Goal: Task Accomplishment & Management: Complete application form

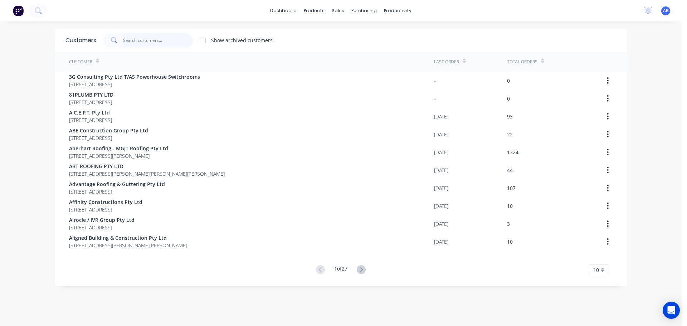
click at [152, 35] on input "text" at bounding box center [158, 40] width 70 height 14
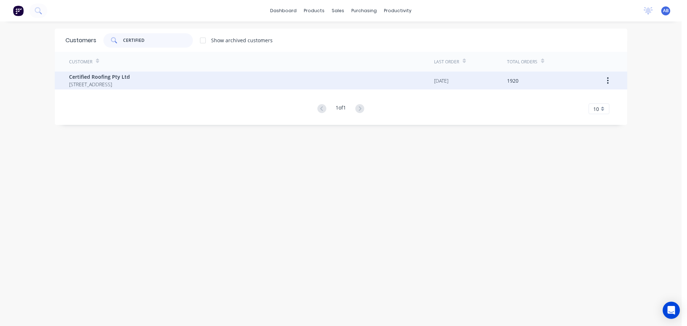
type input "CERTIFIED"
click at [116, 79] on span "Certified Roofing Pty Ltd" at bounding box center [99, 77] width 61 height 8
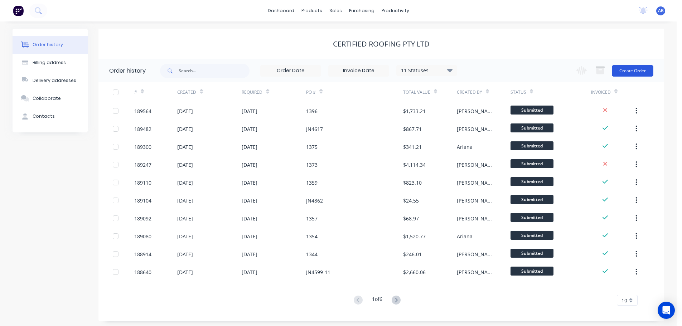
click at [627, 69] on button "Create Order" at bounding box center [633, 70] width 42 height 11
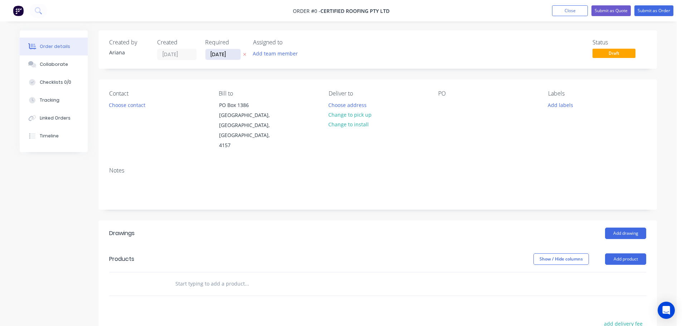
click at [227, 54] on input "[DATE]" at bounding box center [222, 54] width 35 height 11
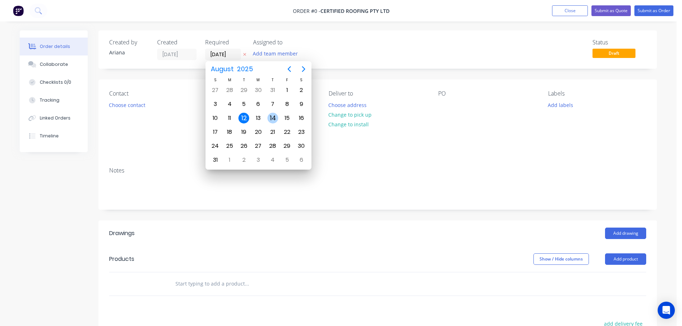
click at [273, 116] on div "14" at bounding box center [272, 118] width 11 height 11
type input "[DATE]"
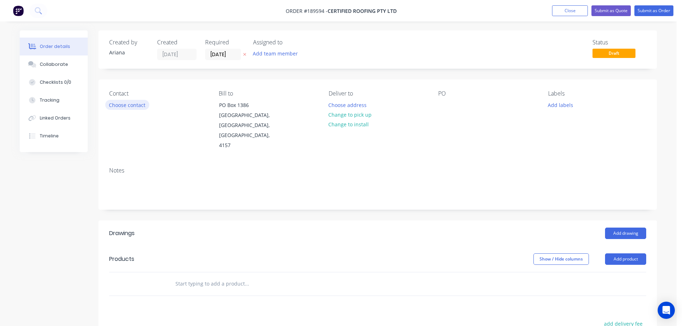
click at [126, 106] on button "Choose contact" at bounding box center [127, 105] width 44 height 10
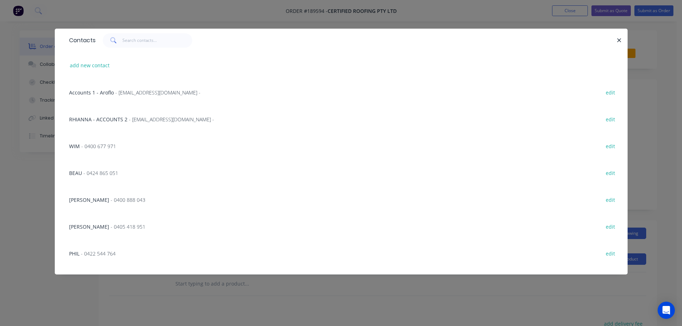
click at [87, 143] on span "- 0400 677 971" at bounding box center [98, 146] width 35 height 7
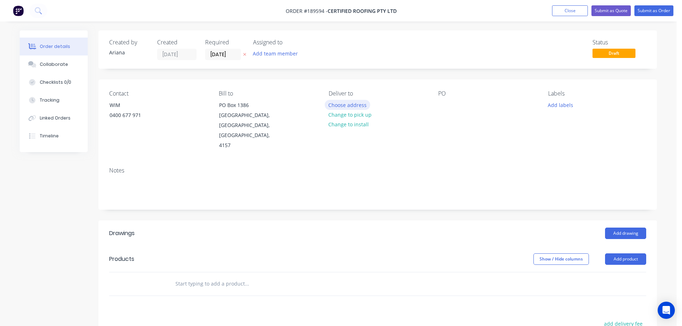
click at [354, 104] on button "Choose address" at bounding box center [348, 105] width 46 height 10
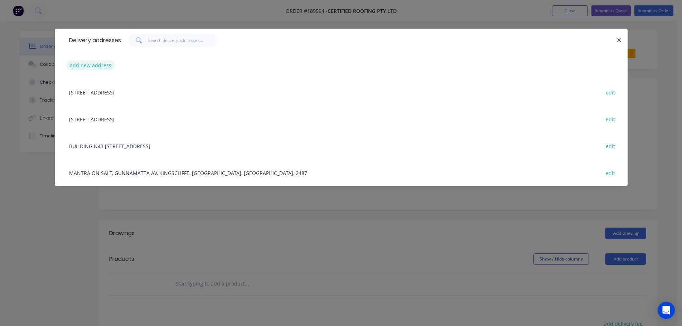
click at [81, 63] on button "add new address" at bounding box center [90, 65] width 49 height 10
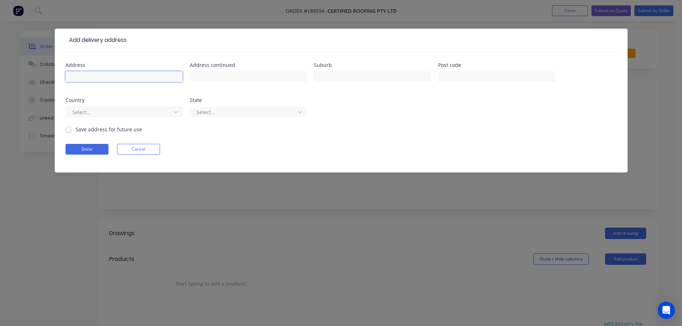
click at [79, 75] on input "text" at bounding box center [123, 76] width 117 height 11
type input "10 [PERSON_NAME]"
type input "NUNDAH"
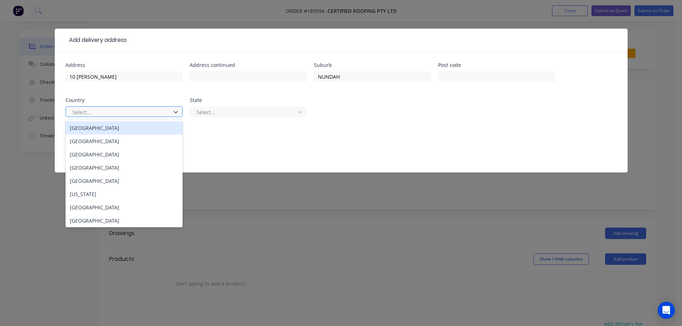
click at [118, 130] on div "[GEOGRAPHIC_DATA]" at bounding box center [123, 127] width 117 height 13
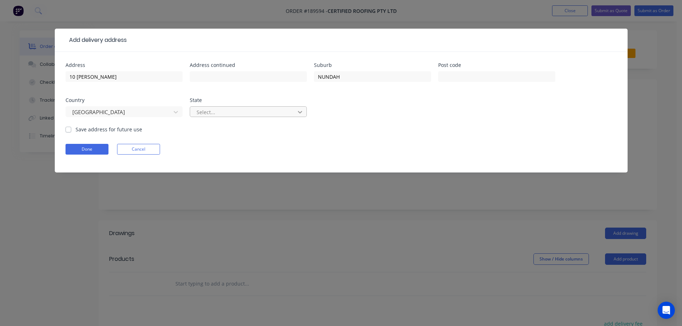
click at [300, 112] on icon at bounding box center [300, 112] width 4 height 3
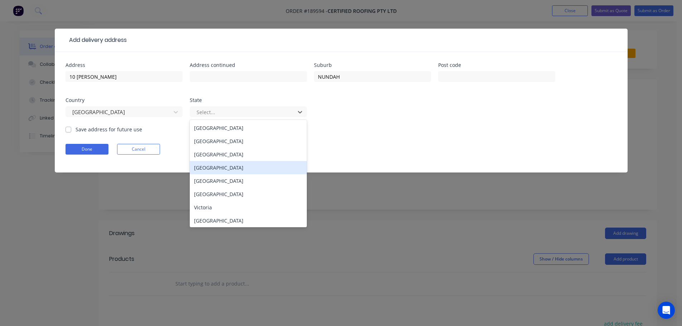
drag, startPoint x: 213, startPoint y: 168, endPoint x: 230, endPoint y: 167, distance: 17.2
click at [213, 168] on div "[GEOGRAPHIC_DATA]" at bounding box center [248, 167] width 117 height 13
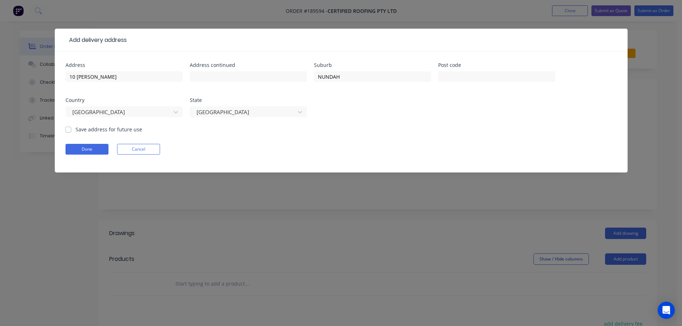
click at [432, 143] on form "Address 10 [PERSON_NAME] Address continued Suburb NUNDAH Post code Country [GEO…" at bounding box center [340, 118] width 551 height 110
click at [91, 153] on button "Done" at bounding box center [86, 149] width 43 height 11
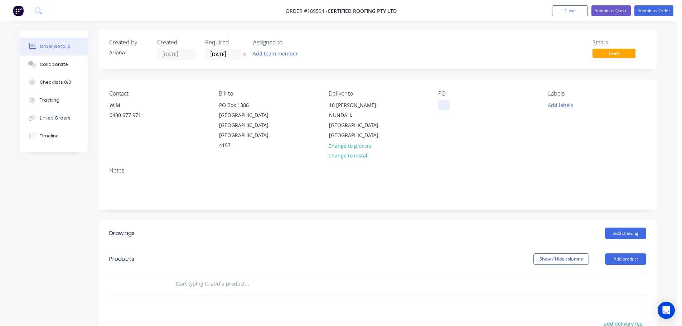
click at [443, 106] on div at bounding box center [443, 105] width 11 height 10
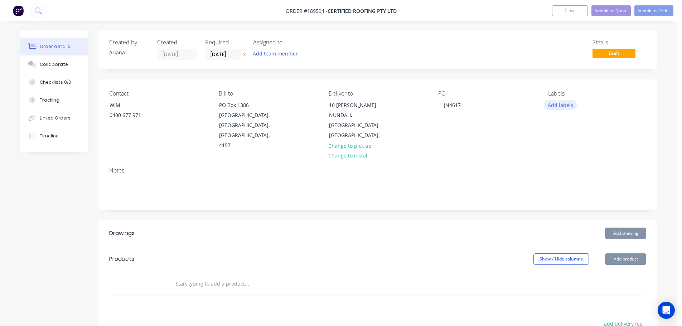
click at [564, 104] on button "Add labels" at bounding box center [560, 105] width 33 height 10
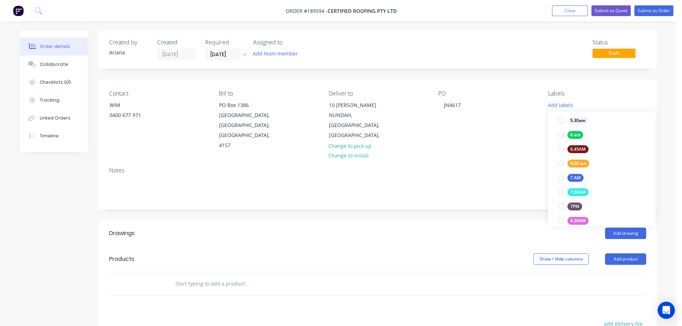
scroll to position [142, 0]
click at [559, 170] on div at bounding box center [561, 170] width 14 height 14
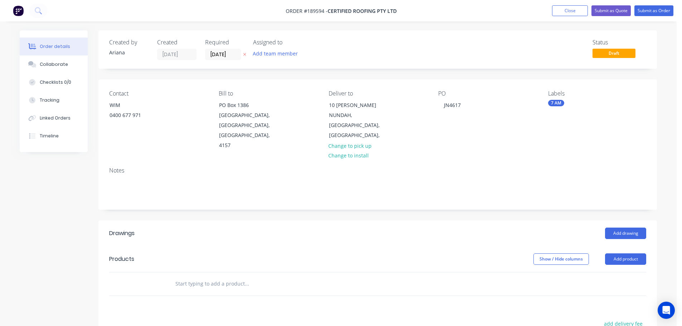
click at [509, 167] on div "Notes" at bounding box center [377, 170] width 537 height 7
click at [622, 253] on button "Add product" at bounding box center [625, 258] width 41 height 11
click at [615, 272] on div "Product catalogue" at bounding box center [611, 277] width 55 height 10
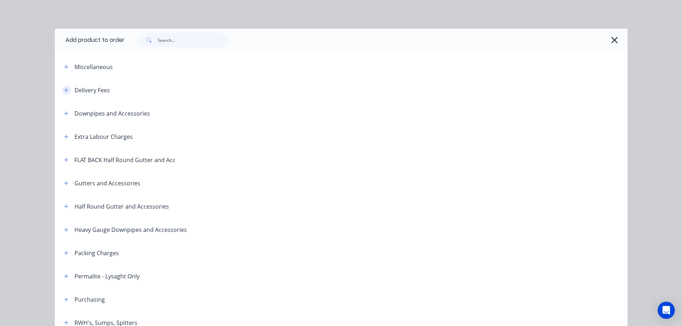
click at [64, 88] on icon "button" at bounding box center [66, 90] width 4 height 4
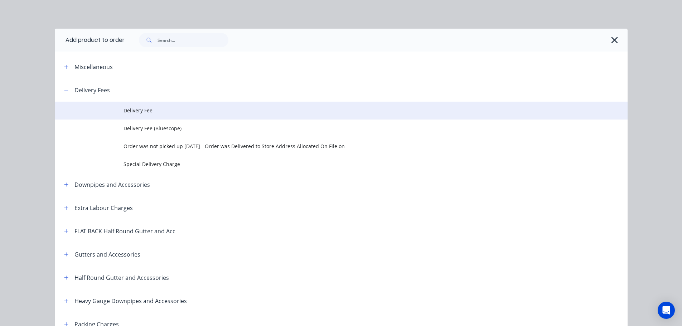
click at [159, 112] on span "Delivery Fee" at bounding box center [324, 111] width 403 height 8
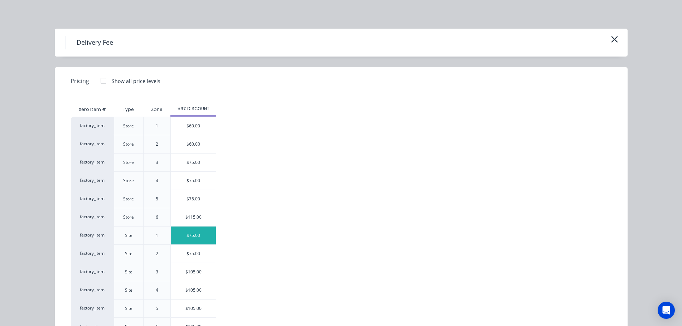
drag, startPoint x: 182, startPoint y: 235, endPoint x: 349, endPoint y: 245, distance: 167.4
click at [183, 235] on div "$75.00" at bounding box center [193, 236] width 45 height 18
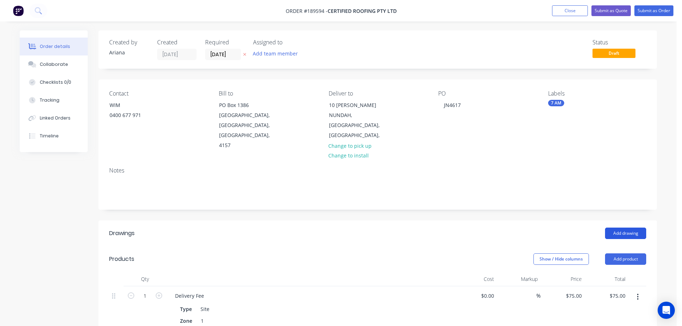
click at [627, 228] on button "Add drawing" at bounding box center [625, 233] width 41 height 11
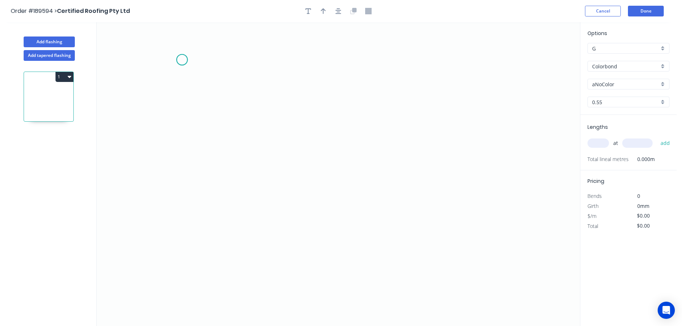
click at [182, 60] on icon "0" at bounding box center [338, 174] width 483 height 304
click at [184, 202] on icon "0" at bounding box center [338, 174] width 483 height 304
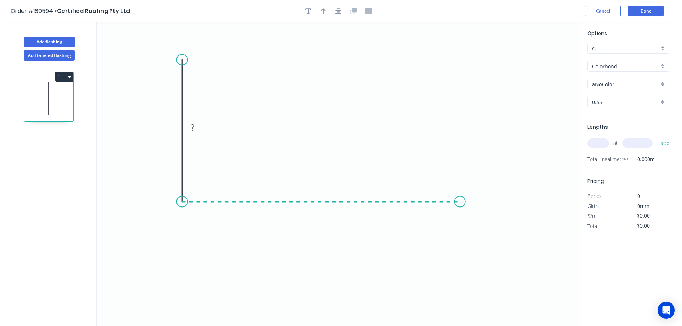
click at [460, 201] on icon "0 ?" at bounding box center [338, 174] width 483 height 304
click at [478, 231] on icon "0 ? ?" at bounding box center [338, 174] width 483 height 304
click at [478, 231] on circle at bounding box center [478, 230] width 11 height 11
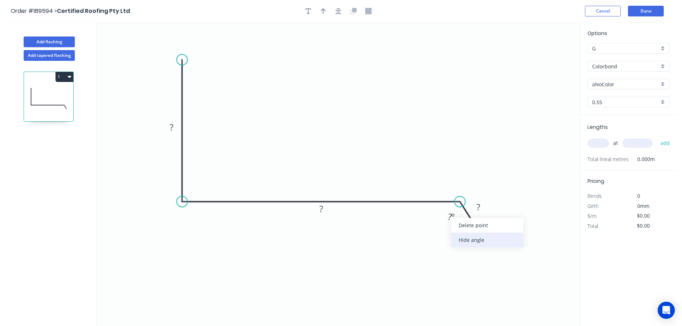
click at [463, 241] on div "Hide angle" at bounding box center [487, 240] width 72 height 15
click at [172, 125] on tspan "?" at bounding box center [172, 127] width 4 height 12
click at [315, 108] on icon "0 100 360 30" at bounding box center [338, 174] width 483 height 304
type input "$14.37"
click at [323, 11] on icon "button" at bounding box center [323, 11] width 5 height 6
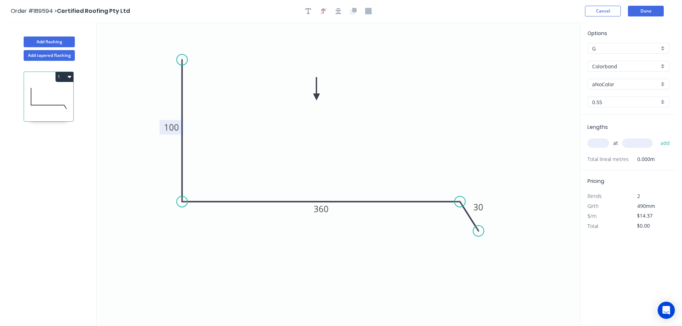
drag, startPoint x: 544, startPoint y: 56, endPoint x: 316, endPoint y: 99, distance: 231.7
click at [316, 99] on icon at bounding box center [316, 88] width 6 height 23
click at [663, 82] on div "aNoColor" at bounding box center [628, 84] width 82 height 11
click at [626, 133] on div "Windspray" at bounding box center [628, 134] width 81 height 13
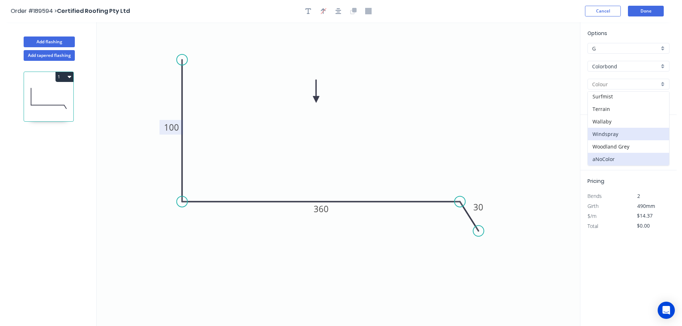
type input "Windspray"
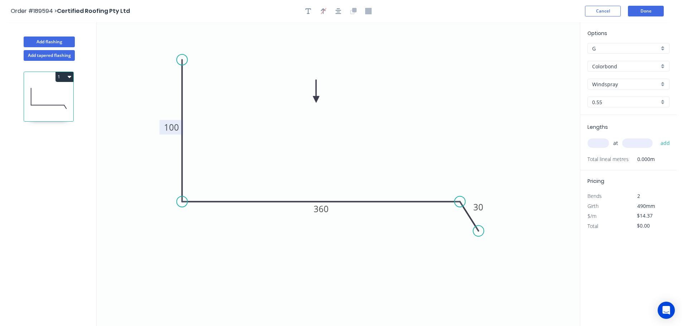
click at [601, 137] on div "at add" at bounding box center [628, 143] width 83 height 12
click at [595, 144] on input "text" at bounding box center [597, 142] width 21 height 9
type input "2"
type input "3400"
click at [657, 137] on button "add" at bounding box center [665, 143] width 17 height 12
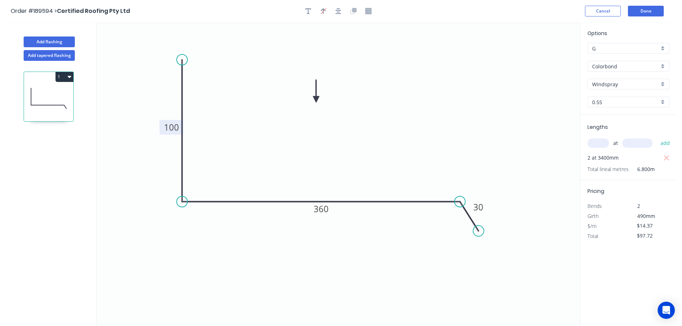
click at [415, 132] on icon "0 100 360 30" at bounding box center [338, 174] width 483 height 304
click at [64, 78] on button "1" at bounding box center [64, 77] width 18 height 10
click at [58, 95] on div "Duplicate" at bounding box center [39, 94] width 55 height 10
type input "$0.00"
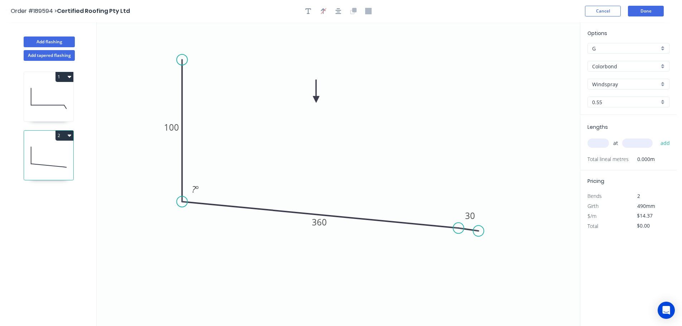
drag, startPoint x: 458, startPoint y: 202, endPoint x: 458, endPoint y: 228, distance: 26.5
click at [458, 228] on circle at bounding box center [458, 228] width 11 height 11
drag, startPoint x: 479, startPoint y: 231, endPoint x: 478, endPoint y: 256, distance: 24.4
click at [478, 256] on circle at bounding box center [478, 255] width 11 height 11
click at [196, 187] on tspan "º" at bounding box center [196, 189] width 3 height 12
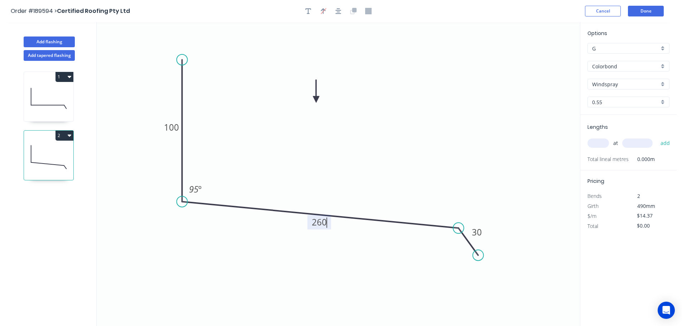
type input "$12.34"
click at [399, 135] on icon "0 100 260 30 95 º" at bounding box center [338, 174] width 483 height 304
click at [599, 145] on input "text" at bounding box center [597, 142] width 21 height 9
type input "1"
type input "3000"
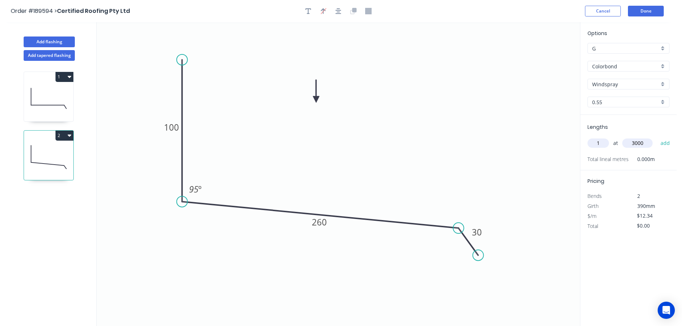
click at [657, 137] on button "add" at bounding box center [665, 143] width 17 height 12
type input "$37.02"
type input "2"
type input "4000"
click at [657, 137] on button "add" at bounding box center [665, 143] width 17 height 12
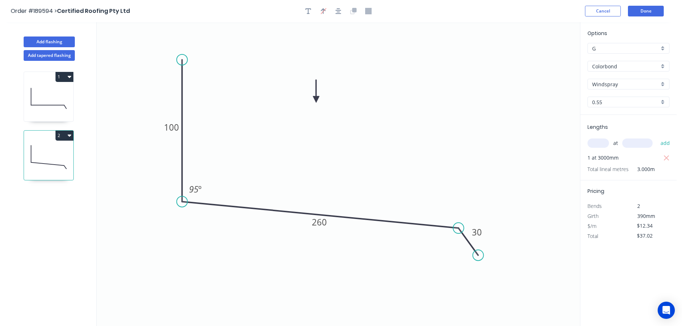
type input "$135.74"
click at [51, 42] on button "Add flashing" at bounding box center [49, 42] width 51 height 11
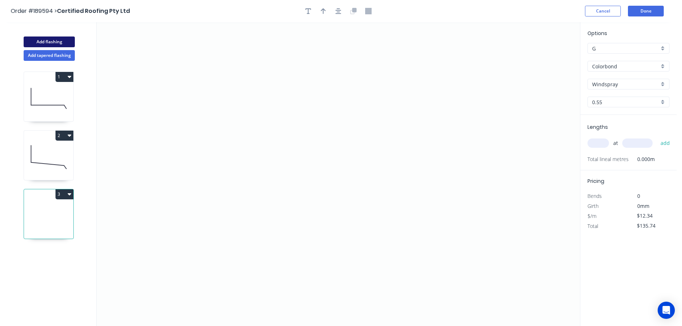
type input "$0.00"
click at [230, 48] on icon "0" at bounding box center [338, 174] width 483 height 304
click at [230, 193] on icon "0" at bounding box center [338, 174] width 483 height 304
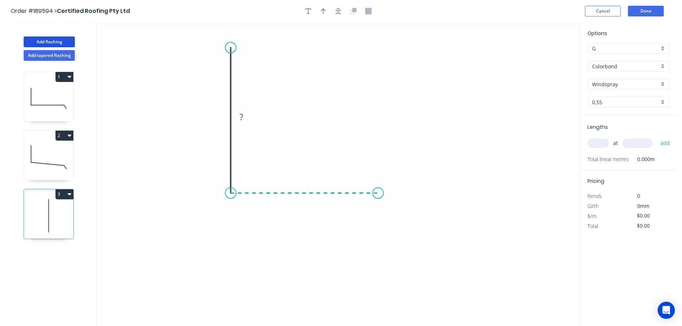
click at [378, 187] on icon "0 ?" at bounding box center [338, 174] width 483 height 304
click at [373, 278] on icon "0 ? ?" at bounding box center [338, 174] width 483 height 304
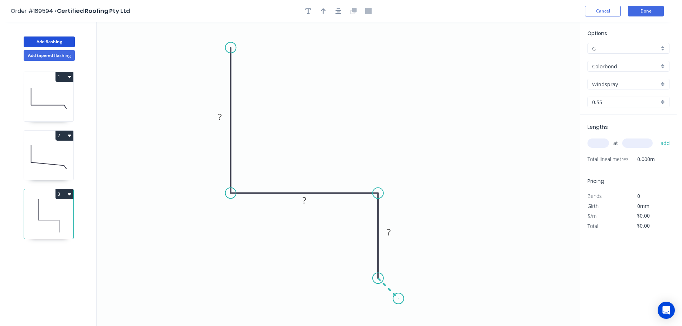
click at [398, 297] on icon "0 ? ? ?" at bounding box center [338, 174] width 483 height 304
click at [379, 322] on icon "0 ? ? ? ?" at bounding box center [338, 174] width 483 height 304
click at [379, 322] on circle at bounding box center [378, 321] width 11 height 11
click at [377, 319] on circle at bounding box center [377, 319] width 11 height 11
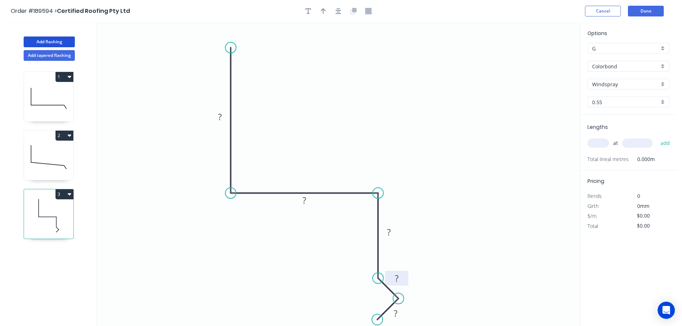
drag, startPoint x: 389, startPoint y: 286, endPoint x: 405, endPoint y: 272, distance: 21.5
click at [405, 272] on rect at bounding box center [396, 278] width 23 height 15
drag, startPoint x: 404, startPoint y: 313, endPoint x: 410, endPoint y: 315, distance: 6.1
click at [410, 315] on rect at bounding box center [400, 315] width 23 height 15
click at [220, 116] on tspan "?" at bounding box center [220, 117] width 4 height 12
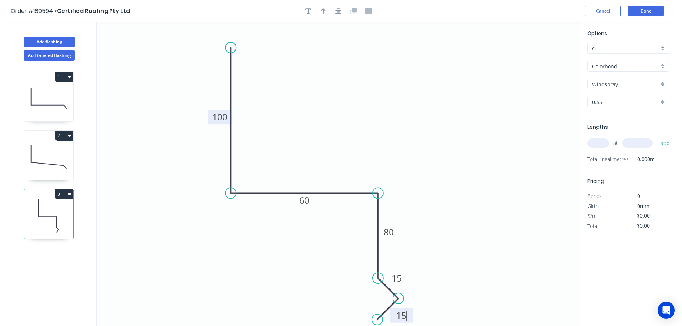
click at [320, 95] on icon "0 100 60 80 15 15" at bounding box center [338, 174] width 483 height 304
type input "$11.90"
click at [325, 9] on icon "button" at bounding box center [323, 11] width 5 height 6
drag, startPoint x: 543, startPoint y: 57, endPoint x: 320, endPoint y: 108, distance: 228.7
click at [320, 108] on icon at bounding box center [319, 99] width 6 height 23
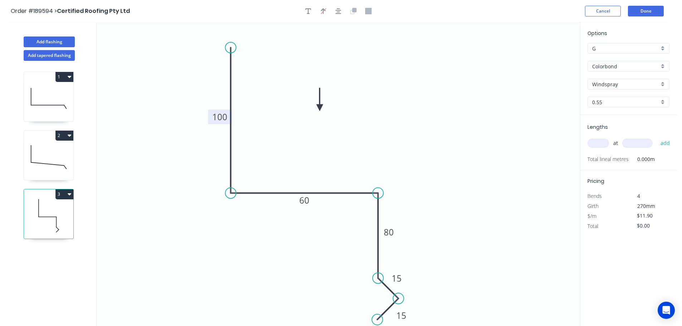
click at [663, 81] on div "Windspray" at bounding box center [628, 84] width 82 height 11
click at [632, 96] on div "Surfmist" at bounding box center [628, 96] width 81 height 13
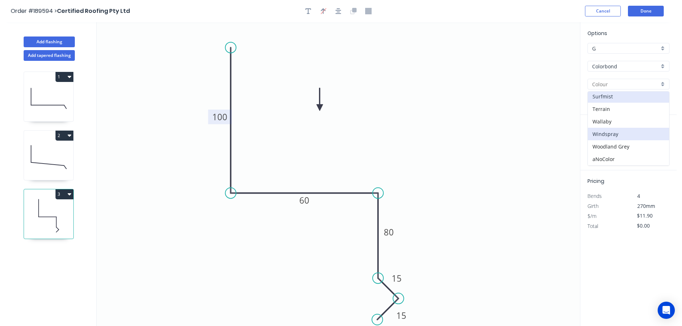
type input "Surfmist"
drag, startPoint x: 600, startPoint y: 142, endPoint x: 623, endPoint y: 138, distance: 23.2
click at [600, 142] on input "text" at bounding box center [597, 142] width 21 height 9
type input "1"
type input "3200"
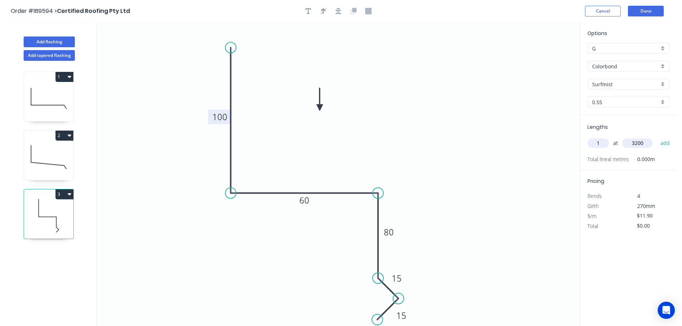
click at [657, 137] on button "add" at bounding box center [665, 143] width 17 height 12
type input "$38.08"
type input "2"
click at [637, 143] on input "text" at bounding box center [637, 142] width 30 height 9
type input "4300"
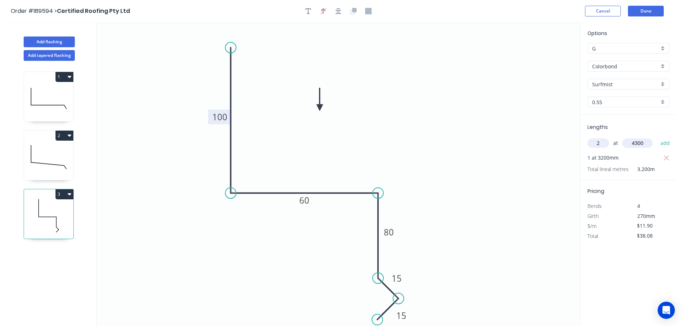
click at [657, 137] on button "add" at bounding box center [665, 143] width 17 height 12
type input "$140.42"
type input "2"
click at [645, 143] on input "text" at bounding box center [637, 142] width 30 height 9
type input "3600"
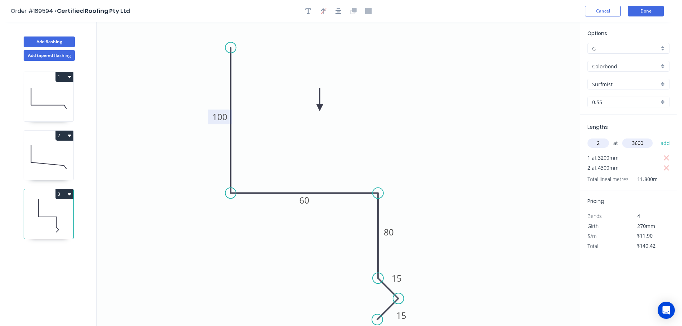
click at [657, 137] on button "add" at bounding box center [665, 143] width 17 height 12
type input "$226.10"
type input "1"
click at [639, 142] on input "text" at bounding box center [637, 142] width 30 height 9
type input "5500"
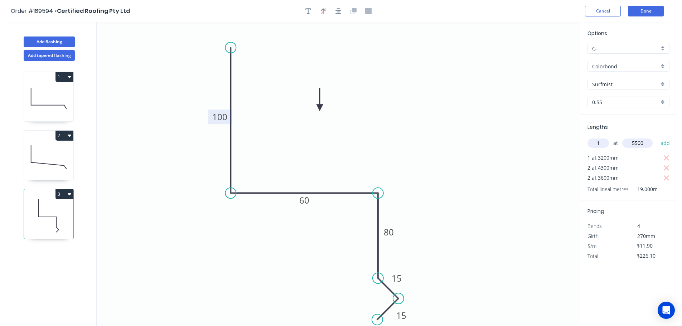
click at [657, 137] on button "add" at bounding box center [665, 143] width 17 height 12
type input "$291.55"
type input "2"
click at [639, 142] on input "text" at bounding box center [637, 142] width 30 height 9
type input "6200"
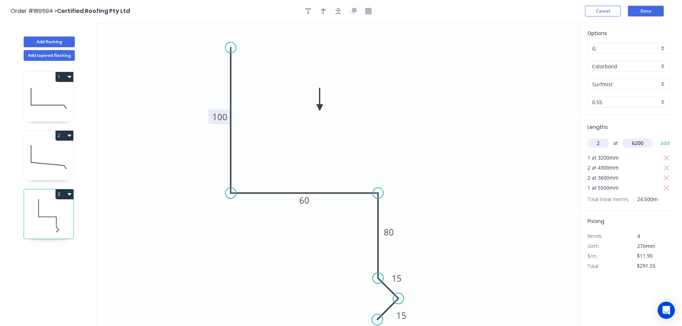
click at [657, 137] on button "add" at bounding box center [665, 143] width 17 height 12
type input "$439.11"
drag, startPoint x: 52, startPoint y: 40, endPoint x: 93, endPoint y: 42, distance: 40.5
click at [52, 40] on button "Add flashing" at bounding box center [49, 42] width 51 height 11
type input "$0.00"
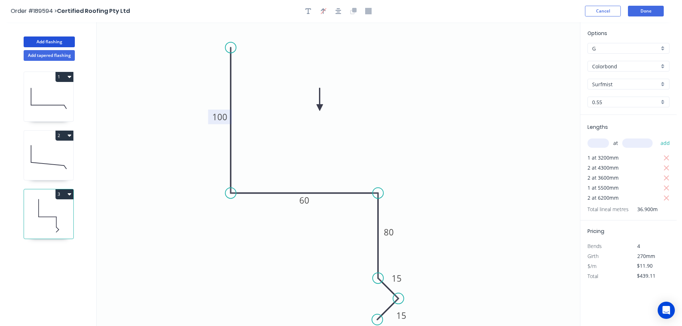
type input "$0.00"
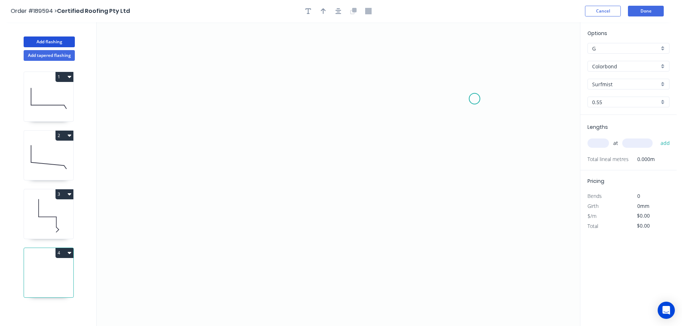
click at [475, 99] on icon "0" at bounding box center [338, 174] width 483 height 304
click at [452, 77] on icon at bounding box center [463, 88] width 22 height 22
click at [277, 76] on icon "0 ?" at bounding box center [338, 174] width 483 height 304
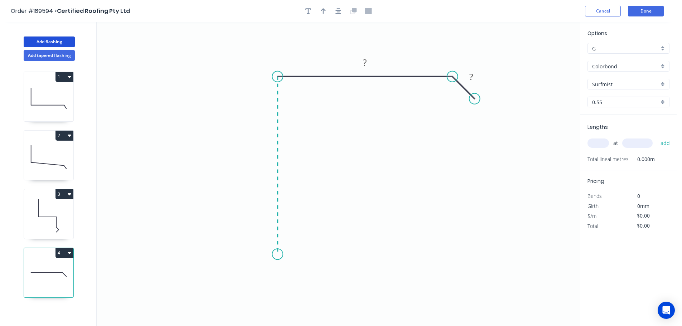
click at [277, 254] on icon "0 ? ?" at bounding box center [338, 174] width 483 height 304
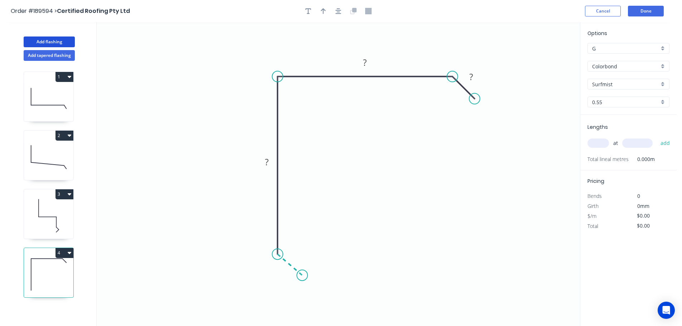
click at [302, 276] on icon "0 ? ? ?" at bounding box center [338, 174] width 483 height 304
click at [302, 276] on circle at bounding box center [302, 275] width 11 height 11
click at [301, 278] on circle at bounding box center [301, 277] width 11 height 11
click at [282, 273] on tspan "?" at bounding box center [282, 270] width 4 height 12
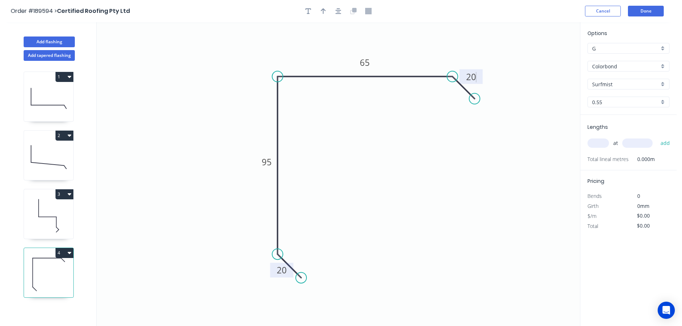
click at [331, 235] on icon "0 20 95 65 20" at bounding box center [338, 174] width 483 height 304
type input "$9.08"
click at [322, 11] on icon "button" at bounding box center [323, 11] width 5 height 6
drag, startPoint x: 545, startPoint y: 57, endPoint x: 416, endPoint y: 48, distance: 128.8
click at [416, 48] on icon at bounding box center [416, 39] width 6 height 23
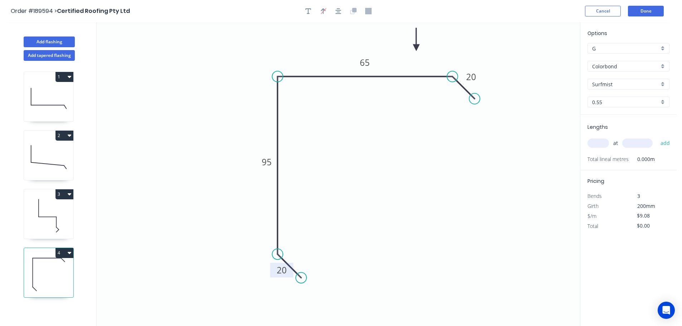
click at [600, 141] on input "text" at bounding box center [597, 142] width 21 height 9
type input "1"
type input "1000"
click at [657, 137] on button "add" at bounding box center [665, 143] width 17 height 12
type input "$9.08"
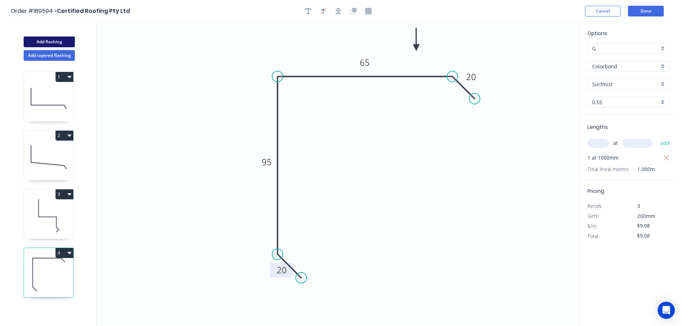
click at [56, 42] on button "Add flashing" at bounding box center [49, 42] width 51 height 11
type input "$0.00"
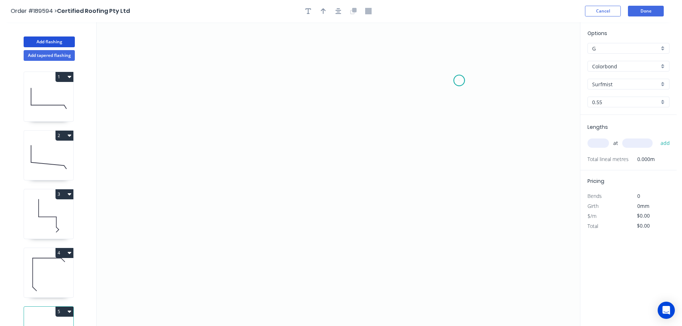
click at [459, 81] on icon "0" at bounding box center [338, 174] width 483 height 304
click at [436, 58] on icon "0" at bounding box center [338, 174] width 483 height 304
click at [272, 58] on icon "0 ?" at bounding box center [338, 174] width 483 height 304
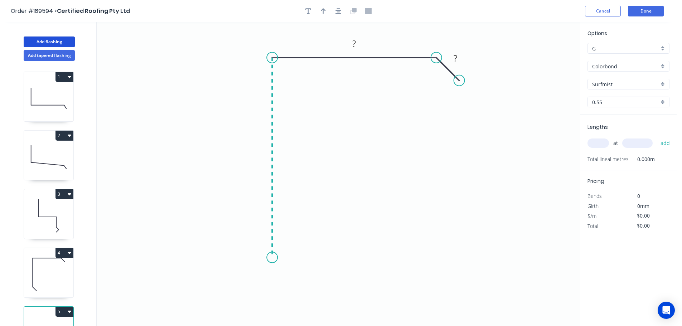
click at [277, 258] on icon "0 ? ?" at bounding box center [338, 174] width 483 height 304
click at [299, 283] on icon at bounding box center [285, 270] width 27 height 27
click at [299, 283] on circle at bounding box center [298, 284] width 11 height 11
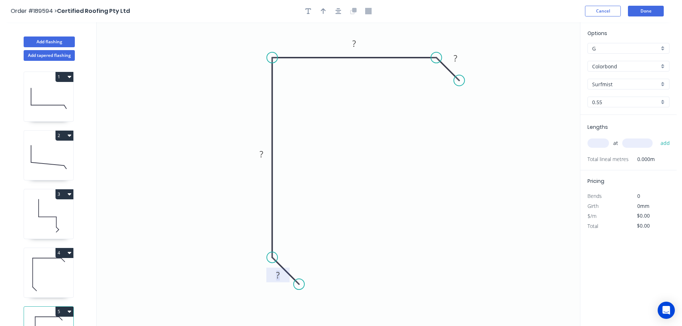
click at [280, 276] on rect at bounding box center [278, 276] width 14 height 10
click at [412, 207] on icon "0 20 105 70 20" at bounding box center [338, 174] width 483 height 304
type input "$11.11"
click at [324, 9] on icon "button" at bounding box center [323, 11] width 5 height 6
drag, startPoint x: 543, startPoint y: 57, endPoint x: 397, endPoint y: 40, distance: 147.0
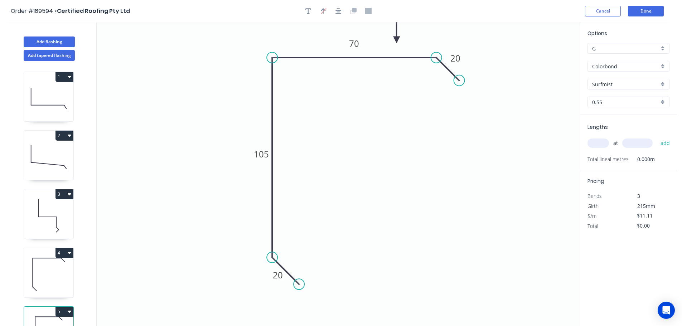
click at [397, 40] on icon at bounding box center [396, 31] width 6 height 23
click at [603, 142] on input "text" at bounding box center [597, 142] width 21 height 9
type input "1"
type input "1000"
click at [657, 137] on button "add" at bounding box center [665, 143] width 17 height 12
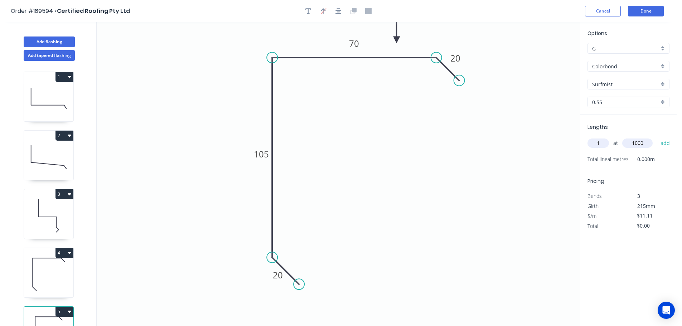
type input "$11.11"
click at [55, 41] on button "Add flashing" at bounding box center [49, 42] width 51 height 11
type input "$0.00"
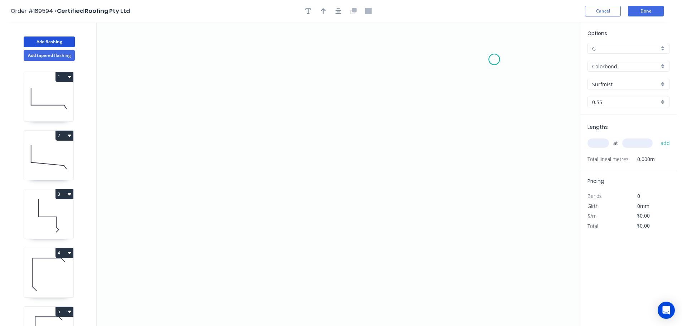
click at [494, 59] on icon "0" at bounding box center [338, 174] width 483 height 304
click at [471, 83] on icon "0" at bounding box center [338, 174] width 483 height 304
click at [286, 80] on icon "0 ?" at bounding box center [338, 174] width 483 height 304
click at [287, 229] on icon "0 ? ?" at bounding box center [338, 174] width 483 height 304
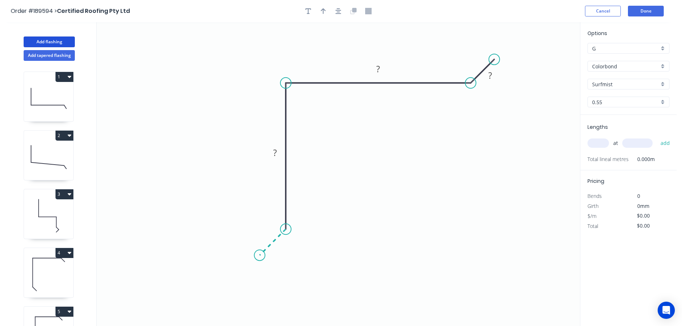
click at [259, 254] on icon "0 ? ? ?" at bounding box center [338, 174] width 483 height 304
click at [259, 254] on circle at bounding box center [259, 255] width 11 height 11
click at [279, 246] on tspan "?" at bounding box center [280, 246] width 4 height 12
click at [400, 193] on icon "0 20 45 60 20" at bounding box center [338, 174] width 483 height 304
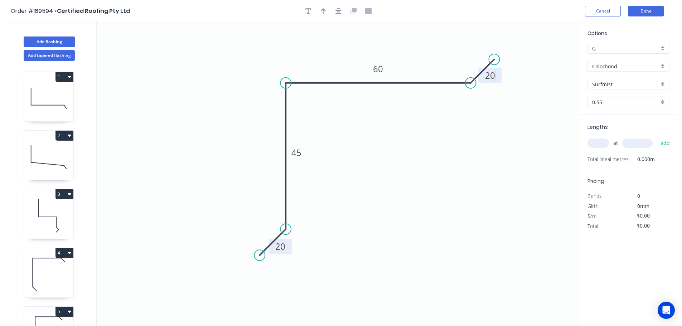
type input "$9.08"
click at [322, 10] on icon "button" at bounding box center [323, 11] width 5 height 6
drag, startPoint x: 533, startPoint y: 101, endPoint x: 392, endPoint y: 173, distance: 158.3
click at [392, 173] on icon at bounding box center [392, 165] width 6 height 23
click at [391, 173] on icon at bounding box center [392, 165] width 6 height 23
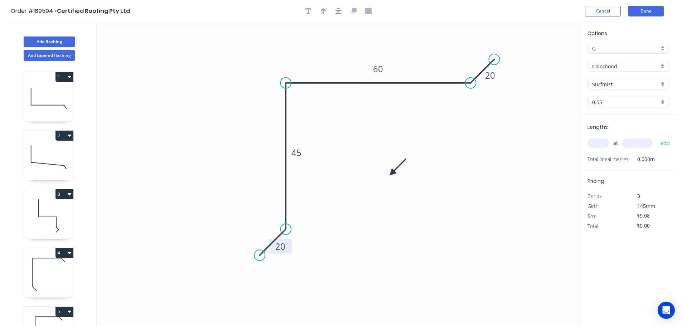
click at [391, 173] on icon at bounding box center [397, 167] width 21 height 21
click at [391, 173] on icon at bounding box center [400, 173] width 23 height 6
click at [600, 140] on input "text" at bounding box center [597, 142] width 21 height 9
type input "1"
type input "1000"
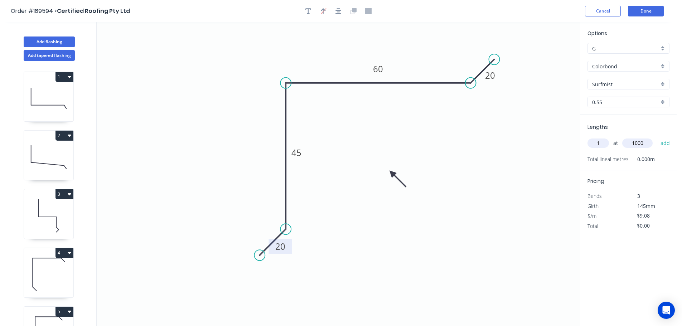
click at [657, 137] on button "add" at bounding box center [665, 143] width 17 height 12
type input "$9.08"
click at [53, 40] on button "Add flashing" at bounding box center [49, 42] width 51 height 11
type input "$0.00"
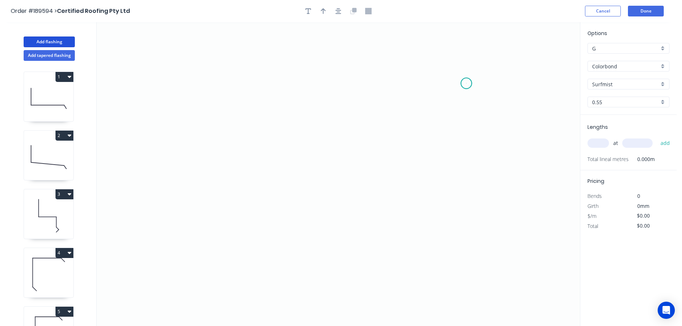
click at [466, 83] on icon "0" at bounding box center [338, 174] width 483 height 304
click at [440, 57] on icon at bounding box center [453, 70] width 26 height 26
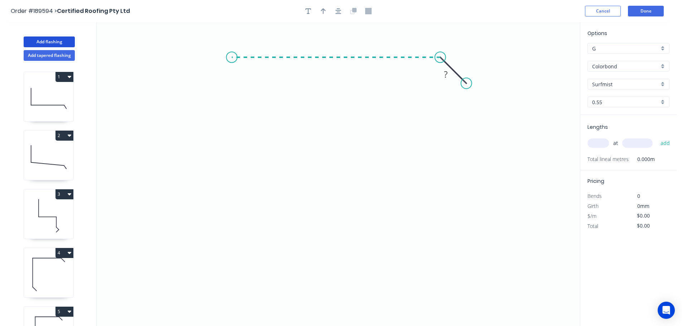
click at [232, 60] on icon "0 ?" at bounding box center [338, 174] width 483 height 304
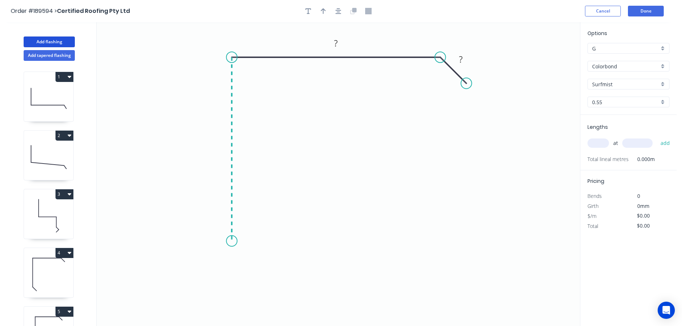
click at [229, 241] on icon "0 ? ?" at bounding box center [338, 174] width 483 height 304
click at [256, 266] on icon "0 ? ? ?" at bounding box center [338, 174] width 483 height 304
click at [256, 266] on circle at bounding box center [255, 265] width 11 height 11
click at [237, 259] on tspan "?" at bounding box center [236, 257] width 4 height 12
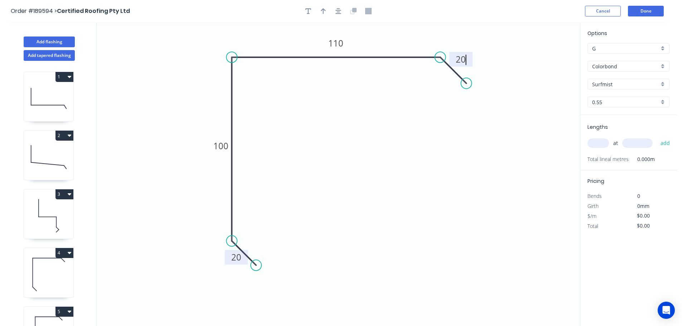
click at [453, 242] on icon "0 20 100 110 20" at bounding box center [338, 174] width 483 height 304
type input "$11.11"
click at [322, 10] on icon "button" at bounding box center [323, 11] width 5 height 6
drag, startPoint x: 544, startPoint y: 56, endPoint x: 394, endPoint y: 38, distance: 150.6
click at [394, 38] on icon at bounding box center [394, 30] width 6 height 23
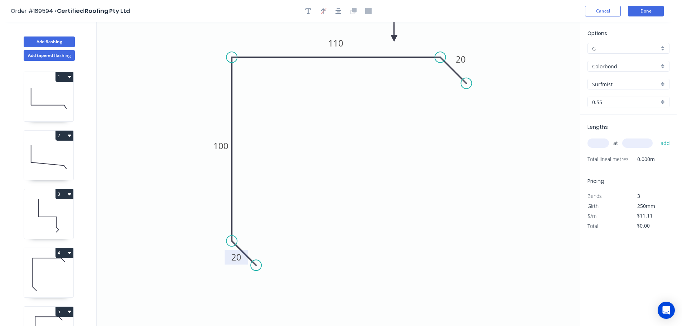
click at [604, 145] on input "text" at bounding box center [597, 142] width 21 height 9
type input "1"
type input "1000"
click at [657, 137] on button "add" at bounding box center [665, 143] width 17 height 12
type input "$11.11"
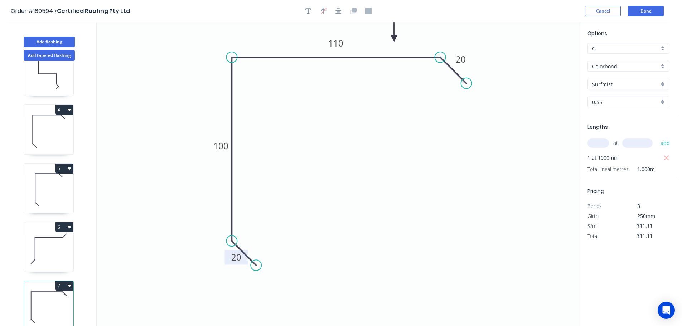
scroll to position [149, 0]
click at [52, 243] on icon at bounding box center [48, 249] width 49 height 46
type input "$9.08"
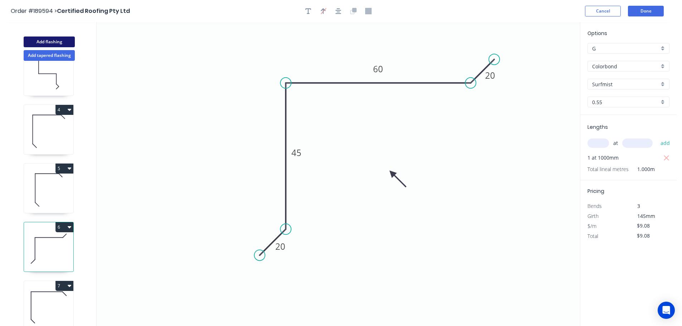
click at [56, 40] on button "Add flashing" at bounding box center [49, 42] width 51 height 11
type input "$0.00"
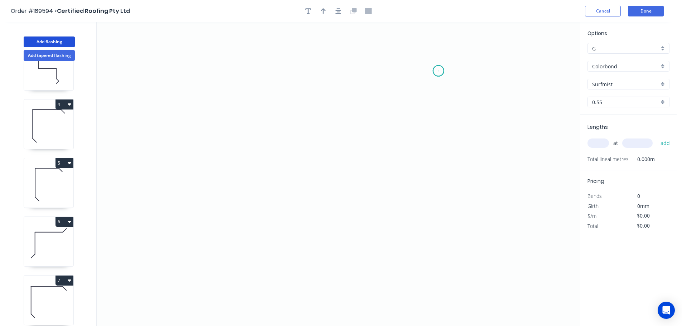
click at [438, 71] on icon "0" at bounding box center [338, 174] width 483 height 304
click at [412, 97] on icon at bounding box center [425, 84] width 27 height 27
click at [278, 89] on icon "0 ?" at bounding box center [338, 174] width 483 height 304
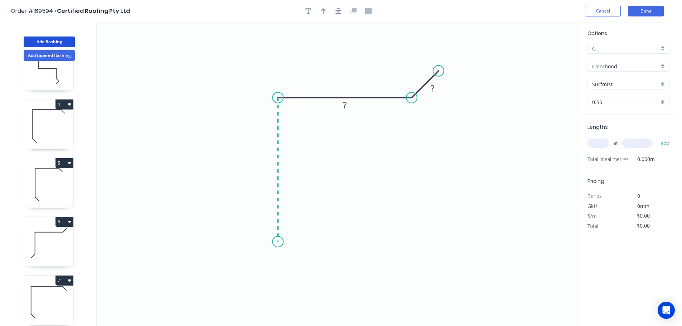
click at [274, 242] on icon "0 ? ?" at bounding box center [338, 174] width 483 height 304
click at [253, 268] on icon "0 ? ? ?" at bounding box center [338, 174] width 483 height 304
click at [253, 268] on circle at bounding box center [252, 266] width 11 height 11
click at [274, 259] on tspan "?" at bounding box center [273, 258] width 4 height 12
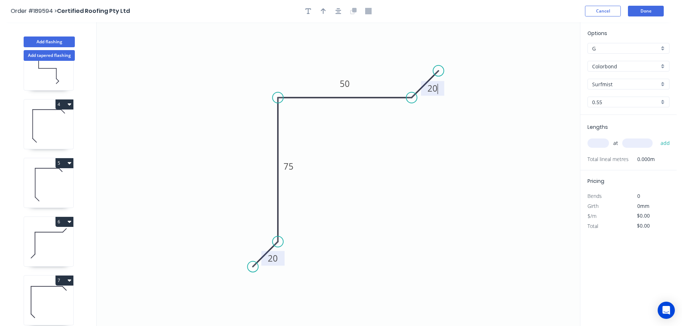
click at [410, 162] on icon "0 20 75 50 20" at bounding box center [338, 174] width 483 height 304
type input "$9.08"
click at [322, 10] on icon "button" at bounding box center [323, 11] width 5 height 6
drag, startPoint x: 544, startPoint y: 56, endPoint x: 356, endPoint y: 155, distance: 212.3
click at [356, 155] on icon at bounding box center [357, 146] width 6 height 23
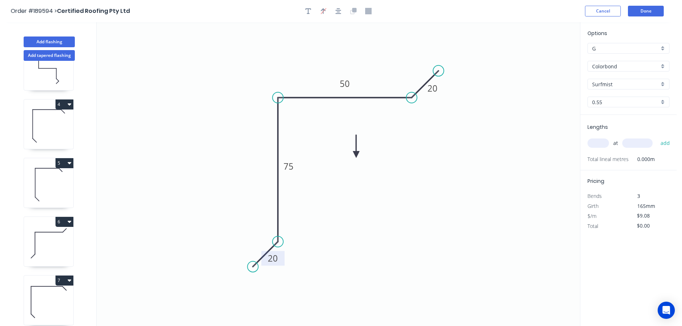
click at [356, 155] on icon at bounding box center [356, 146] width 6 height 23
click at [356, 155] on icon at bounding box center [361, 148] width 21 height 21
drag, startPoint x: 356, startPoint y: 155, endPoint x: 349, endPoint y: 174, distance: 20.1
click at [349, 174] on icon at bounding box center [354, 179] width 21 height 21
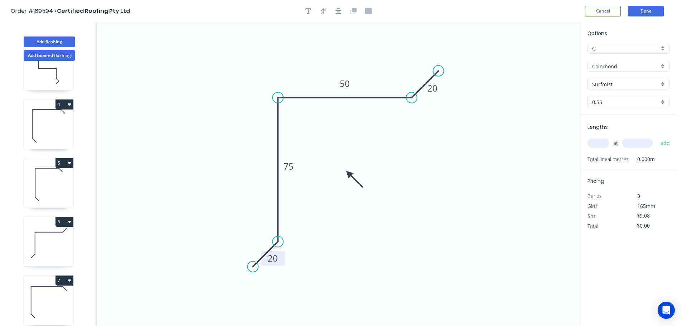
click at [602, 145] on input "text" at bounding box center [597, 142] width 21 height 9
type input "1"
type input "1000"
click at [657, 137] on button "add" at bounding box center [665, 143] width 17 height 12
type input "$9.08"
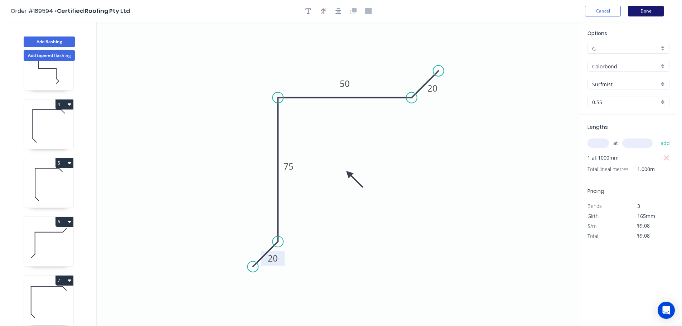
click at [646, 10] on button "Done" at bounding box center [646, 11] width 36 height 11
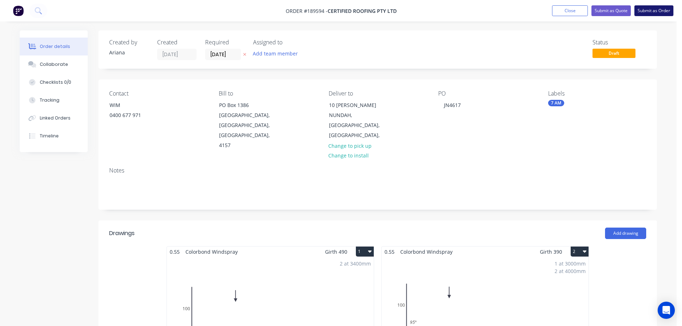
click at [659, 10] on button "Submit as Order" at bounding box center [653, 10] width 39 height 11
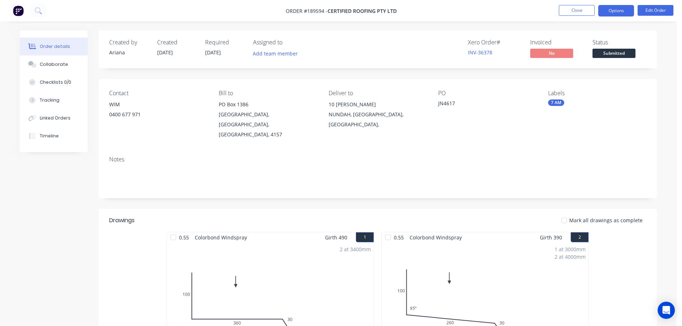
drag, startPoint x: 607, startPoint y: 8, endPoint x: 608, endPoint y: 14, distance: 6.6
click at [607, 8] on button "Options" at bounding box center [616, 10] width 36 height 11
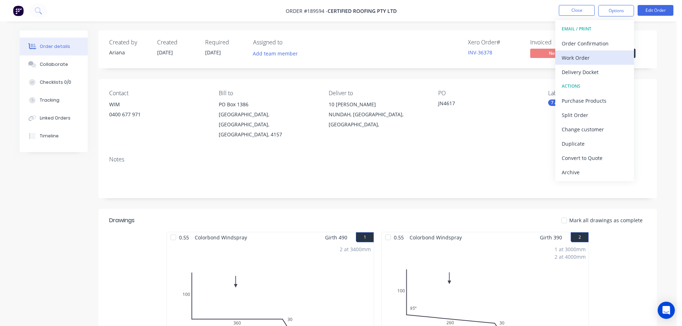
click at [597, 57] on div "Work Order" at bounding box center [594, 58] width 66 height 10
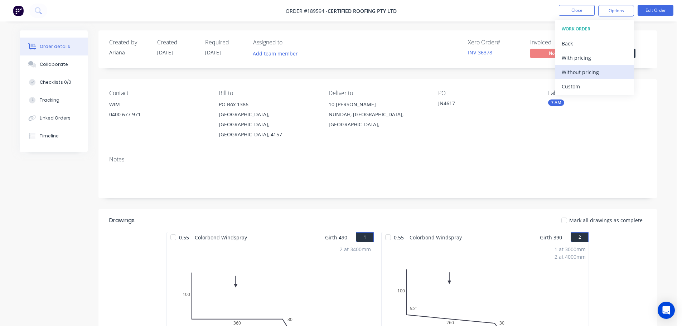
click at [583, 74] on div "Without pricing" at bounding box center [594, 72] width 66 height 10
click at [383, 38] on div "Created by [PERSON_NAME] Created [DATE] Required [DATE] Assigned to Add team me…" at bounding box center [377, 49] width 558 height 38
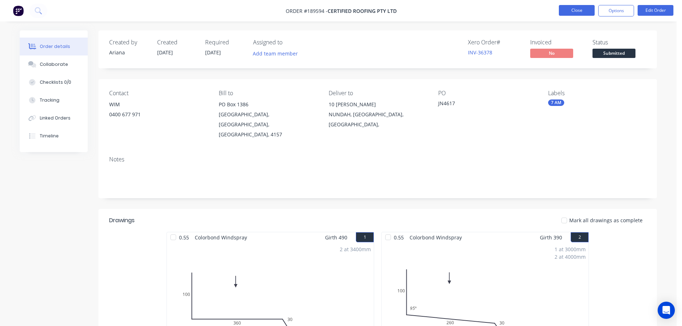
click at [584, 10] on button "Close" at bounding box center [577, 10] width 36 height 11
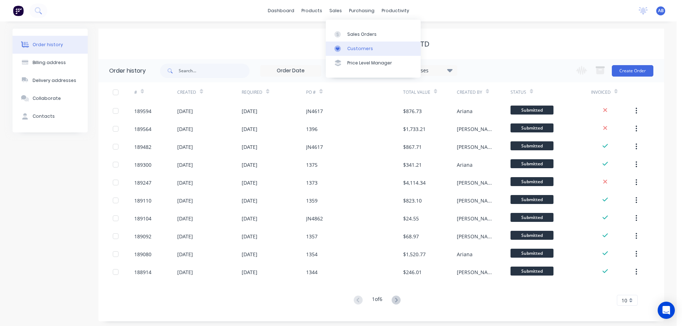
click at [349, 47] on div "Customers" at bounding box center [360, 48] width 26 height 6
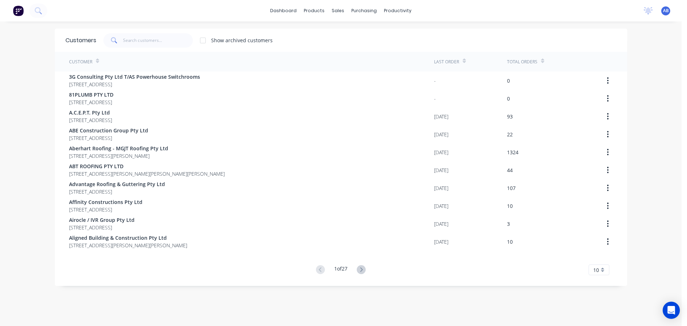
click at [428, 11] on div "dashboard products sales purchasing productivity dashboard products Product Cat…" at bounding box center [341, 10] width 682 height 21
drag, startPoint x: 159, startPoint y: 41, endPoint x: 168, endPoint y: 39, distance: 9.5
click at [160, 41] on input "text" at bounding box center [158, 40] width 70 height 14
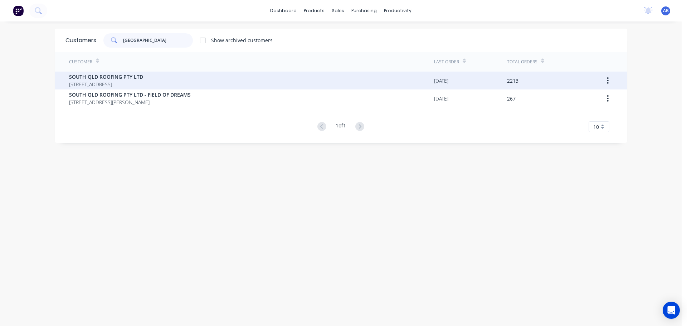
type input "[GEOGRAPHIC_DATA]"
click at [116, 80] on span "SOUTH QLD ROOFING PTY LTD" at bounding box center [106, 77] width 74 height 8
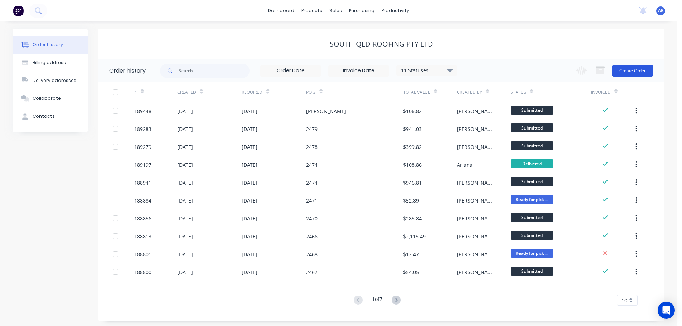
click at [640, 69] on button "Create Order" at bounding box center [633, 70] width 42 height 11
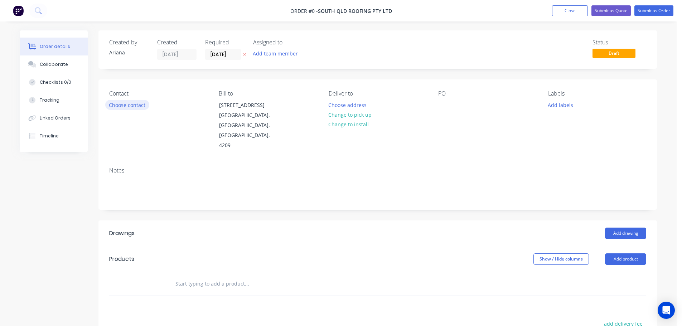
click at [119, 107] on button "Choose contact" at bounding box center [127, 105] width 44 height 10
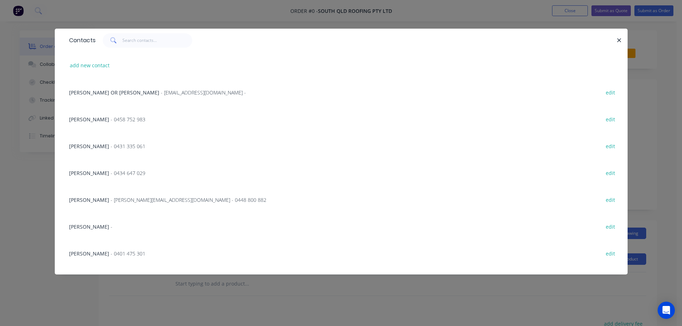
click at [123, 173] on span "- 0434 647 029" at bounding box center [128, 173] width 35 height 7
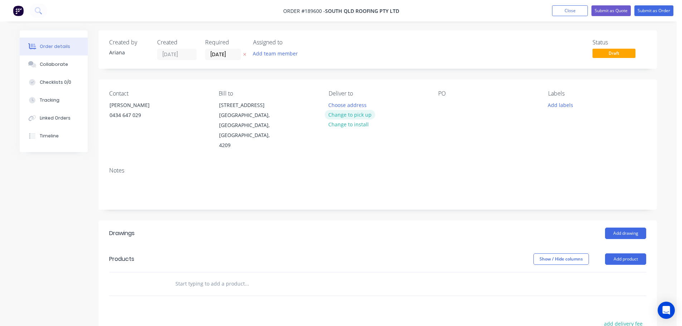
click at [345, 115] on button "Change to pick up" at bounding box center [350, 115] width 51 height 10
click at [339, 101] on div at bounding box center [334, 105] width 11 height 10
click at [402, 125] on div "Pick up 4.30PM Change to delivery Change to install" at bounding box center [378, 120] width 98 height 60
click at [444, 103] on div at bounding box center [443, 105] width 11 height 10
click at [550, 132] on div "Labels Add labels" at bounding box center [597, 120] width 98 height 60
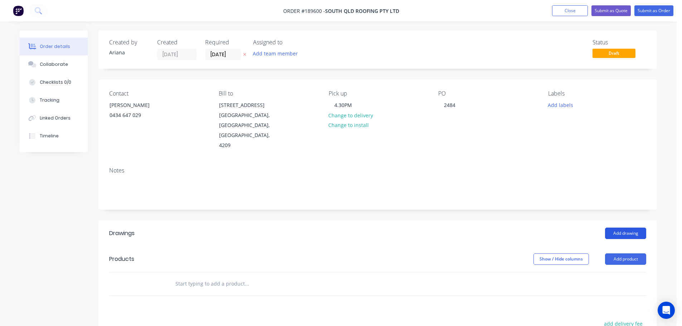
click at [624, 228] on button "Add drawing" at bounding box center [625, 233] width 41 height 11
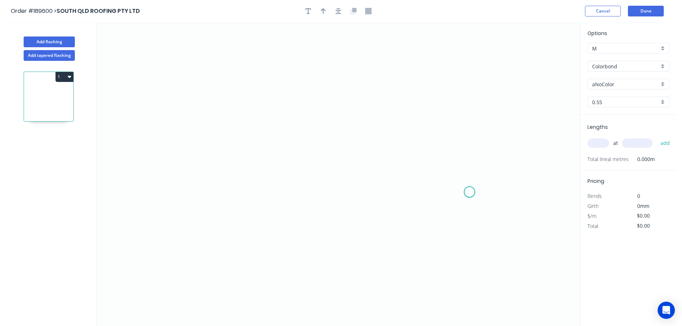
click at [470, 192] on icon "0" at bounding box center [338, 174] width 483 height 304
click at [415, 190] on icon "0" at bounding box center [338, 174] width 483 height 304
click at [422, 58] on icon "0 ?" at bounding box center [338, 174] width 483 height 304
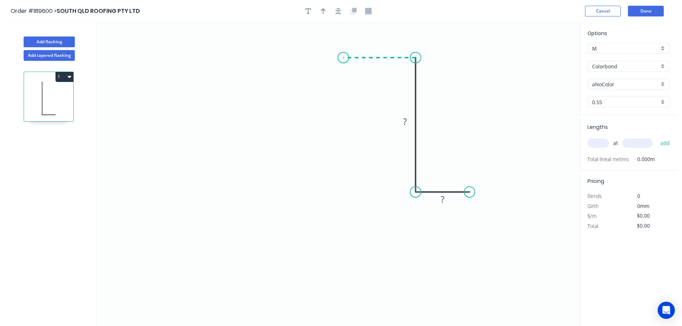
click at [343, 54] on icon "0 ? ?" at bounding box center [338, 174] width 483 height 304
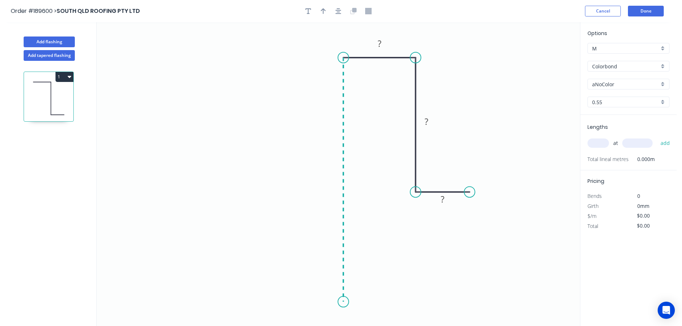
click at [341, 302] on icon "0 ? ? ?" at bounding box center [338, 174] width 483 height 304
click at [449, 302] on icon "0 ? ? ? ?" at bounding box center [338, 174] width 483 height 304
click at [449, 302] on circle at bounding box center [449, 301] width 11 height 11
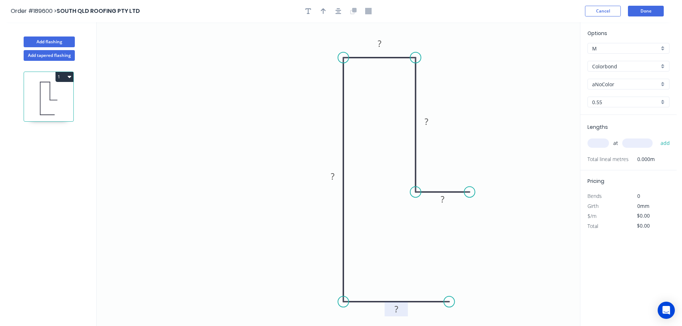
click at [397, 308] on tspan "?" at bounding box center [396, 309] width 4 height 12
click at [504, 138] on icon "0 60 280 45 130 30" at bounding box center [338, 174] width 483 height 304
type input "$15.53"
click at [322, 7] on button "button" at bounding box center [323, 11] width 11 height 11
drag, startPoint x: 544, startPoint y: 55, endPoint x: 253, endPoint y: 141, distance: 303.3
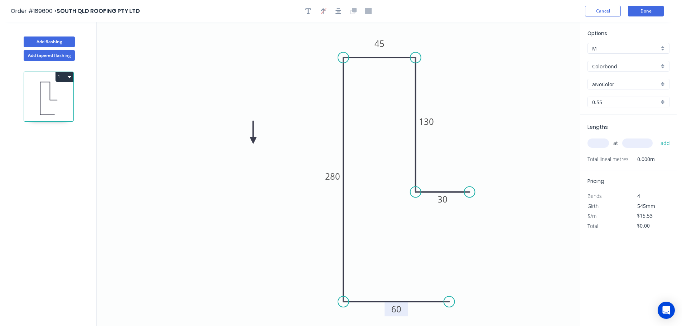
click at [253, 141] on icon at bounding box center [253, 132] width 6 height 23
click at [253, 141] on icon at bounding box center [259, 135] width 21 height 21
click at [253, 141] on icon at bounding box center [259, 146] width 21 height 21
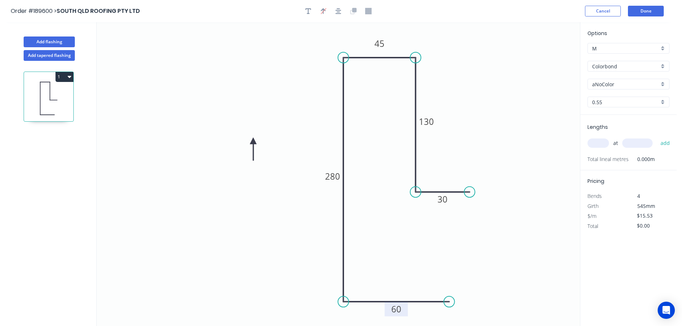
click at [253, 141] on icon at bounding box center [253, 149] width 6 height 23
click at [253, 141] on icon at bounding box center [247, 146] width 21 height 21
drag, startPoint x: 253, startPoint y: 141, endPoint x: 275, endPoint y: 146, distance: 22.4
click at [275, 146] on icon at bounding box center [266, 146] width 23 height 6
click at [662, 66] on div "Colorbond" at bounding box center [628, 66] width 82 height 11
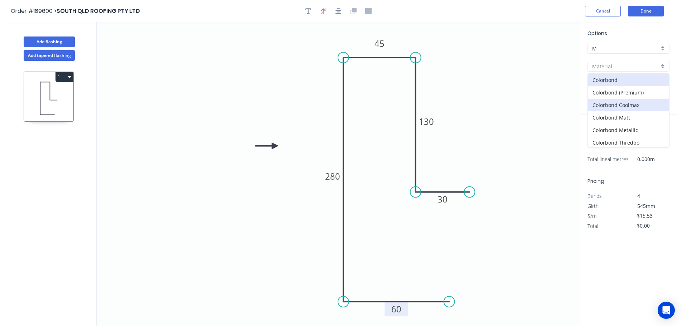
scroll to position [152, 0]
click at [619, 125] on div "Zincalume" at bounding box center [628, 128] width 81 height 13
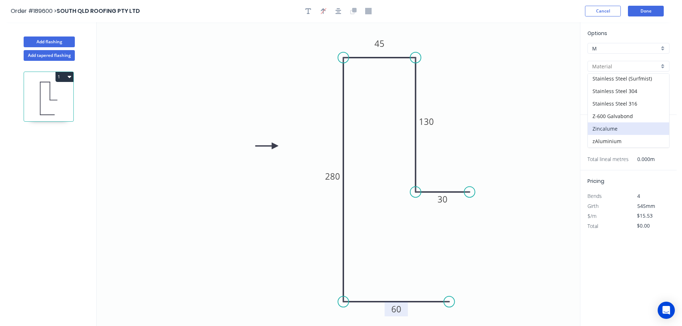
type input "Zincalume"
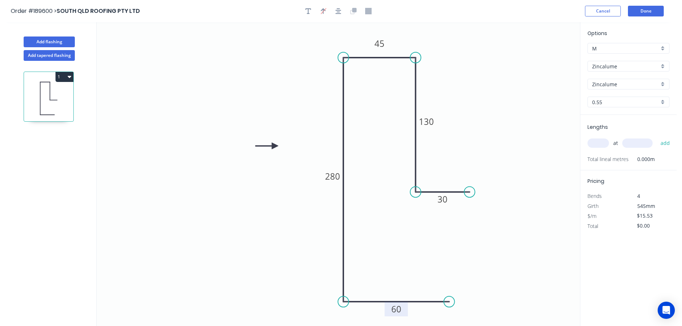
type input "$14.27"
click at [664, 102] on div "0.55" at bounding box center [628, 102] width 82 height 11
click at [614, 152] on div "1.2" at bounding box center [628, 153] width 81 height 13
type input "1.2"
type input "$30.97"
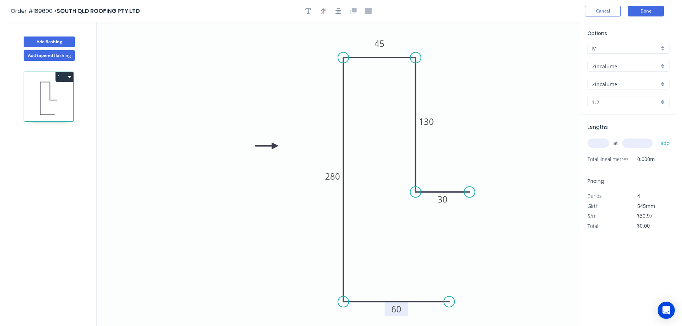
click at [600, 142] on input "text" at bounding box center [597, 142] width 21 height 9
type input "4"
type input "5100"
click at [657, 137] on button "add" at bounding box center [665, 143] width 17 height 12
type input "$631.79"
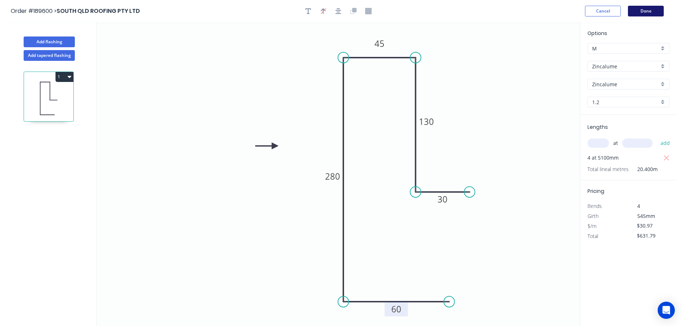
click at [644, 13] on button "Done" at bounding box center [646, 11] width 36 height 11
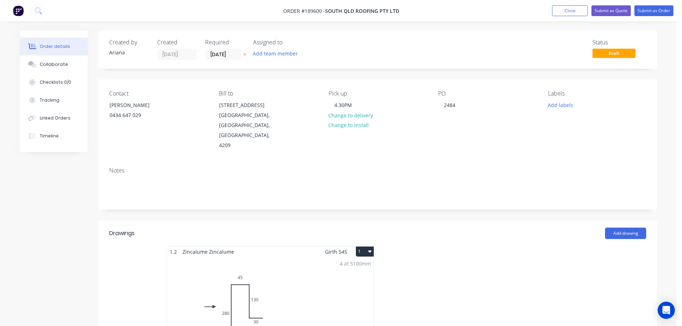
click at [366, 247] on button "1" at bounding box center [365, 252] width 18 height 10
click at [363, 264] on div "Use larger box size" at bounding box center [339, 269] width 55 height 10
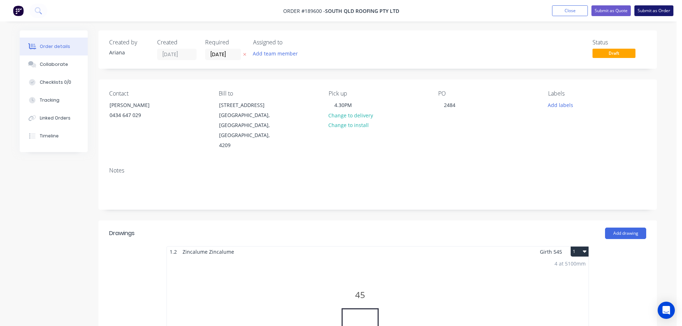
click at [658, 13] on button "Submit as Order" at bounding box center [653, 10] width 39 height 11
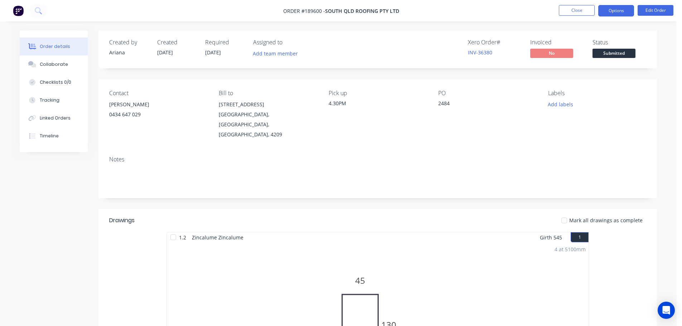
click at [616, 10] on button "Options" at bounding box center [616, 10] width 36 height 11
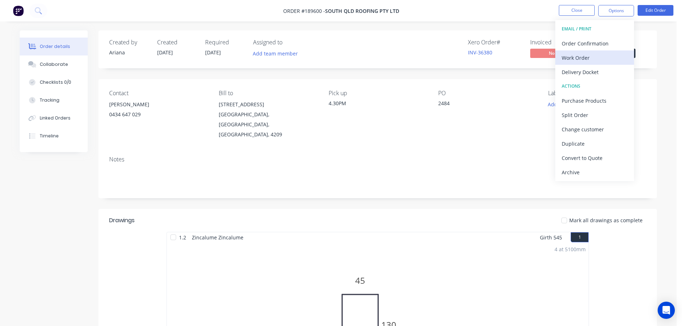
click at [588, 59] on div "Work Order" at bounding box center [594, 58] width 66 height 10
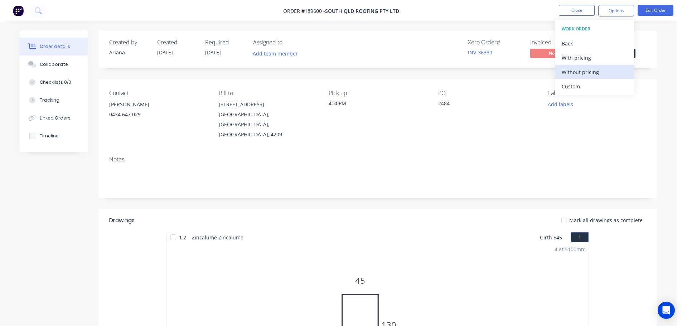
click at [591, 72] on div "Without pricing" at bounding box center [594, 72] width 66 height 10
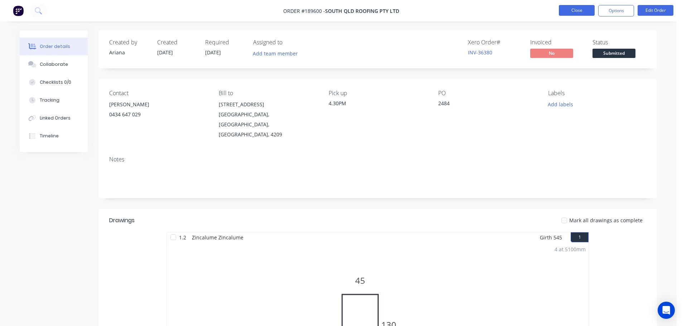
click at [580, 12] on button "Close" at bounding box center [577, 10] width 36 height 11
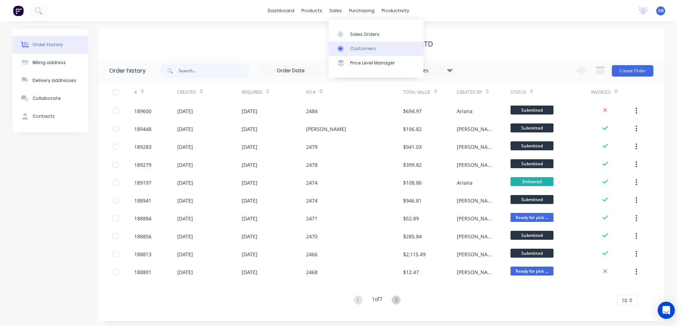
click at [355, 43] on link "Customers" at bounding box center [376, 49] width 95 height 14
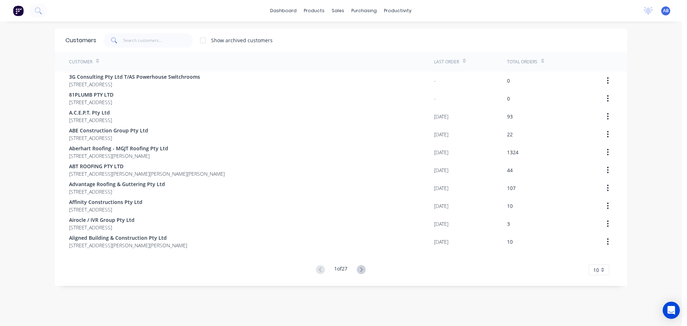
click at [463, 16] on div "dashboard products sales purchasing productivity dashboard products Product Cat…" at bounding box center [341, 10] width 682 height 21
drag, startPoint x: 138, startPoint y: 42, endPoint x: 195, endPoint y: 36, distance: 56.8
click at [141, 41] on input "text" at bounding box center [158, 40] width 70 height 14
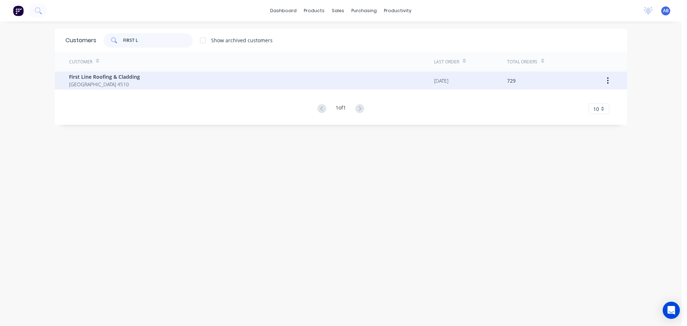
type input "FIRST L"
click at [130, 80] on span "First Line Roofing & Cladding" at bounding box center [104, 77] width 71 height 8
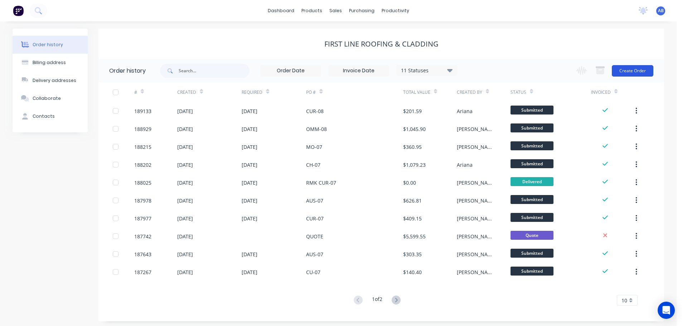
click at [637, 71] on button "Create Order" at bounding box center [633, 70] width 42 height 11
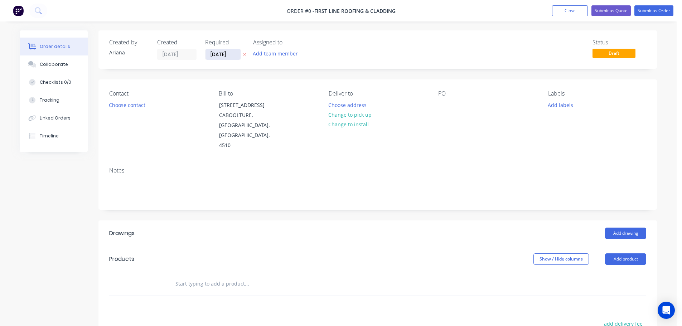
click at [224, 55] on input "[DATE]" at bounding box center [222, 54] width 35 height 11
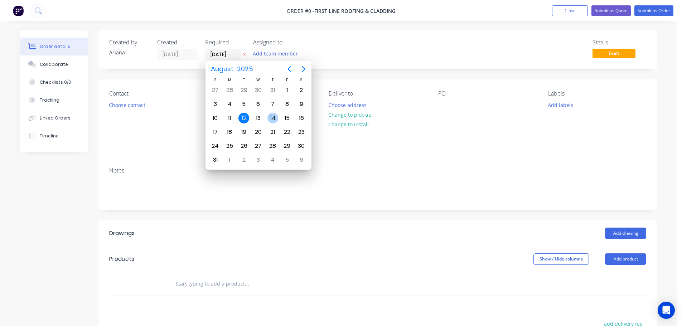
click at [271, 118] on div "14" at bounding box center [272, 118] width 11 height 11
type input "[DATE]"
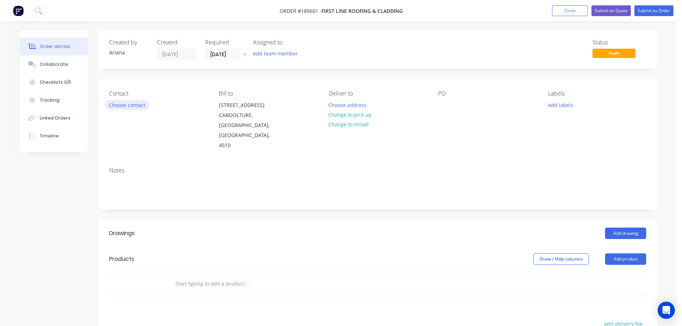
click at [127, 104] on button "Choose contact" at bounding box center [127, 105] width 44 height 10
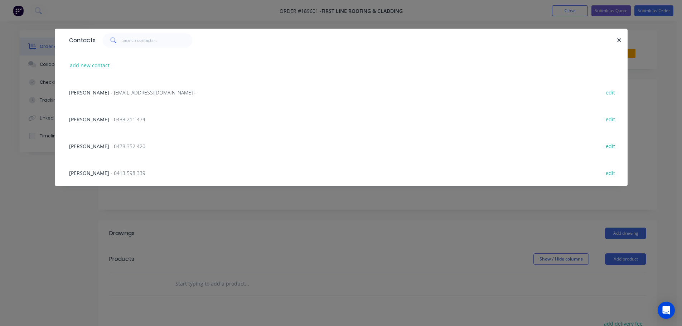
click at [125, 120] on div "[PERSON_NAME] - 0433 211 474 edit" at bounding box center [340, 119] width 551 height 27
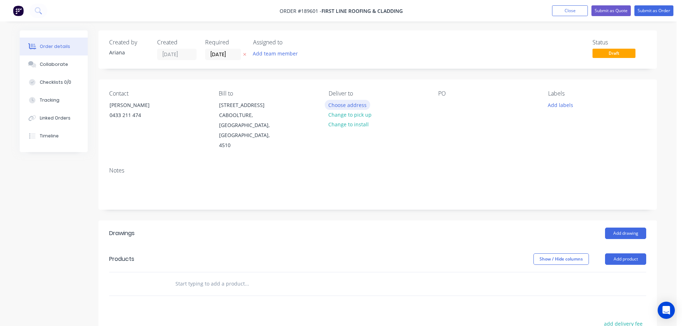
click at [354, 104] on button "Choose address" at bounding box center [348, 105] width 46 height 10
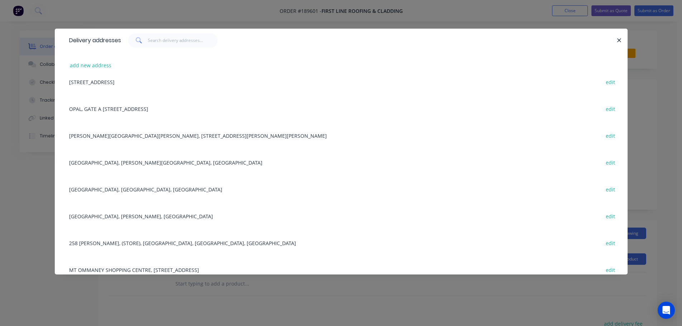
scroll to position [11, 0]
click at [128, 214] on div "[GEOGRAPHIC_DATA], [PERSON_NAME], MITCHELTON edit" at bounding box center [340, 215] width 551 height 27
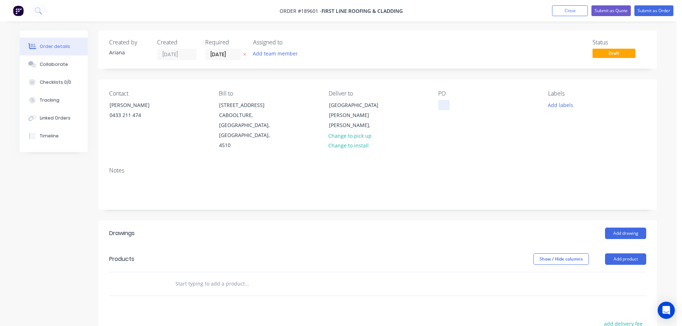
click at [441, 104] on div at bounding box center [443, 105] width 11 height 10
click at [512, 161] on div "Notes" at bounding box center [377, 185] width 558 height 48
click at [559, 105] on button "Add labels" at bounding box center [560, 105] width 33 height 10
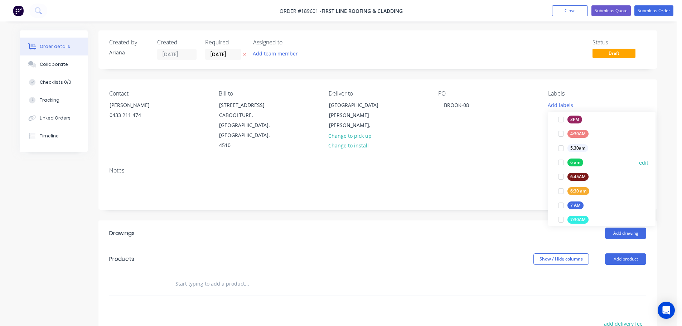
click at [557, 162] on div at bounding box center [561, 162] width 14 height 14
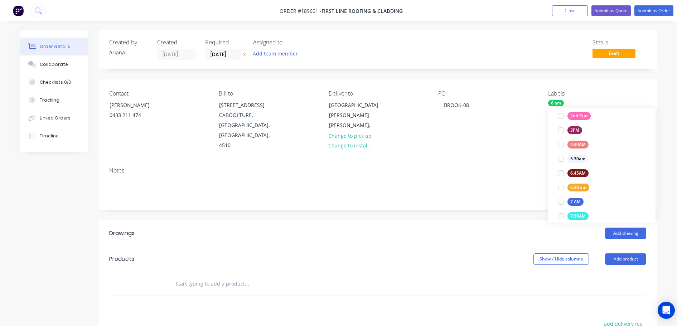
scroll to position [6, 0]
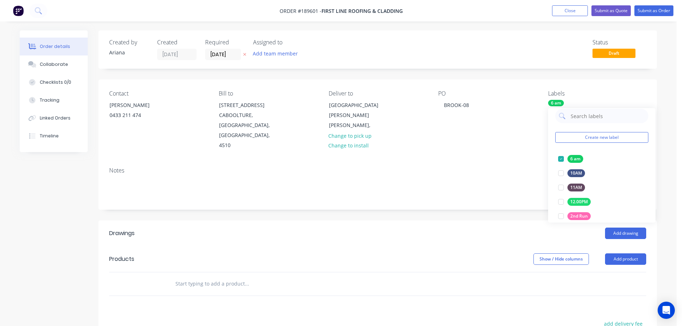
click at [514, 161] on div "Notes" at bounding box center [377, 185] width 558 height 48
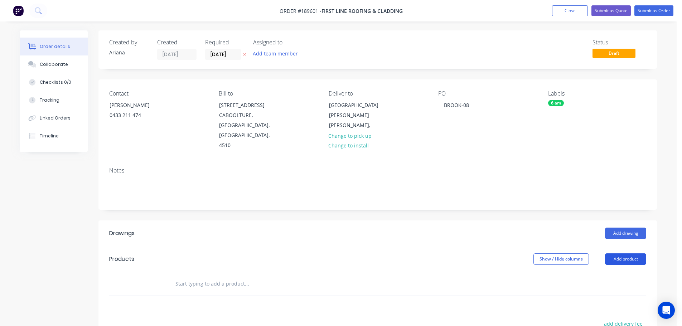
click at [626, 253] on button "Add product" at bounding box center [625, 258] width 41 height 11
click at [610, 272] on div "Product catalogue" at bounding box center [611, 277] width 55 height 10
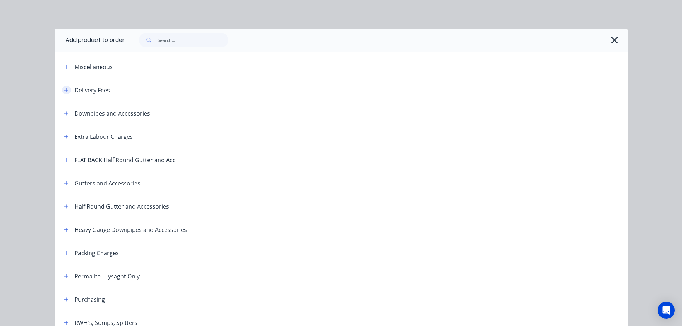
click at [65, 88] on icon "button" at bounding box center [66, 90] width 4 height 5
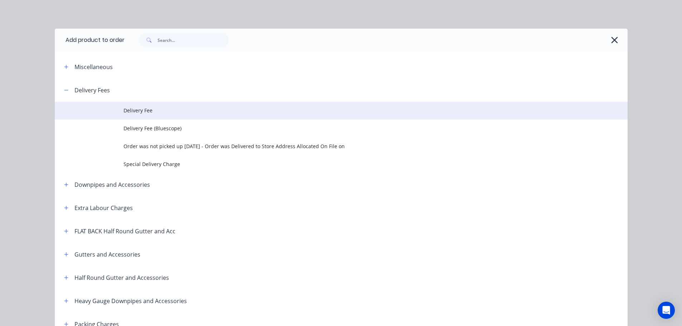
click at [154, 112] on span "Delivery Fee" at bounding box center [324, 111] width 403 height 8
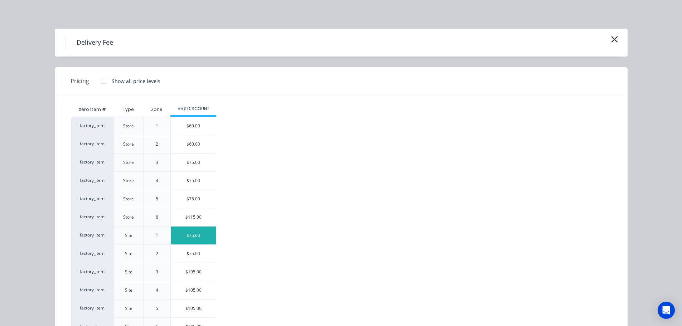
click at [195, 237] on div "$75.00" at bounding box center [193, 236] width 45 height 18
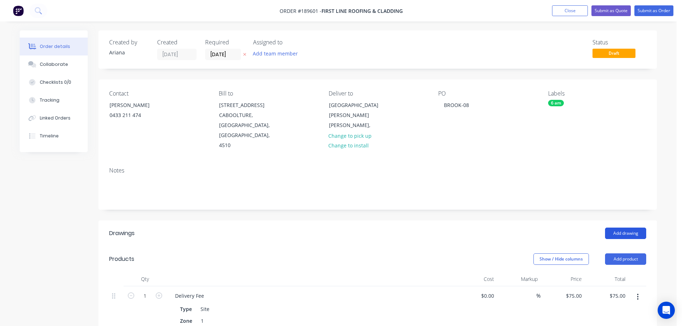
click at [624, 228] on button "Add drawing" at bounding box center [625, 233] width 41 height 11
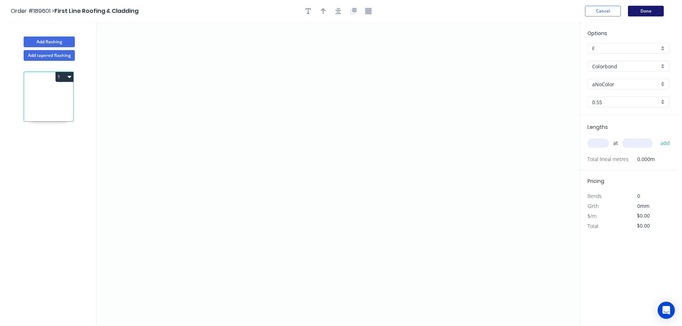
click at [651, 10] on button "Done" at bounding box center [646, 11] width 36 height 11
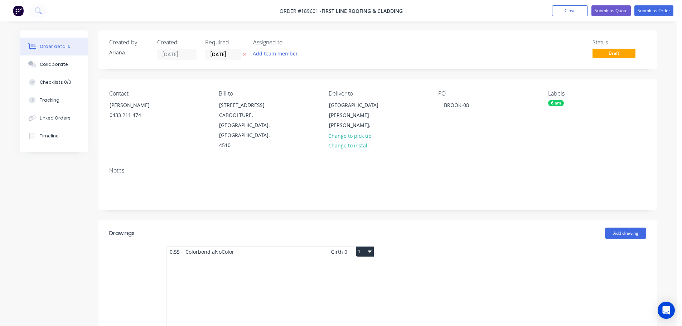
click at [288, 286] on div "Total lm $/M Total 0m $0.00 $0.00" at bounding box center [270, 311] width 207 height 109
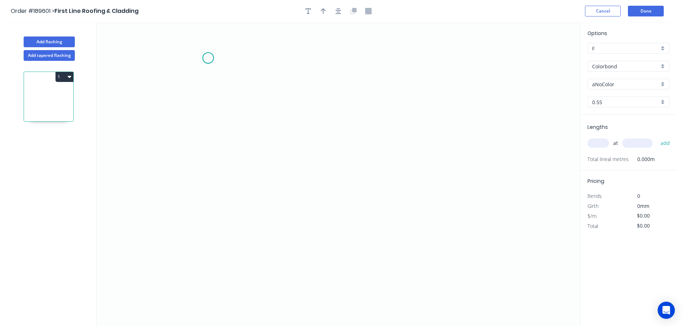
click at [208, 58] on icon "0" at bounding box center [338, 174] width 483 height 304
click at [202, 232] on icon "0" at bounding box center [338, 174] width 483 height 304
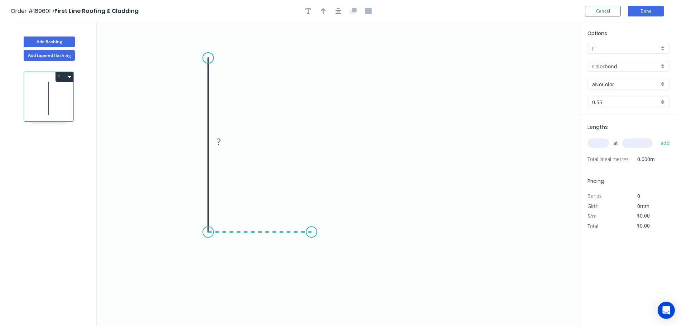
click at [311, 232] on icon at bounding box center [259, 232] width 103 height 0
click at [330, 281] on icon "0 ? ?" at bounding box center [338, 174] width 483 height 304
click at [330, 281] on circle at bounding box center [329, 280] width 11 height 11
click at [312, 270] on div "Hide angle" at bounding box center [336, 268] width 72 height 15
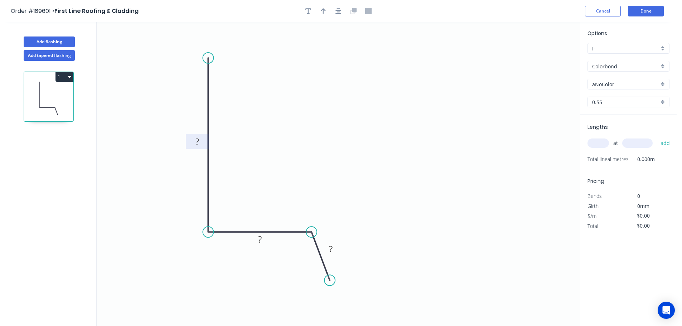
click at [198, 141] on tspan "?" at bounding box center [197, 142] width 4 height 12
click at [268, 122] on icon "0 180 50 40" at bounding box center [338, 174] width 483 height 304
type input "$10.55"
click at [324, 9] on icon "button" at bounding box center [323, 11] width 5 height 6
drag, startPoint x: 544, startPoint y: 57, endPoint x: 277, endPoint y: 122, distance: 274.9
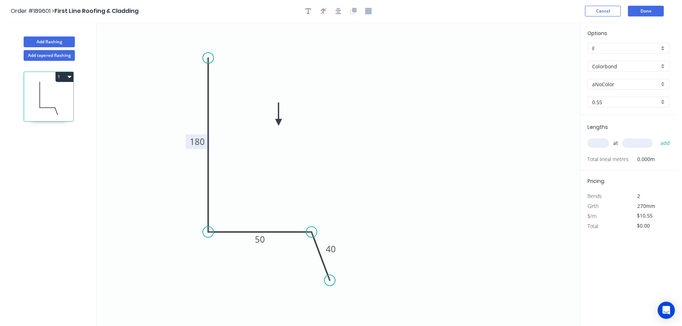
click at [277, 122] on icon at bounding box center [278, 114] width 6 height 23
click at [277, 123] on icon at bounding box center [277, 114] width 6 height 23
click at [276, 121] on icon at bounding box center [277, 114] width 6 height 23
click at [665, 65] on div "Colorbond" at bounding box center [628, 66] width 82 height 11
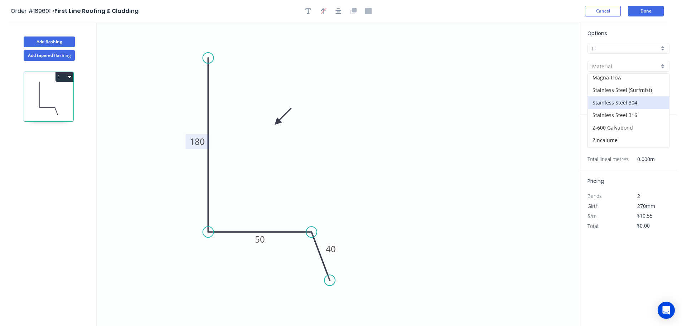
scroll to position [152, 0]
click at [613, 127] on div "Zincalume" at bounding box center [628, 128] width 81 height 13
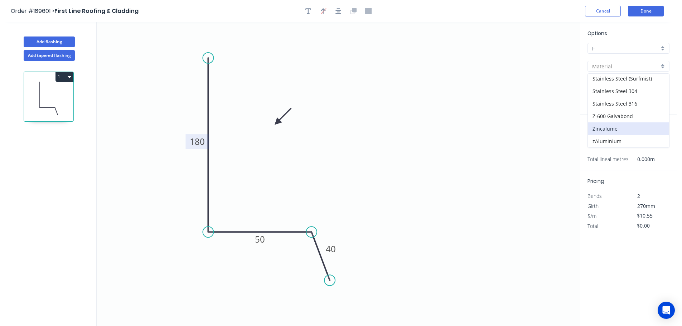
type input "Zincalume"
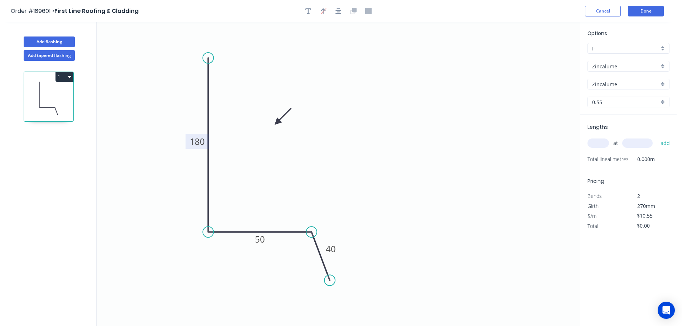
type input "$9.80"
click at [601, 143] on input "text" at bounding box center [597, 142] width 21 height 9
type input "1"
type input "1200"
click at [657, 137] on button "add" at bounding box center [665, 143] width 17 height 12
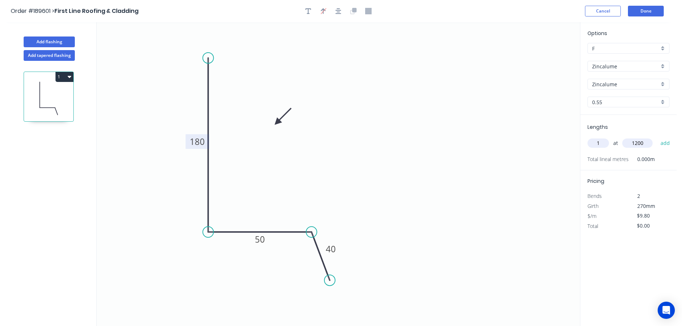
type input "$11.76"
drag, startPoint x: 46, startPoint y: 39, endPoint x: 81, endPoint y: 44, distance: 35.4
click at [46, 39] on button "Add flashing" at bounding box center [49, 42] width 51 height 11
type input "$0.00"
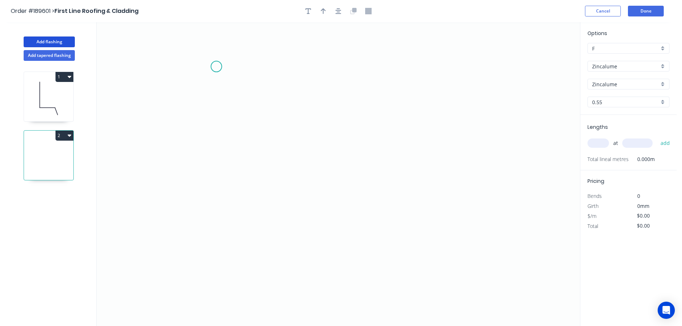
click at [216, 67] on icon "0" at bounding box center [338, 174] width 483 height 304
click at [212, 226] on icon "0" at bounding box center [338, 174] width 483 height 304
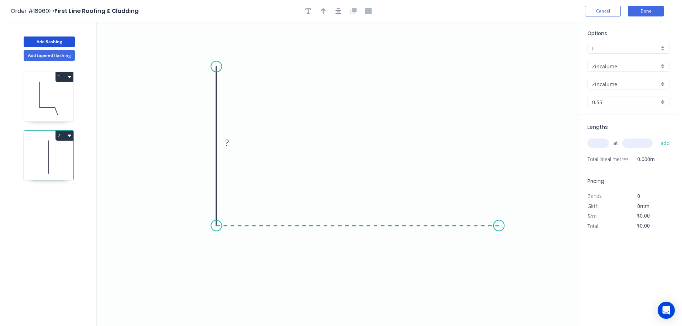
click at [499, 211] on icon "0 ?" at bounding box center [338, 174] width 483 height 304
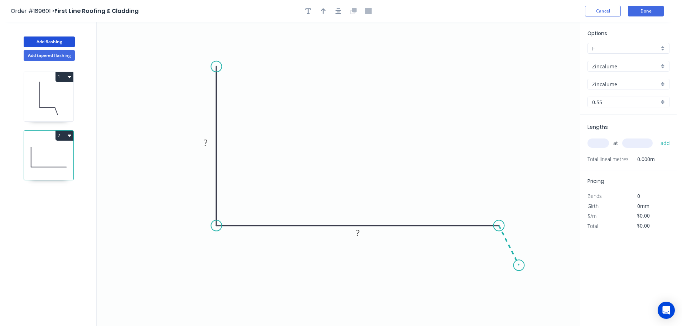
click at [519, 266] on icon "0 ? ?" at bounding box center [338, 174] width 483 height 304
click at [519, 266] on circle at bounding box center [518, 265] width 11 height 11
click at [499, 263] on div "Hide angle" at bounding box center [524, 264] width 72 height 15
click at [206, 142] on tspan "?" at bounding box center [206, 143] width 4 height 12
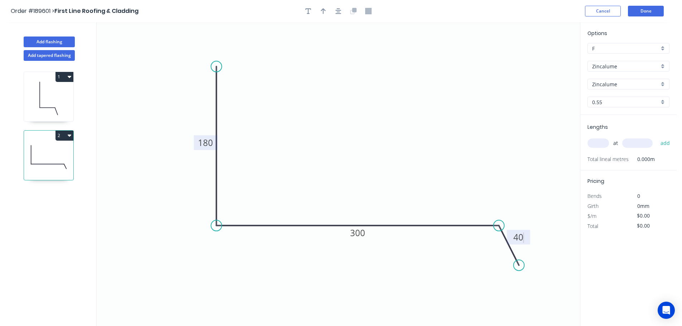
click at [421, 125] on icon "0 180 300 40" at bounding box center [338, 174] width 483 height 304
type input "$15.27"
click at [322, 10] on icon "button" at bounding box center [323, 11] width 5 height 6
drag, startPoint x: 544, startPoint y: 57, endPoint x: 357, endPoint y: 118, distance: 196.2
click at [357, 118] on icon at bounding box center [357, 109] width 6 height 23
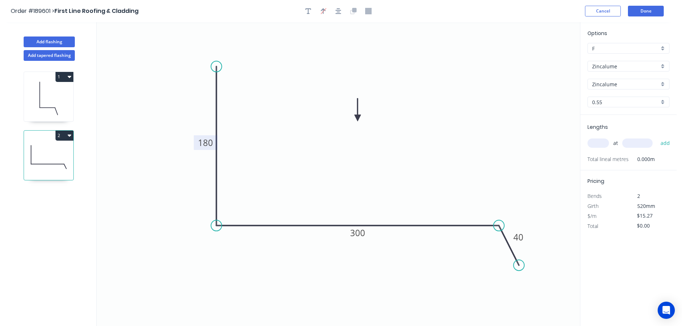
click at [603, 141] on input "text" at bounding box center [597, 142] width 21 height 9
type input "1"
type input "1000"
click at [657, 137] on button "add" at bounding box center [665, 143] width 17 height 12
type input "$15.27"
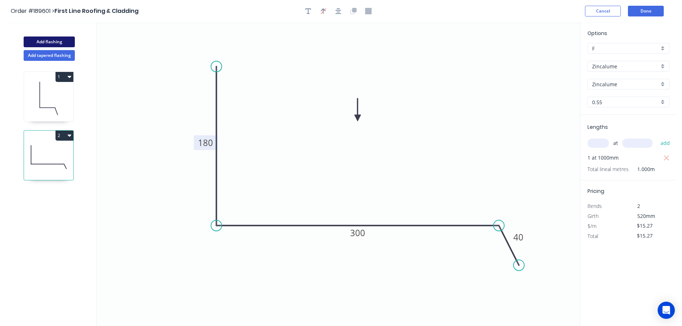
click at [42, 41] on button "Add flashing" at bounding box center [49, 42] width 51 height 11
type input "$0.00"
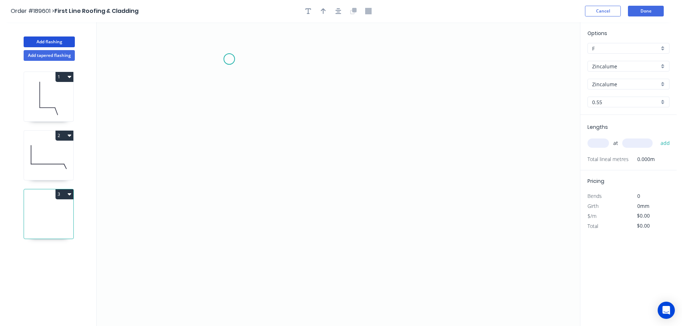
click at [229, 59] on icon "0" at bounding box center [338, 174] width 483 height 304
click at [218, 208] on icon "0" at bounding box center [338, 174] width 483 height 304
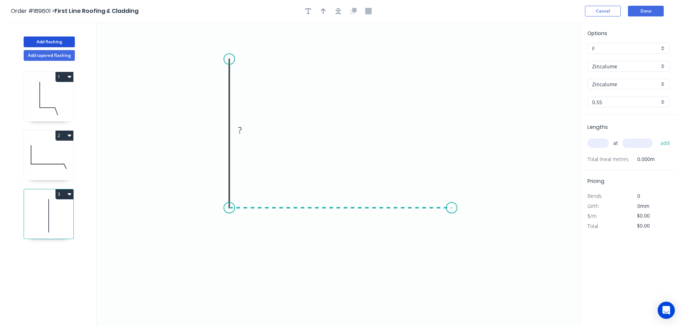
click at [452, 206] on icon "0 ?" at bounding box center [338, 174] width 483 height 304
click at [474, 245] on icon "0 ? ?" at bounding box center [338, 174] width 483 height 304
click at [474, 245] on circle at bounding box center [473, 244] width 11 height 11
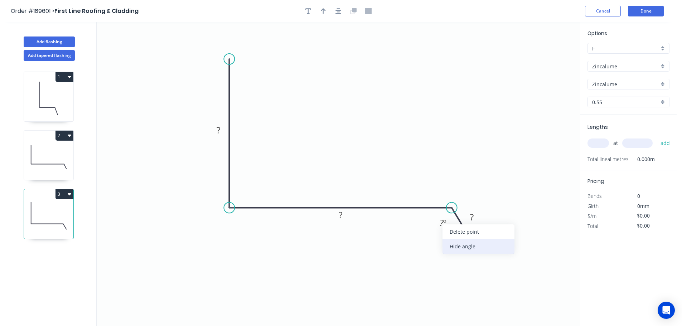
click at [463, 244] on div "Hide angle" at bounding box center [478, 246] width 72 height 15
click at [220, 128] on rect at bounding box center [218, 131] width 14 height 10
click at [300, 117] on icon "0 180 195 40" at bounding box center [338, 174] width 483 height 304
type input "$13.45"
click at [322, 10] on icon "button" at bounding box center [323, 11] width 5 height 6
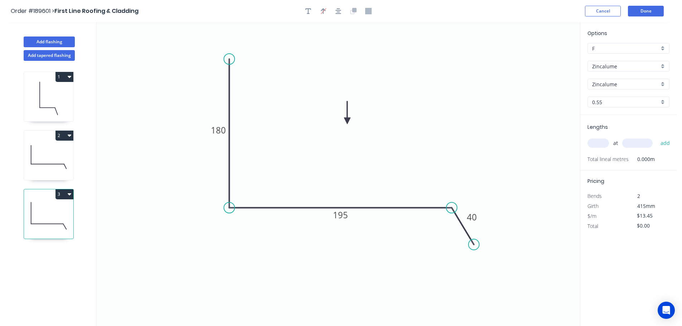
drag, startPoint x: 545, startPoint y: 58, endPoint x: 347, endPoint y: 121, distance: 208.1
click at [347, 121] on icon at bounding box center [347, 112] width 6 height 23
click at [600, 142] on input "text" at bounding box center [597, 142] width 21 height 9
type input "1"
type input "1200"
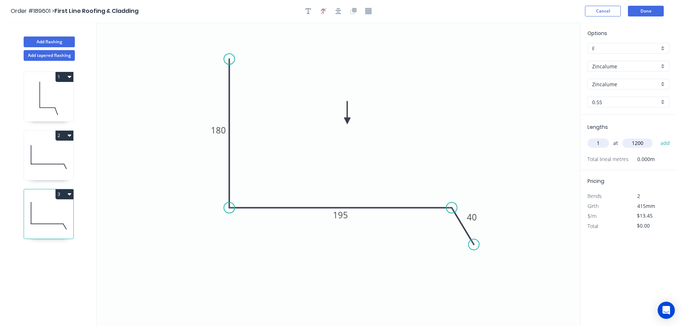
click at [657, 137] on button "add" at bounding box center [665, 143] width 17 height 12
type input "$16.14"
click at [44, 38] on button "Add flashing" at bounding box center [49, 42] width 51 height 11
type input "$0.00"
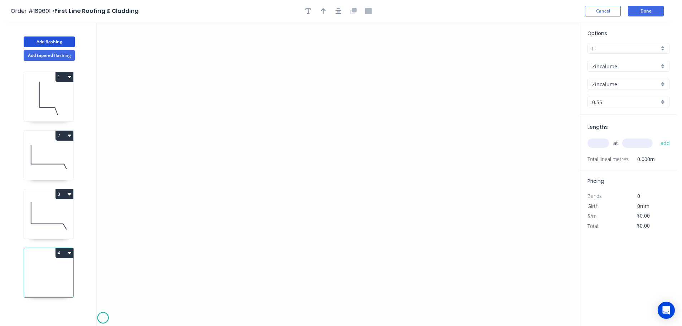
click at [103, 318] on icon "0" at bounding box center [338, 174] width 483 height 304
click at [108, 313] on icon at bounding box center [105, 314] width 5 height 5
click at [121, 313] on rect at bounding box center [112, 319] width 23 height 15
click at [126, 316] on icon "0 ? ?" at bounding box center [338, 174] width 483 height 304
click at [126, 316] on circle at bounding box center [126, 316] width 11 height 11
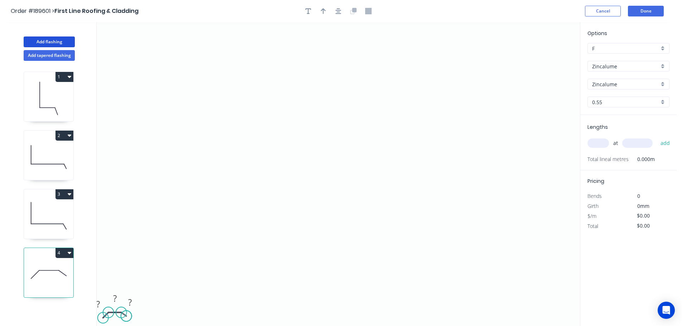
click at [126, 316] on circle at bounding box center [126, 316] width 11 height 11
click at [103, 316] on circle at bounding box center [103, 316] width 11 height 11
click at [642, 9] on button "Done" at bounding box center [646, 11] width 36 height 11
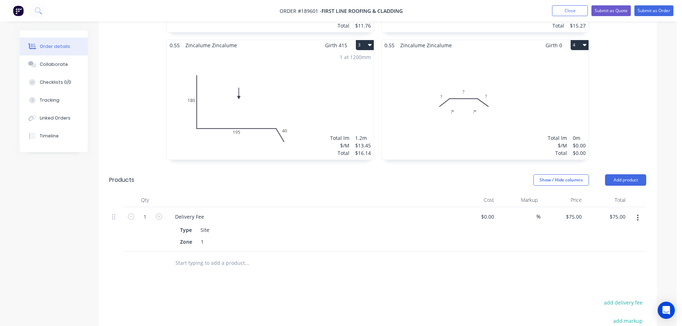
click at [481, 128] on div "Total lm $/M Total 0m $0.00 $0.00" at bounding box center [484, 104] width 207 height 109
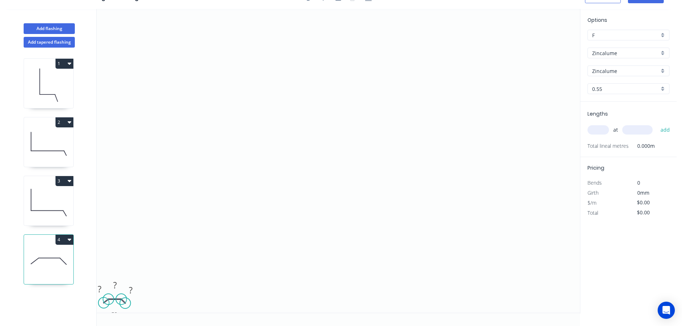
click at [125, 304] on circle at bounding box center [125, 303] width 11 height 11
click at [103, 304] on circle at bounding box center [103, 303] width 11 height 11
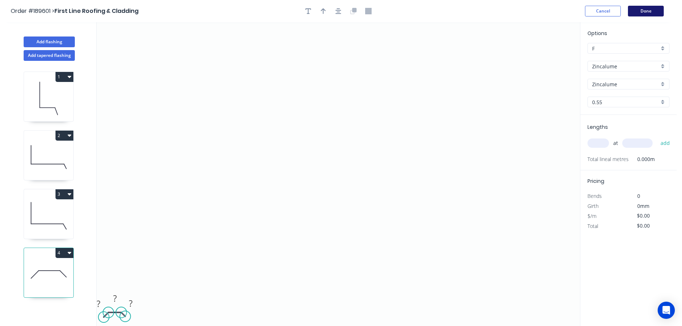
click at [644, 8] on button "Done" at bounding box center [646, 11] width 36 height 11
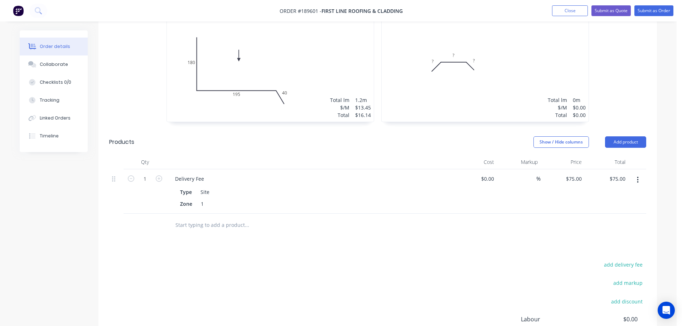
click at [519, 67] on div "Total lm $/M Total 0m $0.00 $0.00" at bounding box center [484, 67] width 207 height 109
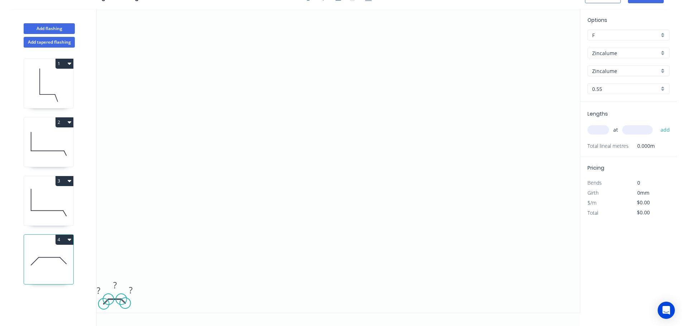
scroll to position [13, 0]
click at [97, 286] on tspan "?" at bounding box center [99, 290] width 4 height 12
click at [220, 266] on icon "0 40 960 40" at bounding box center [338, 161] width 483 height 304
type input "$26.22"
click at [597, 128] on input "text" at bounding box center [597, 129] width 21 height 9
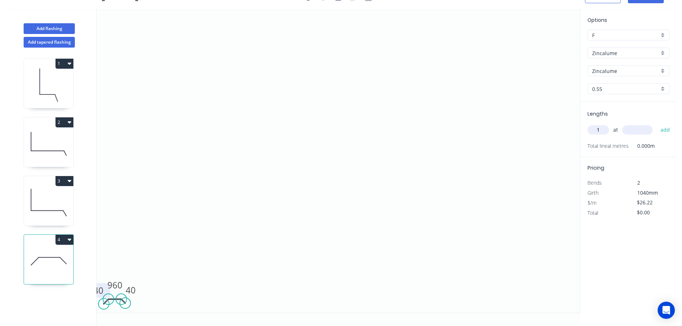
type input "1"
type input "1180"
click at [657, 124] on button "add" at bounding box center [665, 130] width 17 height 12
type input "$30.94"
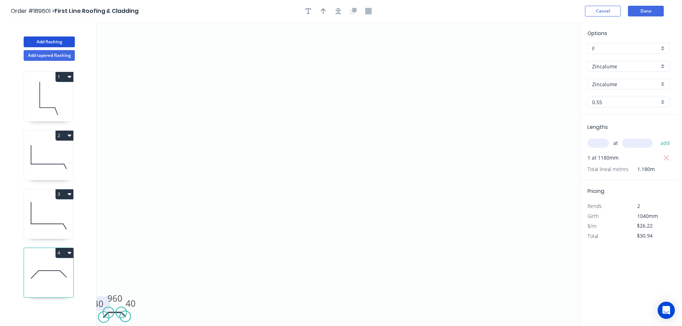
drag, startPoint x: 56, startPoint y: 40, endPoint x: 89, endPoint y: 47, distance: 33.2
click at [57, 40] on button "Add flashing" at bounding box center [49, 42] width 51 height 11
type input "$0.00"
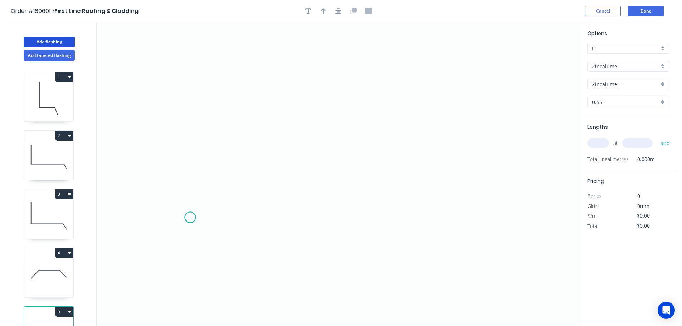
click at [190, 218] on icon "0" at bounding box center [338, 174] width 483 height 304
click at [205, 184] on icon at bounding box center [197, 201] width 15 height 34
click at [493, 178] on icon "0 ?" at bounding box center [338, 174] width 483 height 304
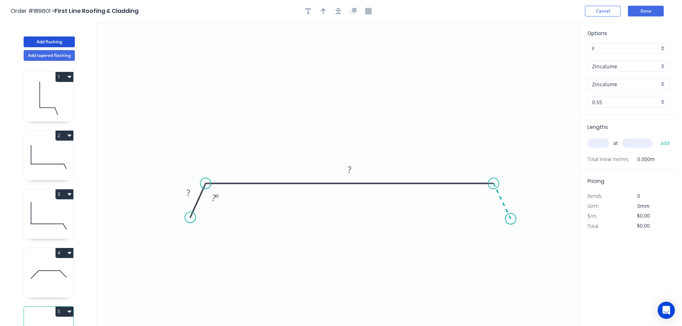
click at [511, 219] on icon "0 ? ? ? º" at bounding box center [338, 174] width 483 height 304
click at [511, 220] on circle at bounding box center [510, 218] width 11 height 11
click at [498, 221] on div "Hide angle" at bounding box center [519, 220] width 72 height 15
click at [233, 219] on div "Hide angle" at bounding box center [251, 221] width 72 height 15
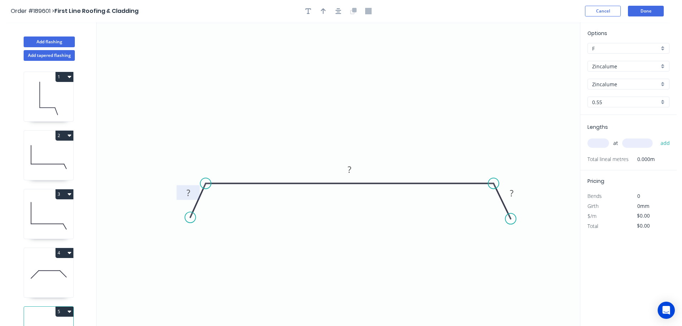
click at [191, 192] on rect at bounding box center [188, 193] width 14 height 10
click at [255, 213] on icon "0 40 960 40" at bounding box center [338, 174] width 483 height 304
type input "$26.22"
click at [379, 88] on icon "0 40 960 40" at bounding box center [338, 174] width 483 height 304
click at [322, 10] on icon "button" at bounding box center [323, 11] width 5 height 6
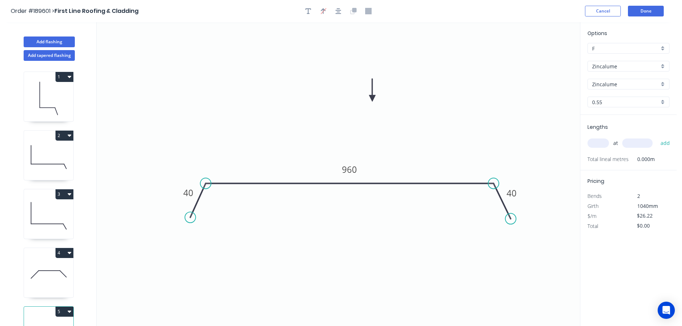
drag, startPoint x: 544, startPoint y: 56, endPoint x: 372, endPoint y: 98, distance: 177.2
click at [372, 98] on icon at bounding box center [372, 90] width 6 height 23
click at [600, 144] on input "text" at bounding box center [597, 142] width 21 height 9
type input "9"
type input "3800"
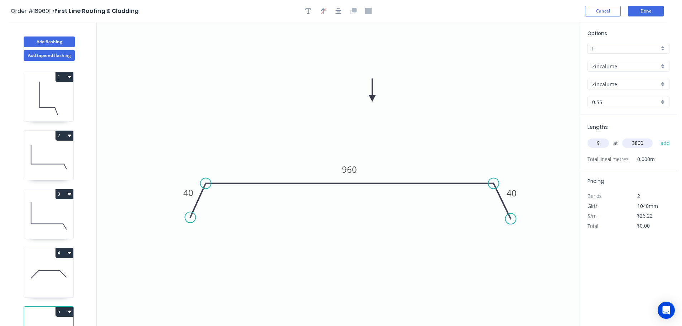
click at [657, 137] on button "add" at bounding box center [665, 143] width 17 height 12
type input "$896.72"
click at [647, 8] on button "Done" at bounding box center [646, 11] width 36 height 11
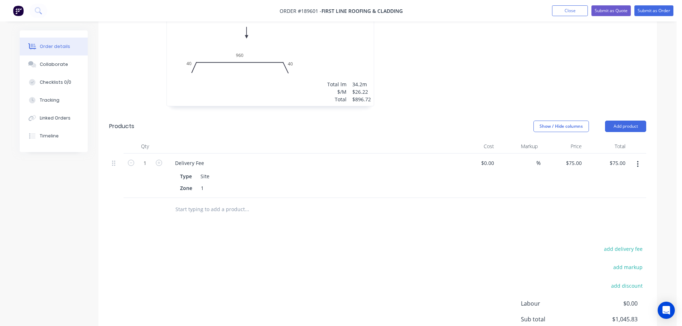
scroll to position [499, 0]
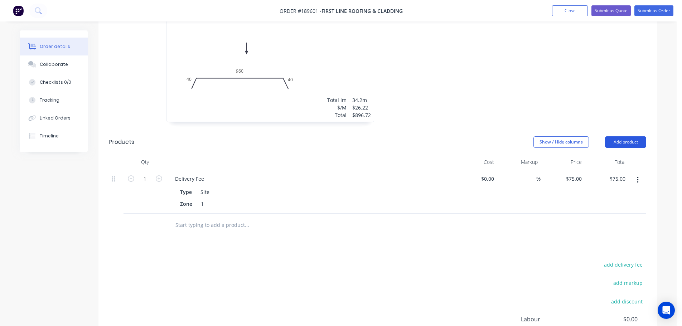
click at [624, 136] on button "Add product" at bounding box center [625, 141] width 41 height 11
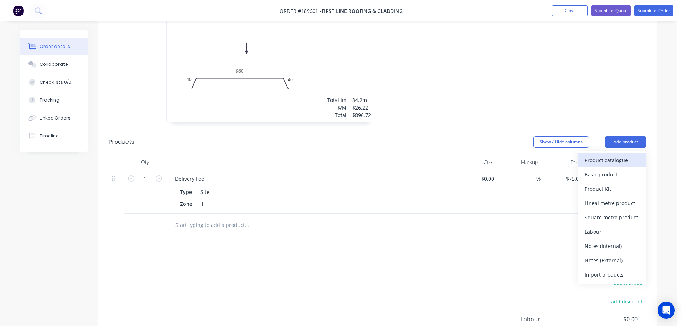
click at [617, 155] on div "Product catalogue" at bounding box center [611, 160] width 55 height 10
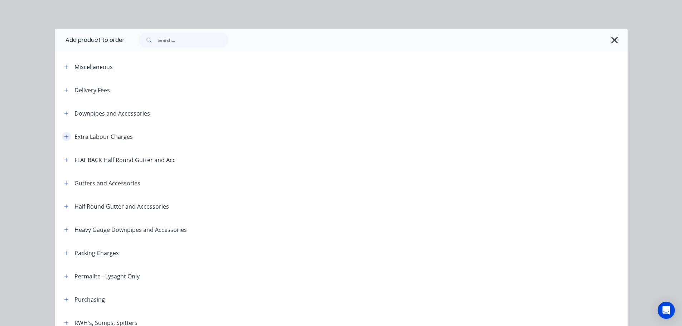
click at [62, 133] on button "button" at bounding box center [66, 136] width 9 height 9
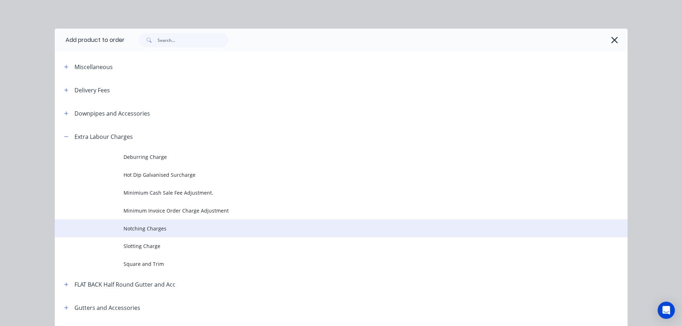
click at [162, 231] on span "Notching Charges" at bounding box center [324, 229] width 403 height 8
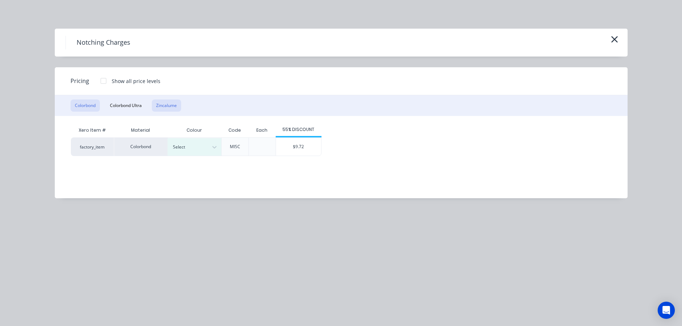
click at [164, 103] on button "Zincalume" at bounding box center [166, 105] width 29 height 12
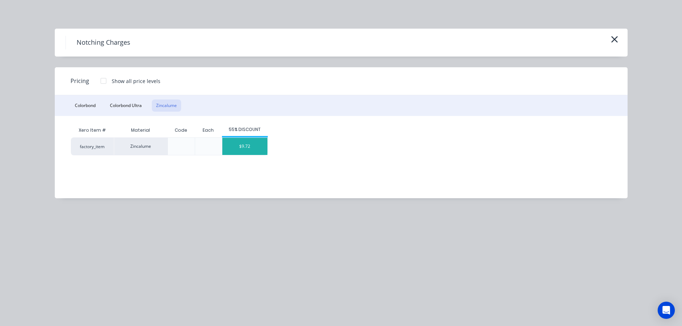
click at [242, 147] on div "$9.72" at bounding box center [244, 146] width 45 height 17
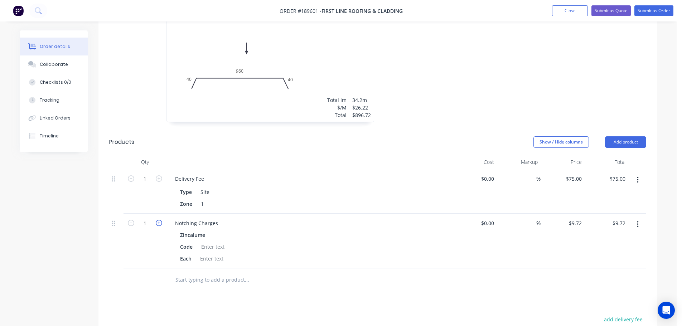
click at [159, 220] on icon "button" at bounding box center [159, 223] width 6 height 6
type input "2"
type input "$19.44"
click at [400, 300] on div "Drawings Add drawing 0.55 Zincalume Zincalume Girth 270 1 0 180 50 40 0 180 50 …" at bounding box center [377, 92] width 558 height 742
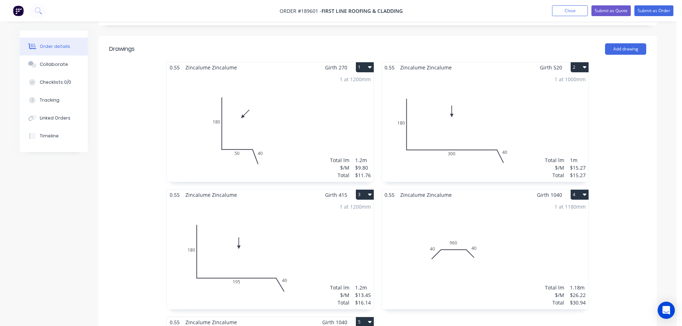
scroll to position [0, 0]
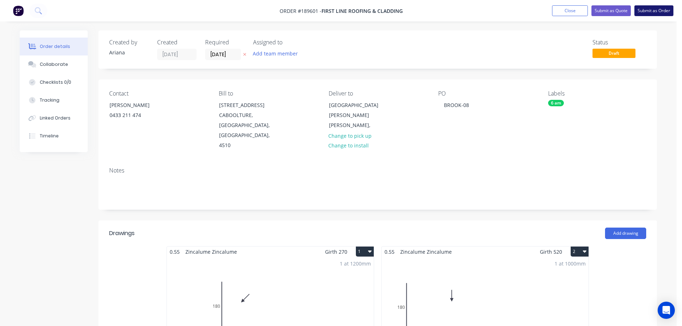
click at [654, 9] on button "Submit as Order" at bounding box center [653, 10] width 39 height 11
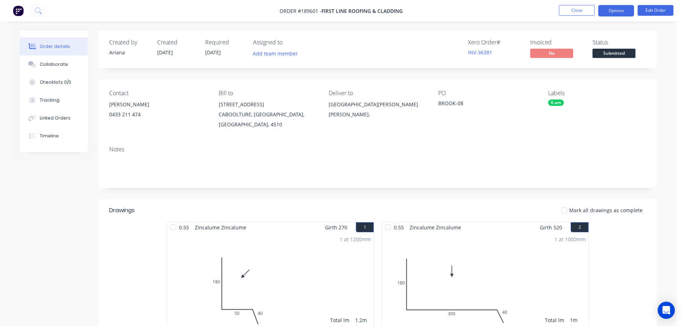
click at [616, 8] on button "Options" at bounding box center [616, 10] width 36 height 11
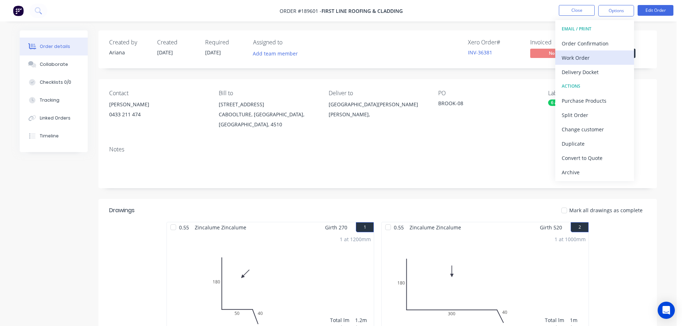
click at [588, 54] on div "Work Order" at bounding box center [594, 58] width 66 height 10
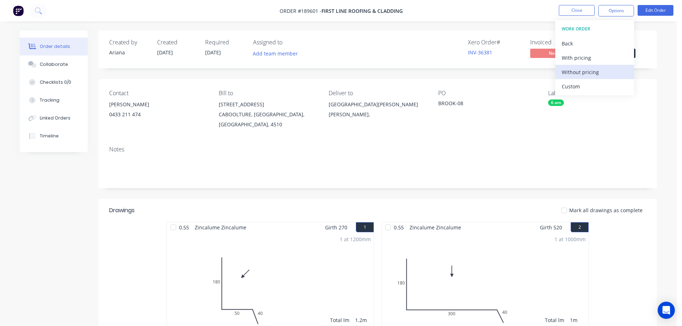
click at [577, 70] on div "Without pricing" at bounding box center [594, 72] width 66 height 10
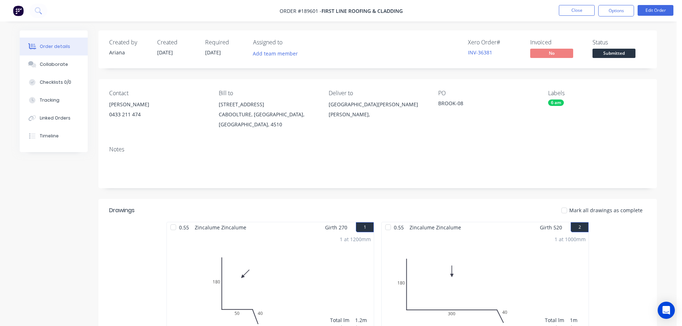
click at [412, 37] on div "Created by [PERSON_NAME] Created [DATE] Required [DATE] Assigned to Add team me…" at bounding box center [377, 49] width 558 height 38
click at [573, 10] on button "Close" at bounding box center [577, 10] width 36 height 11
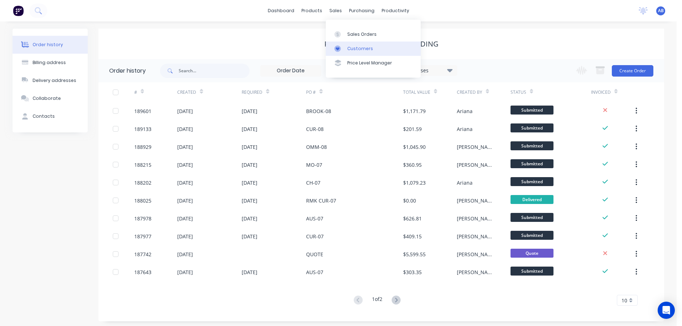
click at [355, 45] on link "Customers" at bounding box center [373, 49] width 95 height 14
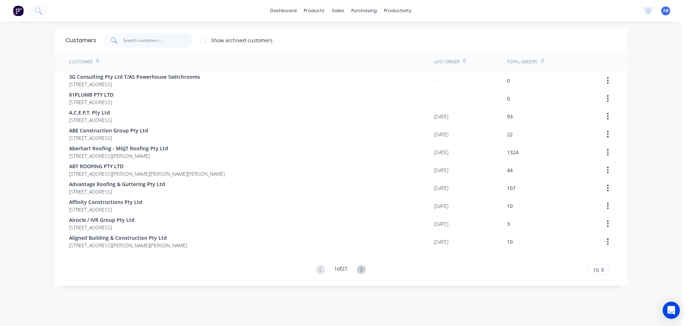
click at [168, 41] on input "text" at bounding box center [158, 40] width 70 height 14
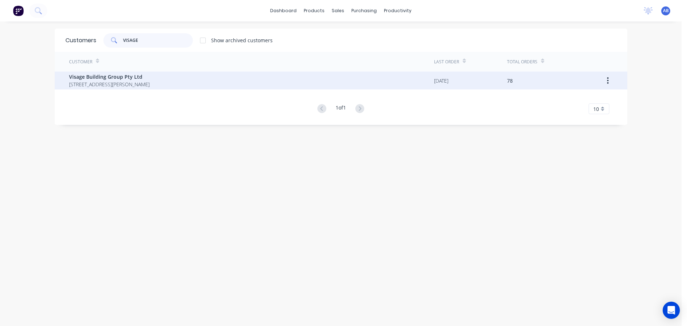
type input "VISAGE"
click at [110, 79] on span "Visage Building Group Pty Ltd" at bounding box center [109, 77] width 81 height 8
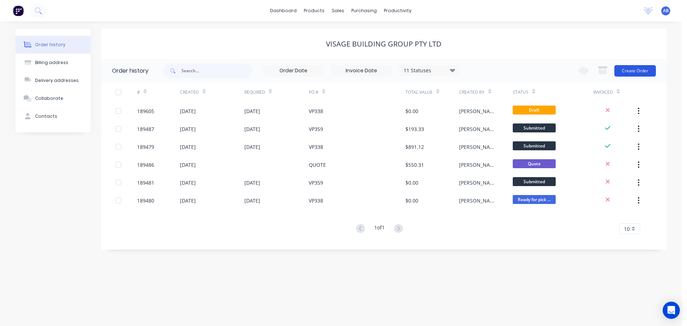
click at [638, 73] on button "Create Order" at bounding box center [635, 70] width 42 height 11
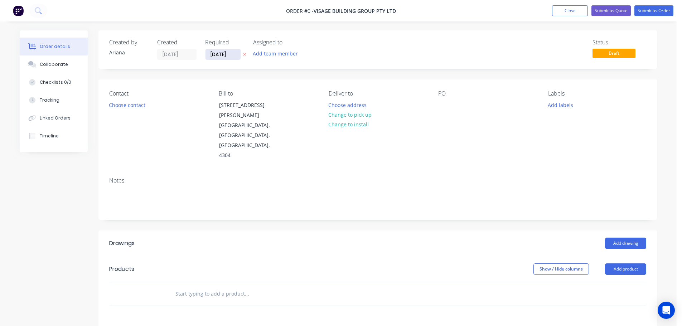
click at [222, 53] on input "[DATE]" at bounding box center [222, 54] width 35 height 11
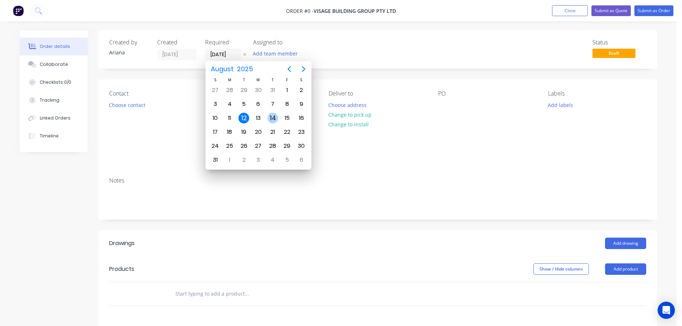
click at [273, 117] on div "14" at bounding box center [272, 118] width 11 height 11
type input "[DATE]"
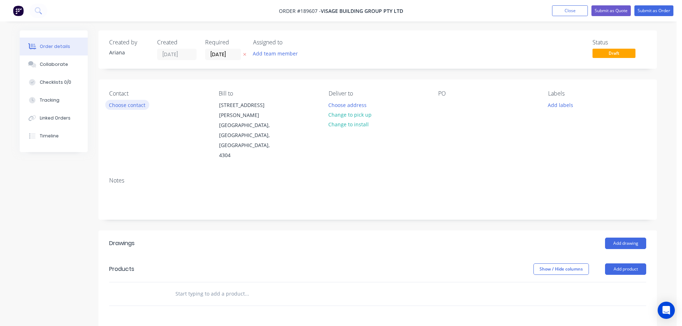
click at [124, 103] on button "Choose contact" at bounding box center [127, 105] width 44 height 10
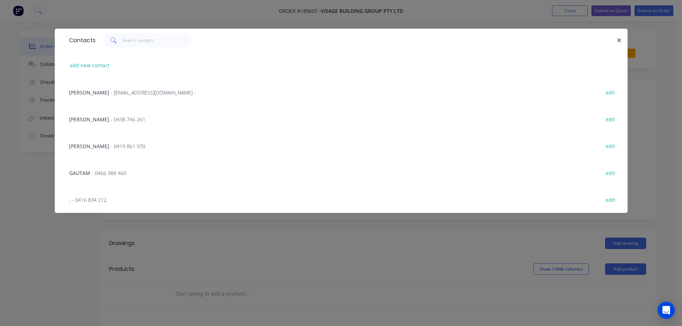
click at [118, 119] on span "- 0438 746 261" at bounding box center [128, 119] width 35 height 7
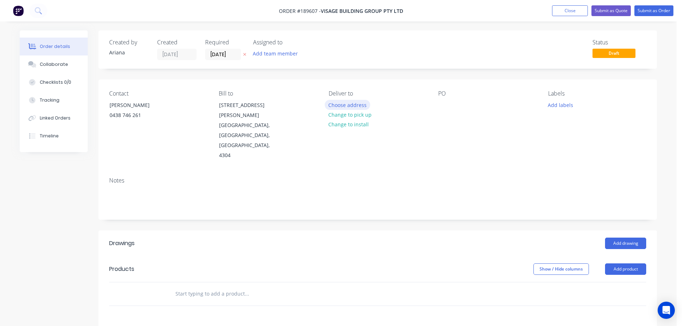
click at [353, 104] on button "Choose address" at bounding box center [348, 105] width 46 height 10
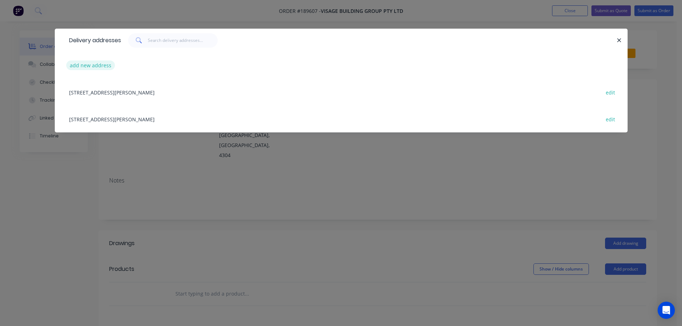
click at [89, 67] on button "add new address" at bounding box center [90, 65] width 49 height 10
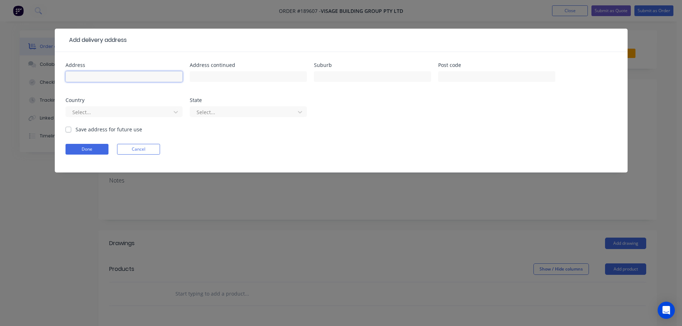
click at [89, 75] on input "text" at bounding box center [123, 76] width 117 height 11
type input "21 [PERSON_NAME] ST"
type input "BUNDAMBA"
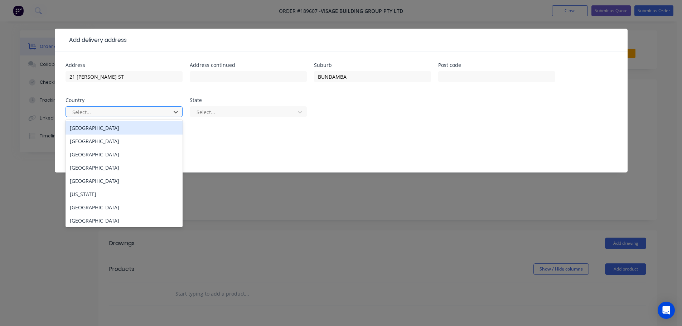
click at [123, 131] on div "[GEOGRAPHIC_DATA]" at bounding box center [123, 127] width 117 height 13
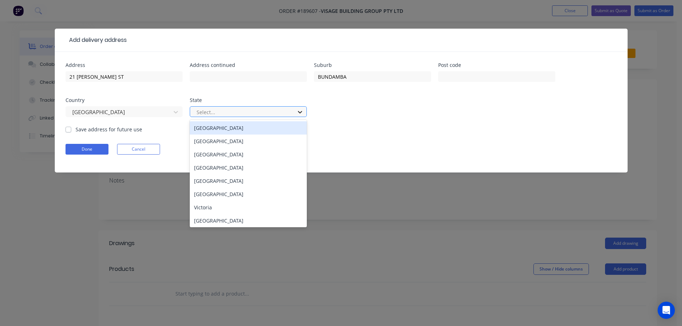
click at [303, 110] on div at bounding box center [299, 111] width 13 height 11
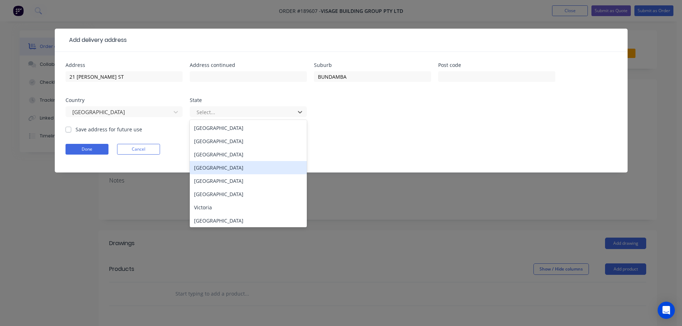
click at [209, 164] on div "[GEOGRAPHIC_DATA]" at bounding box center [248, 167] width 117 height 13
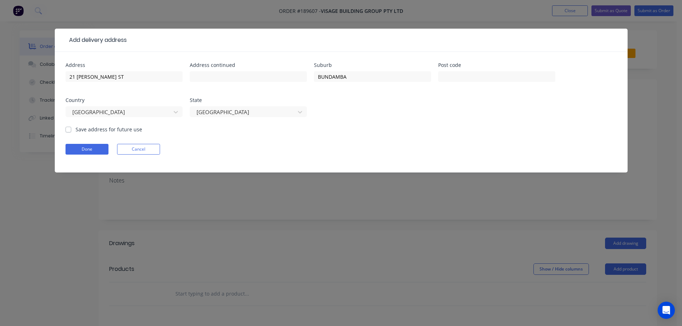
click at [377, 149] on div "Done Cancel" at bounding box center [340, 149] width 551 height 11
click at [91, 149] on button "Done" at bounding box center [86, 149] width 43 height 11
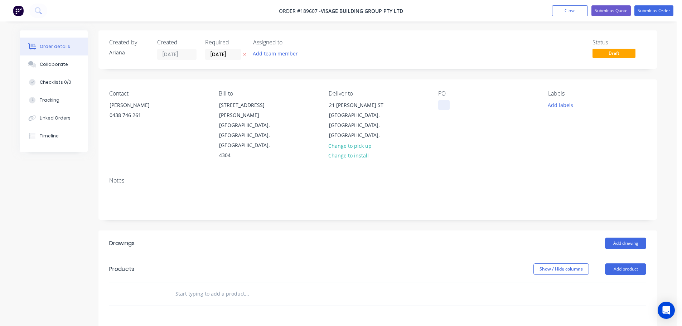
click at [441, 107] on div at bounding box center [443, 105] width 11 height 10
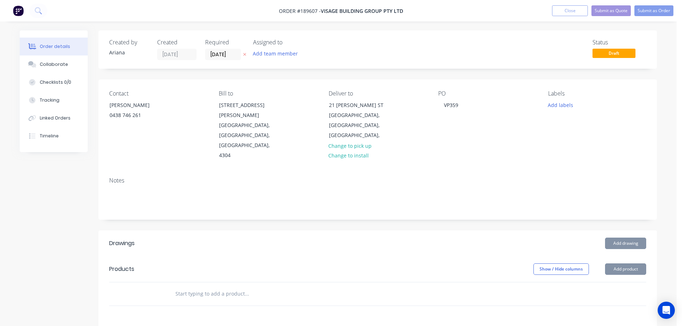
click at [513, 155] on div "Contact [PERSON_NAME] [PHONE_NUMBER] Bill to [STREET_ADDRESS][PERSON_NAME] Deli…" at bounding box center [377, 125] width 558 height 92
click at [623, 263] on button "Add product" at bounding box center [625, 268] width 41 height 11
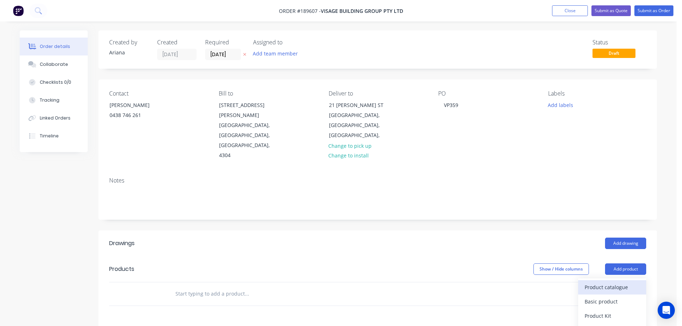
click at [609, 282] on div "Product catalogue" at bounding box center [611, 287] width 55 height 10
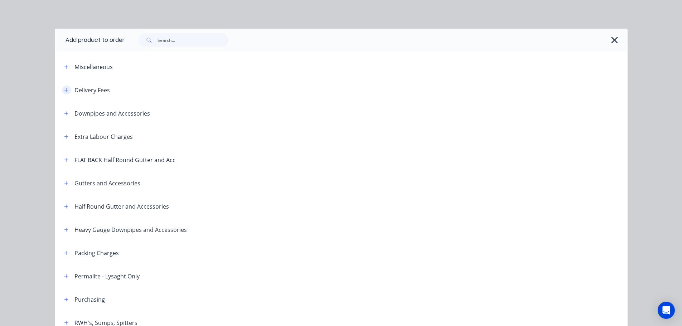
drag, startPoint x: 63, startPoint y: 88, endPoint x: 115, endPoint y: 89, distance: 52.6
click at [64, 88] on icon "button" at bounding box center [66, 90] width 4 height 5
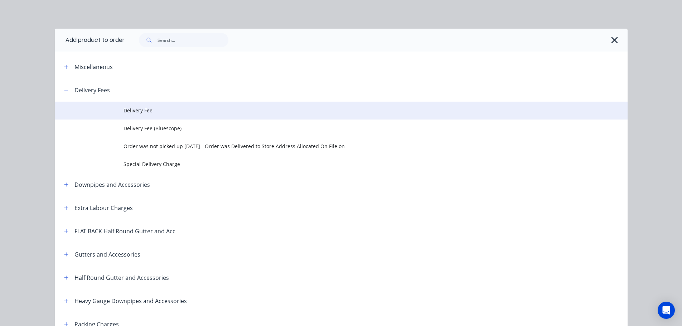
click at [147, 108] on span "Delivery Fee" at bounding box center [324, 111] width 403 height 8
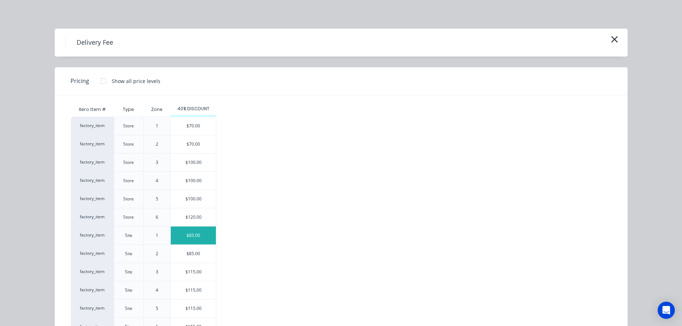
click at [199, 238] on div "$85.00" at bounding box center [193, 236] width 45 height 18
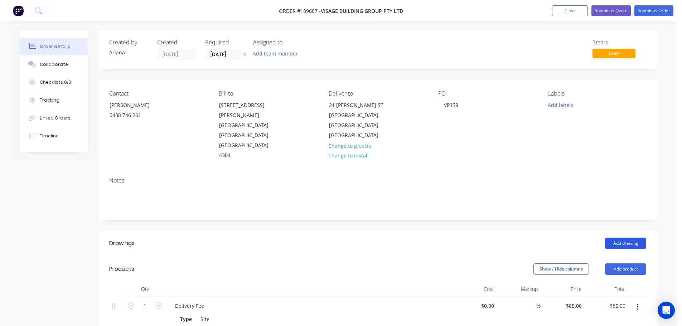
click at [624, 238] on button "Add drawing" at bounding box center [625, 243] width 41 height 11
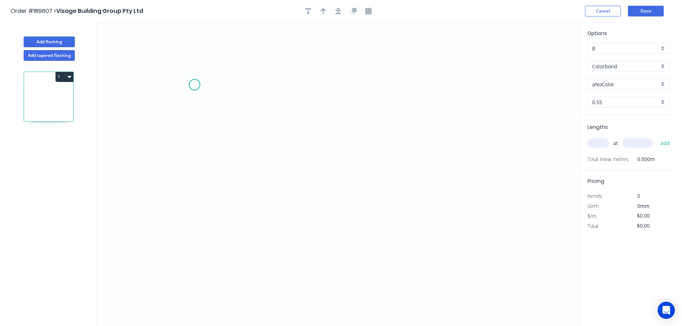
click at [194, 85] on icon "0" at bounding box center [338, 174] width 483 height 304
click at [195, 211] on icon "0" at bounding box center [338, 174] width 483 height 304
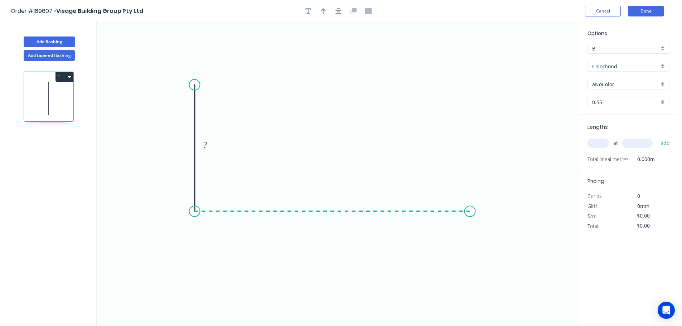
click at [470, 209] on icon "0 ?" at bounding box center [338, 174] width 483 height 304
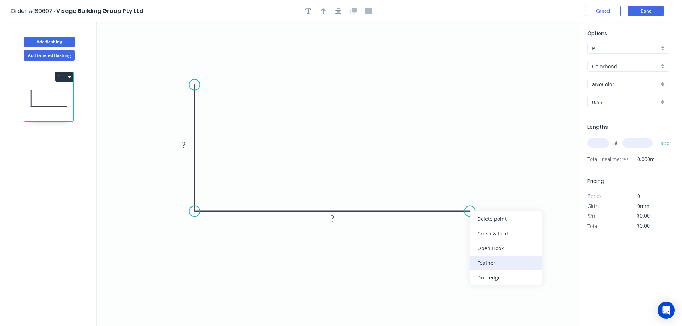
click at [489, 262] on div "Feather" at bounding box center [506, 263] width 72 height 15
click at [484, 230] on div "Flip bend" at bounding box center [506, 231] width 72 height 15
click at [467, 194] on tspan "15" at bounding box center [465, 193] width 10 height 12
click at [488, 186] on icon "0 ? FE 10 ?" at bounding box center [338, 174] width 483 height 304
drag, startPoint x: 473, startPoint y: 194, endPoint x: 515, endPoint y: 186, distance: 42.3
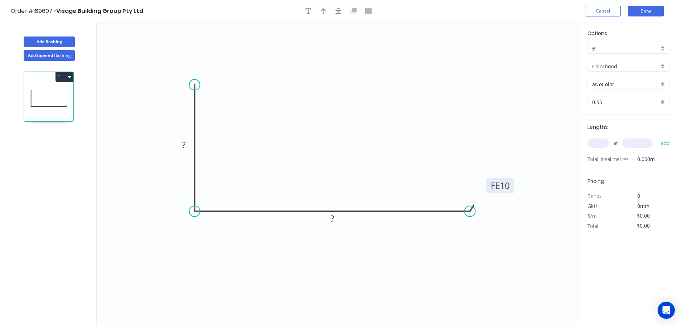
click at [514, 186] on rect at bounding box center [500, 185] width 28 height 15
click at [208, 112] on div "Crush & Fold" at bounding box center [230, 108] width 72 height 15
click at [214, 107] on div "Flip bend" at bounding box center [230, 108] width 72 height 15
click at [189, 91] on rect at bounding box center [179, 90] width 29 height 15
click at [186, 92] on tspan "10" at bounding box center [184, 91] width 10 height 12
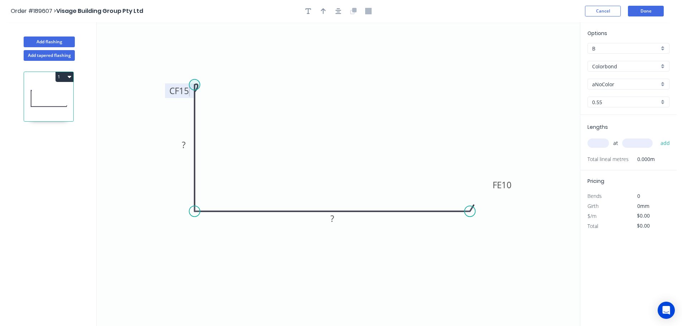
click at [264, 88] on icon "0 CF 15 ? FE 10 ?" at bounding box center [338, 174] width 483 height 304
drag, startPoint x: 168, startPoint y: 90, endPoint x: 215, endPoint y: 69, distance: 51.9
click at [215, 69] on rect at bounding box center [226, 69] width 29 height 15
click at [186, 145] on rect at bounding box center [184, 145] width 14 height 10
click at [310, 143] on icon "0 CF 15 60 FE 10 185" at bounding box center [338, 174] width 483 height 304
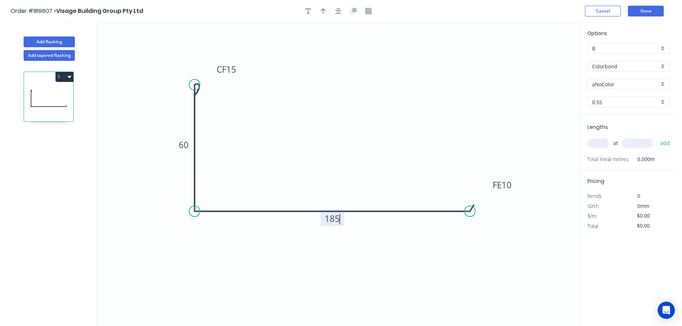
type input "$16.22"
click at [322, 11] on icon "button" at bounding box center [323, 11] width 5 height 6
drag, startPoint x: 545, startPoint y: 58, endPoint x: 336, endPoint y: 188, distance: 246.3
click at [309, 218] on icon "0 CF 15 60 FE 10 185" at bounding box center [338, 174] width 483 height 304
drag, startPoint x: 543, startPoint y: 56, endPoint x: 249, endPoint y: 269, distance: 363.3
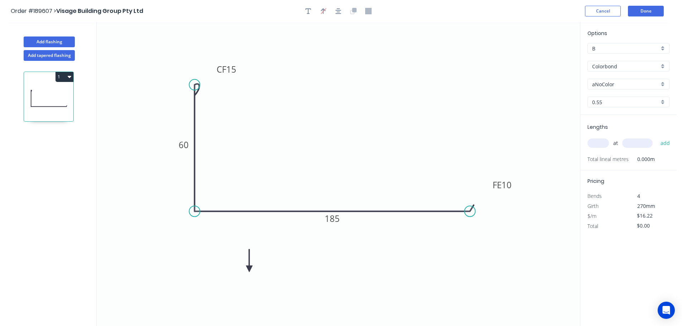
click at [249, 269] on icon at bounding box center [249, 260] width 6 height 23
click at [249, 269] on icon at bounding box center [255, 263] width 21 height 21
click at [249, 269] on icon at bounding box center [257, 269] width 23 height 6
click at [249, 269] on icon at bounding box center [255, 274] width 21 height 21
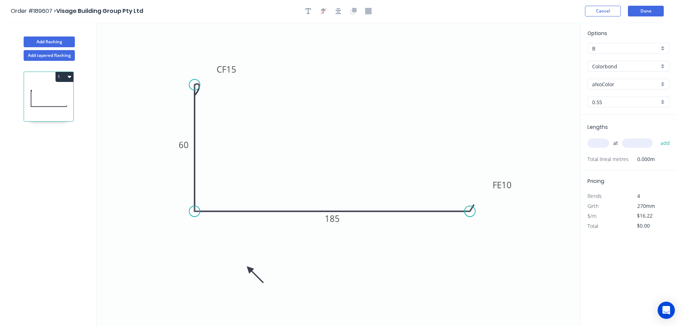
click at [249, 269] on icon at bounding box center [255, 274] width 21 height 21
click at [661, 84] on div "aNoColor" at bounding box center [628, 84] width 82 height 11
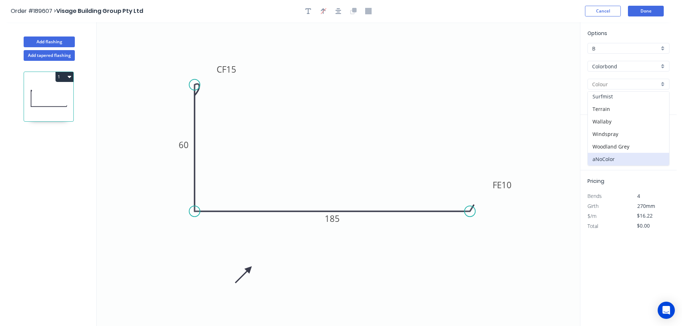
click at [634, 97] on div "Surfmist" at bounding box center [628, 96] width 81 height 13
type input "Surfmist"
drag, startPoint x: 598, startPoint y: 141, endPoint x: 625, endPoint y: 125, distance: 31.4
click at [599, 141] on input "text" at bounding box center [597, 142] width 21 height 9
type input "2"
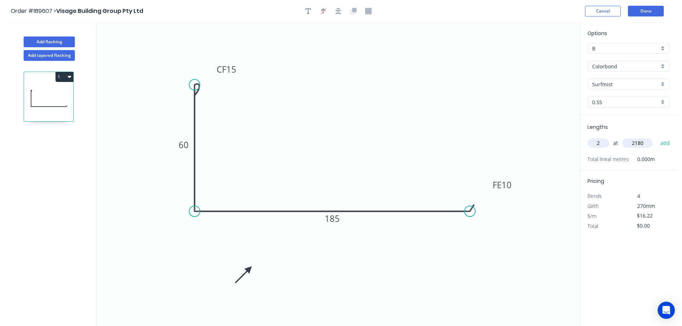
type input "2180"
click at [657, 137] on button "add" at bounding box center [665, 143] width 17 height 12
type input "$70.72"
click at [649, 11] on button "Done" at bounding box center [646, 11] width 36 height 11
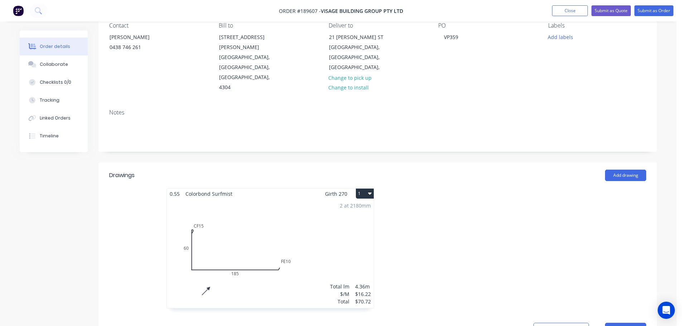
scroll to position [83, 0]
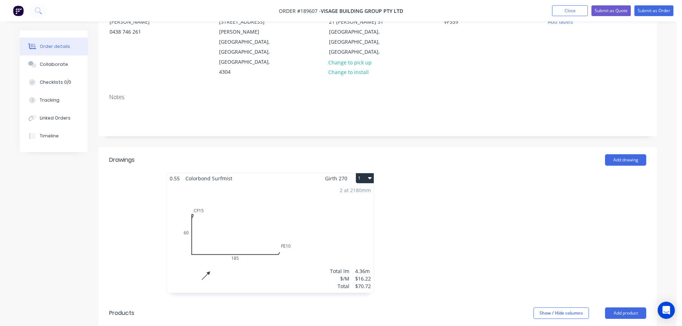
click at [369, 175] on icon "button" at bounding box center [370, 178] width 4 height 6
click at [358, 190] on div "Use larger box size" at bounding box center [339, 195] width 55 height 10
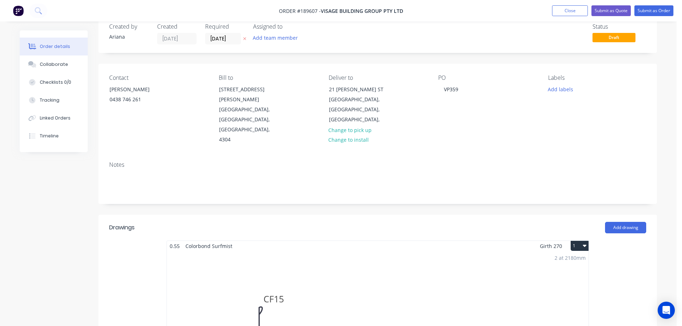
scroll to position [0, 0]
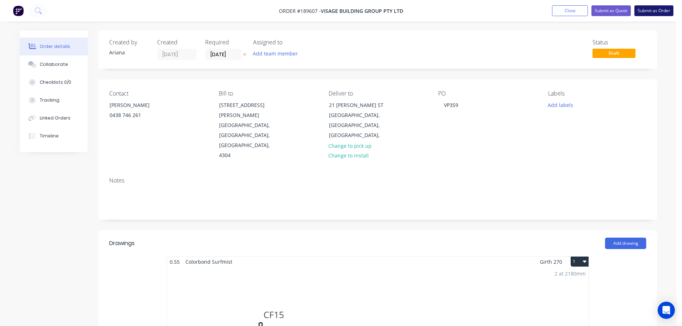
click at [655, 9] on button "Submit as Order" at bounding box center [653, 10] width 39 height 11
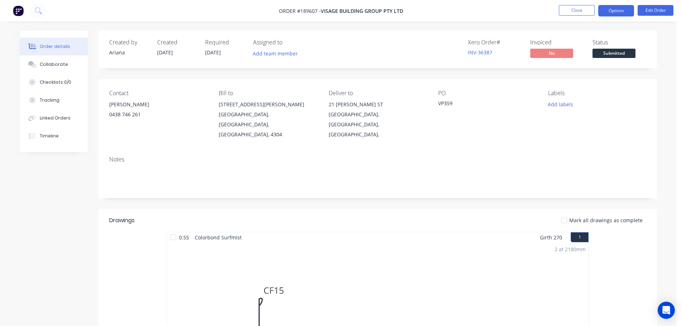
click at [613, 11] on button "Options" at bounding box center [616, 10] width 36 height 11
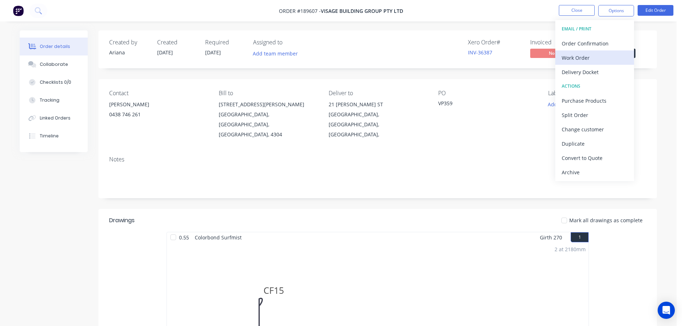
click at [584, 54] on div "Work Order" at bounding box center [594, 58] width 66 height 10
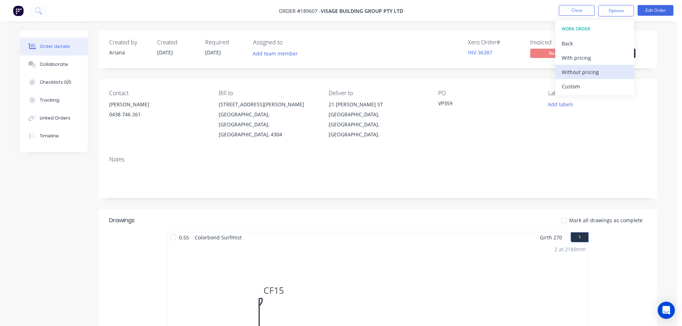
click at [570, 72] on div "Without pricing" at bounding box center [594, 72] width 66 height 10
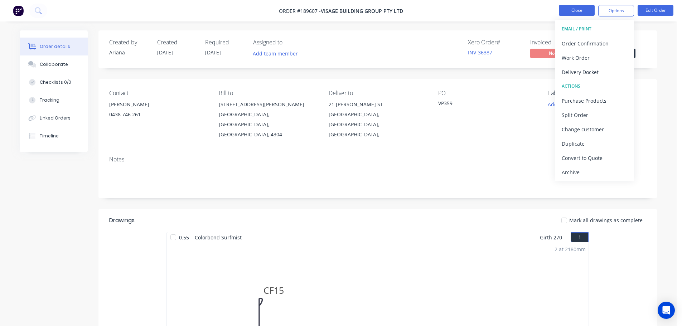
click at [579, 11] on button "Close" at bounding box center [577, 10] width 36 height 11
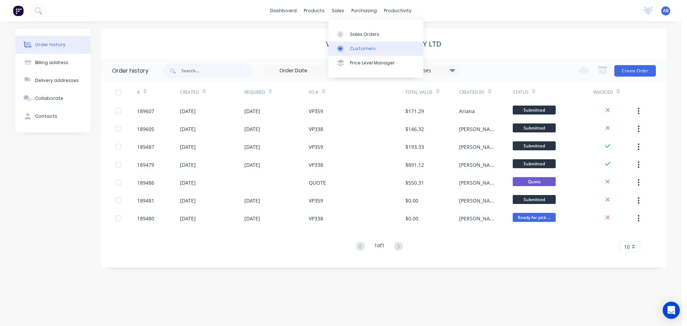
click at [357, 45] on link "Customers" at bounding box center [376, 49] width 95 height 14
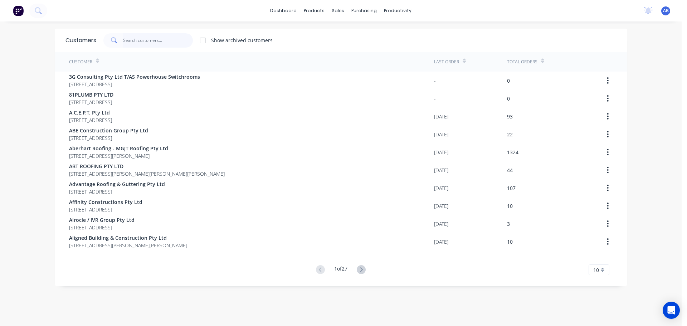
drag, startPoint x: 173, startPoint y: 44, endPoint x: 321, endPoint y: 52, distance: 148.3
click at [173, 44] on input "text" at bounding box center [158, 40] width 70 height 14
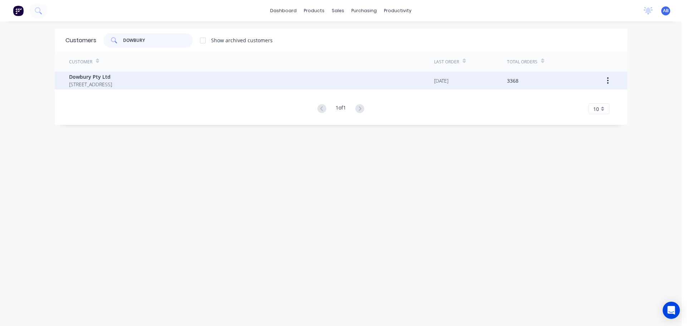
type input "DOWBURY"
click at [106, 83] on span "[STREET_ADDRESS]" at bounding box center [90, 85] width 43 height 8
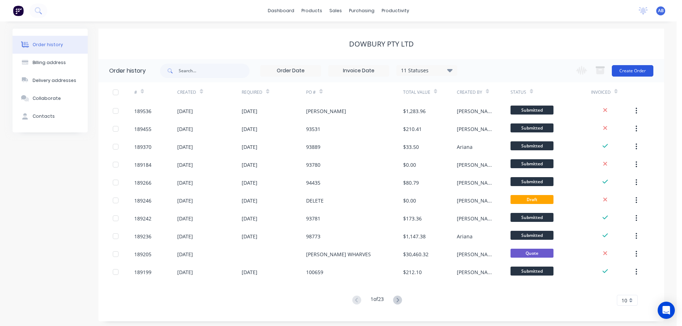
click at [639, 72] on button "Create Order" at bounding box center [633, 70] width 42 height 11
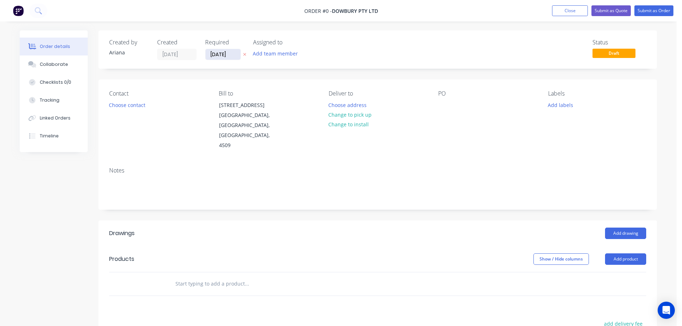
click at [223, 53] on input "[DATE]" at bounding box center [222, 54] width 35 height 11
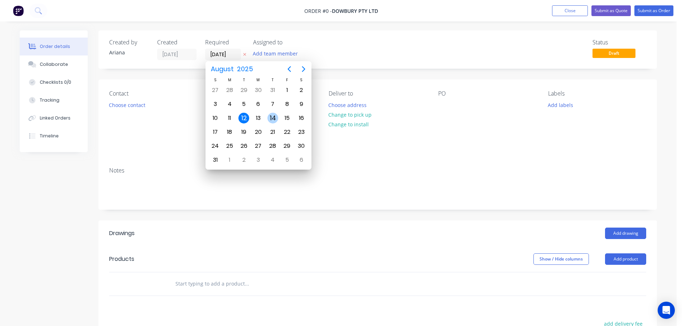
click at [272, 117] on div "14" at bounding box center [272, 118] width 11 height 11
type input "[DATE]"
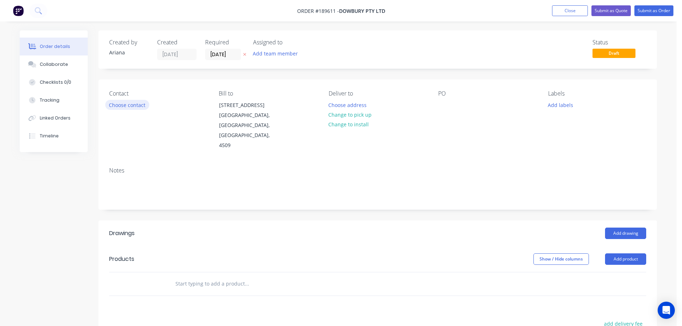
click at [119, 104] on button "Choose contact" at bounding box center [127, 105] width 44 height 10
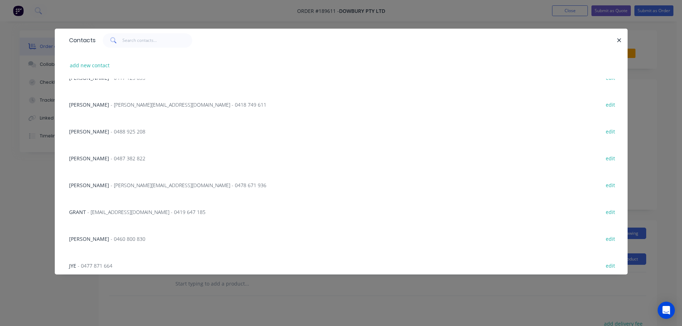
scroll to position [156, 0]
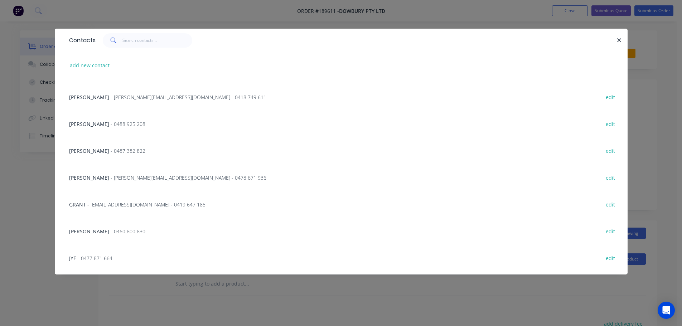
click at [151, 203] on span "- [EMAIL_ADDRESS][DOMAIN_NAME] - 0419 647 185" at bounding box center [146, 204] width 118 height 7
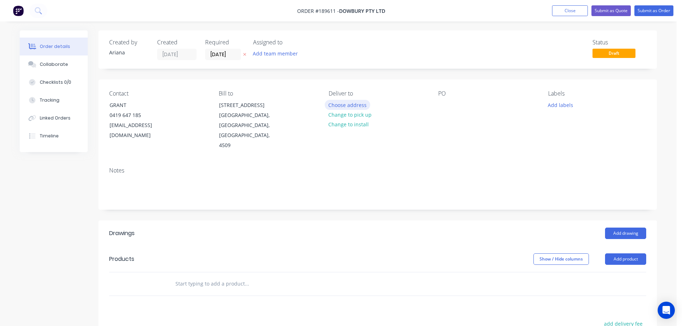
click at [353, 103] on button "Choose address" at bounding box center [348, 105] width 46 height 10
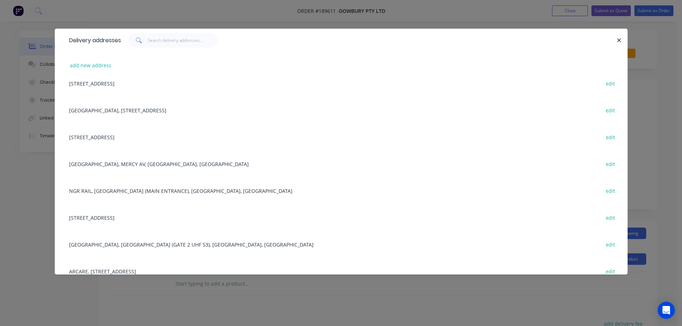
scroll to position [0, 0]
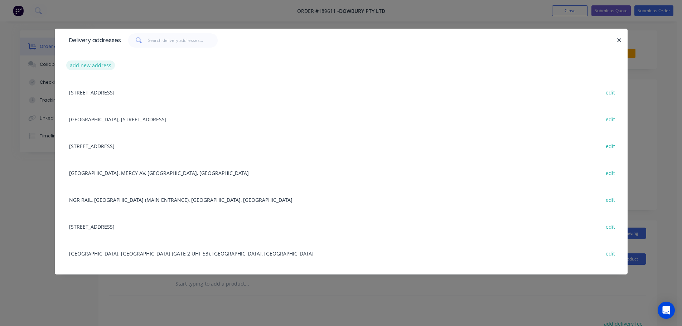
click at [87, 67] on button "add new address" at bounding box center [90, 65] width 49 height 10
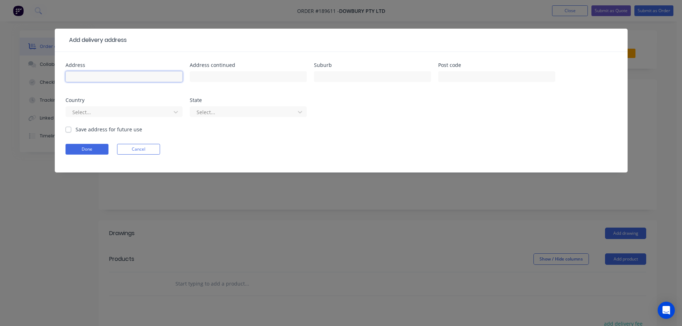
click at [112, 74] on input "text" at bounding box center [123, 76] width 117 height 11
type input "L"
type input "[GEOGRAPHIC_DATA]"
type input "L"
type input "CNR [PERSON_NAME] & [PERSON_NAME]"
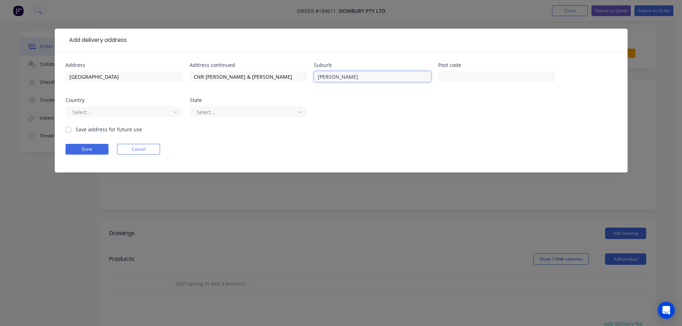
type input "[GEOGRAPHIC_DATA]"
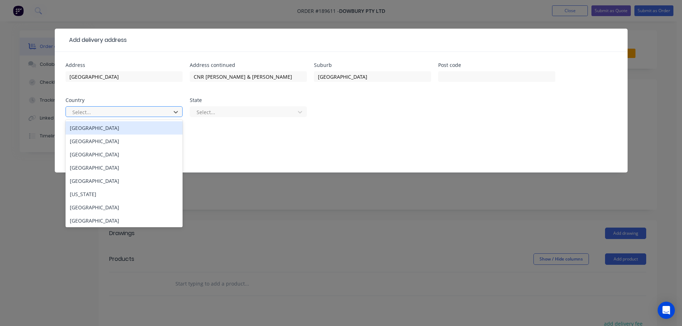
click at [80, 126] on div "[GEOGRAPHIC_DATA]" at bounding box center [123, 127] width 117 height 13
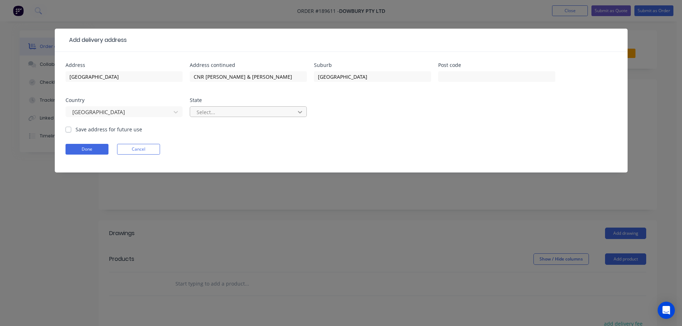
click at [302, 111] on icon at bounding box center [299, 111] width 7 height 7
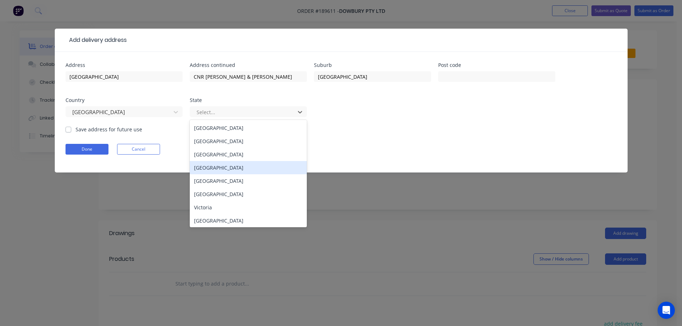
click at [206, 168] on div "[GEOGRAPHIC_DATA]" at bounding box center [248, 167] width 117 height 13
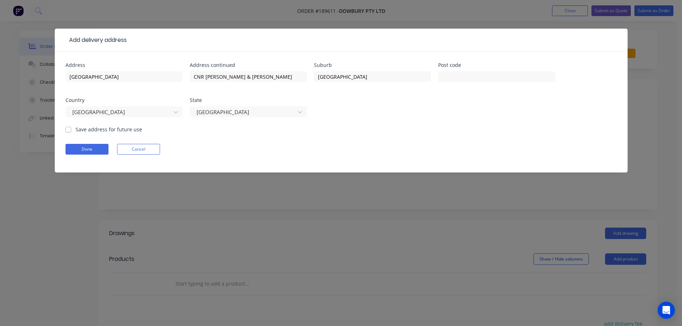
click at [375, 149] on div "Done Cancel" at bounding box center [340, 149] width 551 height 11
click at [82, 150] on button "Done" at bounding box center [86, 149] width 43 height 11
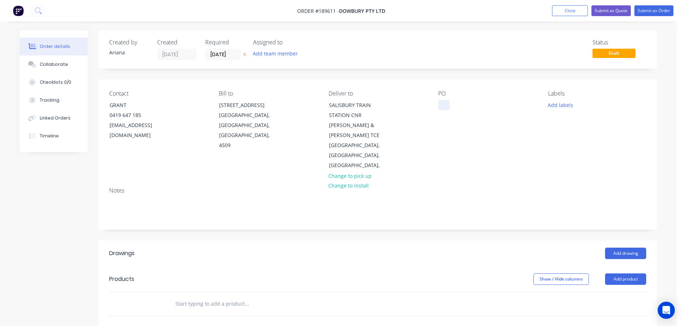
click at [446, 106] on div at bounding box center [443, 105] width 11 height 10
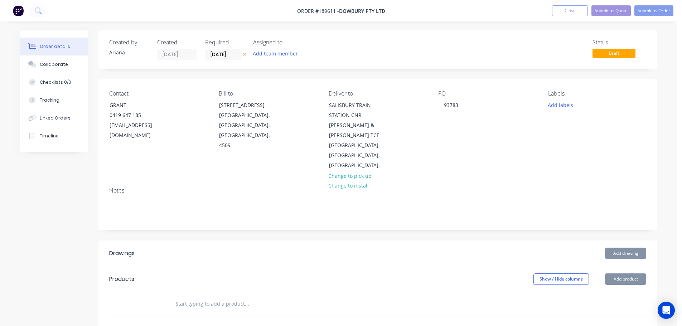
click at [534, 132] on div "PO 93783" at bounding box center [487, 130] width 98 height 81
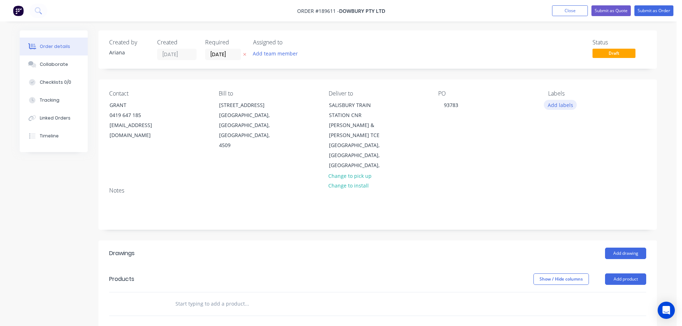
click at [564, 104] on button "Add labels" at bounding box center [560, 105] width 33 height 10
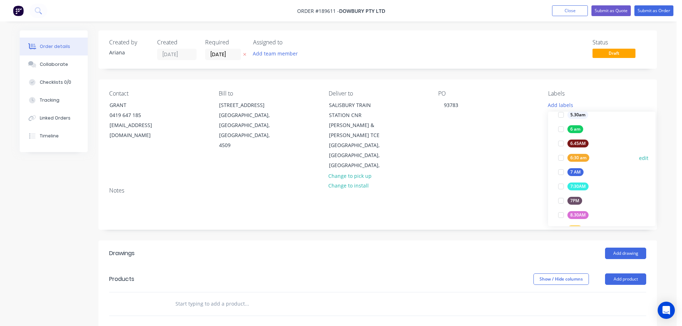
scroll to position [143, 0]
click at [563, 167] on div at bounding box center [561, 169] width 14 height 14
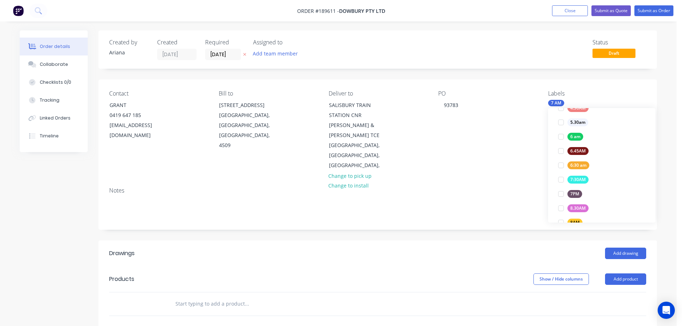
scroll to position [0, 0]
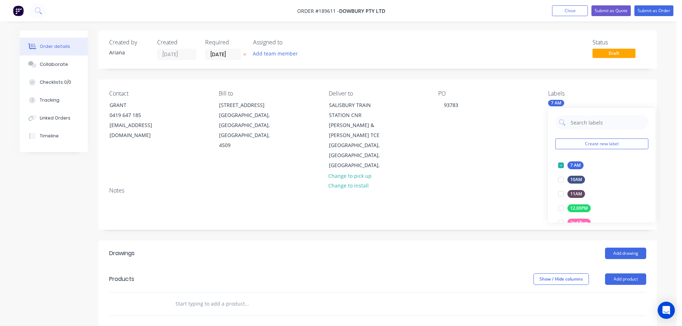
click at [510, 156] on div "Contact GRANT [PHONE_NUMBER] [EMAIL_ADDRESS][DOMAIN_NAME] Bill to [STREET_ADDRE…" at bounding box center [377, 130] width 558 height 102
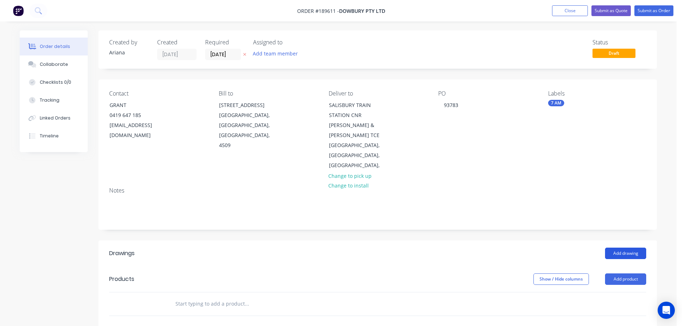
click at [636, 248] on button "Add drawing" at bounding box center [625, 253] width 41 height 11
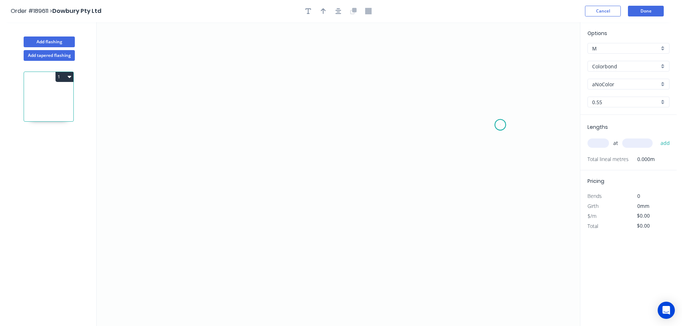
click at [500, 125] on icon "0" at bounding box center [338, 174] width 483 height 304
click at [481, 89] on icon "0" at bounding box center [338, 174] width 483 height 304
click at [223, 52] on icon "0 ?" at bounding box center [338, 174] width 483 height 304
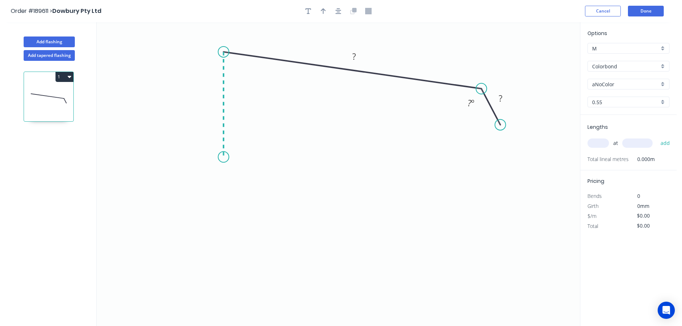
click at [225, 157] on icon "0 ? ? ? º" at bounding box center [338, 174] width 483 height 304
click at [281, 157] on icon at bounding box center [252, 157] width 58 height 0
click at [283, 210] on icon "0 ? ? ? ? ? º ? º" at bounding box center [338, 174] width 483 height 304
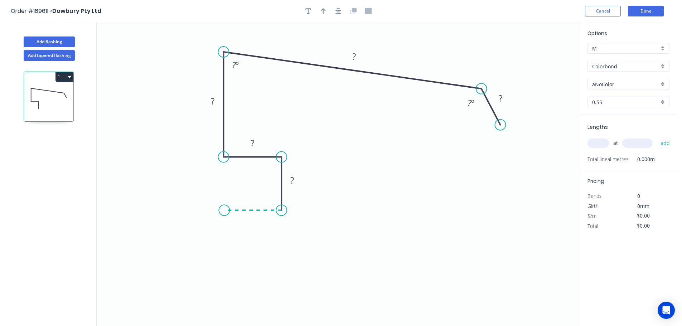
click at [224, 211] on icon "0 ? ? ? ? ? ? º ? º" at bounding box center [338, 174] width 483 height 304
click at [222, 308] on icon "0 ? ? ? ? ? ? ? º ? º" at bounding box center [338, 174] width 483 height 304
click at [304, 310] on icon "0 ? ? ? ? ? ? ? ? º ? º" at bounding box center [338, 174] width 483 height 304
click at [304, 310] on circle at bounding box center [304, 307] width 11 height 11
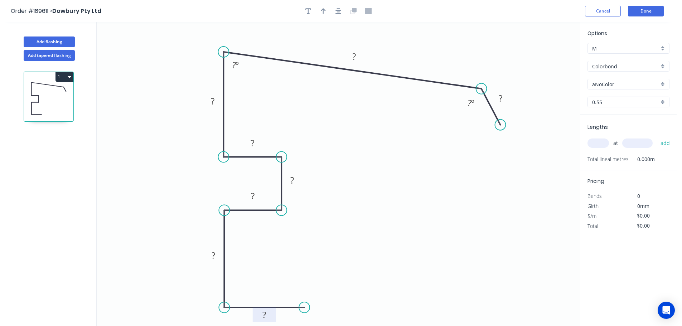
click at [267, 315] on rect at bounding box center [264, 315] width 14 height 10
click at [274, 259] on icon "0 60 142 ? ? ? ? ? ? ? º ? º" at bounding box center [338, 174] width 483 height 304
drag, startPoint x: 223, startPoint y: 256, endPoint x: 254, endPoint y: 254, distance: 31.5
click at [254, 254] on rect at bounding box center [245, 254] width 24 height 15
click at [252, 195] on tspan "?" at bounding box center [253, 196] width 4 height 12
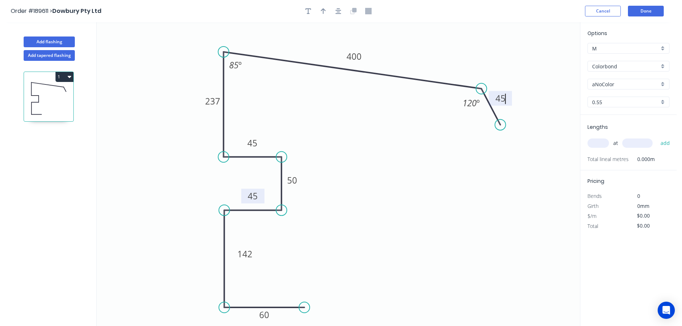
click at [432, 180] on icon "0 60 142 45 50 45 237 400 45 120 º 85 º" at bounding box center [338, 174] width 483 height 304
type input "$28.09"
drag, startPoint x: 322, startPoint y: 8, endPoint x: 447, endPoint y: 53, distance: 132.2
click at [323, 8] on icon "button" at bounding box center [323, 11] width 5 height 6
drag, startPoint x: 544, startPoint y: 57, endPoint x: 404, endPoint y: 49, distance: 140.1
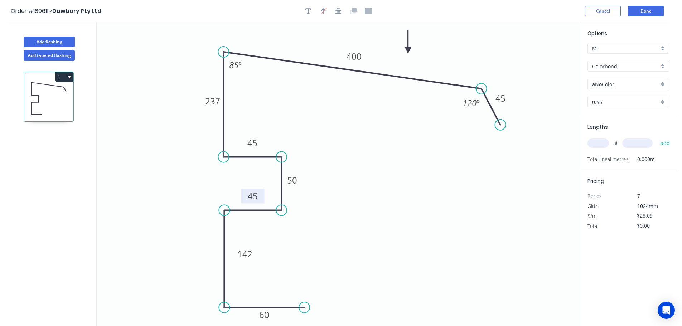
click at [405, 49] on icon at bounding box center [408, 41] width 6 height 23
click at [225, 102] on icon "0 60 142 45 50 45 237 400 45 120 º 85 º" at bounding box center [338, 174] width 483 height 304
drag, startPoint x: 222, startPoint y: 100, endPoint x: 252, endPoint y: 99, distance: 29.7
click at [252, 99] on rect at bounding box center [242, 100] width 24 height 15
click at [366, 142] on icon "0 60 142 45 50 45 237 400 45 120 º 85 º" at bounding box center [338, 174] width 483 height 304
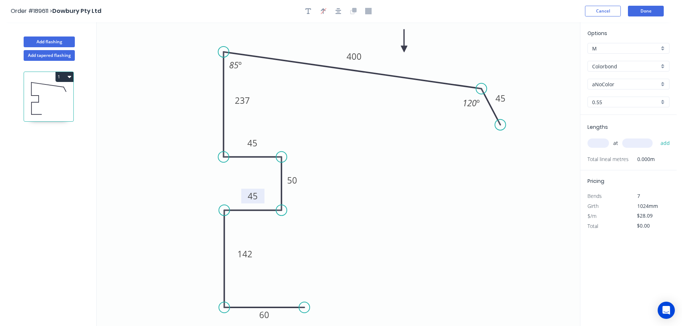
click at [662, 84] on div "aNoColor" at bounding box center [628, 84] width 82 height 11
click at [632, 98] on div "Surfmist" at bounding box center [628, 96] width 81 height 13
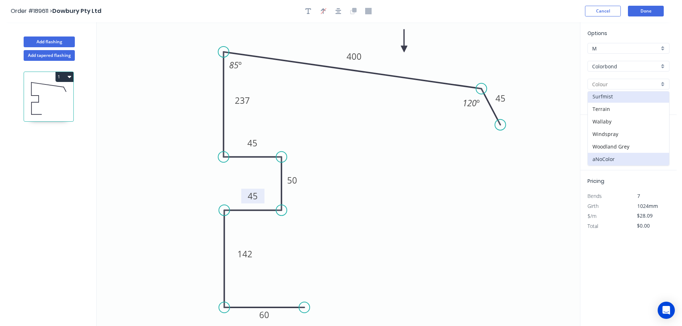
type input "Surfmist"
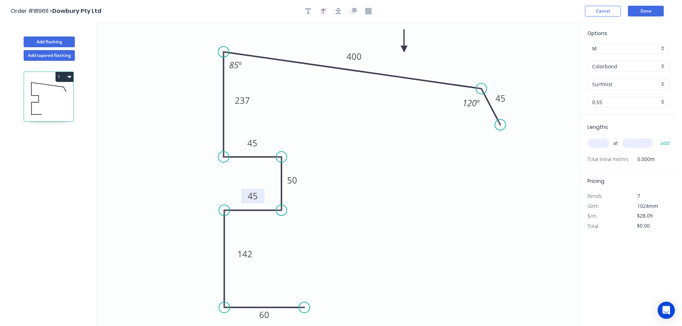
click at [665, 102] on div "0.55" at bounding box center [628, 102] width 82 height 11
click at [609, 140] on div "1.2" at bounding box center [628, 141] width 81 height 13
type input "1.2"
type input "$61.83"
click at [601, 146] on input "text" at bounding box center [597, 142] width 21 height 9
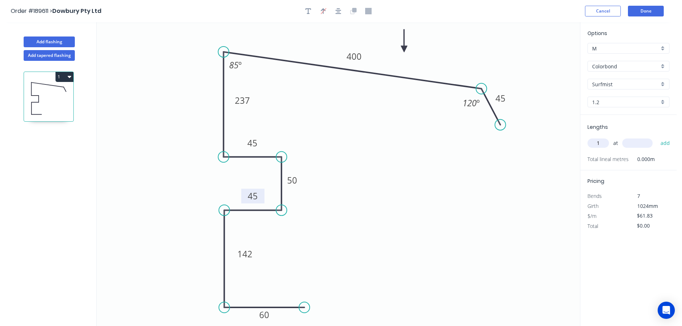
type input "1"
type input "2400"
click at [657, 137] on button "add" at bounding box center [665, 143] width 17 height 12
type input "$148.39"
click at [643, 13] on button "Done" at bounding box center [646, 11] width 36 height 11
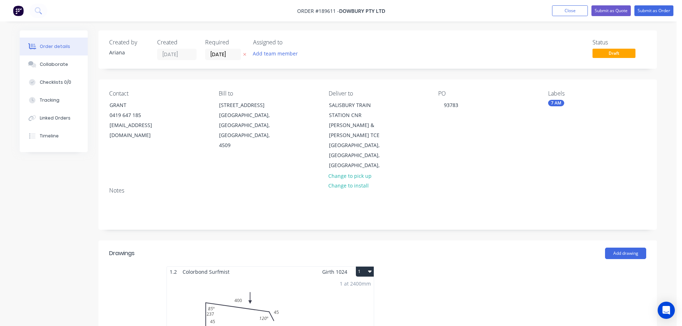
scroll to position [83, 0]
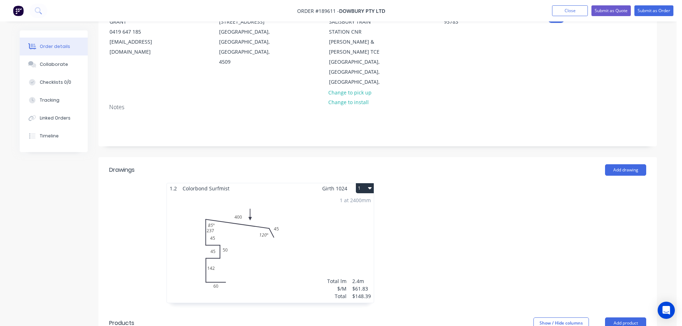
click at [329, 218] on div "1 at 2400mm Total lm $/M Total 2.4m $61.83 $148.39" at bounding box center [270, 248] width 207 height 109
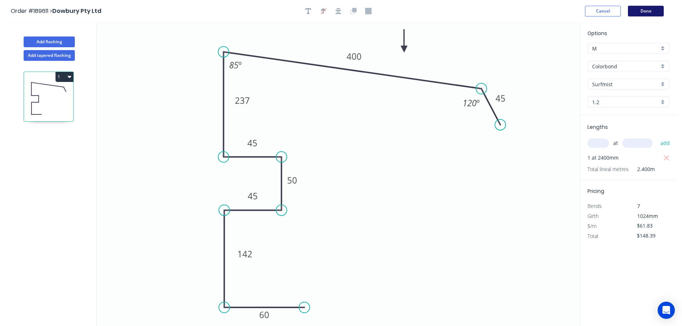
click at [647, 9] on button "Done" at bounding box center [646, 11] width 36 height 11
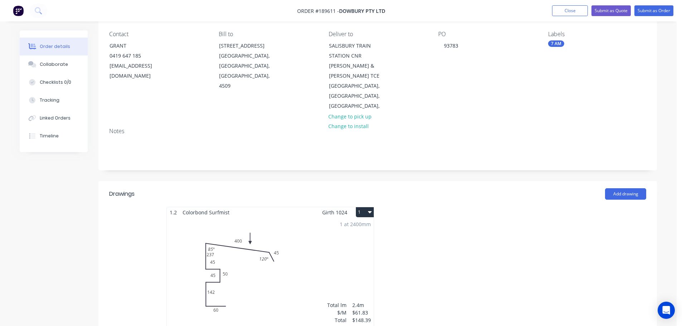
scroll to position [83, 0]
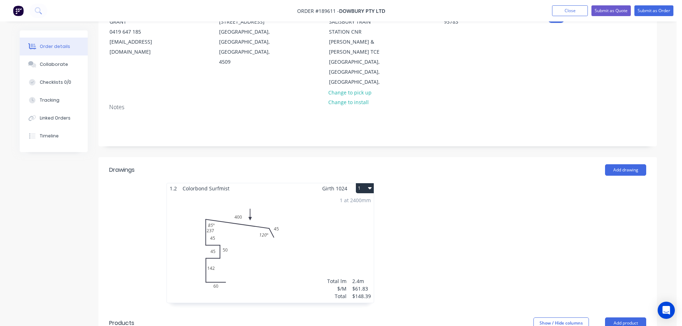
click at [308, 247] on div "1 at 2400mm Total lm $/M Total 2.4m $61.83 $148.39" at bounding box center [270, 248] width 207 height 109
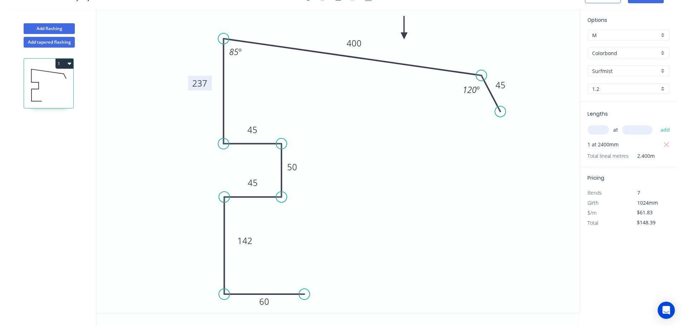
drag, startPoint x: 252, startPoint y: 87, endPoint x: 209, endPoint y: 83, distance: 42.8
click at [209, 83] on rect at bounding box center [200, 83] width 24 height 15
drag, startPoint x: 255, startPoint y: 244, endPoint x: 210, endPoint y: 245, distance: 44.8
click at [210, 245] on rect at bounding box center [200, 242] width 24 height 15
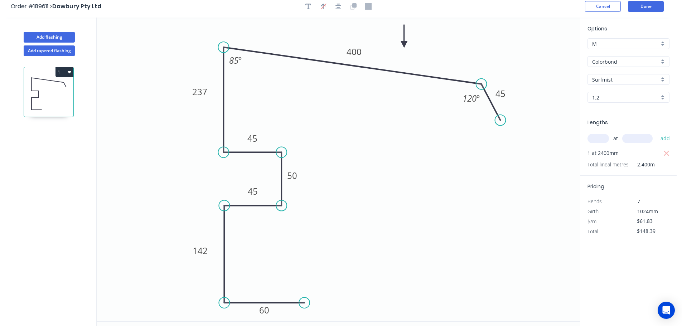
scroll to position [0, 0]
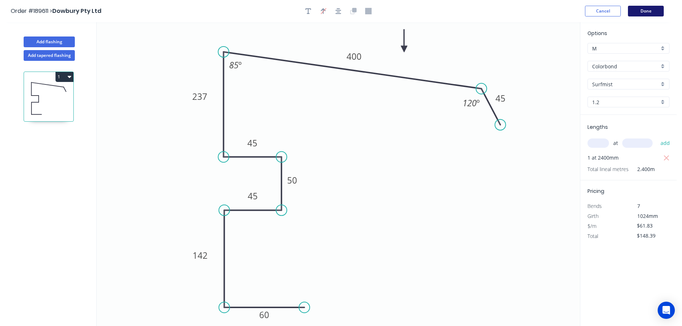
click at [646, 13] on button "Done" at bounding box center [646, 11] width 36 height 11
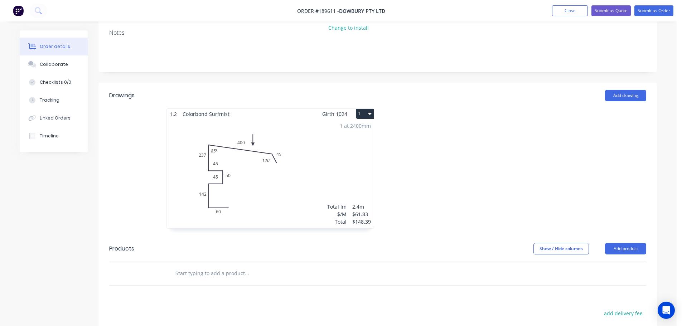
scroll to position [167, 0]
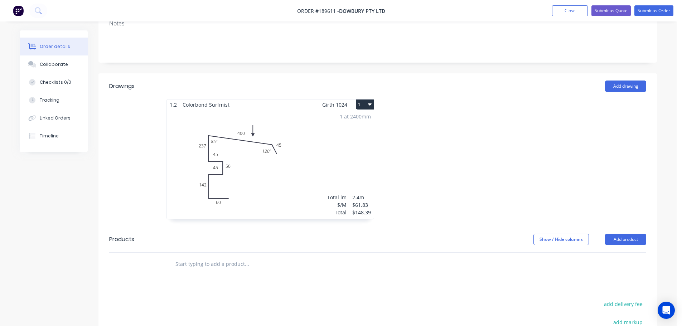
click at [366, 99] on button "1" at bounding box center [365, 104] width 18 height 10
click at [358, 117] on div "Use larger box size" at bounding box center [339, 122] width 55 height 10
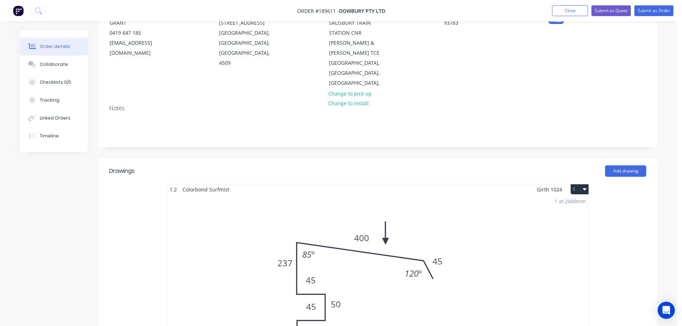
scroll to position [0, 0]
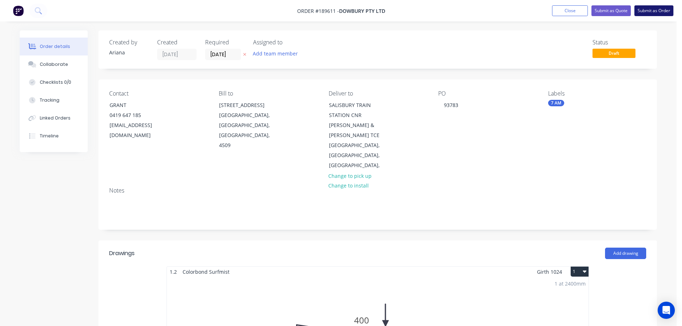
click at [654, 10] on button "Submit as Order" at bounding box center [653, 10] width 39 height 11
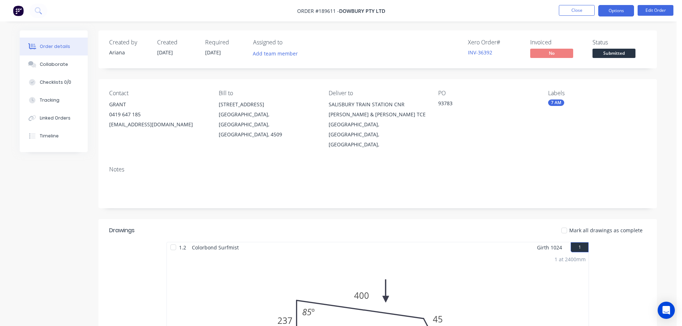
click at [622, 9] on button "Options" at bounding box center [616, 10] width 36 height 11
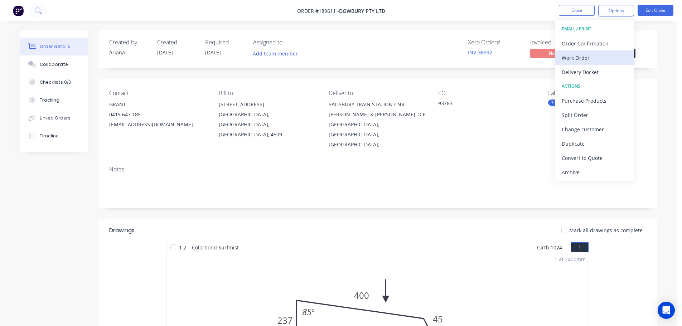
click at [580, 56] on div "Work Order" at bounding box center [594, 58] width 66 height 10
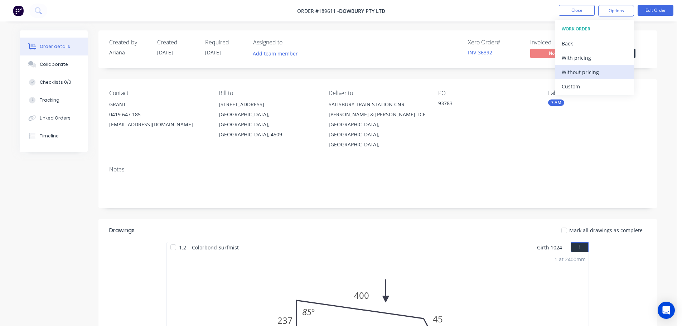
click at [575, 72] on div "Without pricing" at bounding box center [594, 72] width 66 height 10
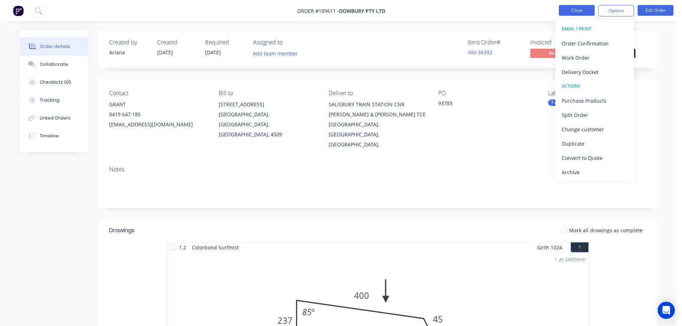
click at [568, 10] on button "Close" at bounding box center [577, 10] width 36 height 11
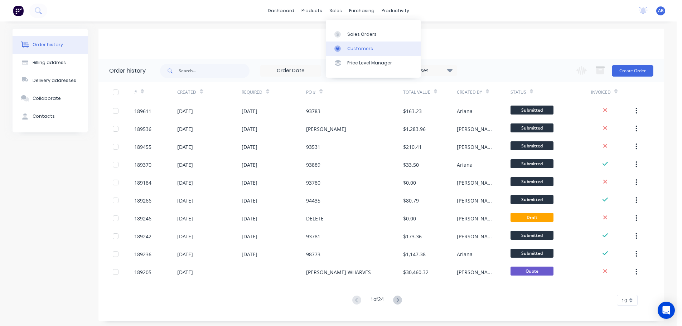
click at [352, 47] on div "Customers" at bounding box center [360, 48] width 26 height 6
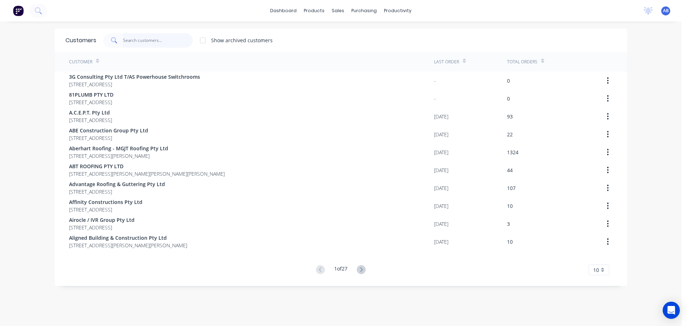
drag, startPoint x: 162, startPoint y: 42, endPoint x: 256, endPoint y: 37, distance: 93.5
click at [163, 42] on input "text" at bounding box center [158, 40] width 70 height 14
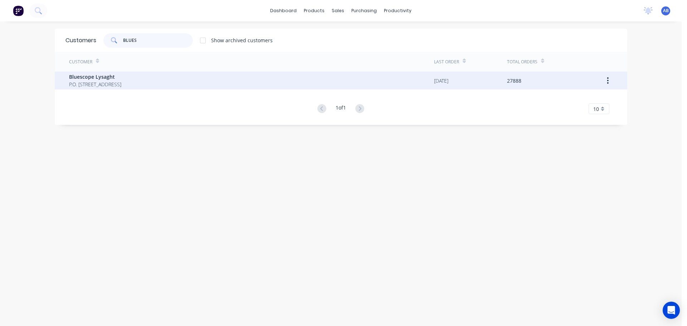
type input "BLUES"
click at [78, 75] on span "Bluescope Lysaght" at bounding box center [95, 77] width 52 height 8
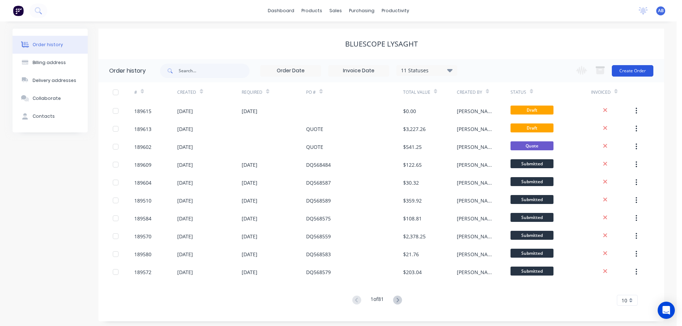
click at [636, 70] on button "Create Order" at bounding box center [633, 70] width 42 height 11
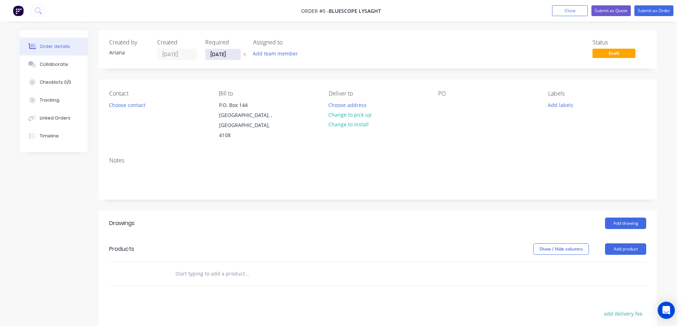
click at [221, 55] on input "[DATE]" at bounding box center [222, 54] width 35 height 11
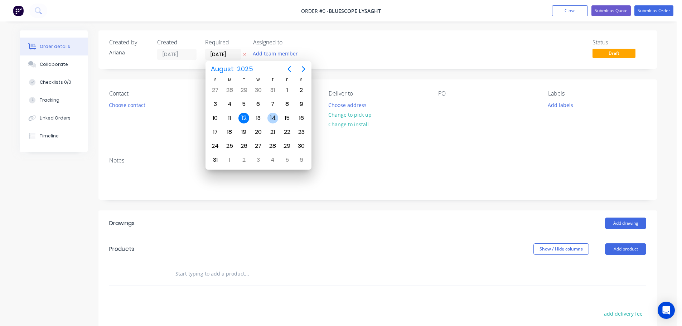
click at [271, 117] on div "14" at bounding box center [272, 118] width 11 height 11
type input "[DATE]"
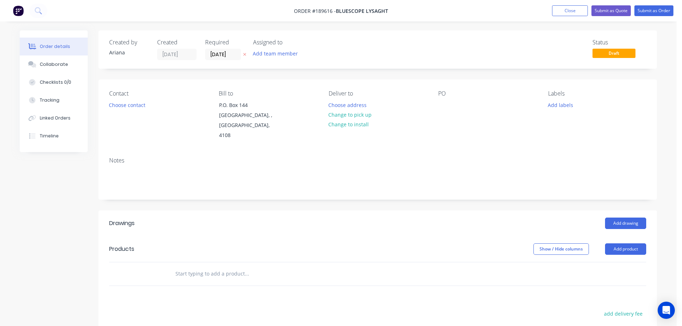
click at [314, 50] on div "Add team member" at bounding box center [289, 54] width 72 height 11
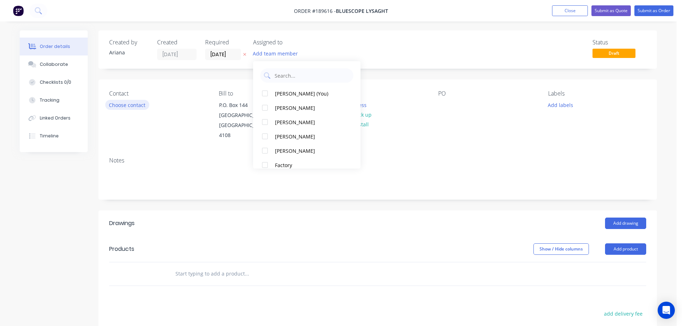
click at [125, 107] on button "Choose contact" at bounding box center [127, 105] width 44 height 10
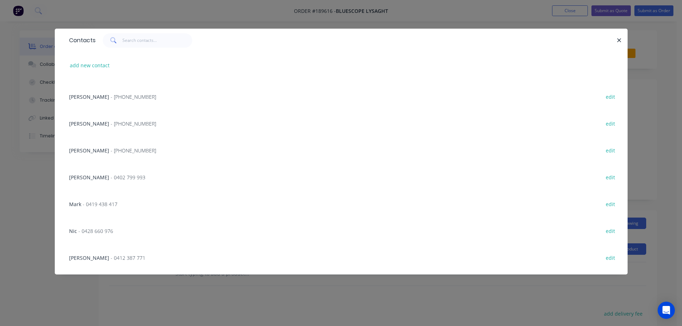
scroll to position [153, 0]
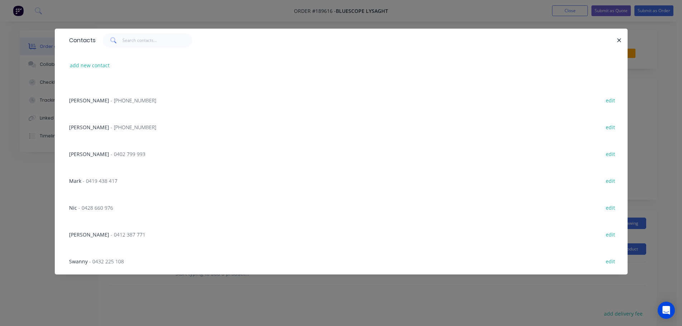
click at [93, 124] on span "[PERSON_NAME]" at bounding box center [89, 127] width 40 height 7
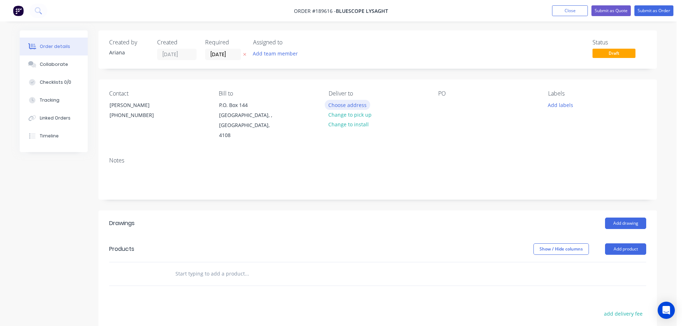
click at [346, 103] on button "Choose address" at bounding box center [348, 105] width 46 height 10
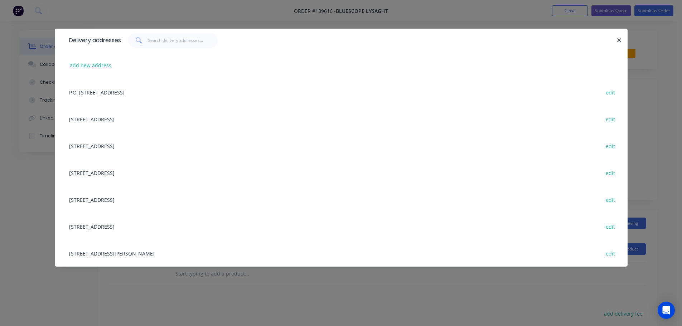
click at [137, 197] on div "[STREET_ADDRESS] edit" at bounding box center [340, 199] width 551 height 27
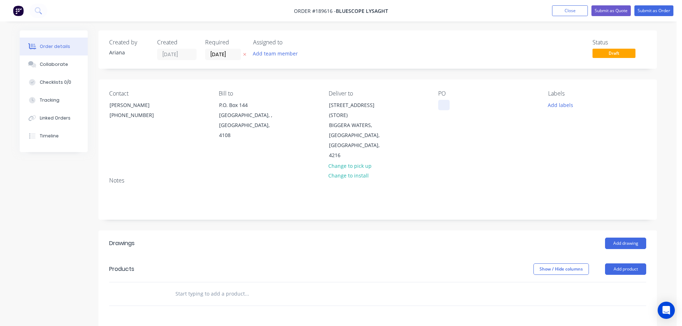
click at [445, 103] on div at bounding box center [443, 105] width 11 height 10
click at [502, 128] on div "PO DQ568592" at bounding box center [487, 125] width 98 height 70
click at [560, 123] on div "Labels Add labels" at bounding box center [597, 125] width 98 height 70
click at [623, 238] on button "Add drawing" at bounding box center [625, 243] width 41 height 11
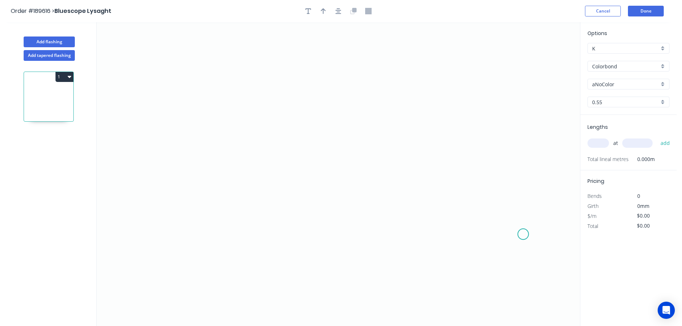
click at [523, 234] on icon "0" at bounding box center [338, 174] width 483 height 304
click at [506, 196] on icon "0" at bounding box center [338, 174] width 483 height 304
click at [318, 177] on icon "0 ?" at bounding box center [338, 174] width 483 height 304
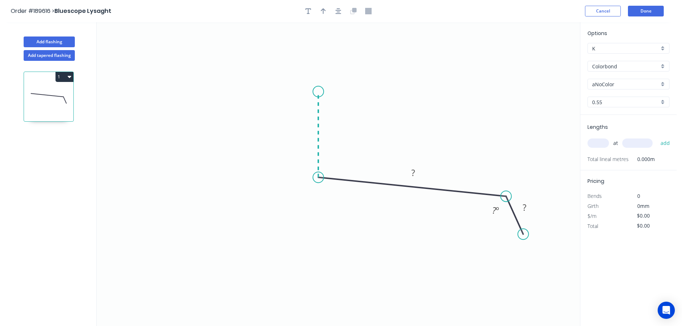
click at [316, 92] on icon "0 ? ? ? º" at bounding box center [338, 174] width 483 height 304
click at [172, 54] on icon "0 ? ? ? ? º ? º" at bounding box center [338, 174] width 483 height 304
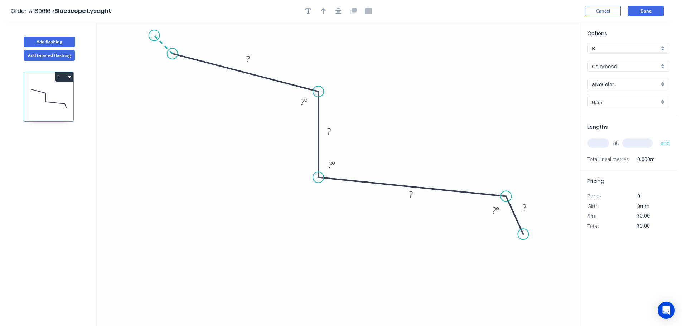
click at [154, 34] on icon "0 ? ? ? ? ? º ? º ? º" at bounding box center [338, 174] width 483 height 304
click at [154, 34] on circle at bounding box center [154, 35] width 11 height 11
click at [158, 49] on rect at bounding box center [156, 49] width 14 height 10
click at [180, 36] on tspan "?" at bounding box center [180, 38] width 4 height 12
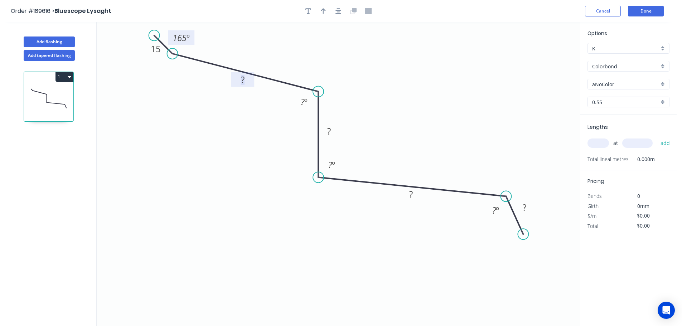
click at [242, 78] on tspan "?" at bounding box center [243, 80] width 4 height 12
click at [306, 101] on tspan "º" at bounding box center [305, 102] width 3 height 12
click at [330, 130] on tspan "?" at bounding box center [329, 131] width 4 height 12
click at [333, 165] on tspan "º" at bounding box center [333, 165] width 3 height 12
click at [411, 195] on tspan "?" at bounding box center [411, 194] width 4 height 12
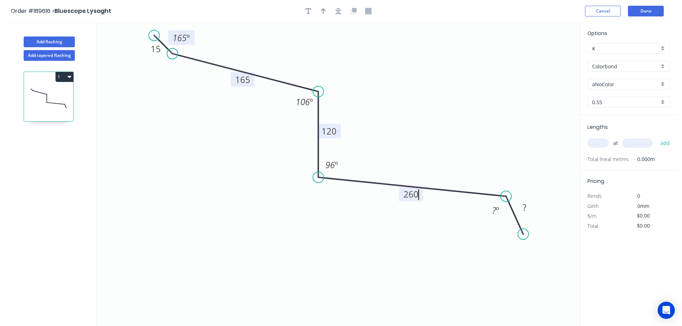
click at [465, 150] on icon "0 15 165 120 260 ? ? º 96 º 106 º 165 º" at bounding box center [338, 174] width 483 height 304
click at [497, 209] on tspan "º" at bounding box center [497, 210] width 3 height 12
click at [525, 206] on tspan "?" at bounding box center [524, 207] width 4 height 12
click at [522, 158] on icon "0 15 165 120 260 40 126 º 96 º 106 º 165 º" at bounding box center [338, 174] width 483 height 304
type input "$16.35"
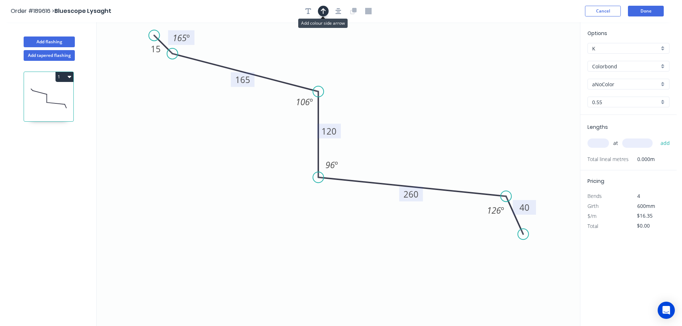
click at [324, 10] on icon "button" at bounding box center [323, 11] width 5 height 6
drag, startPoint x: 502, startPoint y: 68, endPoint x: 389, endPoint y: 78, distance: 112.9
click at [389, 78] on icon at bounding box center [392, 69] width 6 height 23
drag, startPoint x: 338, startPoint y: 131, endPoint x: 344, endPoint y: 115, distance: 17.7
click at [344, 115] on rect at bounding box center [334, 114] width 24 height 15
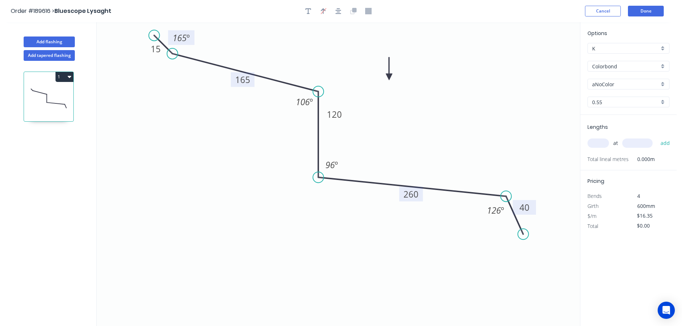
click at [389, 77] on icon at bounding box center [389, 68] width 6 height 23
click at [663, 84] on div "aNoColor" at bounding box center [628, 84] width 82 height 11
click at [613, 122] on div "Classic Cream" at bounding box center [628, 123] width 81 height 13
type input "Classic Cream"
click at [600, 143] on input "text" at bounding box center [597, 142] width 21 height 9
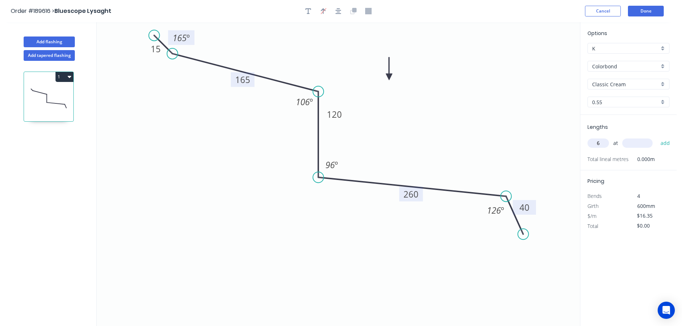
type input "6"
click at [640, 143] on input "text" at bounding box center [637, 142] width 30 height 9
type input "5700"
click at [657, 137] on button "add" at bounding box center [665, 143] width 17 height 12
type input "$559.17"
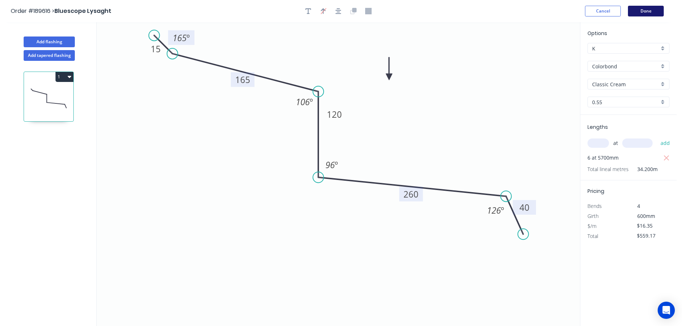
click at [653, 12] on button "Done" at bounding box center [646, 11] width 36 height 11
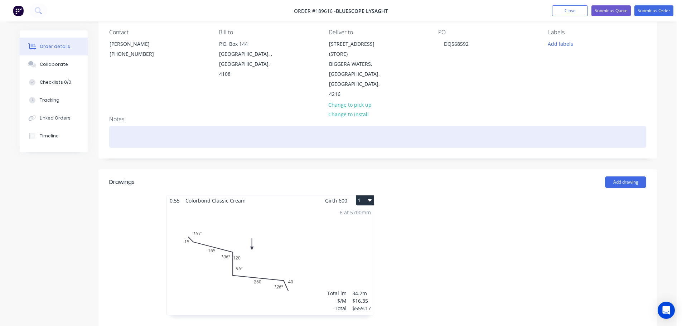
scroll to position [83, 0]
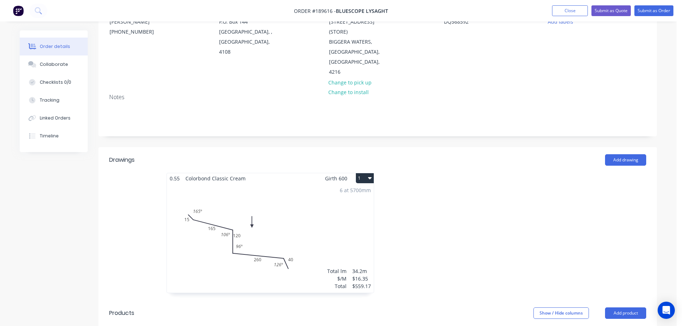
click at [366, 173] on button "1" at bounding box center [365, 178] width 18 height 10
click at [359, 190] on div "Use larger box size" at bounding box center [339, 195] width 55 height 10
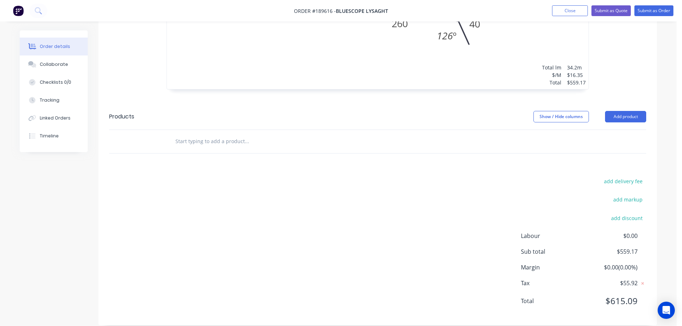
scroll to position [0, 0]
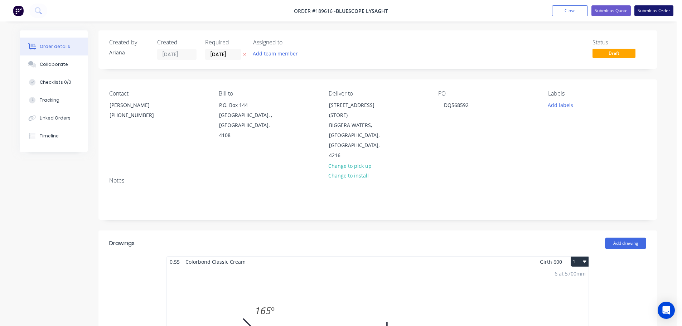
click at [653, 10] on button "Submit as Order" at bounding box center [653, 10] width 39 height 11
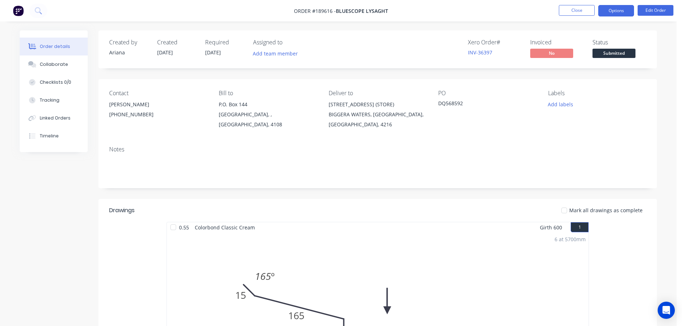
click at [613, 11] on button "Options" at bounding box center [616, 10] width 36 height 11
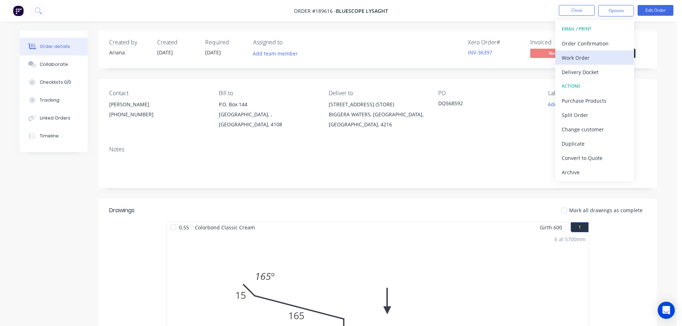
click at [584, 55] on div "Work Order" at bounding box center [594, 58] width 66 height 10
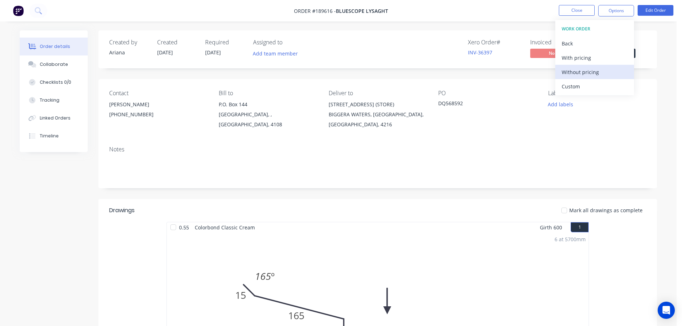
click at [570, 72] on div "Without pricing" at bounding box center [594, 72] width 66 height 10
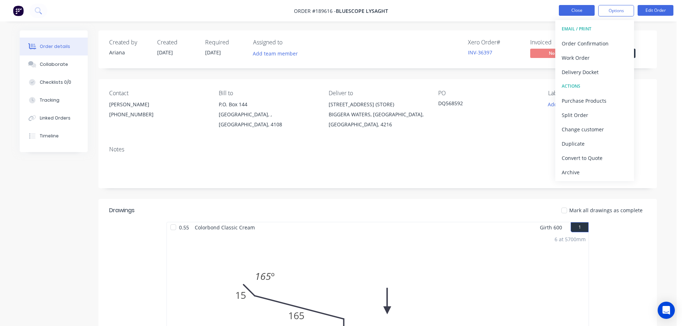
click at [575, 9] on button "Close" at bounding box center [577, 10] width 36 height 11
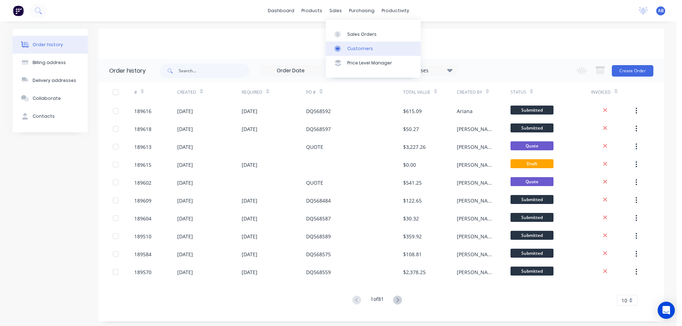
click at [359, 48] on div "Customers" at bounding box center [360, 48] width 26 height 6
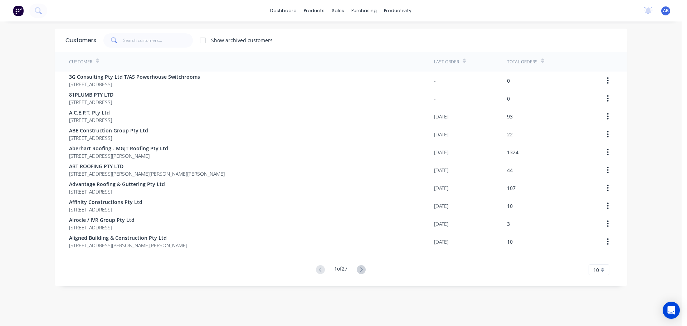
click at [495, 9] on div "dashboard products sales purchasing productivity dashboard products Product Cat…" at bounding box center [341, 10] width 682 height 21
drag, startPoint x: 166, startPoint y: 40, endPoint x: 321, endPoint y: 50, distance: 155.9
click at [168, 40] on input "text" at bounding box center [158, 40] width 70 height 14
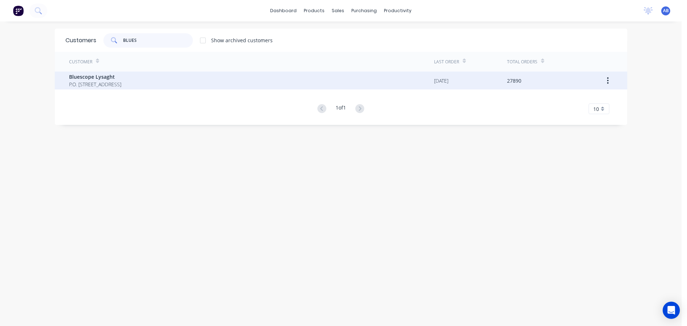
type input "BLUES"
click at [121, 81] on span "P.O. [STREET_ADDRESS]" at bounding box center [95, 85] width 52 height 8
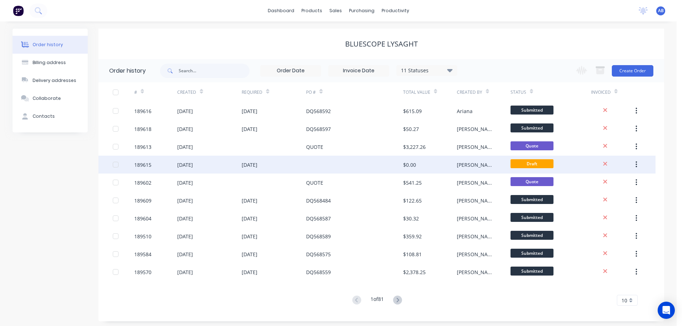
click at [305, 165] on div "[DATE]" at bounding box center [274, 165] width 64 height 18
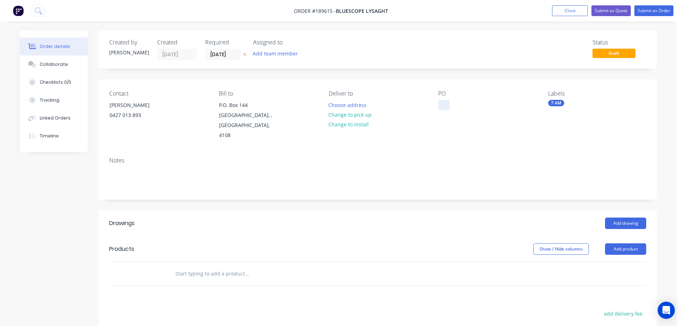
click at [444, 105] on div at bounding box center [443, 105] width 11 height 10
click at [569, 8] on button "Close" at bounding box center [570, 10] width 36 height 11
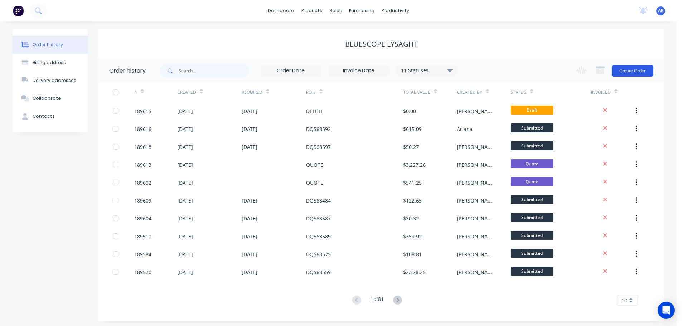
click at [639, 70] on button "Create Order" at bounding box center [633, 70] width 42 height 11
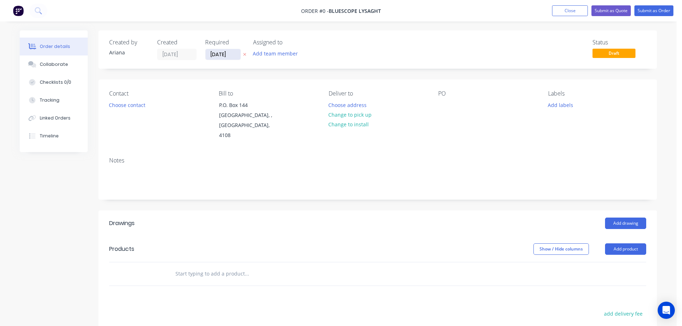
click at [228, 53] on input "[DATE]" at bounding box center [222, 54] width 35 height 11
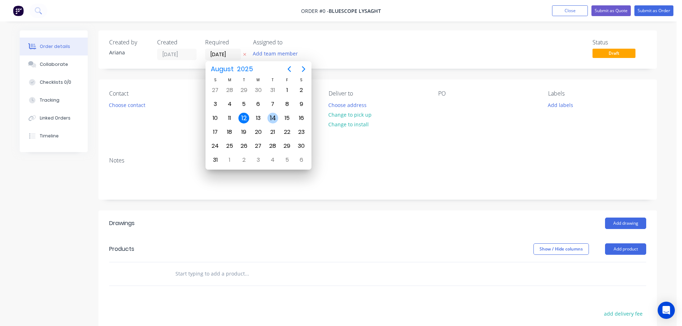
click at [273, 116] on div "14" at bounding box center [272, 118] width 11 height 11
type input "[DATE]"
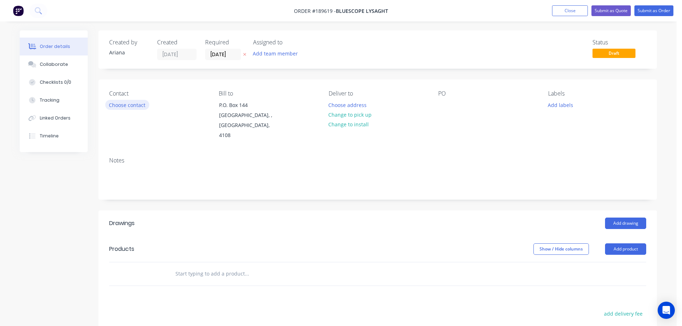
click at [132, 104] on button "Choose contact" at bounding box center [127, 105] width 44 height 10
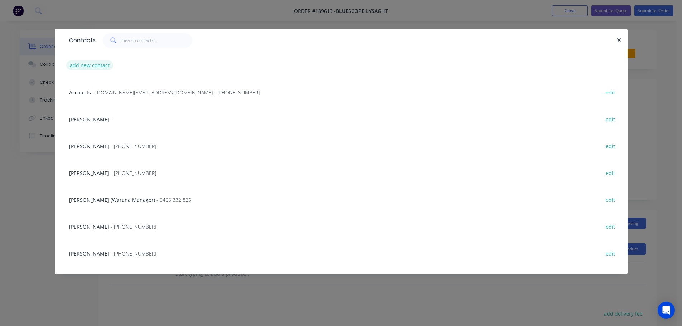
click at [88, 65] on button "add new contact" at bounding box center [89, 65] width 47 height 10
select select "AU"
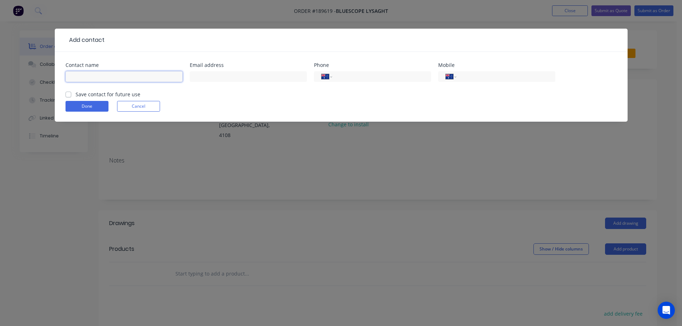
click at [86, 77] on input "text" at bounding box center [123, 76] width 117 height 11
type input "NOAH"
click at [485, 76] on input "tel" at bounding box center [504, 77] width 86 height 8
type input "0427 013 893"
click at [87, 104] on button "Done" at bounding box center [86, 106] width 43 height 11
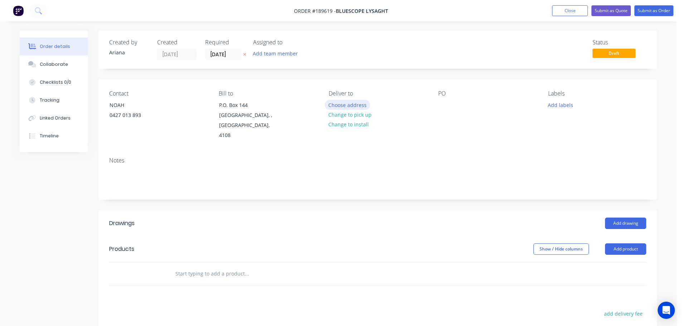
click at [349, 103] on button "Choose address" at bounding box center [348, 105] width 46 height 10
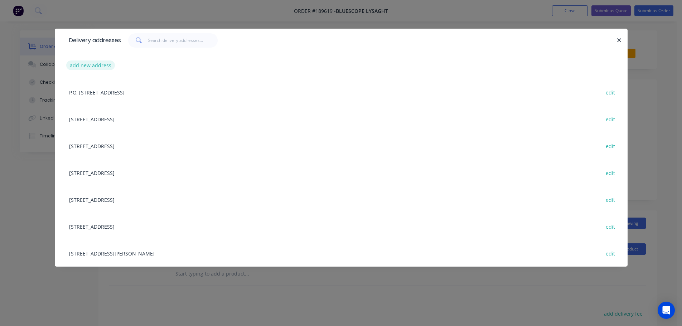
click at [79, 62] on button "add new address" at bounding box center [90, 65] width 49 height 10
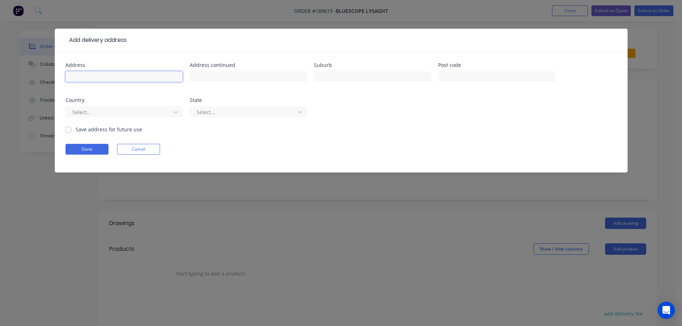
click at [79, 78] on input "text" at bounding box center [123, 76] width 117 height 11
click at [369, 119] on div "Address [STREET_ADDRESS] Address continued Suburb [GEOGRAPHIC_DATA] Post code 4…" at bounding box center [340, 94] width 551 height 63
click at [174, 110] on icon at bounding box center [175, 111] width 7 height 7
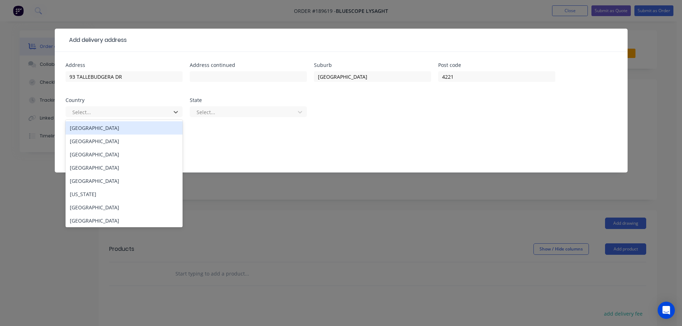
click at [99, 127] on div "[GEOGRAPHIC_DATA]" at bounding box center [123, 127] width 117 height 13
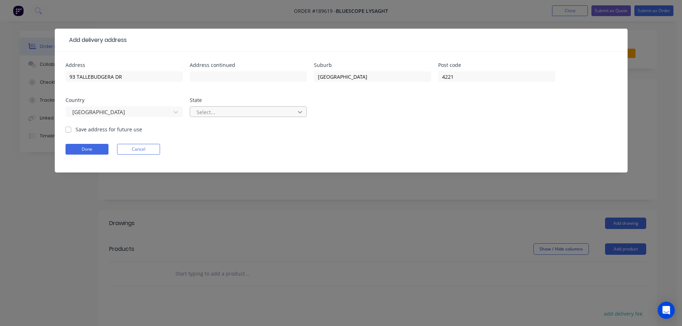
click at [301, 113] on icon at bounding box center [299, 111] width 7 height 7
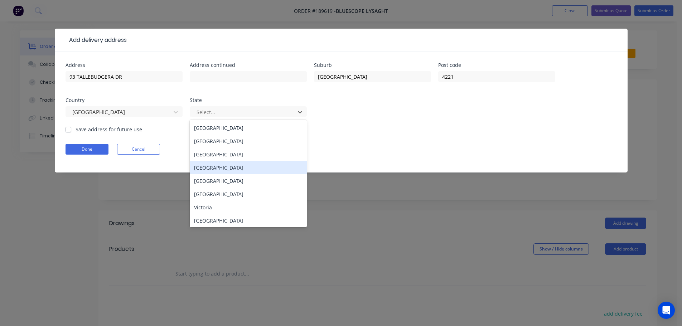
click at [231, 166] on div "[GEOGRAPHIC_DATA]" at bounding box center [248, 167] width 117 height 13
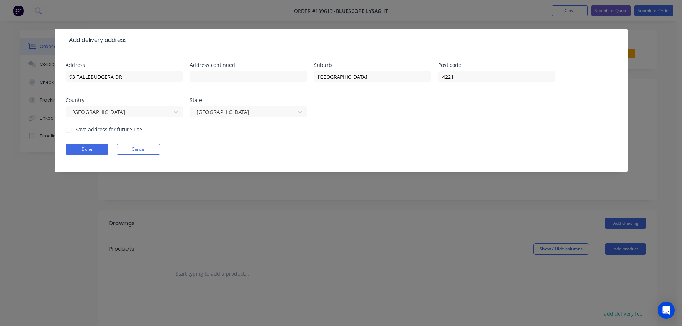
click at [399, 126] on form "Address [STREET_ADDRESS] Address continued Suburb [GEOGRAPHIC_DATA] Post code […" at bounding box center [340, 118] width 551 height 110
click at [82, 147] on button "Done" at bounding box center [86, 149] width 43 height 11
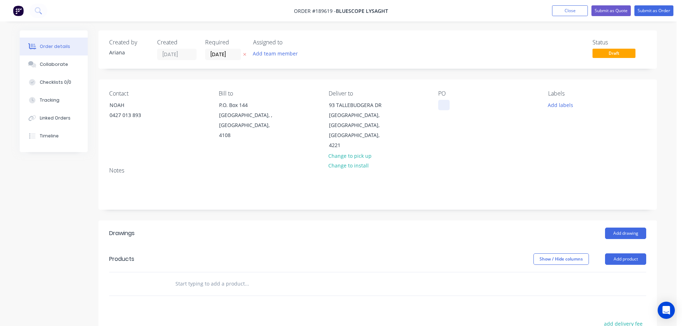
click at [445, 104] on div at bounding box center [443, 105] width 11 height 10
click at [481, 127] on div "PO DQ568603" at bounding box center [487, 120] width 98 height 60
click at [559, 103] on button "Add labels" at bounding box center [560, 105] width 33 height 10
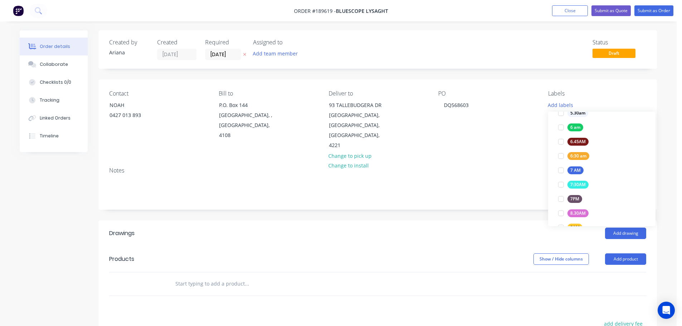
scroll to position [143, 0]
click at [562, 168] on div at bounding box center [561, 169] width 14 height 14
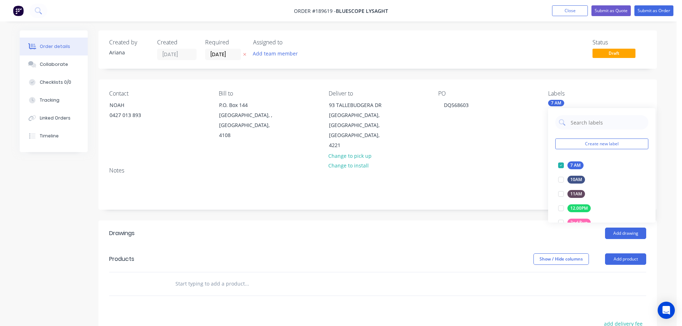
click at [463, 151] on div "Contact [PERSON_NAME] [PHONE_NUMBER] Bill to P.O. [GEOGRAPHIC_DATA], 4108 Deliv…" at bounding box center [377, 120] width 558 height 82
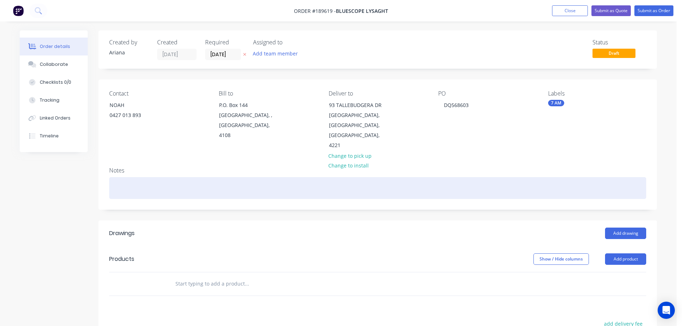
click at [117, 177] on div at bounding box center [377, 188] width 537 height 22
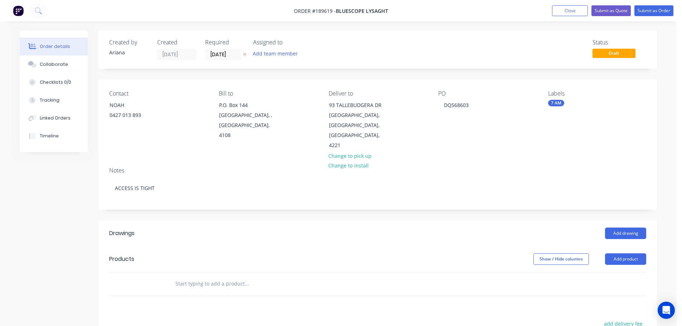
click at [141, 161] on div "Notes ACCESS IS TIGHT" at bounding box center [377, 185] width 558 height 48
click at [623, 228] on button "Add drawing" at bounding box center [625, 233] width 41 height 11
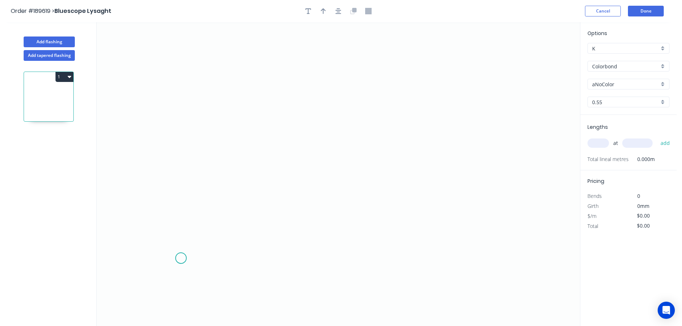
click at [181, 258] on icon "0" at bounding box center [338, 174] width 483 height 304
click at [149, 226] on icon "0" at bounding box center [338, 174] width 483 height 304
click at [204, 170] on icon "0 ?" at bounding box center [338, 174] width 483 height 304
click at [168, 131] on icon "0 ? ?" at bounding box center [338, 174] width 483 height 304
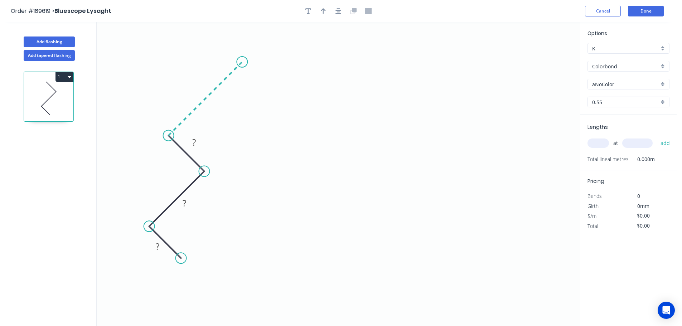
click at [242, 68] on icon "0 ? ? ?" at bounding box center [338, 174] width 483 height 304
click at [331, 135] on icon "0 ? ? ? ?" at bounding box center [338, 174] width 483 height 304
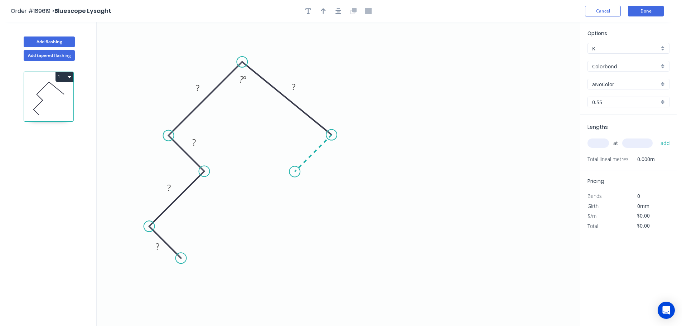
click at [295, 170] on icon "0 ? ? ? ? ? ? º" at bounding box center [338, 174] width 483 height 304
click at [296, 167] on circle at bounding box center [294, 171] width 11 height 11
drag, startPoint x: 295, startPoint y: 169, endPoint x: 299, endPoint y: 176, distance: 8.3
click at [299, 176] on circle at bounding box center [298, 175] width 11 height 11
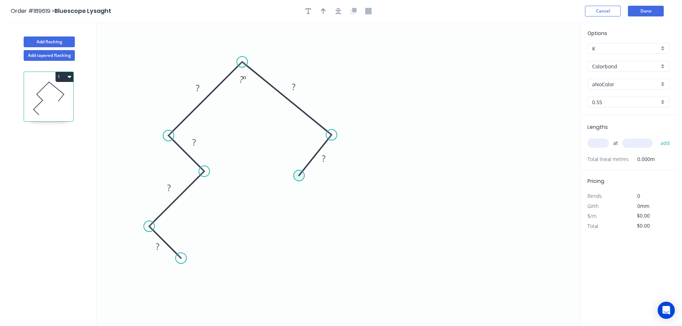
click at [300, 176] on circle at bounding box center [298, 175] width 11 height 11
click at [360, 232] on icon "0 ? ? ? ? ? ? ? º" at bounding box center [338, 174] width 483 height 304
click at [360, 232] on circle at bounding box center [360, 236] width 11 height 11
drag, startPoint x: 357, startPoint y: 235, endPoint x: 356, endPoint y: 221, distance: 14.3
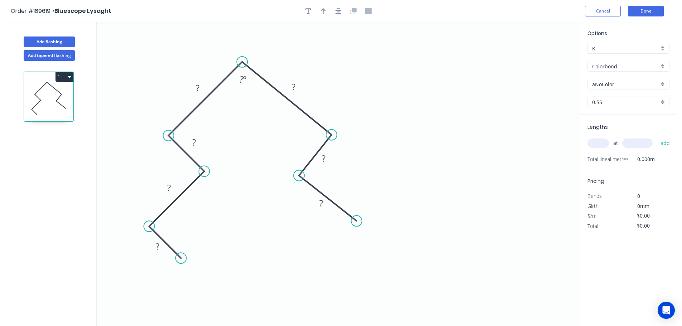
click at [356, 221] on circle at bounding box center [356, 220] width 11 height 11
click at [322, 262] on icon "0 ? ? ? ? ? ? ? ? º" at bounding box center [338, 174] width 483 height 304
click at [322, 262] on circle at bounding box center [322, 261] width 11 height 11
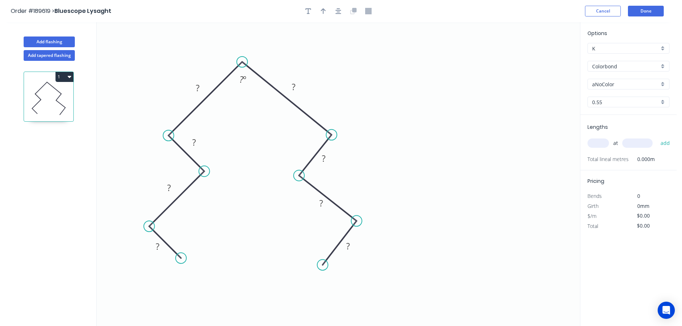
drag, startPoint x: 322, startPoint y: 262, endPoint x: 322, endPoint y: 265, distance: 3.6
click at [322, 265] on circle at bounding box center [322, 264] width 11 height 11
drag, startPoint x: 322, startPoint y: 265, endPoint x: 325, endPoint y: 262, distance: 4.4
click at [325, 262] on circle at bounding box center [325, 261] width 11 height 11
click at [340, 276] on div "Crush & Fold" at bounding box center [361, 276] width 72 height 15
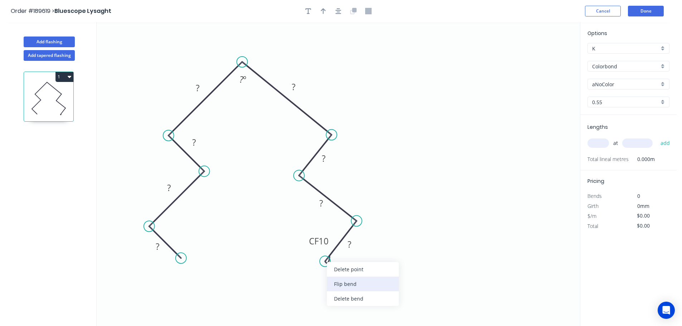
click at [336, 280] on div "Flip bend" at bounding box center [363, 284] width 72 height 15
click at [349, 262] on tspan "10" at bounding box center [347, 260] width 10 height 12
click at [369, 257] on icon "0 ? ? ? ? ? ? ? CF 15 ? ? º" at bounding box center [338, 174] width 483 height 304
drag, startPoint x: 354, startPoint y: 262, endPoint x: 339, endPoint y: 298, distance: 39.1
click at [339, 298] on rect at bounding box center [328, 294] width 29 height 15
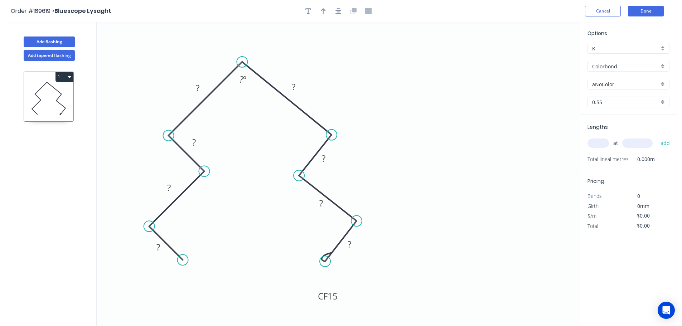
drag, startPoint x: 179, startPoint y: 257, endPoint x: 183, endPoint y: 261, distance: 5.4
click at [183, 261] on circle at bounding box center [182, 259] width 11 height 11
click at [210, 280] on div "Crush & Fold" at bounding box center [219, 276] width 72 height 15
click at [171, 261] on tspan "10" at bounding box center [170, 261] width 10 height 12
click at [193, 261] on icon "0 CF 15 ? ? ? ? ? ? ? CF 15 ? ? º" at bounding box center [338, 174] width 483 height 304
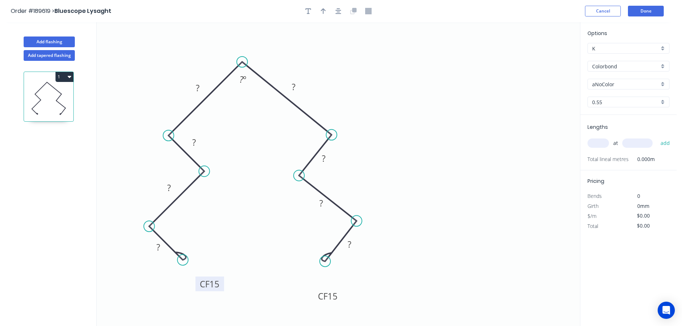
drag, startPoint x: 153, startPoint y: 266, endPoint x: 198, endPoint y: 289, distance: 50.1
click at [198, 289] on rect at bounding box center [209, 284] width 29 height 15
drag, startPoint x: 185, startPoint y: 259, endPoint x: 188, endPoint y: 262, distance: 4.3
click at [188, 262] on circle at bounding box center [188, 265] width 11 height 11
drag, startPoint x: 228, startPoint y: 293, endPoint x: 227, endPoint y: 301, distance: 7.7
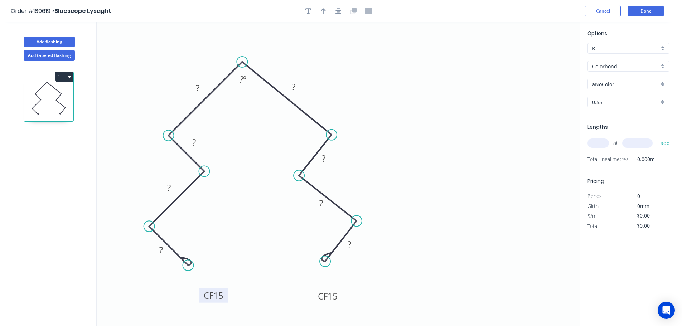
click at [227, 301] on rect at bounding box center [213, 295] width 29 height 15
click at [166, 253] on rect at bounding box center [161, 250] width 14 height 10
click at [424, 185] on icon "0 CF 15 40 100 15 100 100 15 100 CF 15 40 135 º" at bounding box center [338, 174] width 483 height 304
click at [322, 9] on icon "button" at bounding box center [323, 11] width 5 height 6
drag, startPoint x: 545, startPoint y: 58, endPoint x: 376, endPoint y: 86, distance: 171.1
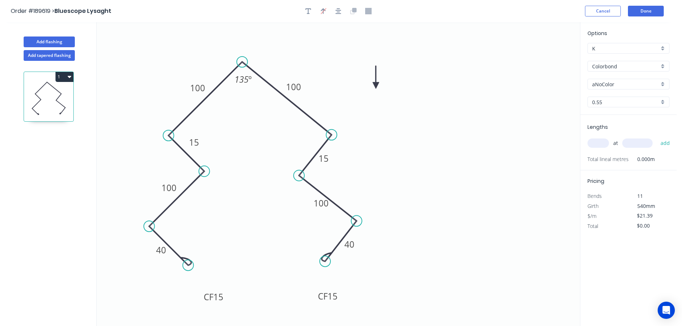
click at [376, 86] on icon at bounding box center [376, 77] width 6 height 23
click at [662, 83] on div "aNoColor" at bounding box center [628, 84] width 82 height 11
click at [613, 132] on div "Windspray" at bounding box center [628, 134] width 81 height 13
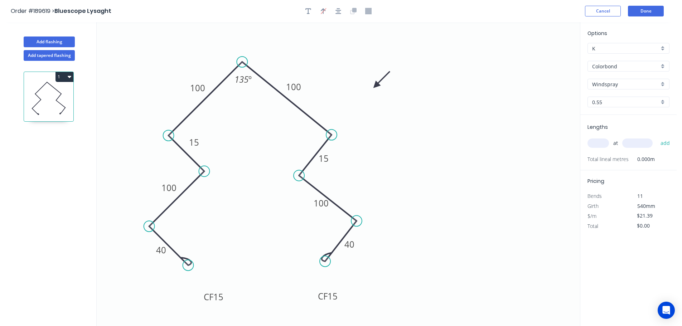
click at [602, 142] on input "text" at bounding box center [597, 142] width 21 height 9
click at [639, 145] on input "text" at bounding box center [637, 142] width 30 height 9
click at [657, 137] on button "add" at bounding box center [665, 143] width 17 height 12
click at [646, 143] on input "text" at bounding box center [637, 142] width 30 height 9
click at [657, 137] on button "add" at bounding box center [665, 143] width 17 height 12
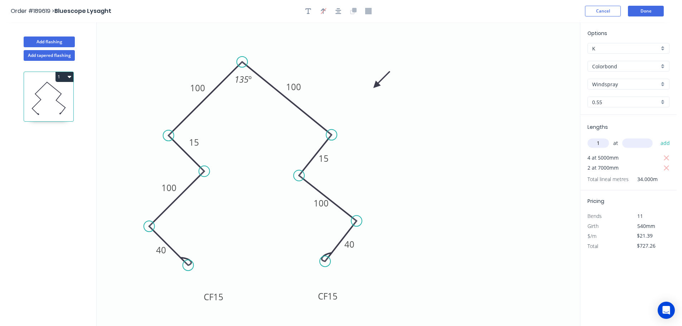
click at [646, 143] on input "text" at bounding box center [637, 142] width 30 height 9
click at [657, 137] on button "add" at bounding box center [665, 143] width 17 height 12
click at [646, 140] on input "text" at bounding box center [637, 142] width 30 height 9
click at [657, 137] on button "add" at bounding box center [665, 143] width 17 height 12
click at [643, 143] on input "text" at bounding box center [637, 142] width 30 height 9
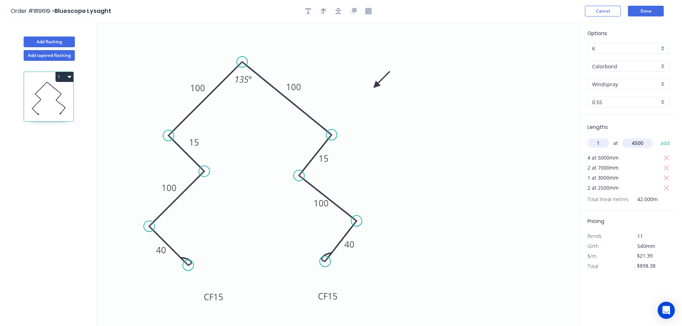
click at [657, 137] on button "add" at bounding box center [665, 143] width 17 height 12
click at [643, 143] on input "text" at bounding box center [637, 142] width 30 height 9
click at [657, 137] on button "add" at bounding box center [665, 143] width 17 height 12
click at [643, 143] on input "text" at bounding box center [637, 142] width 30 height 9
click at [657, 137] on button "add" at bounding box center [665, 143] width 17 height 12
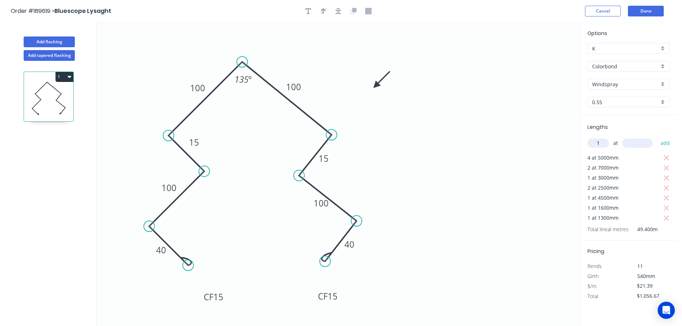
click at [643, 143] on input "text" at bounding box center [637, 142] width 30 height 9
click at [657, 137] on button "add" at bounding box center [665, 143] width 17 height 12
click at [643, 143] on input "text" at bounding box center [637, 142] width 30 height 9
click at [657, 137] on button "add" at bounding box center [665, 143] width 17 height 12
click at [643, 143] on input "text" at bounding box center [637, 142] width 30 height 9
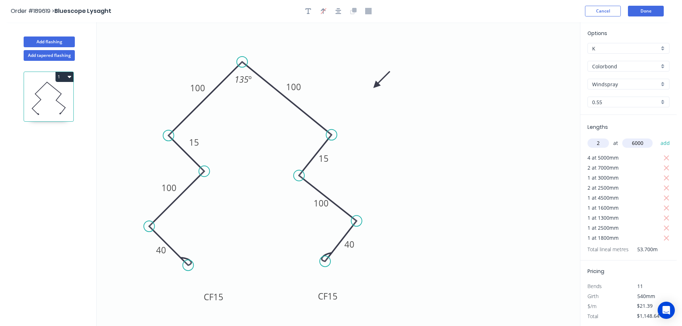
click at [657, 137] on button "add" at bounding box center [665, 143] width 17 height 12
click at [643, 143] on input "text" at bounding box center [637, 142] width 30 height 9
click at [657, 137] on button "add" at bounding box center [665, 143] width 17 height 12
click at [643, 143] on input "text" at bounding box center [637, 142] width 30 height 9
click at [657, 137] on button "add" at bounding box center [665, 143] width 17 height 12
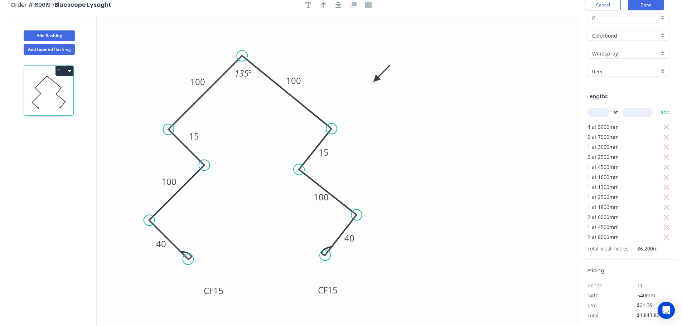
scroll to position [0, 0]
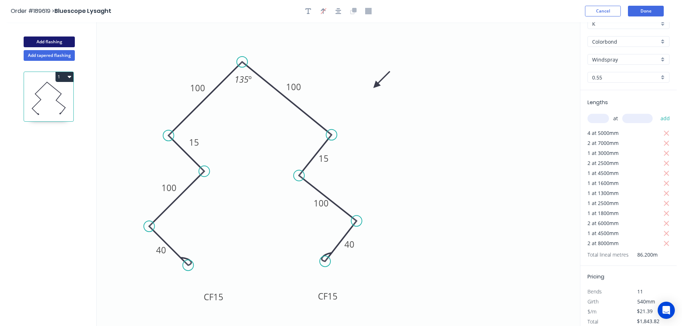
click at [44, 40] on button "Add flashing" at bounding box center [49, 42] width 51 height 11
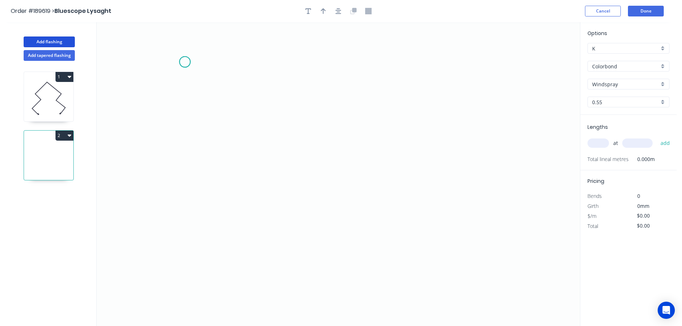
click at [185, 62] on icon "0" at bounding box center [338, 174] width 483 height 304
click at [191, 237] on icon "0" at bounding box center [338, 174] width 483 height 304
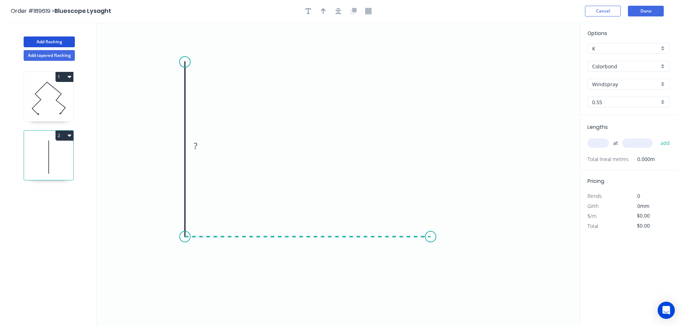
click at [430, 237] on icon "0 ?" at bounding box center [338, 174] width 483 height 304
click at [427, 180] on icon "0 ? ?" at bounding box center [338, 174] width 483 height 304
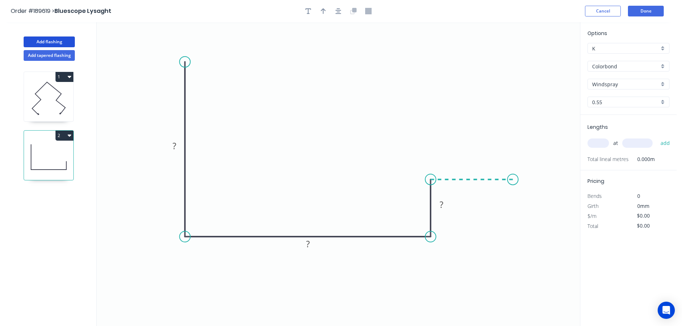
click at [513, 176] on icon "0 ? ? ?" at bounding box center [338, 174] width 483 height 304
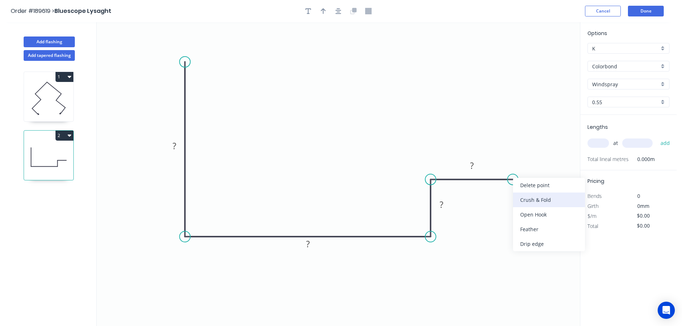
click at [545, 198] on div "Crush & Fold" at bounding box center [549, 200] width 72 height 15
click at [512, 193] on tspan "10" at bounding box center [508, 191] width 10 height 12
click at [556, 199] on icon "0 ? ? ? CF 15 ?" at bounding box center [338, 174] width 483 height 304
drag, startPoint x: 516, startPoint y: 195, endPoint x: 555, endPoint y: 155, distance: 55.9
click at [555, 155] on rect at bounding box center [540, 153] width 29 height 15
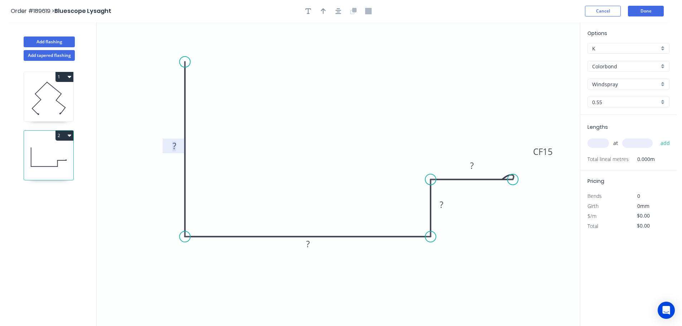
click at [175, 145] on tspan "?" at bounding box center [174, 146] width 4 height 12
click at [267, 110] on icon "0 200 200 40 CF 15 50" at bounding box center [338, 174] width 483 height 304
click at [324, 9] on icon "button" at bounding box center [323, 11] width 5 height 6
drag, startPoint x: 544, startPoint y: 57, endPoint x: 229, endPoint y: 272, distance: 381.0
click at [229, 272] on icon at bounding box center [231, 261] width 6 height 23
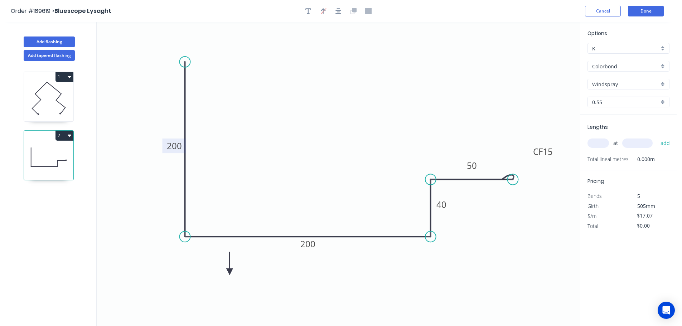
click at [229, 272] on icon at bounding box center [229, 263] width 6 height 23
click at [229, 272] on icon at bounding box center [235, 266] width 21 height 21
click at [229, 272] on icon at bounding box center [237, 271] width 23 height 6
click at [229, 272] on icon at bounding box center [229, 279] width 6 height 23
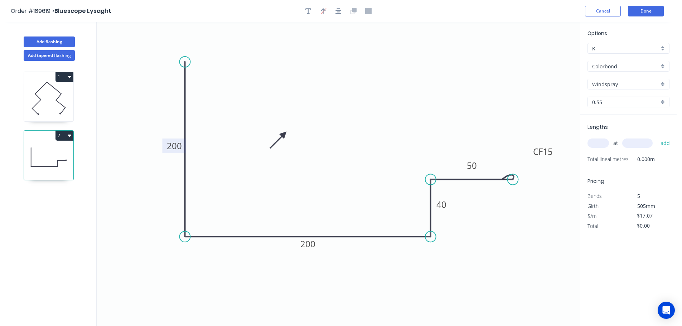
drag, startPoint x: 229, startPoint y: 272, endPoint x: 287, endPoint y: 127, distance: 156.1
click at [287, 130] on icon at bounding box center [278, 140] width 21 height 21
click at [287, 127] on icon at bounding box center [281, 132] width 21 height 21
click at [287, 127] on icon at bounding box center [279, 127] width 23 height 6
click at [287, 127] on icon at bounding box center [281, 121] width 21 height 21
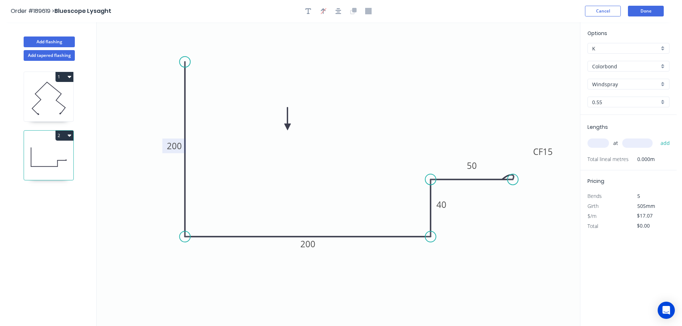
click at [287, 127] on icon at bounding box center [287, 118] width 6 height 23
drag, startPoint x: 287, startPoint y: 127, endPoint x: 257, endPoint y: 130, distance: 30.6
click at [257, 130] on icon at bounding box center [263, 123] width 21 height 21
click at [257, 130] on icon at bounding box center [265, 130] width 23 height 6
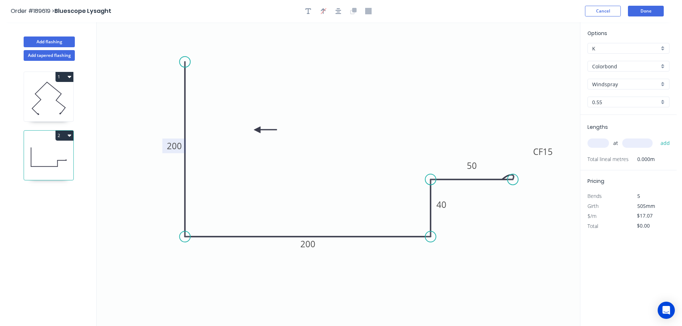
click at [257, 130] on icon at bounding box center [265, 130] width 23 height 6
click at [257, 130] on icon at bounding box center [257, 138] width 6 height 23
click at [257, 130] on icon at bounding box center [251, 135] width 21 height 21
click at [257, 130] on icon at bounding box center [251, 123] width 21 height 21
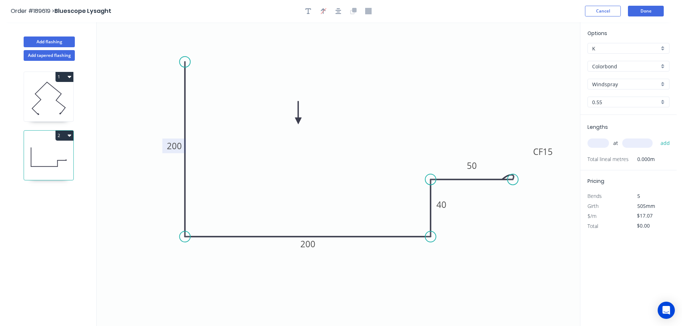
drag, startPoint x: 257, startPoint y: 130, endPoint x: 298, endPoint y: 121, distance: 42.5
click at [298, 121] on icon at bounding box center [298, 112] width 6 height 23
click at [548, 152] on tspan "15" at bounding box center [548, 152] width 10 height 12
click at [507, 107] on icon "0 200 200 40 CF 10 50" at bounding box center [338, 174] width 483 height 304
click at [601, 142] on input "text" at bounding box center [597, 142] width 21 height 9
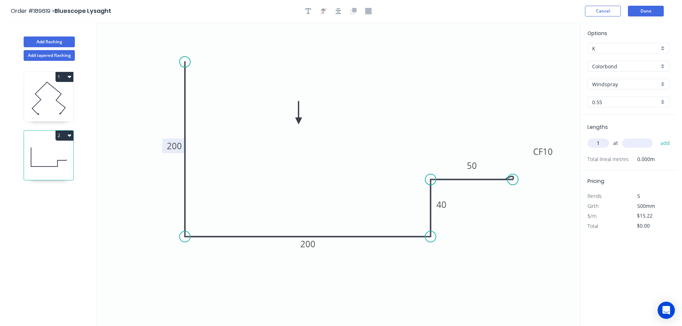
click at [638, 141] on input "text" at bounding box center [637, 142] width 30 height 9
click at [657, 137] on button "add" at bounding box center [665, 143] width 17 height 12
click at [518, 94] on icon "0 200 200 40 CF 10 50" at bounding box center [338, 174] width 483 height 304
click at [646, 10] on button "Done" at bounding box center [646, 11] width 36 height 11
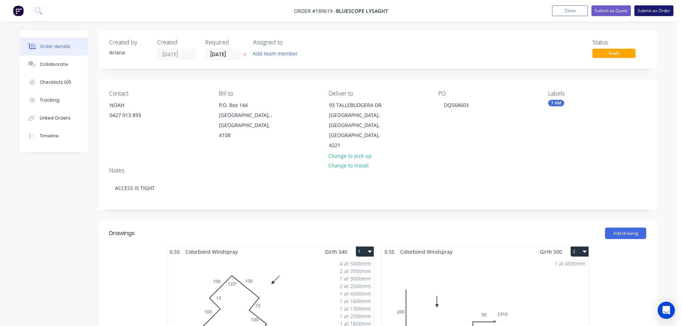
click at [647, 12] on button "Submit as Order" at bounding box center [653, 10] width 39 height 11
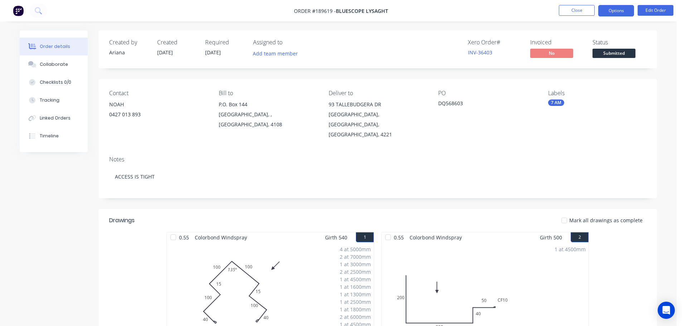
click at [615, 10] on button "Options" at bounding box center [616, 10] width 36 height 11
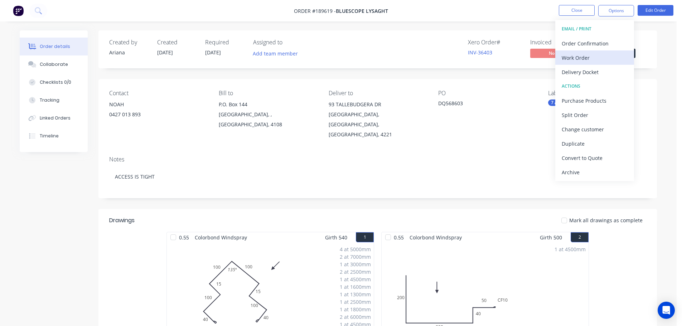
click at [584, 56] on div "Work Order" at bounding box center [594, 58] width 66 height 10
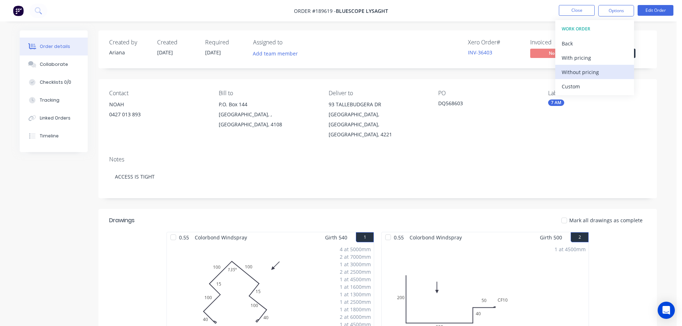
click at [574, 71] on div "Without pricing" at bounding box center [594, 72] width 66 height 10
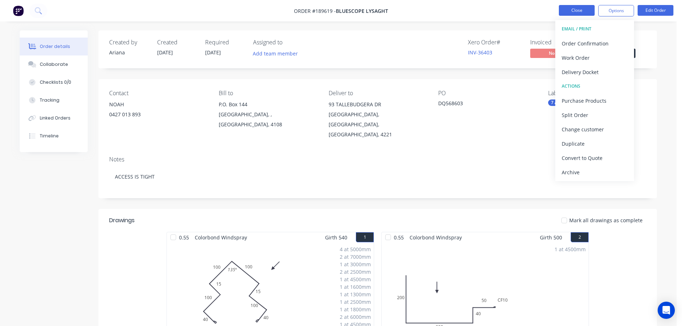
click at [573, 10] on button "Close" at bounding box center [577, 10] width 36 height 11
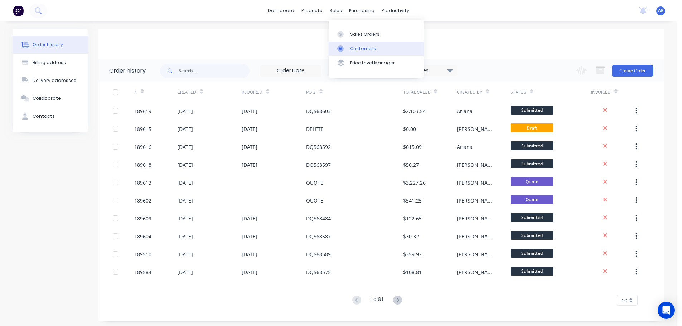
click at [359, 48] on div "Customers" at bounding box center [363, 48] width 26 height 6
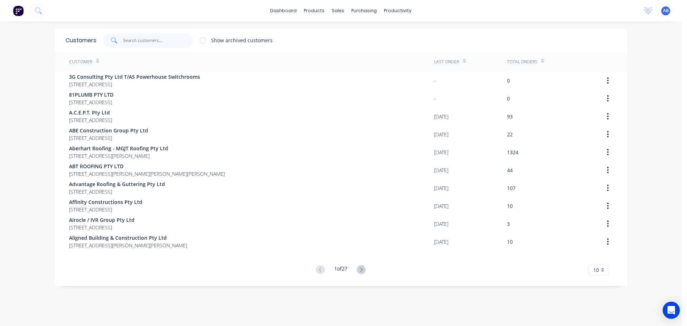
drag, startPoint x: 167, startPoint y: 42, endPoint x: 295, endPoint y: 40, distance: 127.4
click at [168, 41] on input "text" at bounding box center [158, 40] width 70 height 14
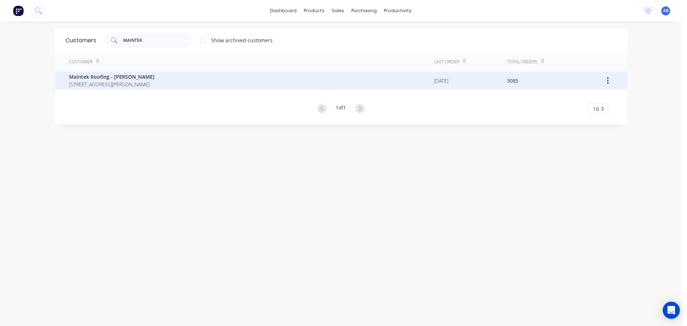
click at [143, 83] on span "[STREET_ADDRESS][PERSON_NAME]" at bounding box center [112, 85] width 86 height 8
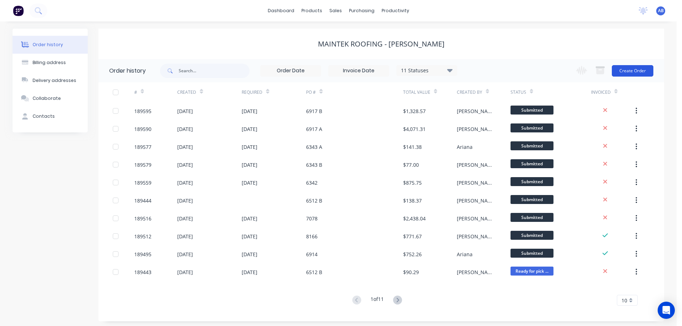
click at [624, 69] on button "Create Order" at bounding box center [633, 70] width 42 height 11
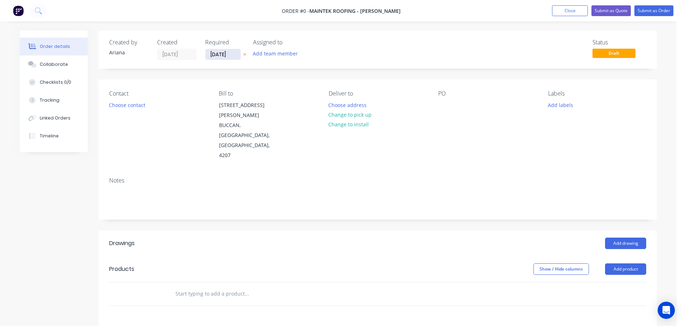
click at [218, 58] on input "[DATE]" at bounding box center [222, 54] width 35 height 11
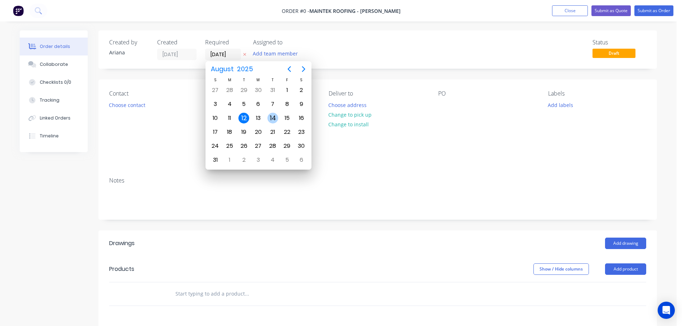
click at [273, 116] on div "14" at bounding box center [272, 118] width 11 height 11
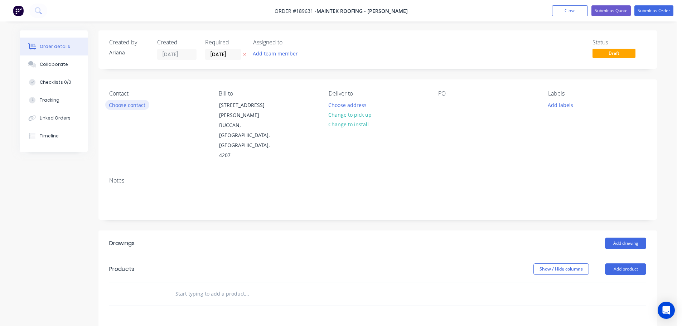
click at [130, 104] on button "Choose contact" at bounding box center [127, 105] width 44 height 10
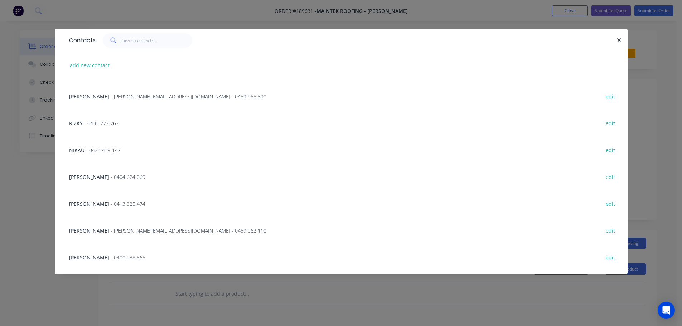
scroll to position [53, 0]
click at [153, 226] on span "- [PERSON_NAME][EMAIL_ADDRESS][DOMAIN_NAME] - 0459 962 110" at bounding box center [189, 227] width 156 height 7
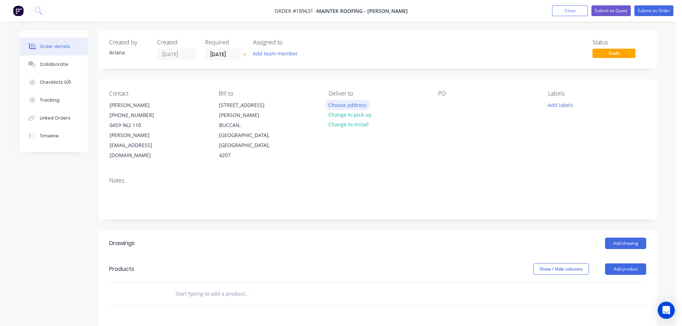
click at [350, 105] on button "Choose address" at bounding box center [348, 105] width 46 height 10
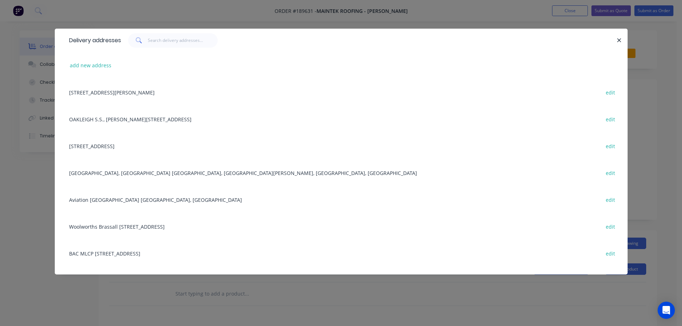
click at [98, 146] on div "[STREET_ADDRESS] edit" at bounding box center [340, 145] width 551 height 27
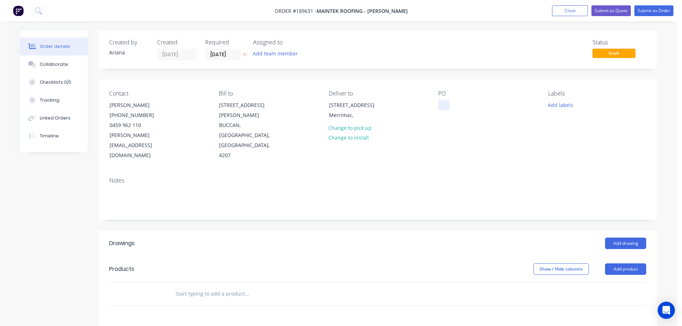
click at [444, 104] on div at bounding box center [443, 105] width 11 height 10
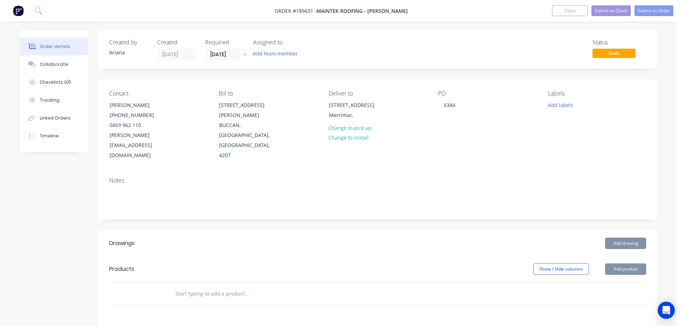
click at [435, 197] on div "Notes" at bounding box center [377, 195] width 558 height 48
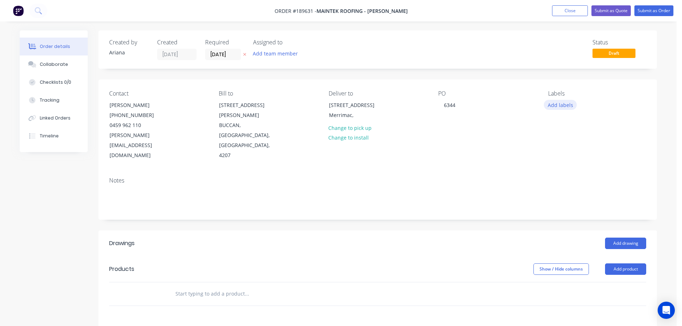
click at [560, 103] on button "Add labels" at bounding box center [560, 105] width 33 height 10
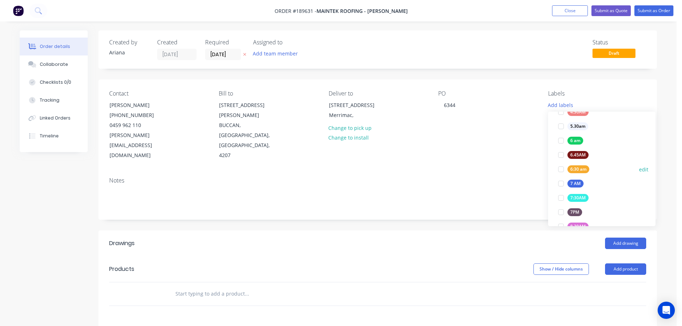
click at [560, 168] on div at bounding box center [561, 169] width 14 height 14
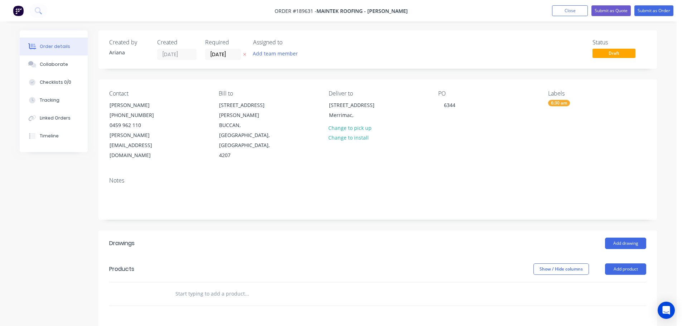
click at [506, 150] on div "Contact [PERSON_NAME] [PHONE_NUMBER] [PERSON_NAME][EMAIL_ADDRESS][DOMAIN_NAME] …" at bounding box center [377, 125] width 558 height 92
click at [627, 263] on button "Add product" at bounding box center [625, 268] width 41 height 11
click at [622, 282] on div "Product catalogue" at bounding box center [611, 287] width 55 height 10
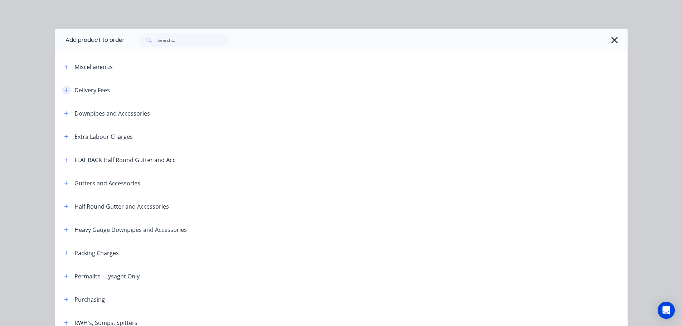
click at [64, 88] on icon "button" at bounding box center [66, 90] width 4 height 5
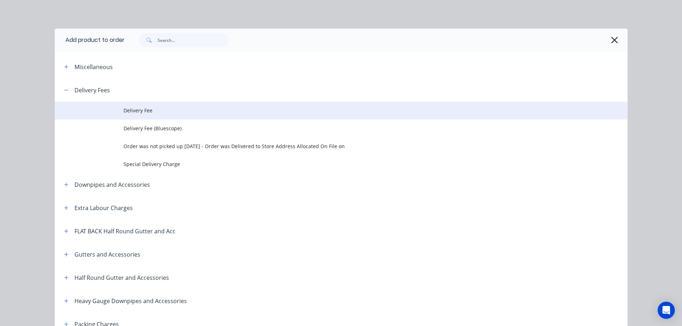
click at [140, 111] on span "Delivery Fee" at bounding box center [324, 111] width 403 height 8
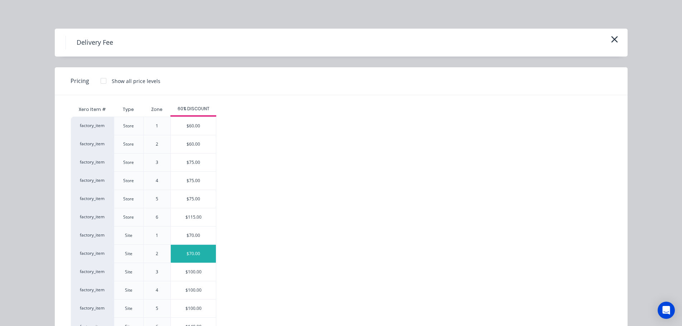
click at [183, 253] on div "$70.00" at bounding box center [193, 254] width 45 height 18
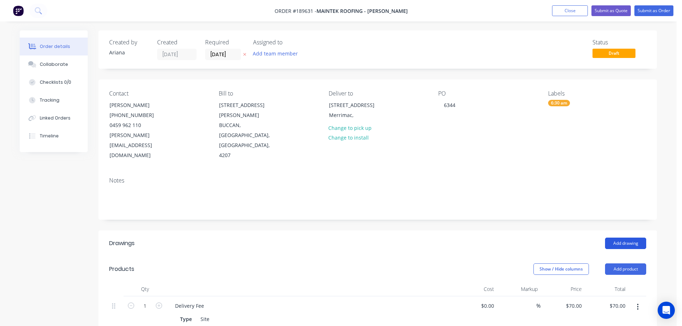
click at [626, 238] on button "Add drawing" at bounding box center [625, 243] width 41 height 11
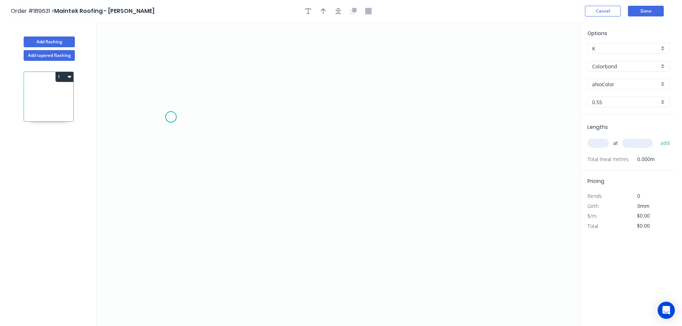
click at [171, 117] on icon "0" at bounding box center [338, 174] width 483 height 304
click at [218, 116] on icon "0" at bounding box center [338, 174] width 483 height 304
click at [216, 57] on icon "0 ?" at bounding box center [338, 174] width 483 height 304
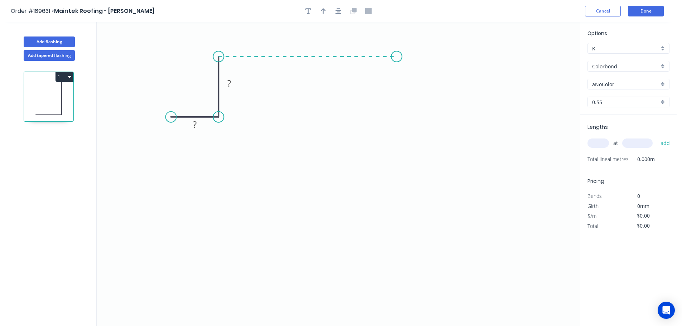
click at [397, 59] on icon "0 ? ?" at bounding box center [338, 174] width 483 height 304
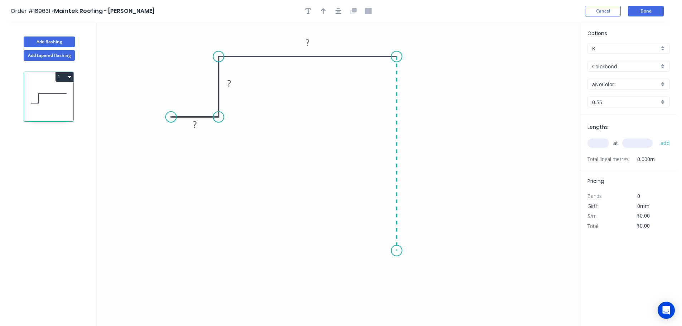
click at [395, 251] on icon "0 ? ? ?" at bounding box center [338, 174] width 483 height 304
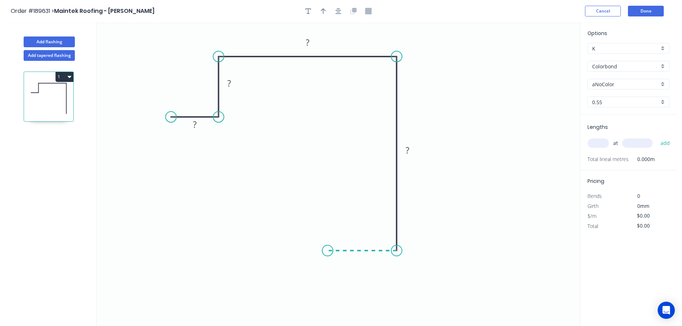
click at [327, 248] on icon "0 ? ? ? ?" at bounding box center [338, 174] width 483 height 304
click at [327, 291] on icon "0 ? ? ? ? ?" at bounding box center [338, 174] width 483 height 304
click at [327, 291] on circle at bounding box center [327, 290] width 11 height 11
click at [196, 123] on tspan "?" at bounding box center [195, 124] width 4 height 12
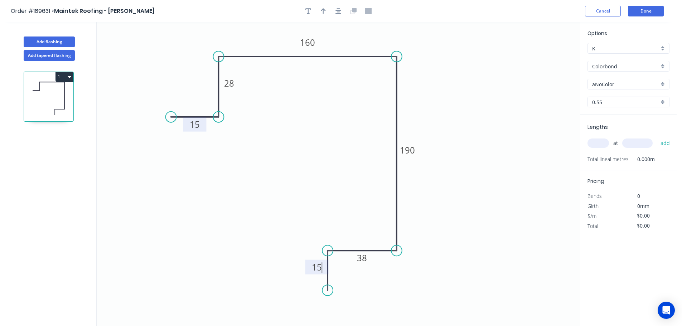
click at [444, 90] on icon "0 15 28 160 190 38 15" at bounding box center [338, 174] width 483 height 304
click at [322, 9] on icon "button" at bounding box center [323, 11] width 5 height 6
drag, startPoint x: 543, startPoint y: 56, endPoint x: 460, endPoint y: 58, distance: 83.0
click at [460, 58] on icon at bounding box center [460, 50] width 6 height 23
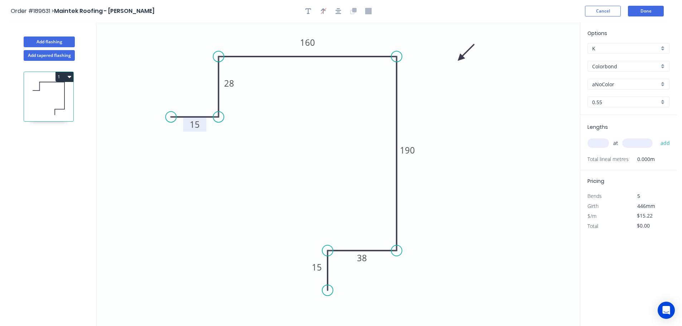
click at [662, 84] on div "aNoColor" at bounding box center [628, 84] width 82 height 11
click at [614, 135] on div "Monument" at bounding box center [628, 132] width 81 height 13
click at [602, 145] on input "text" at bounding box center [597, 142] width 21 height 9
click at [657, 137] on button "add" at bounding box center [665, 143] width 17 height 12
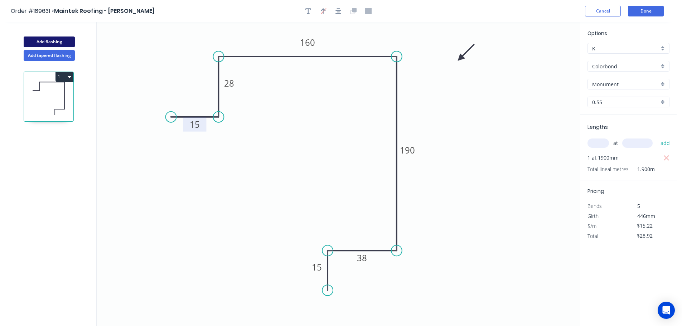
click at [44, 40] on button "Add flashing" at bounding box center [49, 42] width 51 height 11
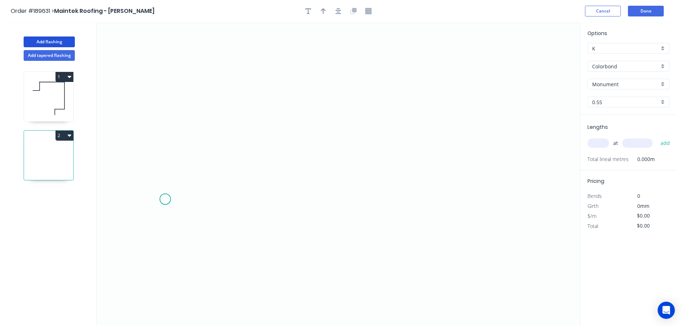
click at [165, 199] on icon "0" at bounding box center [338, 174] width 483 height 304
click at [205, 197] on icon "0" at bounding box center [338, 174] width 483 height 304
click at [205, 146] on icon at bounding box center [205, 172] width 0 height 53
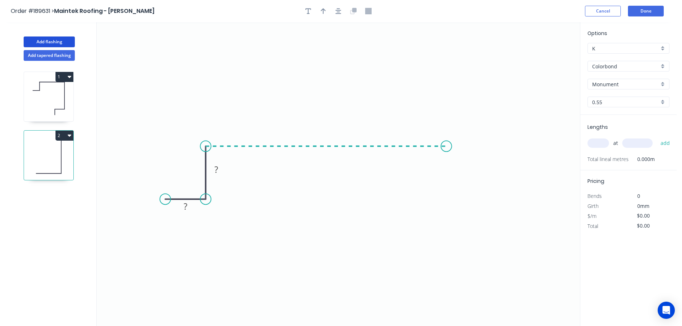
click at [446, 150] on icon "0 ? ?" at bounding box center [338, 174] width 483 height 304
click at [444, 200] on icon "0 ? ? ?" at bounding box center [338, 174] width 483 height 304
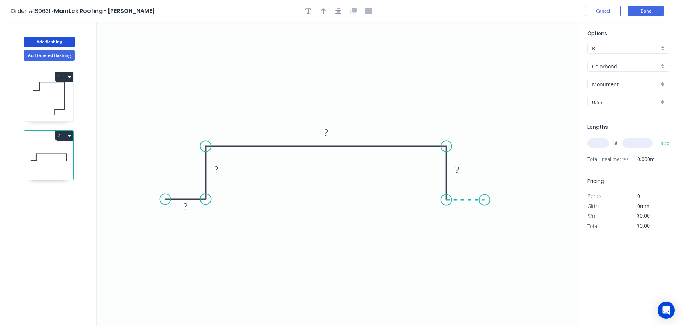
click at [485, 201] on icon "0 ? ? ? ?" at bounding box center [338, 174] width 483 height 304
click at [485, 201] on circle at bounding box center [484, 199] width 11 height 11
click at [186, 208] on tspan "?" at bounding box center [186, 206] width 4 height 12
click at [396, 89] on icon "0 15 28 330 28 15" at bounding box center [338, 174] width 483 height 304
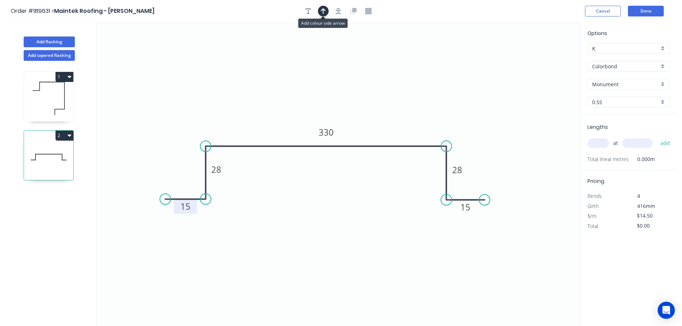
click at [323, 12] on icon "button" at bounding box center [323, 11] width 5 height 6
drag, startPoint x: 544, startPoint y: 58, endPoint x: 359, endPoint y: 78, distance: 185.8
click at [359, 78] on icon at bounding box center [359, 68] width 6 height 23
click at [602, 145] on input "text" at bounding box center [597, 142] width 21 height 9
click at [641, 141] on input "text" at bounding box center [637, 142] width 30 height 9
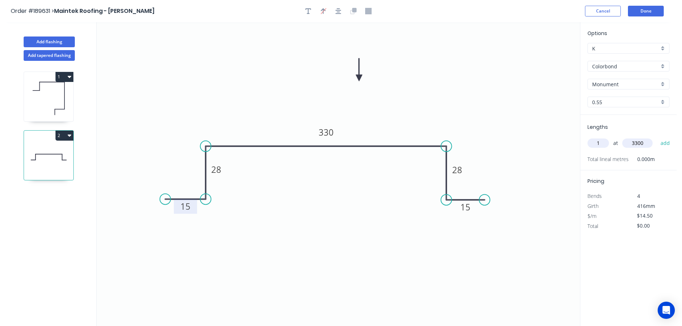
click at [657, 137] on button "add" at bounding box center [665, 143] width 17 height 12
click at [65, 134] on button "2" at bounding box center [64, 136] width 18 height 10
click at [50, 150] on div "Duplicate" at bounding box center [39, 153] width 55 height 10
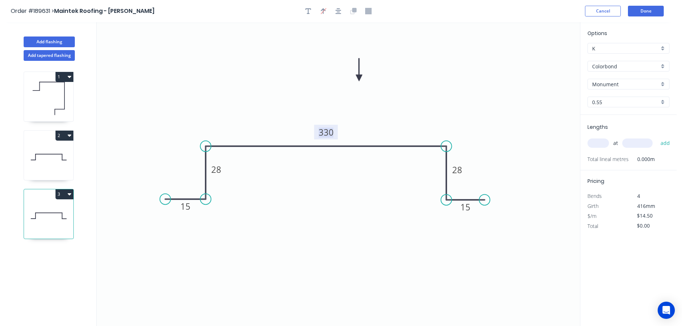
click at [331, 132] on tspan "330" at bounding box center [325, 132] width 15 height 12
click at [361, 123] on icon "0 15 28 400 28 15" at bounding box center [338, 174] width 483 height 304
click at [605, 142] on input "text" at bounding box center [597, 142] width 21 height 9
click at [640, 143] on input "text" at bounding box center [637, 142] width 30 height 9
click at [657, 137] on button "add" at bounding box center [665, 143] width 17 height 12
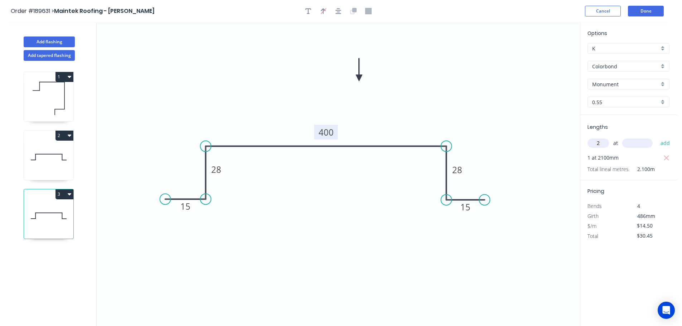
click at [640, 143] on input "text" at bounding box center [637, 142] width 30 height 9
click at [657, 137] on button "add" at bounding box center [665, 143] width 17 height 12
click at [641, 143] on input "text" at bounding box center [637, 142] width 30 height 9
click at [657, 137] on button "add" at bounding box center [665, 143] width 17 height 12
click at [641, 143] on input "text" at bounding box center [637, 142] width 30 height 9
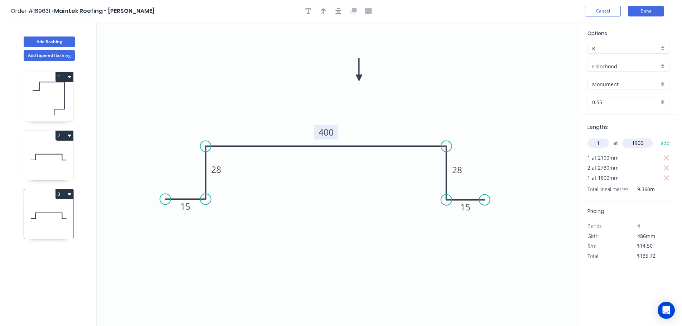
click at [657, 137] on button "add" at bounding box center [665, 143] width 17 height 12
click at [641, 143] on input "text" at bounding box center [637, 142] width 30 height 9
click at [657, 137] on button "add" at bounding box center [665, 143] width 17 height 12
click at [65, 193] on button "3" at bounding box center [64, 194] width 18 height 10
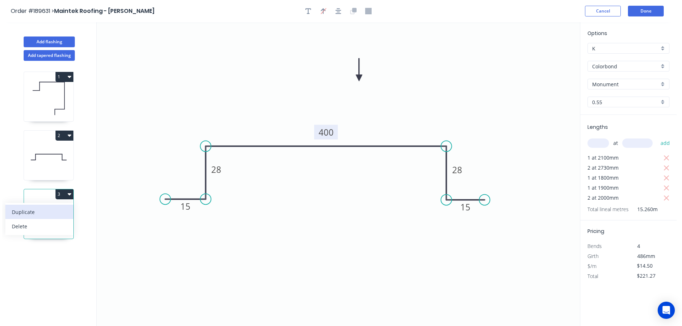
click at [53, 209] on div "Duplicate" at bounding box center [39, 212] width 55 height 10
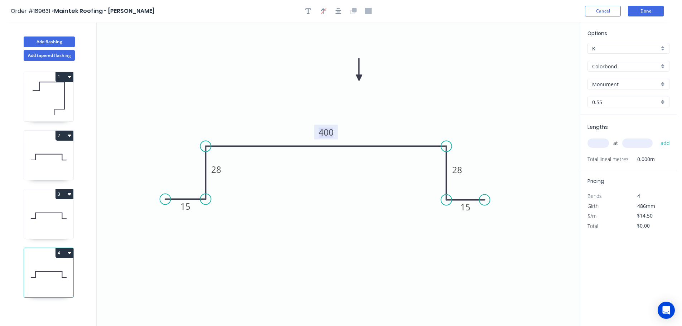
click at [331, 133] on tspan "400" at bounding box center [325, 132] width 15 height 12
click at [352, 122] on icon "0 15 28 300 28 15" at bounding box center [338, 174] width 483 height 304
click at [605, 143] on input "text" at bounding box center [597, 142] width 21 height 9
click at [644, 144] on input "text" at bounding box center [637, 142] width 30 height 9
click at [657, 137] on button "add" at bounding box center [665, 143] width 17 height 12
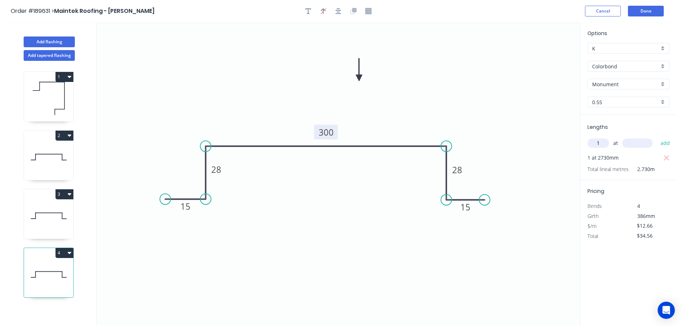
click at [644, 144] on input "text" at bounding box center [637, 142] width 30 height 9
click at [657, 137] on button "add" at bounding box center [665, 143] width 17 height 12
click at [644, 144] on input "text" at bounding box center [637, 142] width 30 height 9
click at [657, 137] on button "add" at bounding box center [665, 143] width 17 height 12
click at [644, 144] on input "text" at bounding box center [637, 142] width 30 height 9
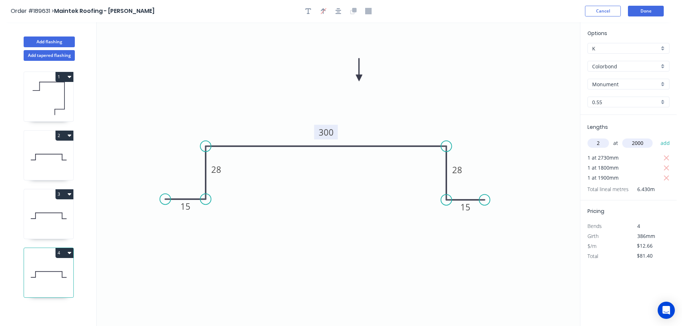
click at [657, 137] on button "add" at bounding box center [665, 143] width 17 height 12
click at [43, 42] on button "Add flashing" at bounding box center [49, 42] width 51 height 11
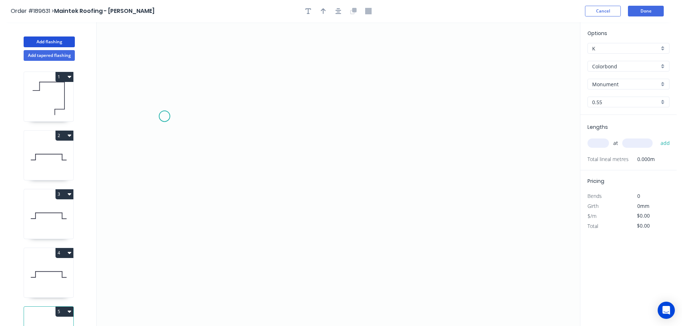
click at [164, 116] on icon "0" at bounding box center [338, 174] width 483 height 304
click at [209, 116] on icon at bounding box center [187, 116] width 45 height 0
click at [206, 60] on icon "0 ?" at bounding box center [338, 174] width 483 height 304
click at [410, 59] on icon "0 ? ?" at bounding box center [338, 174] width 483 height 304
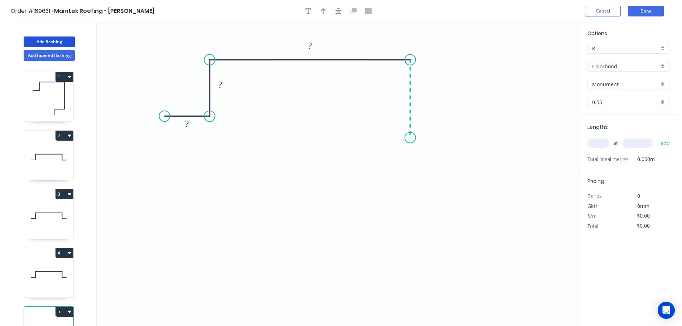
click at [407, 138] on icon "0 ? ? ?" at bounding box center [338, 174] width 483 height 304
click at [373, 138] on icon at bounding box center [391, 138] width 37 height 0
click at [369, 226] on icon "0 ? ? ? ? ?" at bounding box center [338, 174] width 483 height 304
click at [369, 226] on circle at bounding box center [373, 225] width 11 height 11
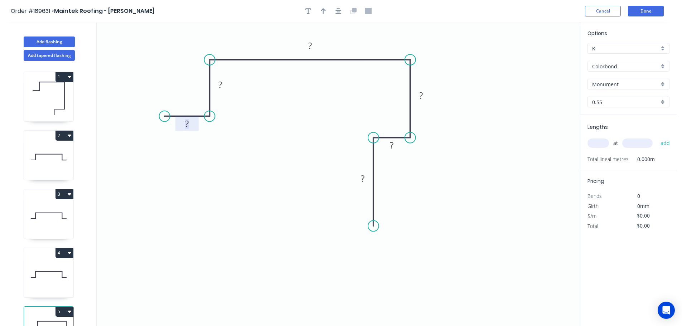
click at [190, 126] on rect at bounding box center [187, 124] width 14 height 10
click at [274, 104] on icon "0 15 28 115 50 10 50" at bounding box center [338, 174] width 483 height 304
click at [325, 9] on icon "button" at bounding box center [323, 11] width 5 height 6
drag, startPoint x: 543, startPoint y: 57, endPoint x: 363, endPoint y: 39, distance: 181.2
click at [363, 39] on icon at bounding box center [362, 31] width 6 height 23
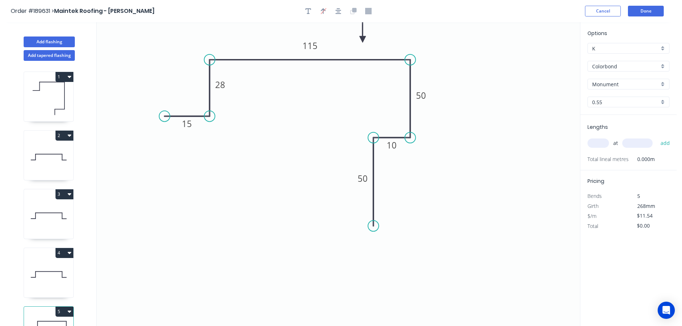
click at [602, 142] on input "text" at bounding box center [597, 142] width 21 height 9
click at [649, 141] on input "text" at bounding box center [637, 142] width 30 height 9
click at [657, 137] on button "add" at bounding box center [665, 143] width 17 height 12
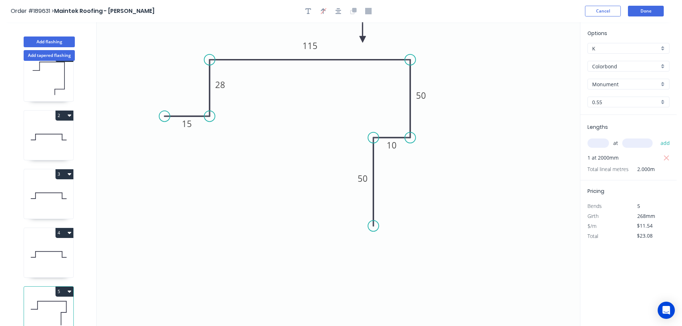
scroll to position [31, 0]
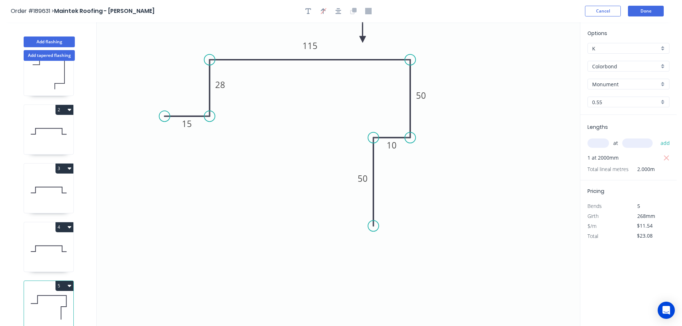
click at [66, 281] on button "5" at bounding box center [64, 286] width 18 height 10
click at [46, 298] on div "Duplicate" at bounding box center [39, 303] width 55 height 10
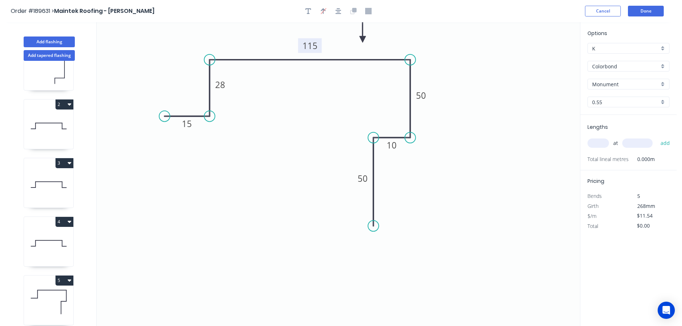
click at [315, 45] on tspan "115" at bounding box center [309, 46] width 15 height 12
click at [317, 89] on icon "0 15 28 9 50 10 50" at bounding box center [338, 174] width 483 height 304
click at [310, 47] on tspan "9" at bounding box center [309, 46] width 5 height 12
click at [309, 81] on icon "0 15 28 80 50 10 50" at bounding box center [338, 174] width 483 height 304
click at [600, 143] on input "text" at bounding box center [597, 142] width 21 height 9
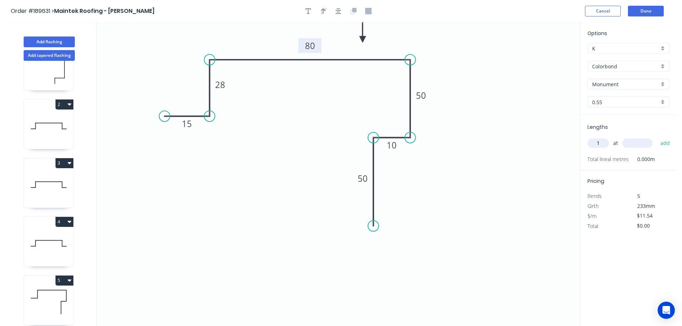
click at [644, 144] on input "text" at bounding box center [637, 142] width 30 height 9
click at [657, 137] on button "add" at bounding box center [665, 143] width 17 height 12
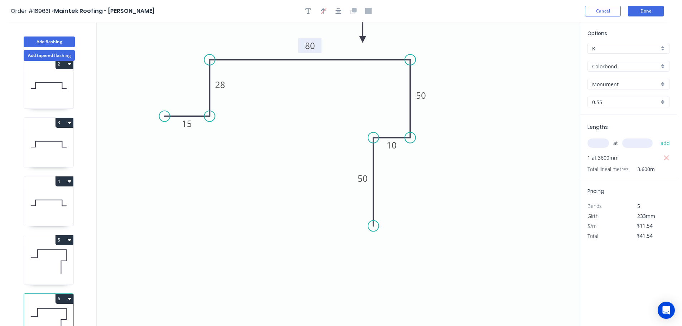
scroll to position [90, 0]
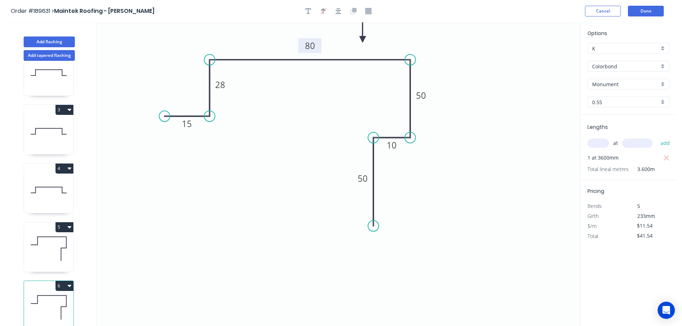
click at [65, 281] on button "6" at bounding box center [64, 286] width 18 height 10
click at [52, 298] on div "Duplicate" at bounding box center [39, 303] width 55 height 10
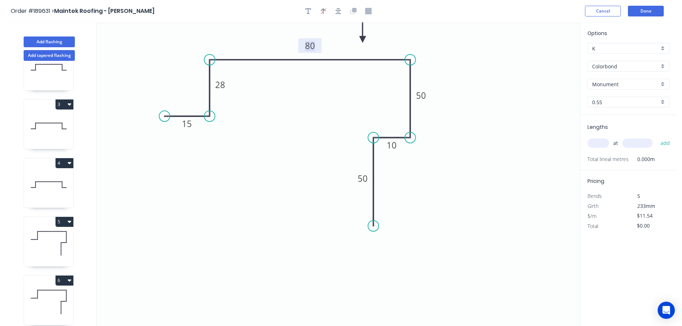
click at [312, 45] on tspan "80" at bounding box center [310, 46] width 10 height 12
click at [315, 84] on icon "0 15 28 100 50 10 50" at bounding box center [338, 174] width 483 height 304
click at [599, 142] on input "text" at bounding box center [597, 142] width 21 height 9
click at [639, 142] on input "text" at bounding box center [637, 142] width 30 height 9
click at [657, 137] on button "add" at bounding box center [665, 143] width 17 height 12
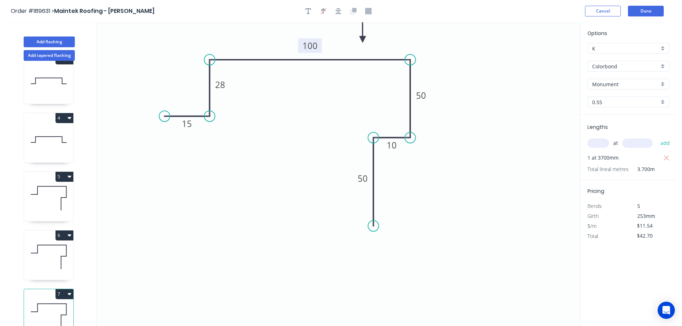
scroll to position [149, 0]
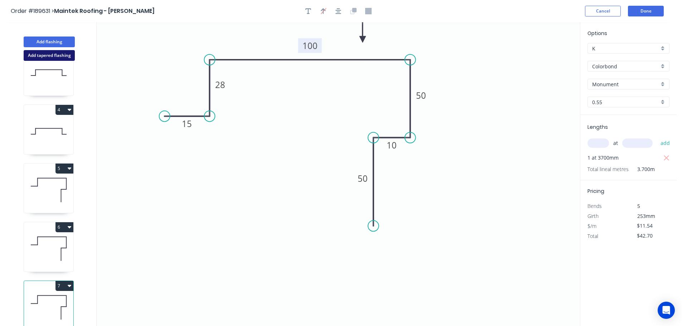
click at [36, 55] on button "Add tapered flashing" at bounding box center [49, 55] width 51 height 11
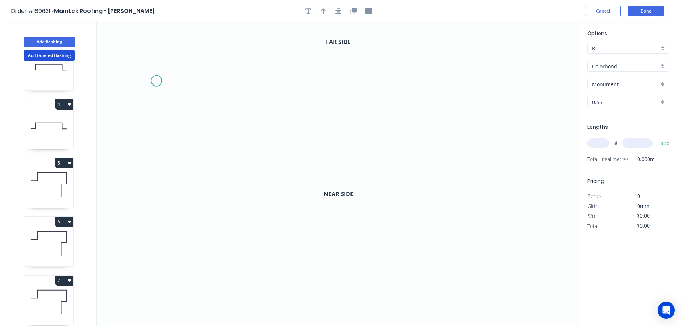
click at [156, 81] on icon "0" at bounding box center [338, 98] width 483 height 152
click at [192, 82] on icon "0" at bounding box center [338, 98] width 483 height 152
click at [193, 41] on icon "0 ?" at bounding box center [338, 98] width 483 height 152
click at [320, 44] on icon "0 ? ?" at bounding box center [338, 98] width 483 height 152
click at [322, 151] on icon "0 ? ? ?" at bounding box center [338, 98] width 483 height 152
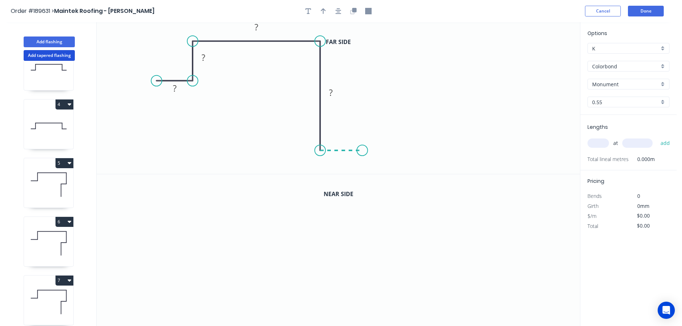
click at [362, 150] on icon "0 ? ? ? ?" at bounding box center [338, 98] width 483 height 152
click at [362, 150] on circle at bounding box center [362, 150] width 11 height 11
click at [642, 11] on button "Done" at bounding box center [646, 11] width 36 height 11
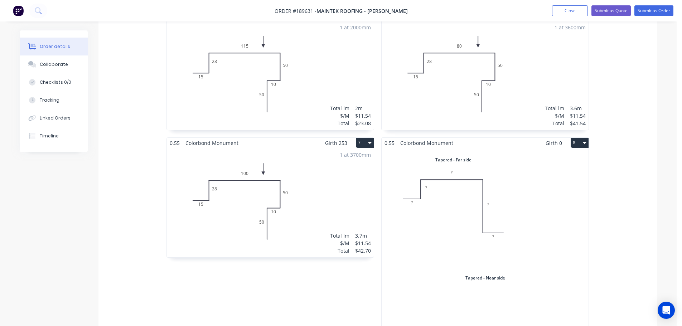
click at [532, 188] on div "Total lm $/M Total 0m $0.00 $0.00" at bounding box center [484, 266] width 207 height 236
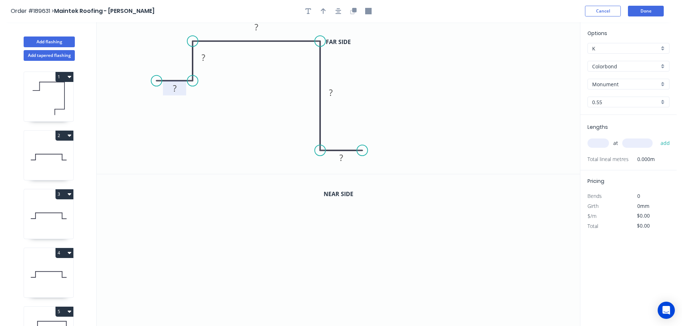
click at [175, 89] on tspan "?" at bounding box center [175, 88] width 4 height 12
click at [204, 54] on tspan "?" at bounding box center [203, 58] width 4 height 12
drag, startPoint x: 256, startPoint y: 28, endPoint x: 295, endPoint y: 48, distance: 43.5
click at [256, 28] on tspan "?" at bounding box center [256, 27] width 4 height 12
drag, startPoint x: 399, startPoint y: 99, endPoint x: 395, endPoint y: 100, distance: 3.7
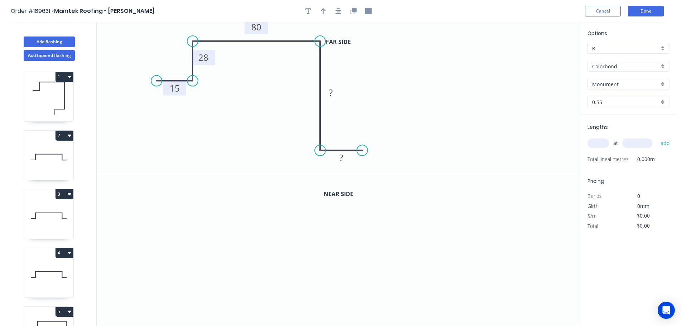
click at [399, 99] on icon "0 15 28 80 ? ?" at bounding box center [338, 98] width 483 height 152
click at [331, 92] on tspan "?" at bounding box center [331, 93] width 4 height 12
click at [344, 158] on rect at bounding box center [341, 158] width 14 height 10
click at [439, 104] on icon "0 15 28 80 97 15" at bounding box center [338, 98] width 483 height 152
click at [324, 10] on icon "button" at bounding box center [323, 11] width 5 height 6
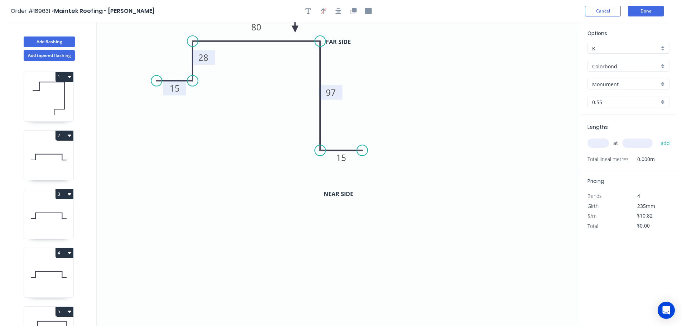
drag, startPoint x: 545, startPoint y: 57, endPoint x: 295, endPoint y: 29, distance: 251.7
click at [295, 29] on icon at bounding box center [295, 20] width 6 height 23
click at [354, 10] on icon "button" at bounding box center [354, 10] width 4 height 4
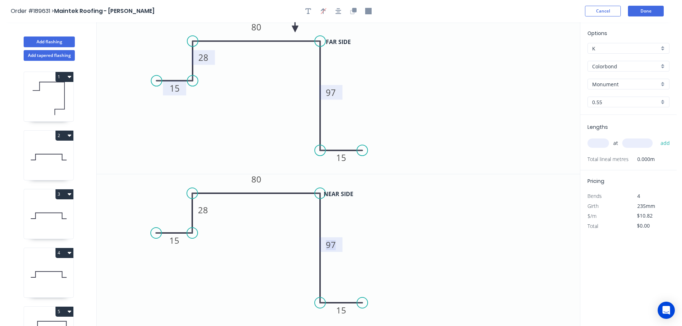
click at [331, 244] on tspan "97" at bounding box center [331, 245] width 10 height 12
click at [398, 249] on icon "0 15 28 80 103 15" at bounding box center [338, 250] width 483 height 152
click at [602, 142] on input "text" at bounding box center [597, 142] width 21 height 9
click at [641, 143] on input "text" at bounding box center [637, 142] width 30 height 9
click at [657, 137] on button "add" at bounding box center [665, 143] width 17 height 12
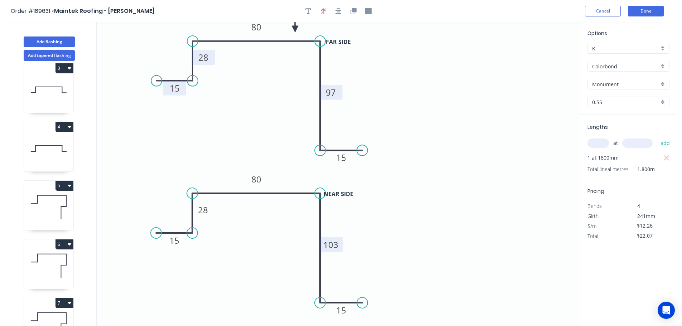
scroll to position [207, 0]
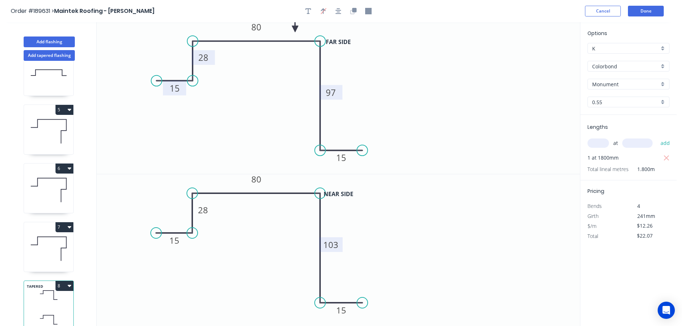
click at [64, 282] on button "8" at bounding box center [64, 286] width 18 height 10
click at [53, 299] on div "Duplicate" at bounding box center [39, 303] width 55 height 10
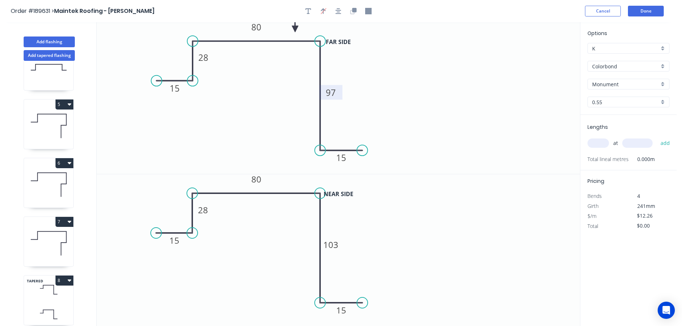
click at [335, 92] on tspan "97" at bounding box center [331, 93] width 10 height 12
click at [334, 243] on tspan "103" at bounding box center [330, 245] width 15 height 12
click at [381, 244] on icon "0 15 28 80 92 15" at bounding box center [338, 250] width 483 height 152
click at [601, 145] on input "text" at bounding box center [597, 142] width 21 height 9
click at [637, 144] on input "text" at bounding box center [637, 142] width 30 height 9
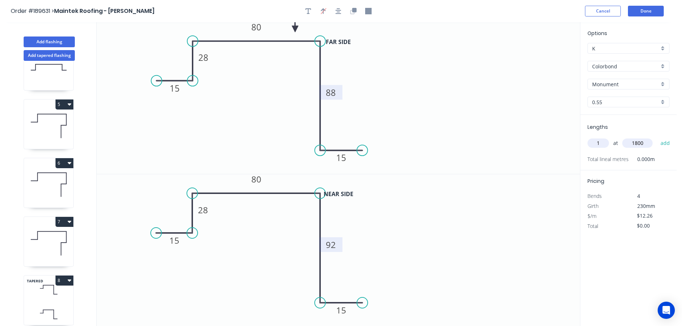
click at [657, 137] on button "add" at bounding box center [665, 143] width 17 height 12
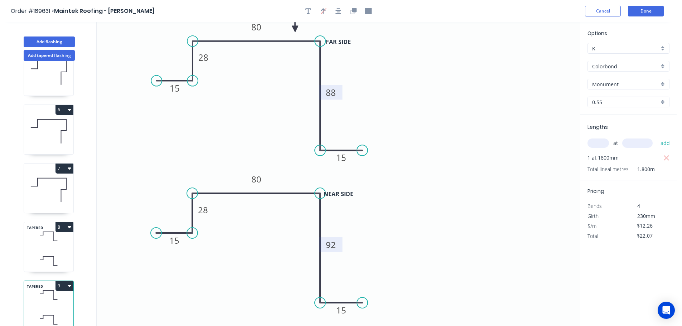
click at [64, 281] on button "9" at bounding box center [64, 286] width 18 height 10
click at [52, 298] on div "Duplicate" at bounding box center [39, 303] width 55 height 10
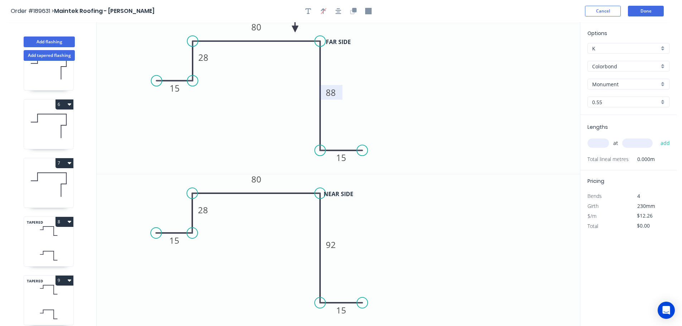
click at [332, 93] on tspan "88" at bounding box center [331, 93] width 10 height 12
click at [332, 247] on tspan "92" at bounding box center [331, 245] width 10 height 12
click at [365, 242] on icon "0 15 28 80 105 15" at bounding box center [338, 250] width 483 height 152
click at [602, 145] on input "text" at bounding box center [597, 142] width 21 height 9
click at [641, 141] on input "text" at bounding box center [637, 142] width 30 height 9
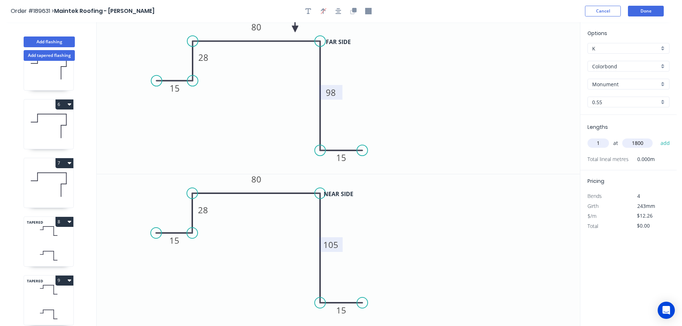
click at [657, 137] on button "add" at bounding box center [665, 143] width 17 height 12
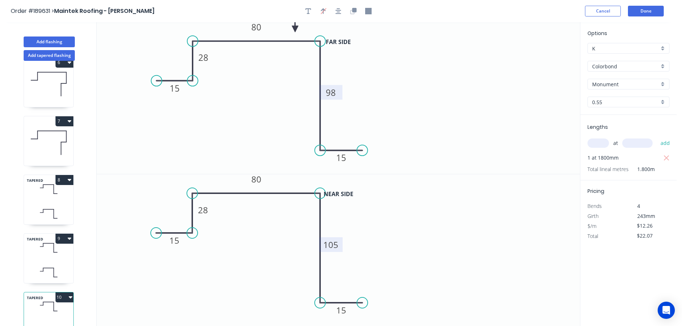
scroll to position [325, 0]
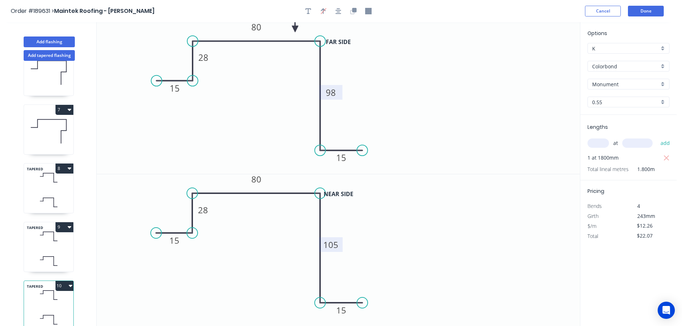
click at [62, 281] on button "10" at bounding box center [64, 286] width 18 height 10
click at [50, 298] on div "Duplicate" at bounding box center [39, 303] width 55 height 10
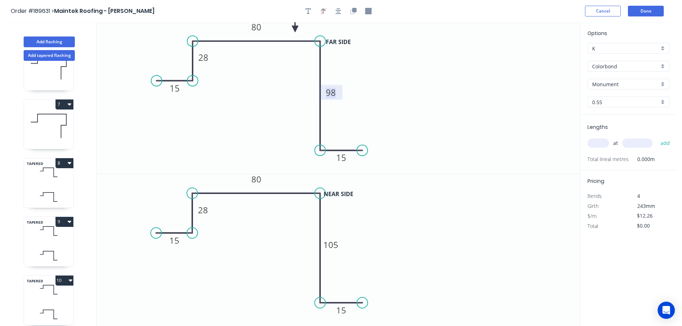
click at [333, 92] on tspan "98" at bounding box center [331, 93] width 10 height 12
click at [361, 91] on icon "0 15 28 80 93 15" at bounding box center [338, 98] width 483 height 152
click at [334, 243] on tspan "105" at bounding box center [330, 245] width 15 height 12
click at [389, 239] on icon "0 15 28 80 90 15" at bounding box center [338, 250] width 483 height 152
click at [602, 142] on input "text" at bounding box center [597, 142] width 21 height 9
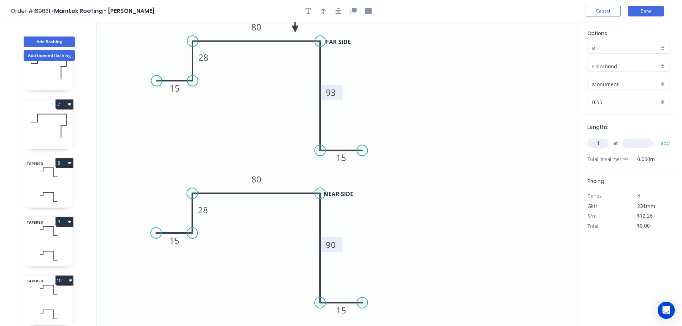
click at [639, 142] on input "text" at bounding box center [637, 142] width 30 height 9
click at [657, 137] on button "add" at bounding box center [665, 143] width 17 height 12
click at [59, 42] on button "Add flashing" at bounding box center [49, 42] width 51 height 11
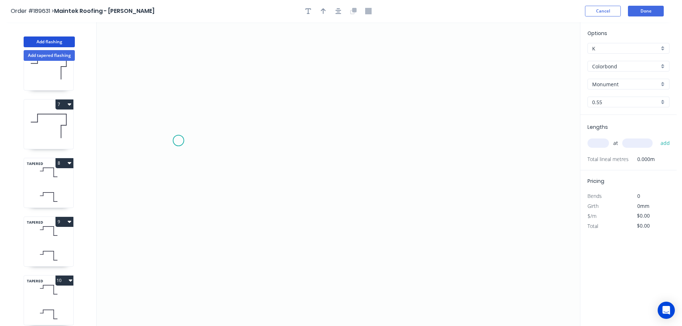
click at [178, 141] on icon "0" at bounding box center [338, 174] width 483 height 304
click at [228, 141] on icon "0" at bounding box center [338, 174] width 483 height 304
click at [231, 63] on icon "0 ?" at bounding box center [338, 174] width 483 height 304
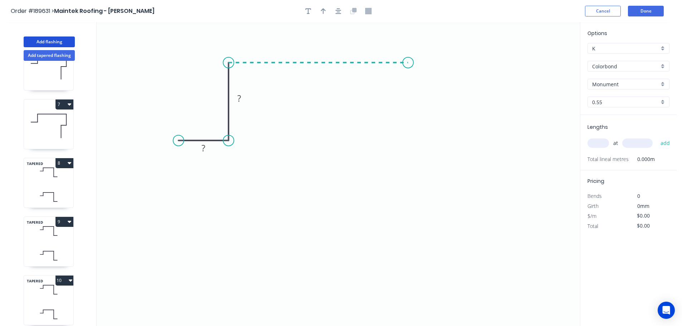
click at [408, 69] on icon "0 ? ?" at bounding box center [338, 174] width 483 height 304
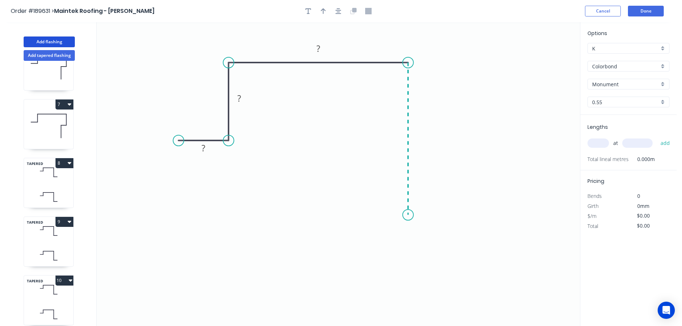
click at [413, 215] on icon "0 ? ? ?" at bounding box center [338, 174] width 483 height 304
click at [460, 215] on icon "0 ? ? ? ?" at bounding box center [338, 174] width 483 height 304
click at [460, 215] on circle at bounding box center [459, 214] width 11 height 11
click at [204, 147] on tspan "?" at bounding box center [203, 148] width 4 height 12
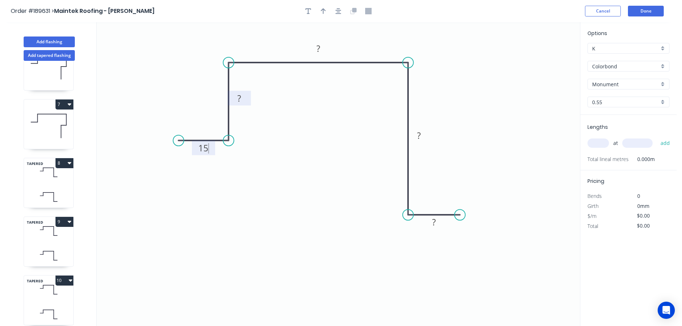
click at [240, 99] on tspan "?" at bounding box center [239, 98] width 4 height 12
click at [268, 128] on icon "0 15 28 ? ? ?" at bounding box center [338, 174] width 483 height 304
click at [320, 47] on tspan "?" at bounding box center [318, 49] width 4 height 12
click at [335, 130] on icon "0 15 28 100 ? ?" at bounding box center [338, 174] width 483 height 304
click at [419, 133] on tspan "?" at bounding box center [419, 136] width 4 height 12
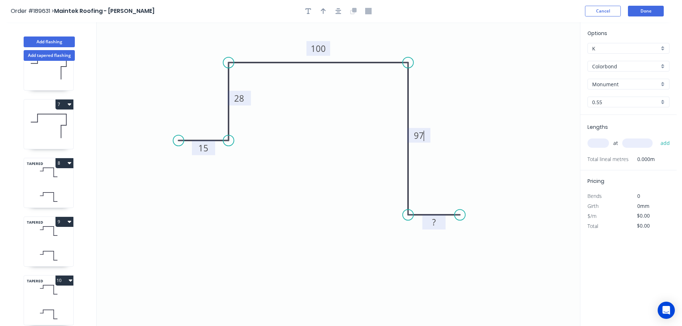
click at [436, 223] on tspan "?" at bounding box center [434, 222] width 4 height 12
click at [482, 200] on icon "0 15 28 100 97 15" at bounding box center [338, 174] width 483 height 304
drag, startPoint x: 325, startPoint y: 11, endPoint x: 445, endPoint y: 44, distance: 124.8
click at [325, 11] on icon "button" at bounding box center [323, 11] width 5 height 6
drag, startPoint x: 533, startPoint y: 59, endPoint x: 380, endPoint y: 37, distance: 155.1
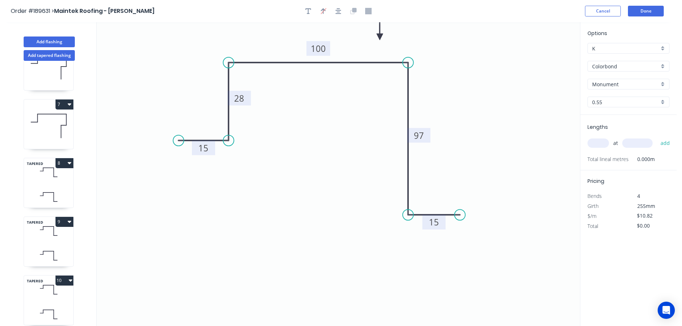
click at [380, 37] on icon at bounding box center [379, 28] width 6 height 23
click at [598, 142] on input "text" at bounding box center [597, 142] width 21 height 9
click at [646, 141] on input "text" at bounding box center [637, 142] width 30 height 9
click at [657, 137] on button "add" at bounding box center [665, 143] width 17 height 12
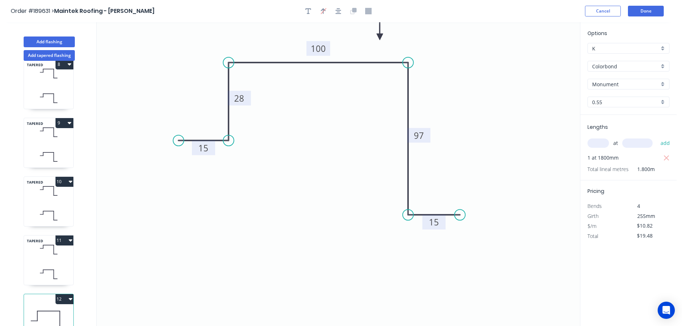
scroll to position [442, 0]
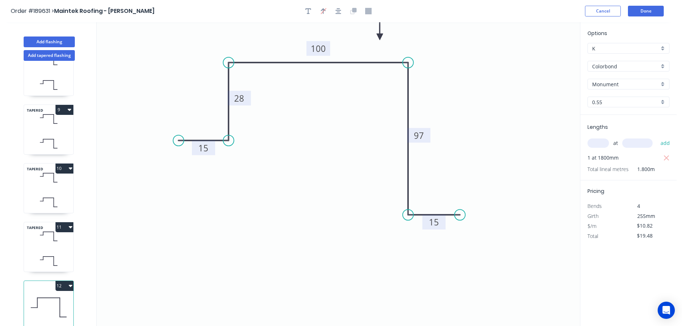
click at [62, 281] on button "12" at bounding box center [64, 286] width 18 height 10
click at [48, 298] on div "Duplicate" at bounding box center [39, 303] width 55 height 10
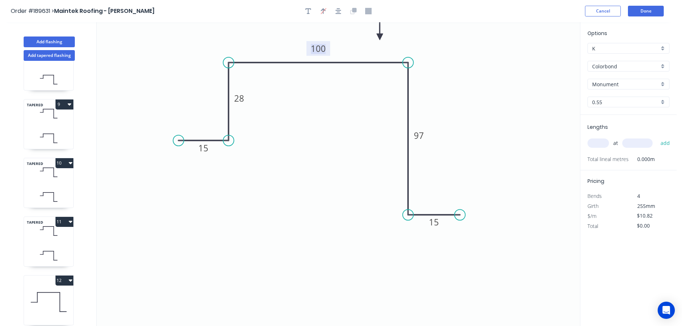
click at [323, 48] on tspan "100" at bounding box center [318, 49] width 15 height 12
click at [337, 141] on icon "0 15 28 80 97 15" at bounding box center [338, 174] width 483 height 304
click at [423, 134] on tspan "97" at bounding box center [419, 136] width 10 height 12
click at [468, 130] on icon "0 15 28 80 88 15" at bounding box center [338, 174] width 483 height 304
click at [606, 146] on input "text" at bounding box center [597, 142] width 21 height 9
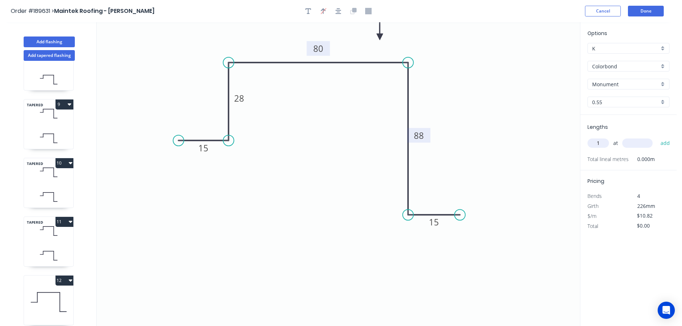
click at [644, 141] on input "text" at bounding box center [637, 142] width 30 height 9
click at [657, 137] on button "add" at bounding box center [665, 143] width 17 height 12
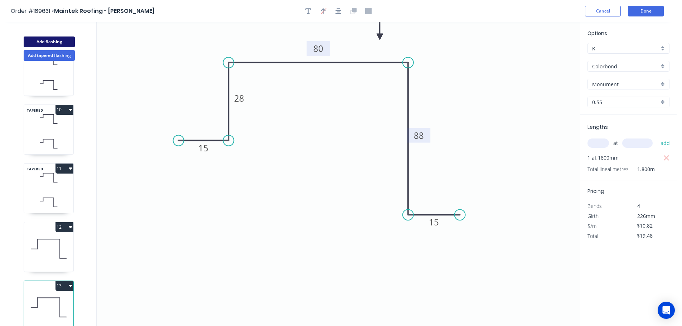
click at [54, 40] on button "Add flashing" at bounding box center [49, 42] width 51 height 11
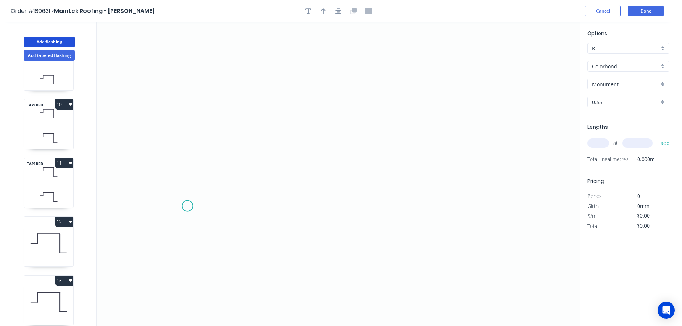
click at [187, 206] on icon "0" at bounding box center [338, 174] width 483 height 304
click at [190, 89] on icon "0" at bounding box center [338, 174] width 483 height 304
click at [399, 99] on icon "0 ?" at bounding box center [338, 174] width 483 height 304
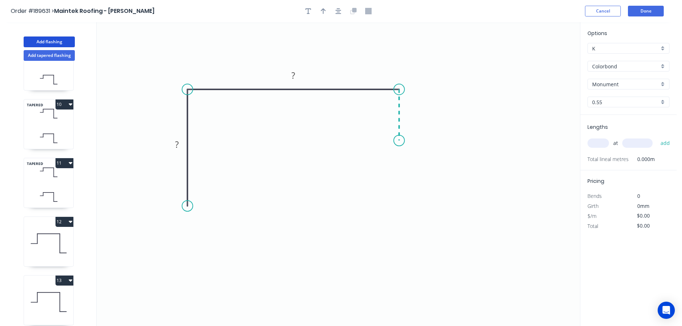
click at [400, 141] on icon "0 ? ?" at bounding box center [338, 174] width 483 height 304
click at [437, 143] on icon "0 ? ? ?" at bounding box center [338, 174] width 483 height 304
click at [437, 143] on circle at bounding box center [437, 140] width 11 height 11
click at [179, 142] on rect at bounding box center [177, 145] width 14 height 10
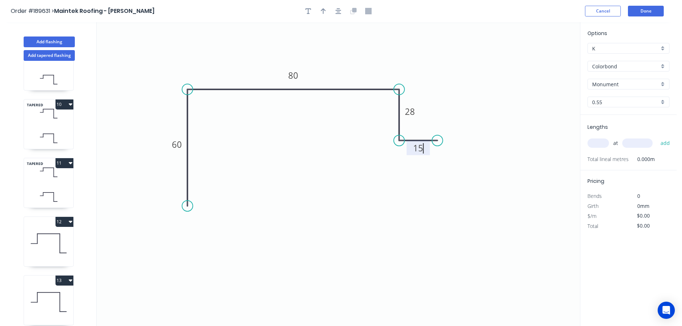
click at [294, 153] on icon "0 60 80 28 15" at bounding box center [338, 174] width 483 height 304
click at [323, 9] on icon "button" at bounding box center [323, 11] width 5 height 6
drag, startPoint x: 543, startPoint y: 56, endPoint x: 339, endPoint y: 62, distance: 204.0
click at [339, 62] on icon at bounding box center [339, 53] width 6 height 23
click at [600, 140] on input "text" at bounding box center [597, 142] width 21 height 9
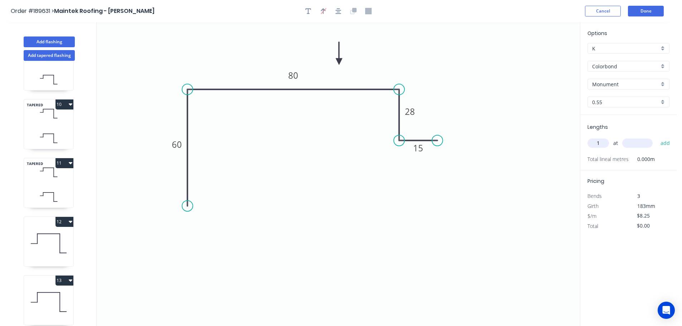
click at [647, 145] on input "text" at bounding box center [637, 142] width 30 height 9
click at [657, 137] on button "add" at bounding box center [665, 143] width 17 height 12
click at [53, 41] on button "Add flashing" at bounding box center [49, 42] width 51 height 11
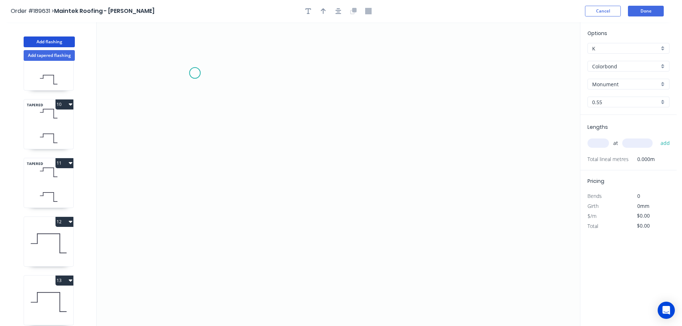
click at [195, 73] on icon "0" at bounding box center [338, 174] width 483 height 304
click at [195, 135] on icon "0" at bounding box center [338, 174] width 483 height 304
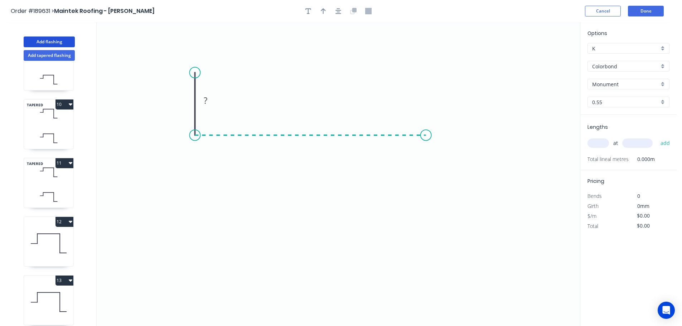
click at [426, 133] on icon "0 ?" at bounding box center [338, 174] width 483 height 304
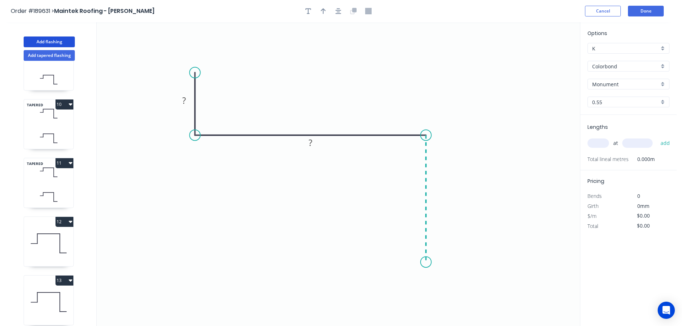
click at [427, 262] on icon "0 ? ?" at bounding box center [338, 174] width 483 height 304
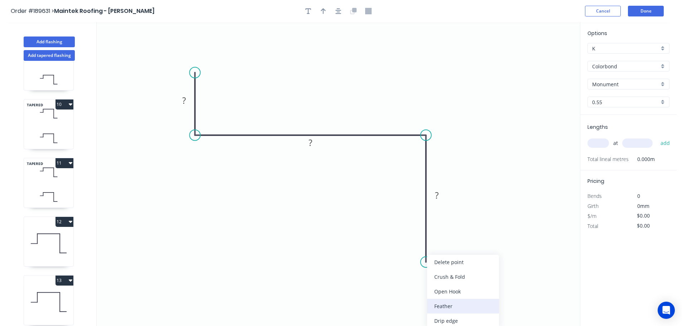
click at [456, 305] on div "Feather" at bounding box center [463, 306] width 72 height 15
click at [416, 247] on tspan "15" at bounding box center [415, 249] width 10 height 12
click at [476, 234] on icon "0 ? ? FE 10 ?" at bounding box center [338, 174] width 483 height 304
drag, startPoint x: 400, startPoint y: 251, endPoint x: 376, endPoint y: 287, distance: 43.2
click at [376, 287] on rect at bounding box center [387, 285] width 28 height 15
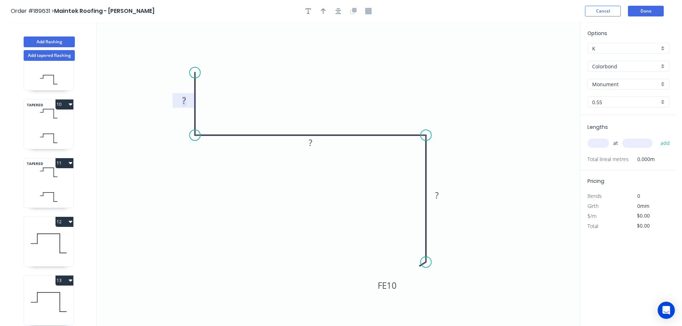
click at [186, 96] on rect at bounding box center [184, 101] width 14 height 10
click at [311, 143] on tspan "?" at bounding box center [310, 143] width 4 height 12
click at [324, 168] on icon "0 25 85 FE 10 ?" at bounding box center [338, 174] width 483 height 304
click at [436, 196] on tspan "?" at bounding box center [437, 195] width 4 height 12
click at [478, 190] on icon "0 25 85 FE 10 60" at bounding box center [338, 174] width 483 height 304
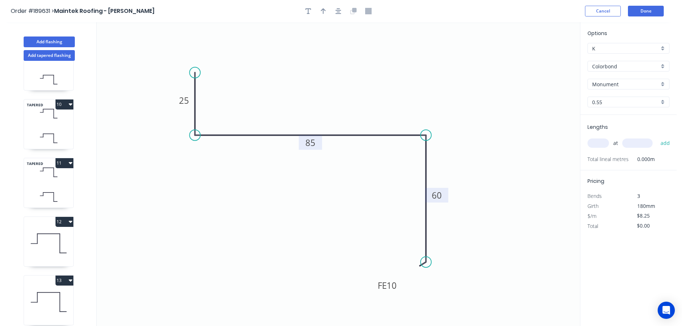
click at [439, 195] on tspan "60" at bounding box center [437, 195] width 10 height 12
click at [477, 193] on icon "0 25 85 FE 10 50" at bounding box center [338, 174] width 483 height 304
click at [324, 10] on icon "button" at bounding box center [323, 11] width 5 height 6
drag, startPoint x: 478, startPoint y: 65, endPoint x: 340, endPoint y: 72, distance: 138.7
click at [340, 72] on icon at bounding box center [339, 64] width 6 height 23
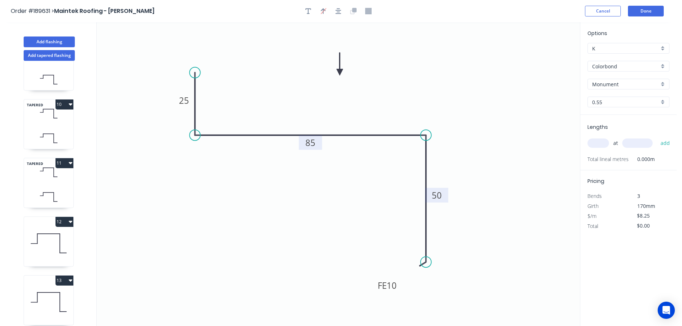
click at [604, 143] on input "text" at bounding box center [597, 142] width 21 height 9
click at [640, 143] on input "text" at bounding box center [637, 142] width 30 height 9
click at [657, 137] on button "add" at bounding box center [665, 143] width 17 height 12
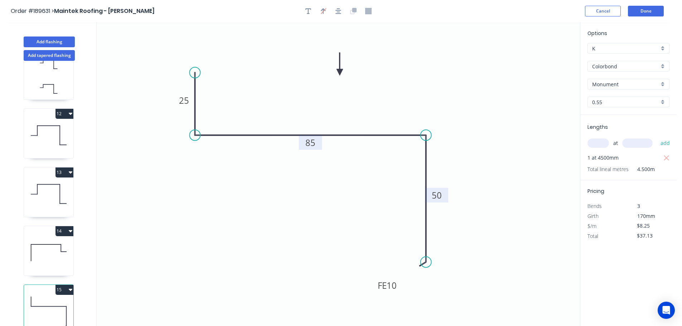
scroll to position [618, 0]
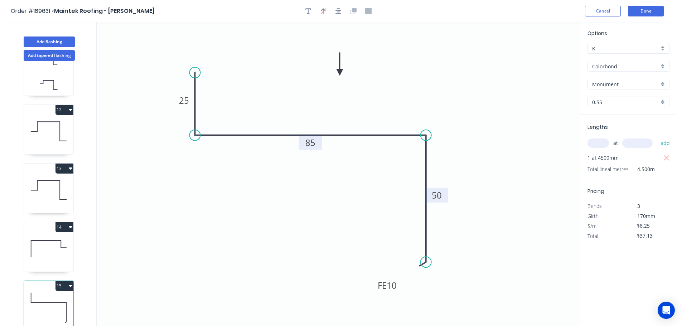
click at [63, 281] on button "15" at bounding box center [64, 286] width 18 height 10
click at [53, 298] on div "Duplicate" at bounding box center [39, 303] width 55 height 10
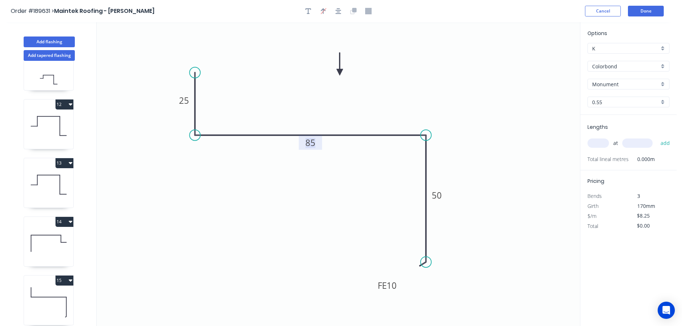
click at [313, 141] on tspan "85" at bounding box center [310, 143] width 10 height 12
click at [324, 171] on icon "0 25 90 FE 10 50" at bounding box center [338, 174] width 483 height 304
click at [597, 141] on input "text" at bounding box center [597, 142] width 21 height 9
click at [637, 143] on input "text" at bounding box center [637, 142] width 30 height 9
click at [657, 137] on button "add" at bounding box center [665, 143] width 17 height 12
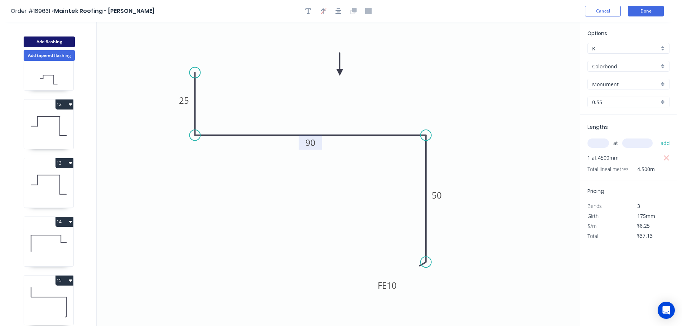
click at [52, 40] on button "Add flashing" at bounding box center [49, 42] width 51 height 11
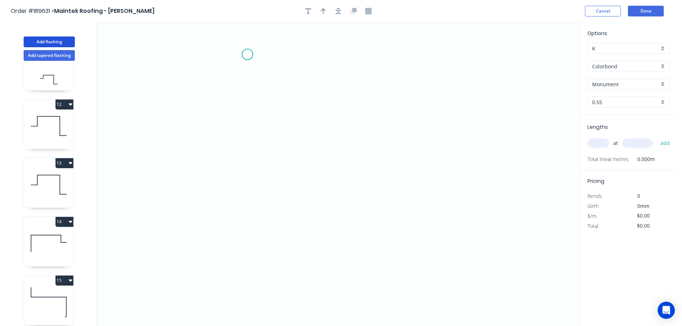
click at [247, 54] on icon "0" at bounding box center [338, 174] width 483 height 304
click at [403, 59] on icon "0" at bounding box center [338, 174] width 483 height 304
click at [404, 199] on icon "0 ?" at bounding box center [338, 174] width 483 height 304
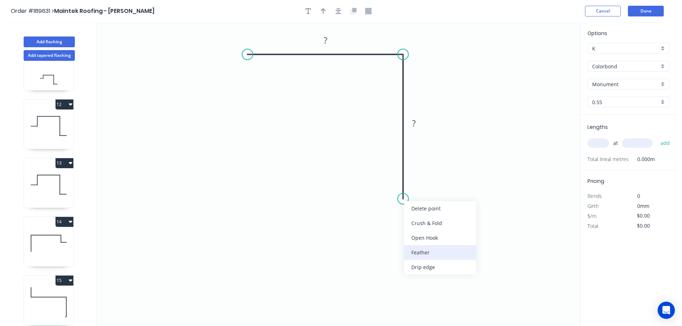
click at [431, 253] on div "Feather" at bounding box center [440, 252] width 72 height 15
click at [393, 182] on tspan "15" at bounding box center [392, 186] width 10 height 12
click at [432, 180] on icon "0 ? FE 10 ?" at bounding box center [338, 174] width 483 height 304
drag, startPoint x: 376, startPoint y: 187, endPoint x: 353, endPoint y: 218, distance: 38.9
click at [353, 218] on rect at bounding box center [366, 214] width 28 height 15
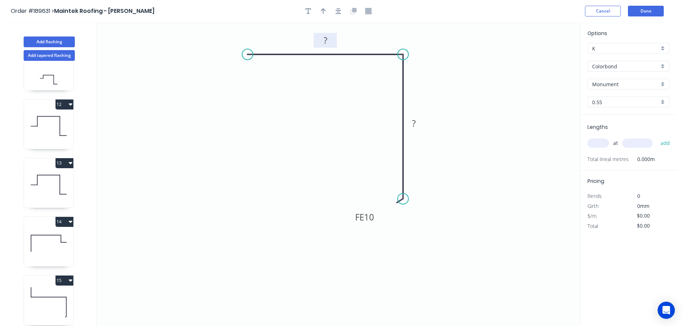
click at [326, 38] on tspan "?" at bounding box center [325, 40] width 4 height 12
click at [415, 125] on rect at bounding box center [414, 124] width 14 height 10
click at [477, 121] on icon "0 60 FE 10 50" at bounding box center [338, 174] width 483 height 304
click at [322, 10] on icon "button" at bounding box center [323, 11] width 5 height 6
drag, startPoint x: 531, startPoint y: 60, endPoint x: 452, endPoint y: 62, distance: 79.8
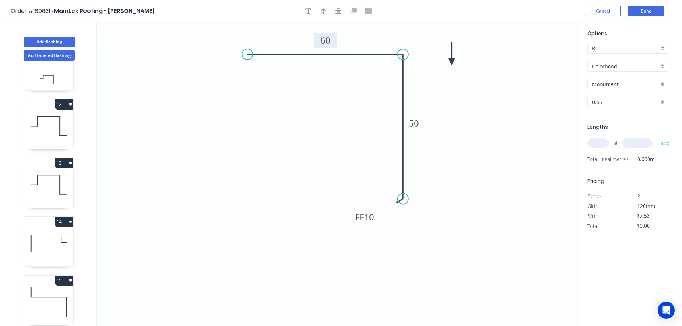
click at [452, 62] on icon at bounding box center [451, 53] width 6 height 23
click at [600, 145] on input "text" at bounding box center [597, 142] width 21 height 9
click at [644, 142] on input "text" at bounding box center [637, 142] width 30 height 9
click at [657, 137] on button "add" at bounding box center [665, 143] width 17 height 12
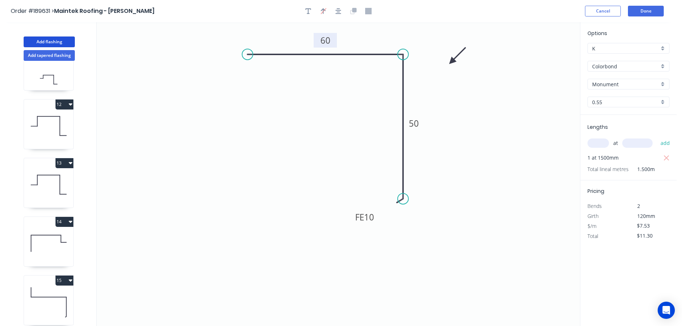
drag, startPoint x: 45, startPoint y: 41, endPoint x: 93, endPoint y: 68, distance: 55.3
click at [46, 41] on button "Add flashing" at bounding box center [49, 42] width 51 height 11
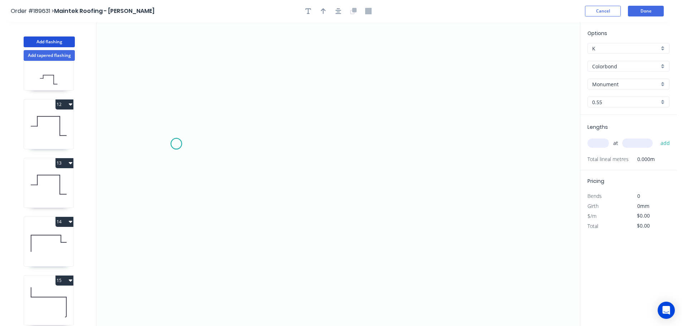
click at [176, 144] on icon "0" at bounding box center [338, 174] width 483 height 304
click at [174, 96] on icon "0" at bounding box center [338, 174] width 483 height 304
click at [452, 105] on icon "0 ?" at bounding box center [338, 174] width 483 height 304
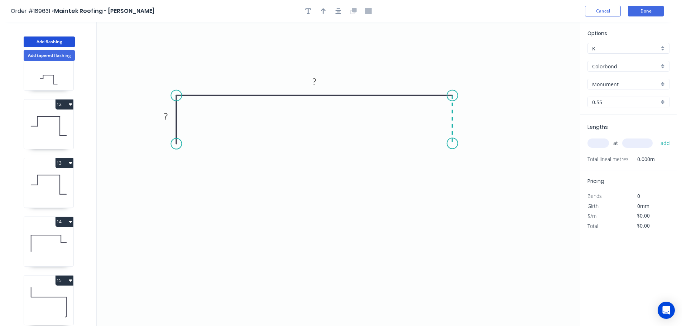
click at [454, 143] on icon "0 ? ?" at bounding box center [338, 174] width 483 height 304
click at [454, 143] on circle at bounding box center [452, 143] width 11 height 11
click at [167, 115] on tspan "?" at bounding box center [166, 116] width 4 height 12
click at [311, 119] on icon "0 28 140 28" at bounding box center [338, 174] width 483 height 304
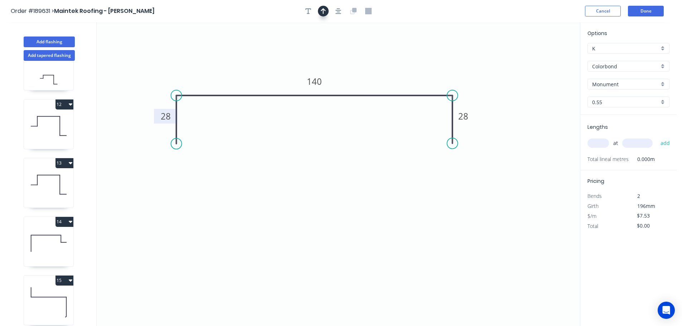
click at [323, 11] on icon "button" at bounding box center [323, 11] width 5 height 6
drag, startPoint x: 514, startPoint y: 62, endPoint x: 375, endPoint y: 64, distance: 138.9
click at [375, 64] on icon at bounding box center [375, 56] width 6 height 23
click at [593, 143] on input "text" at bounding box center [597, 142] width 21 height 9
click at [643, 141] on input "text" at bounding box center [637, 142] width 30 height 9
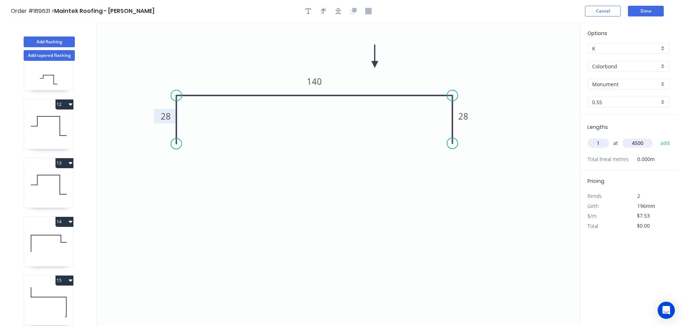
click at [657, 137] on button "add" at bounding box center [665, 143] width 17 height 12
click at [34, 40] on button "Add flashing" at bounding box center [49, 42] width 51 height 11
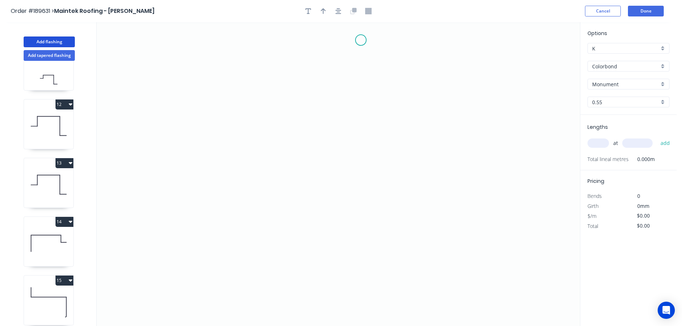
click at [361, 40] on icon "0" at bounding box center [338, 174] width 483 height 304
click at [350, 190] on icon "0" at bounding box center [338, 174] width 483 height 304
click at [422, 186] on icon "0 ?" at bounding box center [338, 174] width 483 height 304
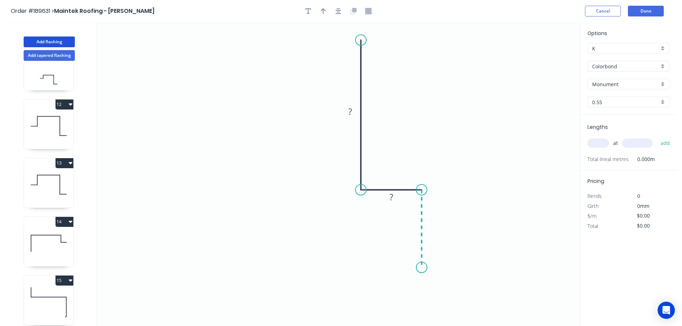
click at [424, 268] on icon "0 ? ?" at bounding box center [338, 174] width 483 height 304
click at [334, 264] on icon "0 ? ? ?" at bounding box center [338, 174] width 483 height 304
click at [334, 224] on icon at bounding box center [334, 245] width 0 height 43
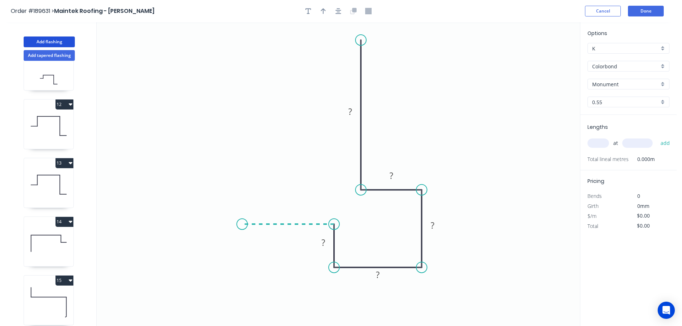
click at [242, 223] on icon "0 ? ? ? ? ?" at bounding box center [338, 174] width 483 height 304
click at [242, 223] on circle at bounding box center [242, 224] width 11 height 11
click at [352, 113] on tspan "?" at bounding box center [350, 112] width 4 height 12
click at [455, 81] on icon "0 50 25 50 50 30 100" at bounding box center [338, 174] width 483 height 304
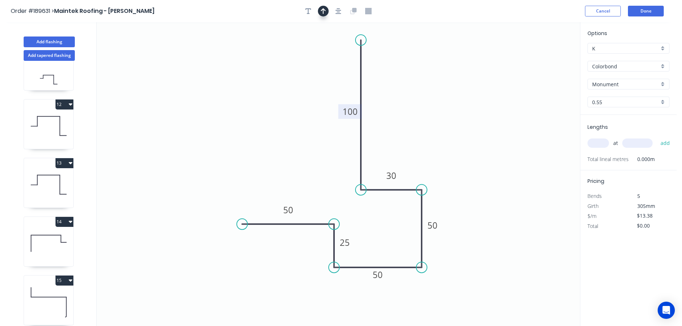
click at [324, 10] on icon "button" at bounding box center [323, 11] width 5 height 6
drag, startPoint x: 544, startPoint y: 56, endPoint x: 432, endPoint y: 106, distance: 122.0
click at [432, 106] on icon at bounding box center [432, 98] width 6 height 23
click at [432, 107] on icon at bounding box center [432, 98] width 6 height 23
click at [601, 141] on input "text" at bounding box center [597, 142] width 21 height 9
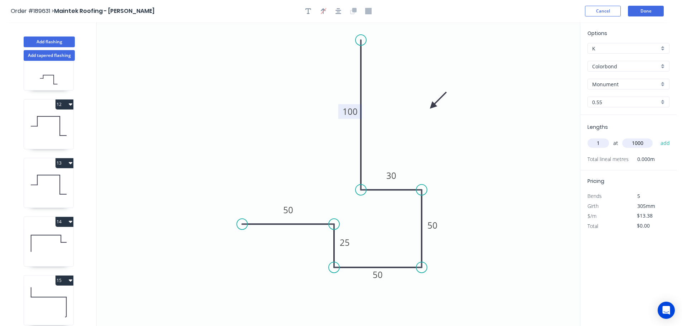
click at [657, 137] on button "add" at bounding box center [665, 143] width 17 height 12
click at [643, 12] on button "Done" at bounding box center [646, 11] width 36 height 11
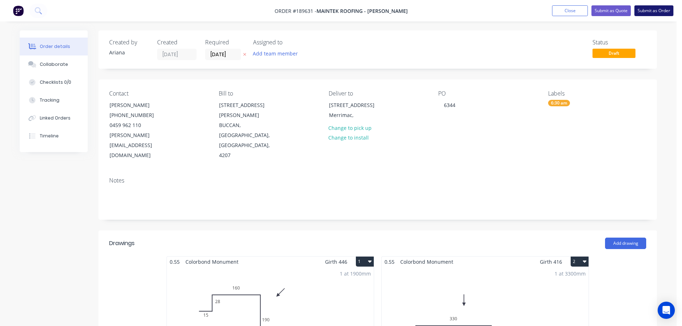
click at [658, 10] on button "Submit as Order" at bounding box center [653, 10] width 39 height 11
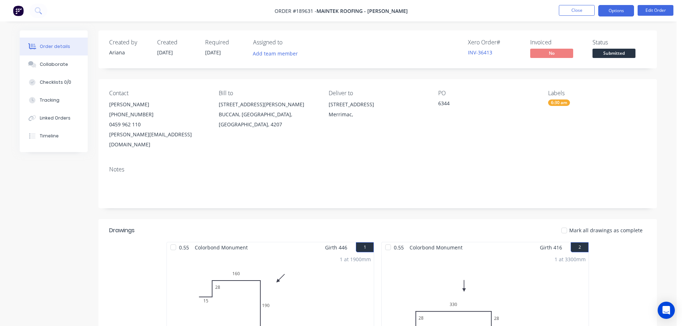
click at [614, 10] on button "Options" at bounding box center [616, 10] width 36 height 11
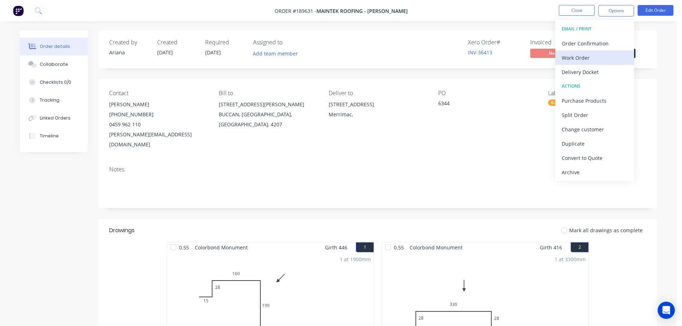
click at [589, 56] on div "Work Order" at bounding box center [594, 58] width 66 height 10
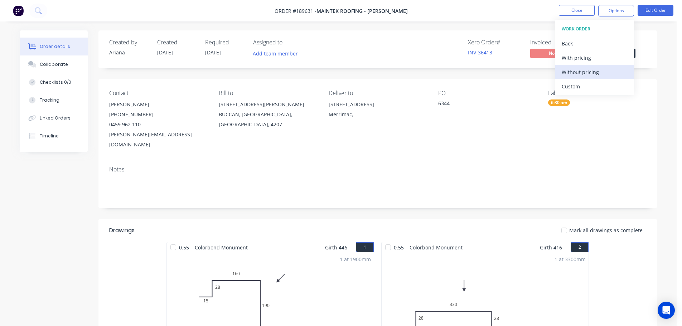
click at [583, 74] on div "Without pricing" at bounding box center [594, 72] width 66 height 10
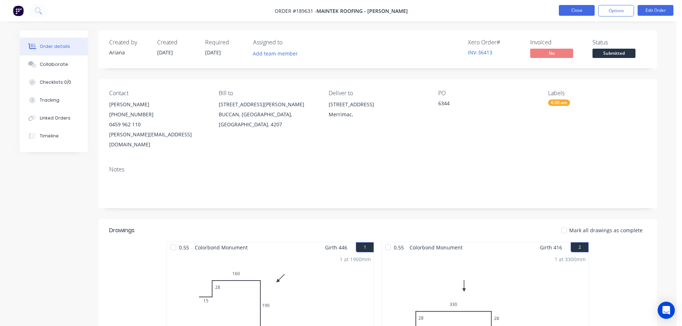
click at [584, 12] on button "Close" at bounding box center [577, 10] width 36 height 11
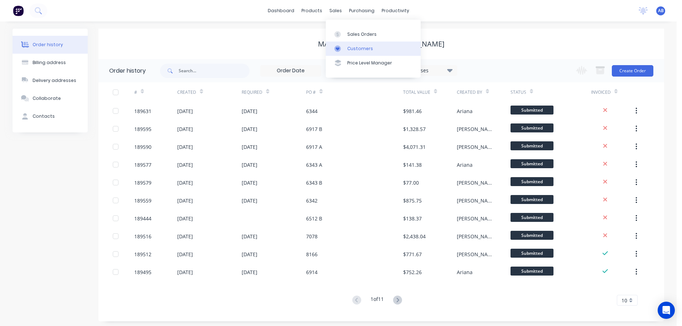
click at [351, 48] on div "Customers" at bounding box center [360, 48] width 26 height 6
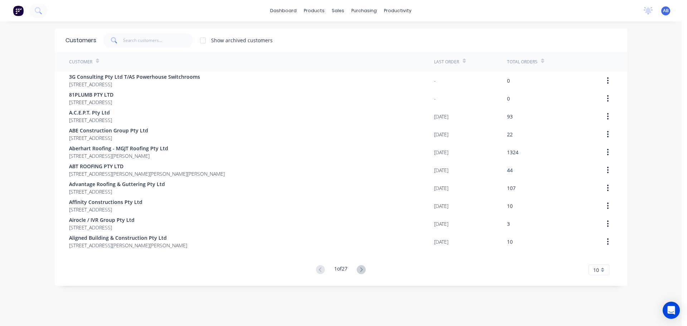
click at [458, 8] on div "dashboard products sales purchasing productivity dashboard products Product Cat…" at bounding box center [341, 10] width 682 height 21
drag, startPoint x: 141, startPoint y: 40, endPoint x: 268, endPoint y: 43, distance: 127.1
click at [142, 40] on input "text" at bounding box center [158, 40] width 70 height 14
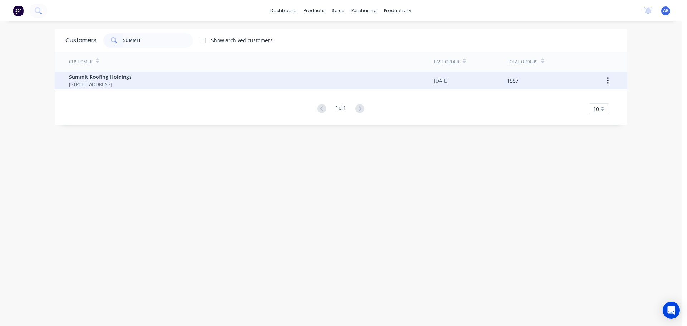
click at [99, 82] on span "[STREET_ADDRESS]" at bounding box center [100, 85] width 63 height 8
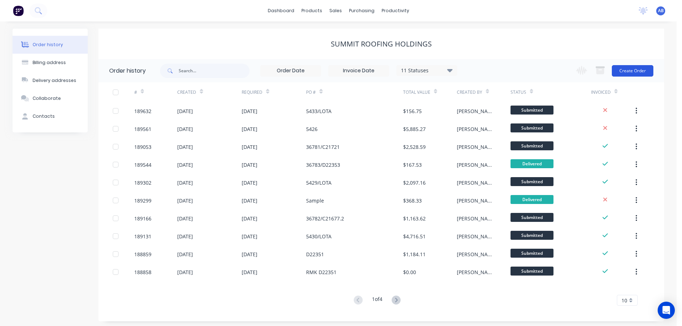
click at [634, 72] on button "Create Order" at bounding box center [633, 70] width 42 height 11
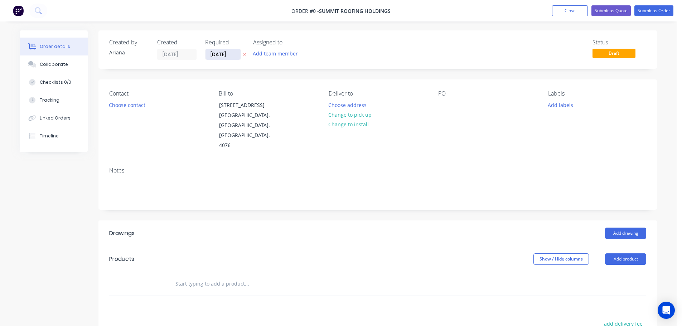
click at [218, 52] on input "[DATE]" at bounding box center [222, 54] width 35 height 11
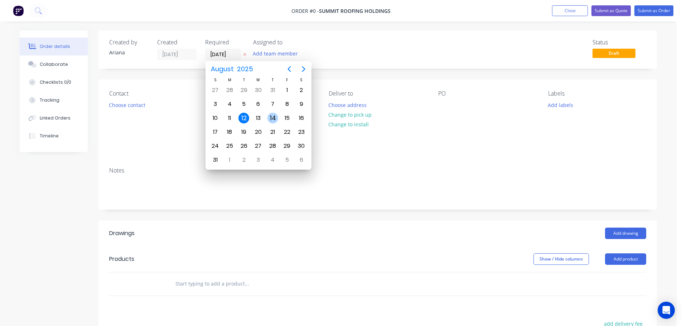
click at [273, 116] on div "14" at bounding box center [272, 118] width 11 height 11
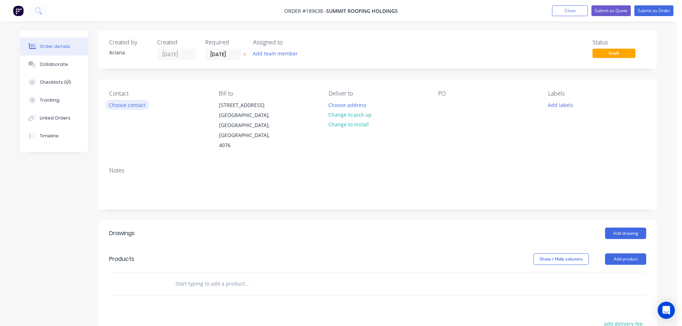
click at [124, 104] on button "Choose contact" at bounding box center [127, 105] width 44 height 10
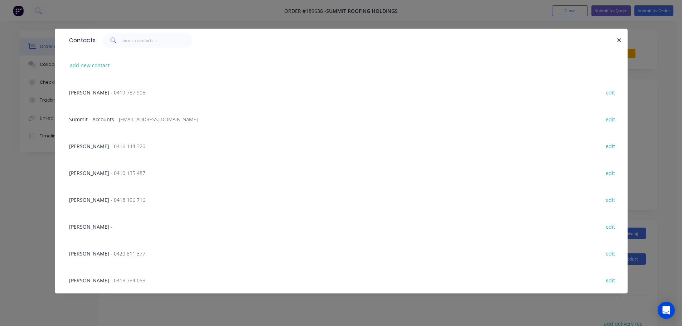
click at [111, 252] on span "- 0420 811 377" at bounding box center [128, 253] width 35 height 7
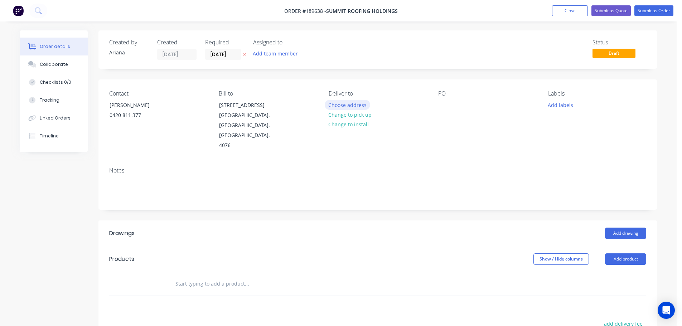
click at [350, 106] on button "Choose address" at bounding box center [348, 105] width 46 height 10
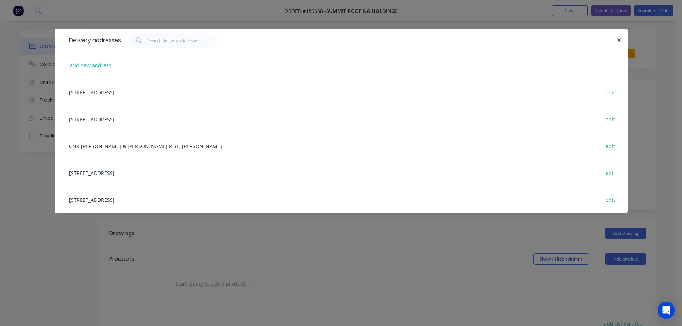
click at [129, 174] on div "[STREET_ADDRESS] edit" at bounding box center [340, 172] width 551 height 27
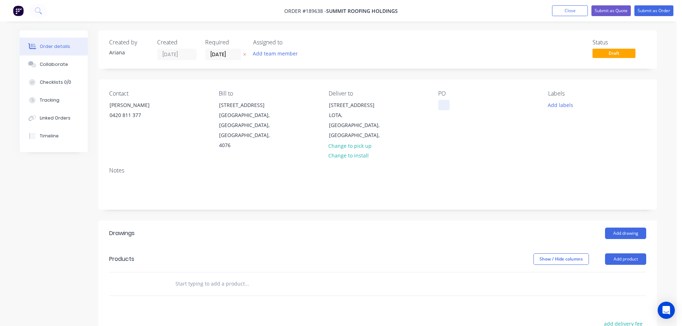
click at [445, 105] on div at bounding box center [443, 105] width 11 height 10
click at [502, 125] on div "PO 5434/LOTA" at bounding box center [487, 120] width 98 height 60
click at [565, 106] on button "Add labels" at bounding box center [560, 105] width 33 height 10
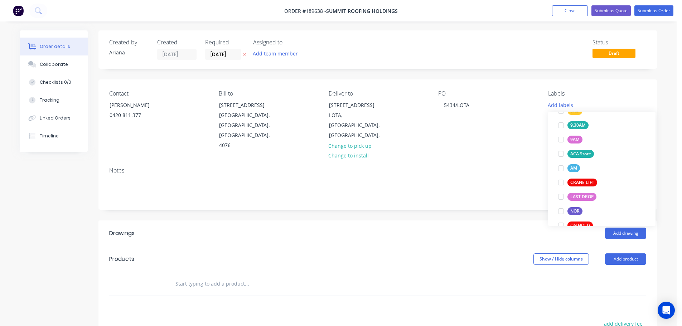
scroll to position [263, 0]
click at [561, 164] on div at bounding box center [561, 164] width 14 height 14
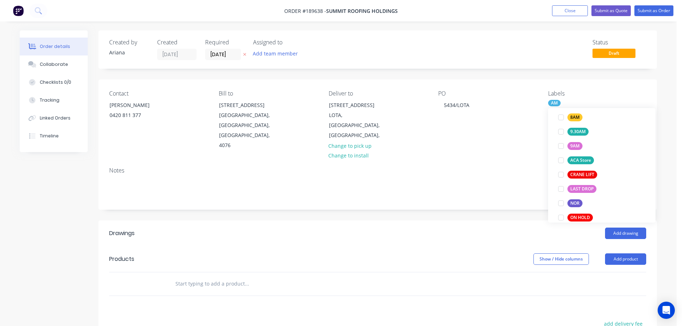
scroll to position [5, 0]
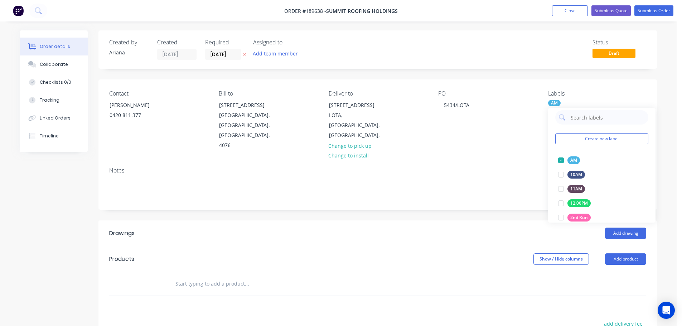
click at [501, 167] on div "Notes" at bounding box center [377, 170] width 537 height 7
click at [630, 253] on button "Add product" at bounding box center [625, 258] width 41 height 11
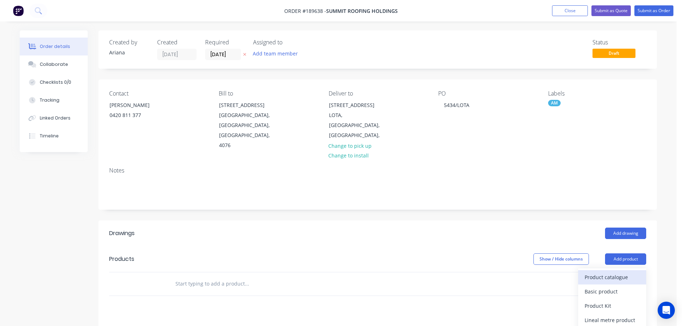
click at [626, 272] on div "Product catalogue" at bounding box center [611, 277] width 55 height 10
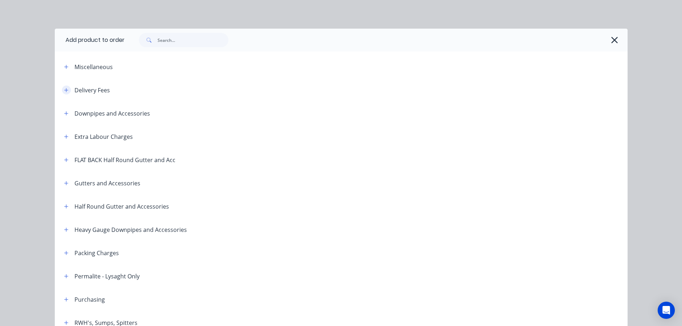
click at [64, 89] on icon "button" at bounding box center [66, 90] width 4 height 5
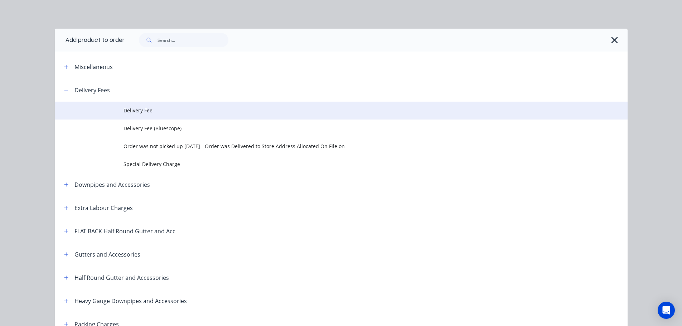
click at [146, 108] on span "Delivery Fee" at bounding box center [324, 111] width 403 height 8
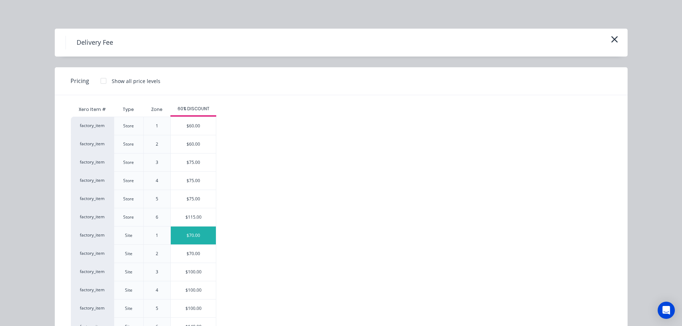
click at [185, 234] on div "$70.00" at bounding box center [193, 236] width 45 height 18
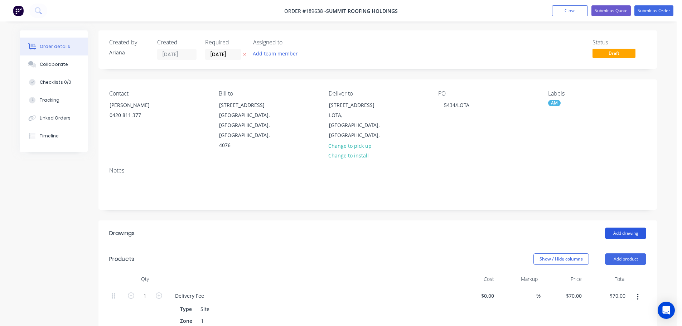
click at [619, 228] on button "Add drawing" at bounding box center [625, 233] width 41 height 11
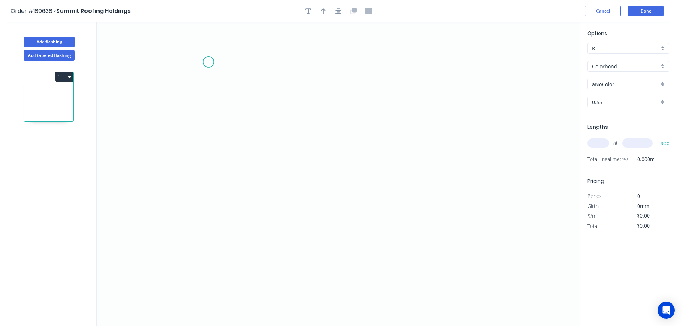
click at [208, 62] on icon "0" at bounding box center [338, 174] width 483 height 304
click at [200, 259] on icon "0" at bounding box center [338, 174] width 483 height 304
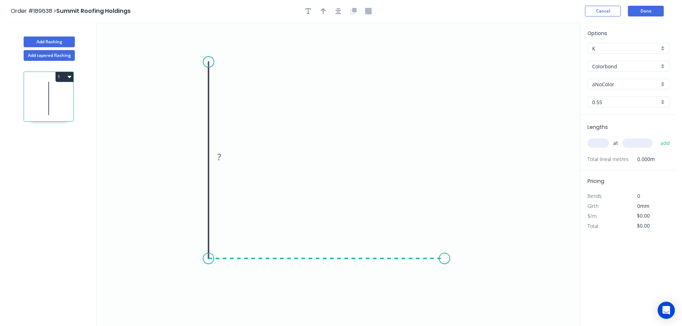
click at [444, 254] on icon "0 ?" at bounding box center [338, 174] width 483 height 304
click at [470, 282] on icon "0 ? ?" at bounding box center [338, 174] width 483 height 304
click at [470, 282] on circle at bounding box center [469, 283] width 11 height 11
click at [199, 157] on tspan "?" at bounding box center [198, 157] width 4 height 12
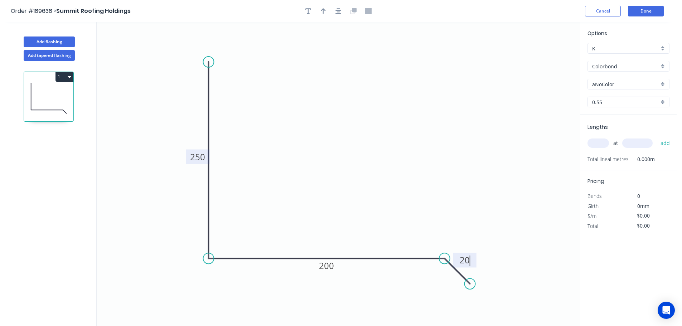
click at [310, 84] on icon "0 250 200 20" at bounding box center [338, 174] width 483 height 304
click at [323, 11] on icon "button" at bounding box center [323, 11] width 5 height 6
drag, startPoint x: 537, startPoint y: 60, endPoint x: 343, endPoint y: 129, distance: 205.4
click at [343, 129] on icon at bounding box center [344, 119] width 6 height 23
click at [663, 65] on div "Colorbond" at bounding box center [628, 66] width 82 height 11
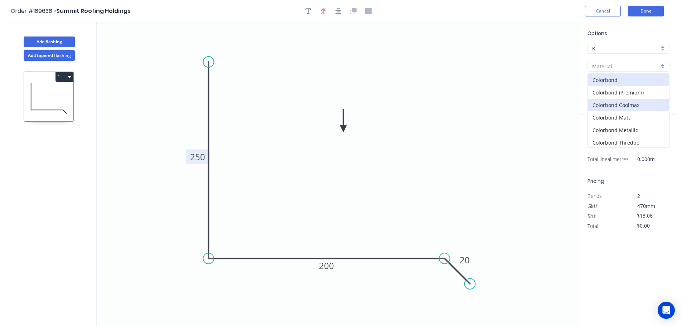
scroll to position [164, 0]
click at [612, 128] on div "Zincalume" at bounding box center [628, 128] width 81 height 13
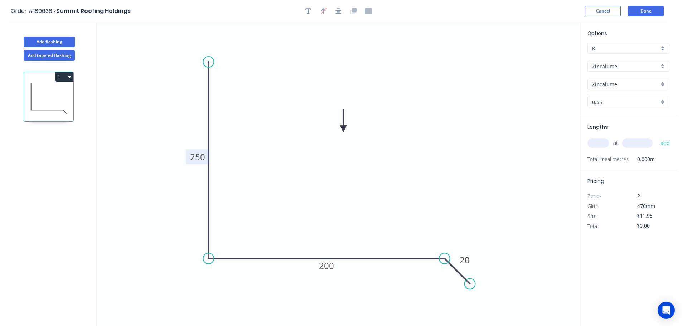
click at [597, 143] on input "text" at bounding box center [597, 142] width 21 height 9
click at [657, 137] on button "add" at bounding box center [665, 143] width 17 height 12
click at [60, 75] on button "1" at bounding box center [64, 77] width 18 height 10
click at [58, 96] on div "Duplicate" at bounding box center [39, 94] width 55 height 10
click at [203, 157] on tspan "250" at bounding box center [197, 157] width 15 height 12
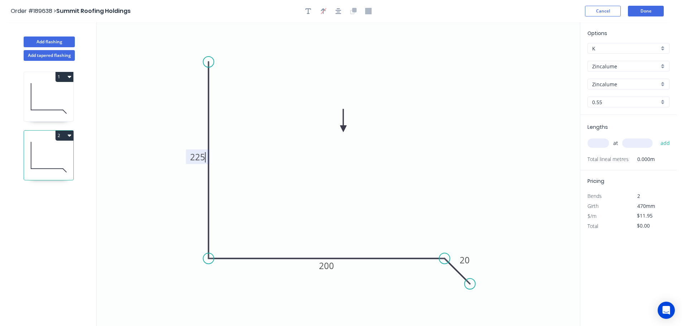
click at [253, 163] on icon "0 225 200 20" at bounding box center [338, 174] width 483 height 304
click at [203, 155] on tspan "225" at bounding box center [197, 157] width 15 height 12
click at [227, 155] on icon "0 250 200 20" at bounding box center [338, 174] width 483 height 304
click at [329, 267] on tspan "200" at bounding box center [326, 266] width 15 height 12
click at [349, 225] on icon "0 250 225 20" at bounding box center [338, 174] width 483 height 304
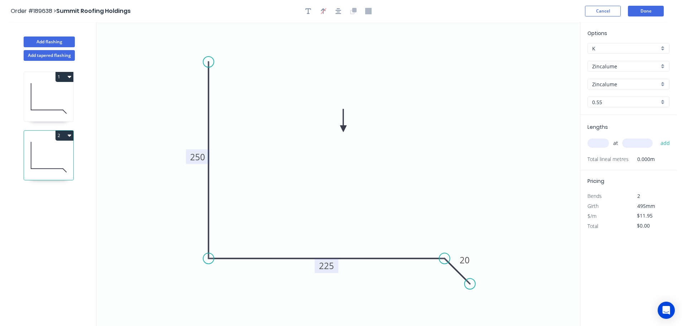
click at [598, 143] on input "text" at bounding box center [597, 142] width 21 height 9
click at [631, 142] on input "text" at bounding box center [637, 142] width 30 height 9
click at [657, 137] on button "add" at bounding box center [665, 143] width 17 height 12
click at [64, 133] on button "2" at bounding box center [64, 136] width 18 height 10
click at [50, 155] on div "Duplicate" at bounding box center [39, 153] width 55 height 10
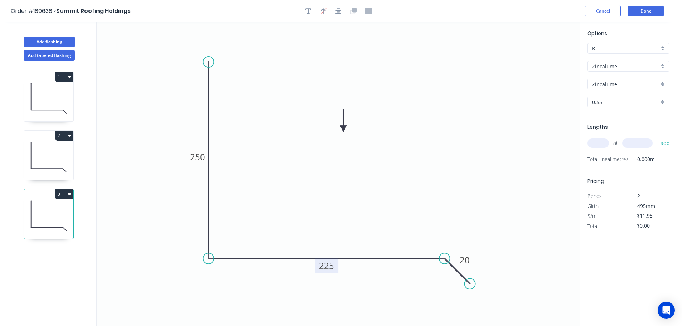
click at [330, 266] on tspan "225" at bounding box center [326, 266] width 15 height 12
drag, startPoint x: 374, startPoint y: 197, endPoint x: 408, endPoint y: 193, distance: 34.3
click at [375, 196] on icon "0 250 160 20" at bounding box center [338, 174] width 483 height 304
click at [602, 140] on input "text" at bounding box center [597, 142] width 21 height 9
click at [641, 143] on input "text" at bounding box center [637, 142] width 30 height 9
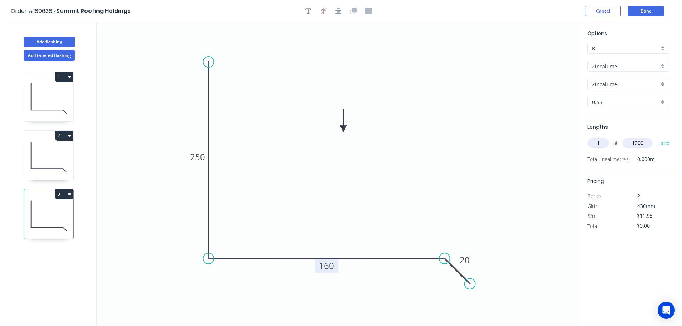
click at [657, 137] on button "add" at bounding box center [665, 143] width 17 height 12
click at [63, 194] on button "3" at bounding box center [64, 194] width 18 height 10
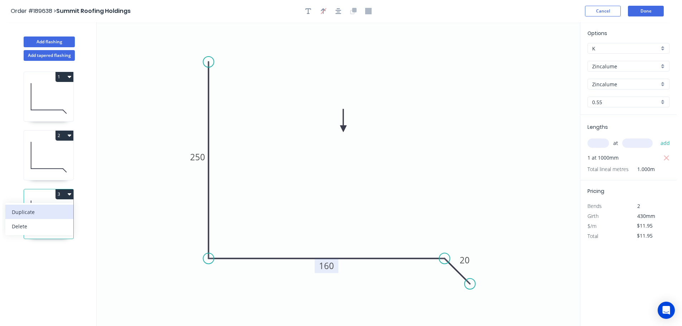
click at [58, 208] on div "Duplicate" at bounding box center [39, 212] width 55 height 10
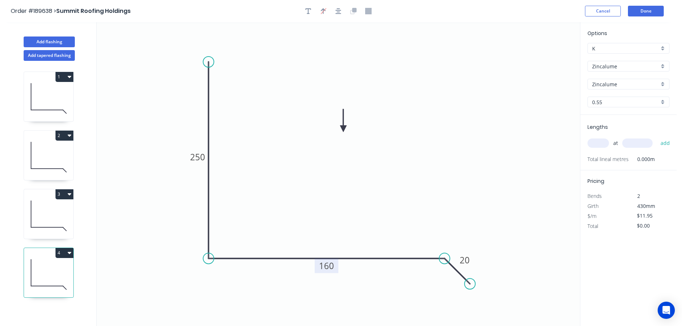
click at [332, 264] on tspan "160" at bounding box center [326, 266] width 15 height 12
click at [342, 237] on icon "0 250 165 20" at bounding box center [338, 174] width 483 height 304
click at [599, 141] on input "text" at bounding box center [597, 142] width 21 height 9
click at [637, 142] on input "text" at bounding box center [637, 142] width 30 height 9
click at [657, 137] on button "add" at bounding box center [665, 143] width 17 height 12
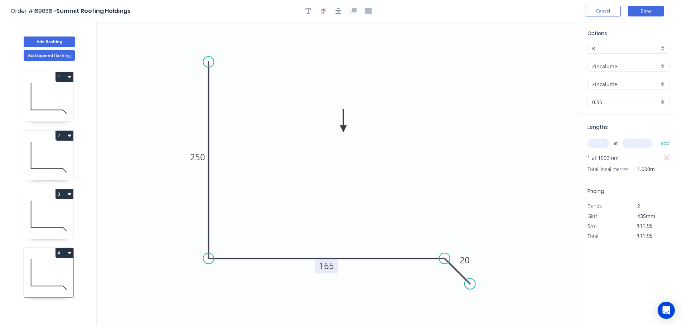
click at [69, 253] on icon "button" at bounding box center [70, 253] width 4 height 2
click at [52, 269] on div "Duplicate" at bounding box center [39, 271] width 55 height 10
click at [331, 267] on tspan "165" at bounding box center [326, 266] width 15 height 12
click at [352, 226] on icon "0 250 130 20" at bounding box center [338, 174] width 483 height 304
click at [600, 141] on input "text" at bounding box center [597, 142] width 21 height 9
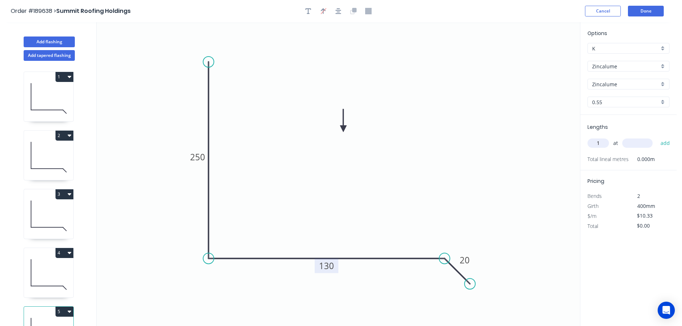
click at [637, 144] on input "text" at bounding box center [637, 142] width 30 height 9
click at [657, 137] on button "add" at bounding box center [665, 143] width 17 height 12
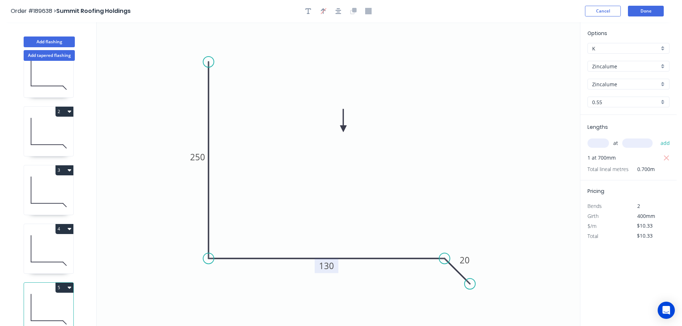
scroll to position [31, 0]
click at [62, 283] on button "5" at bounding box center [64, 286] width 18 height 10
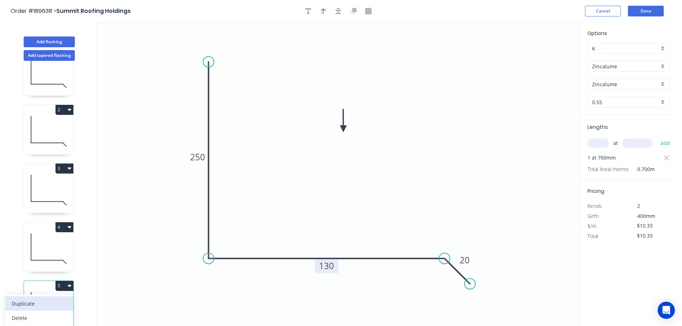
click at [43, 298] on div "Duplicate" at bounding box center [39, 303] width 55 height 10
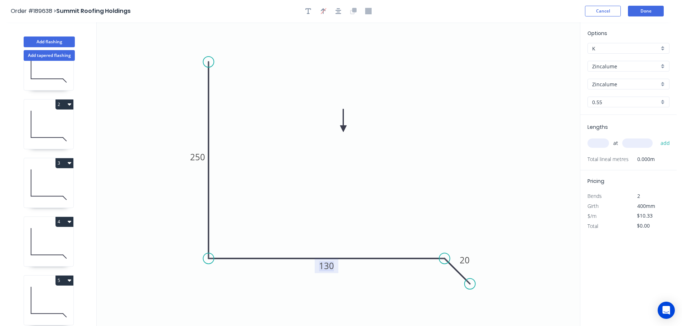
click at [331, 267] on tspan "130" at bounding box center [326, 266] width 15 height 12
click at [362, 228] on icon "0 250 185 20" at bounding box center [338, 174] width 483 height 304
click at [603, 140] on input "text" at bounding box center [597, 142] width 21 height 9
click at [643, 142] on input "text" at bounding box center [637, 142] width 30 height 9
click at [657, 137] on button "add" at bounding box center [665, 143] width 17 height 12
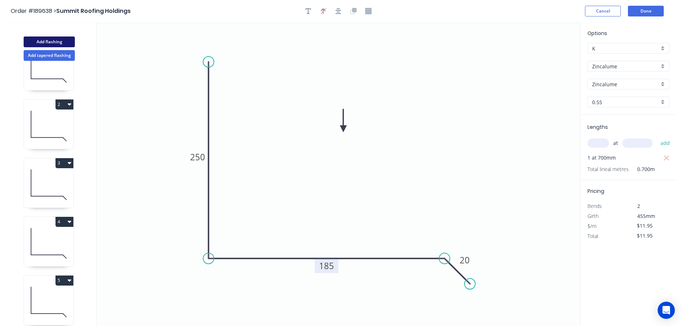
click at [45, 39] on button "Add flashing" at bounding box center [49, 42] width 51 height 11
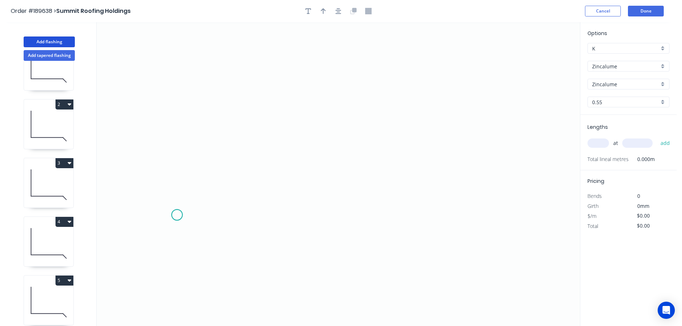
click at [177, 215] on icon "0" at bounding box center [338, 174] width 483 height 304
click at [200, 189] on icon "0" at bounding box center [338, 174] width 483 height 304
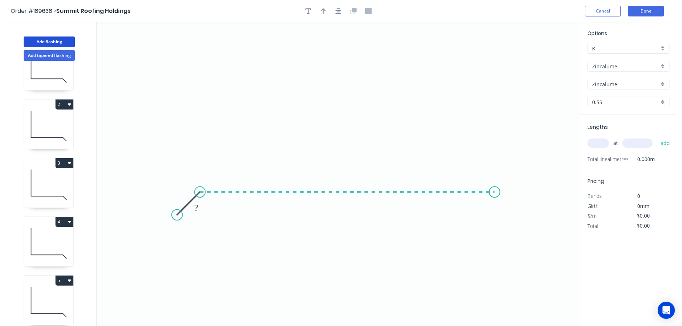
click at [495, 193] on icon "0 ?" at bounding box center [338, 174] width 483 height 304
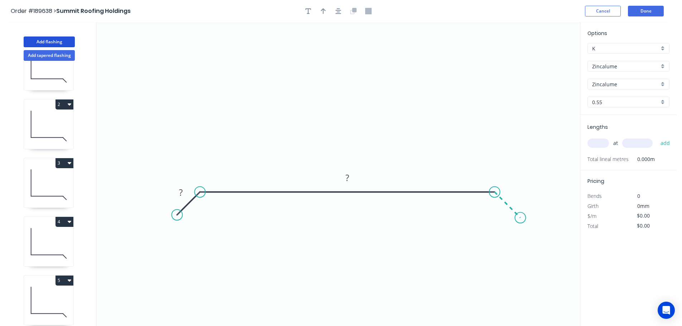
click at [520, 217] on icon "0 ? ?" at bounding box center [338, 174] width 483 height 304
click at [520, 217] on circle at bounding box center [520, 217] width 11 height 11
click at [183, 191] on tspan "?" at bounding box center [181, 192] width 4 height 12
click at [360, 92] on icon "0 20 790 20" at bounding box center [338, 174] width 483 height 304
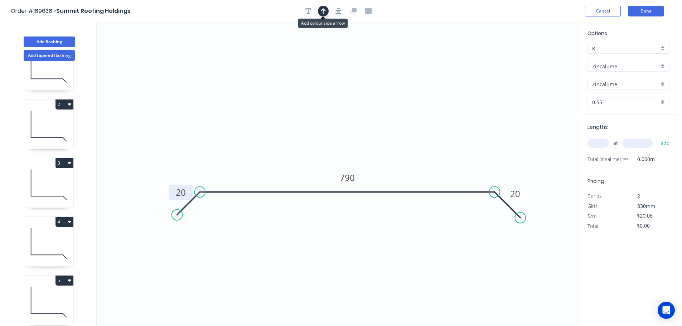
click at [322, 9] on icon "button" at bounding box center [323, 11] width 5 height 6
drag, startPoint x: 544, startPoint y: 57, endPoint x: 341, endPoint y: 102, distance: 208.2
click at [341, 102] on icon at bounding box center [340, 93] width 6 height 23
click at [604, 142] on input "text" at bounding box center [597, 142] width 21 height 9
click at [646, 143] on input "text" at bounding box center [637, 142] width 30 height 9
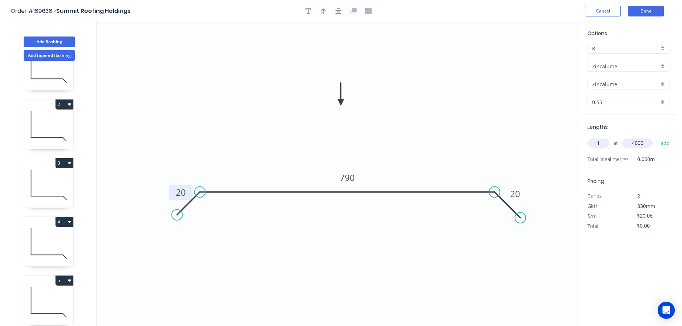
click at [657, 137] on button "add" at bounding box center [665, 143] width 17 height 12
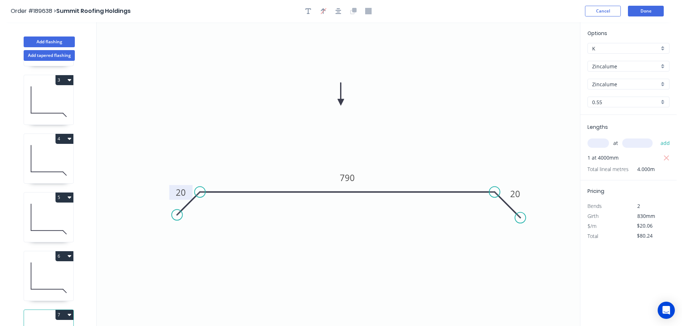
scroll to position [149, 0]
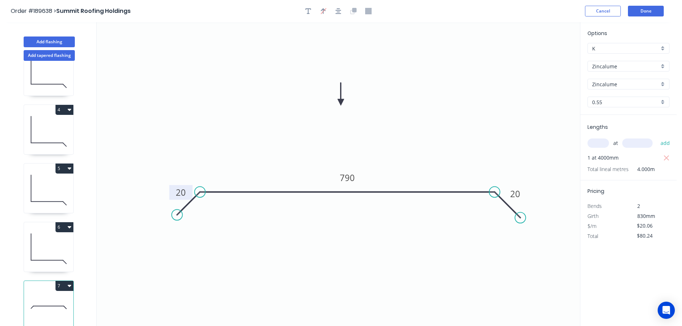
click at [61, 281] on button "7" at bounding box center [64, 286] width 18 height 10
click at [52, 298] on div "Duplicate" at bounding box center [39, 303] width 55 height 10
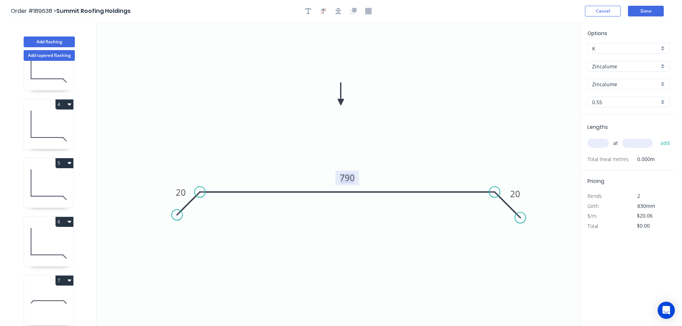
click at [352, 176] on tspan "790" at bounding box center [347, 178] width 15 height 12
click at [651, 13] on button "Done" at bounding box center [646, 11] width 36 height 11
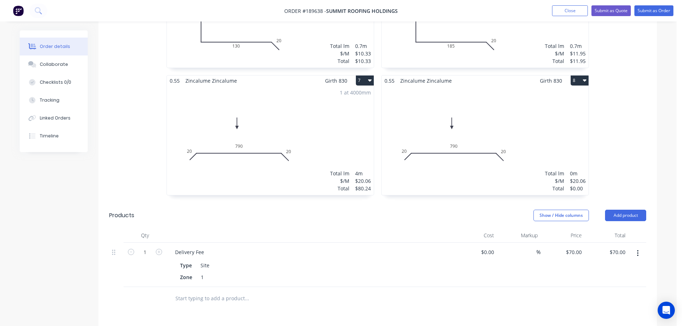
scroll to position [584, 0]
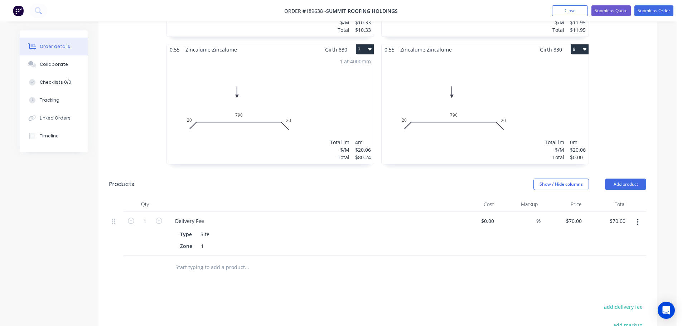
click at [514, 81] on div "Total lm $/M Total 0m $20.06 $0.00" at bounding box center [484, 109] width 207 height 109
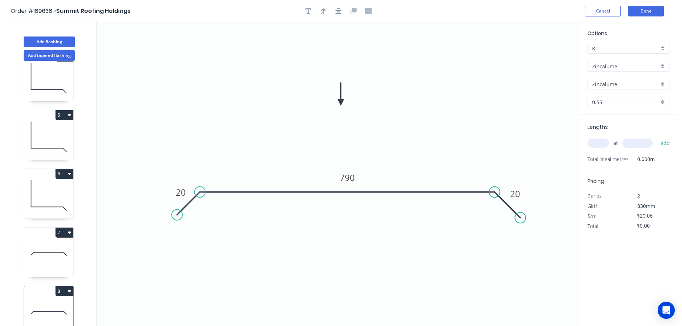
scroll to position [207, 0]
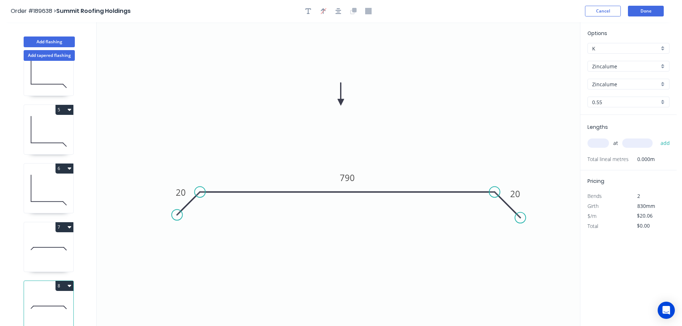
click at [45, 243] on icon at bounding box center [48, 249] width 49 height 46
click at [55, 246] on icon at bounding box center [48, 249] width 49 height 46
click at [55, 307] on icon at bounding box center [48, 307] width 49 height 46
click at [352, 178] on tspan "790" at bounding box center [347, 178] width 15 height 12
click at [403, 150] on icon "0 20 565 20" at bounding box center [338, 174] width 483 height 304
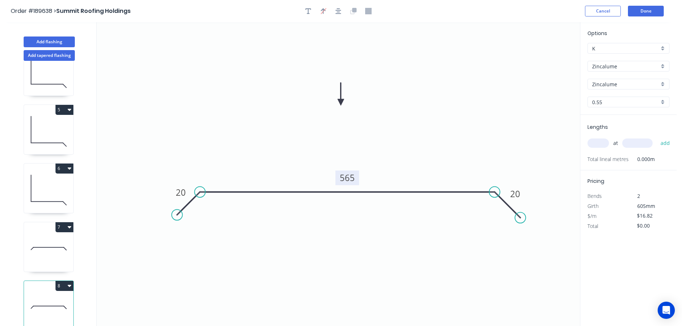
click at [605, 144] on input "text" at bounding box center [597, 142] width 21 height 9
click at [639, 142] on input "text" at bounding box center [637, 142] width 30 height 9
click at [657, 137] on button "add" at bounding box center [665, 143] width 17 height 12
click at [50, 41] on button "Add flashing" at bounding box center [49, 42] width 51 height 11
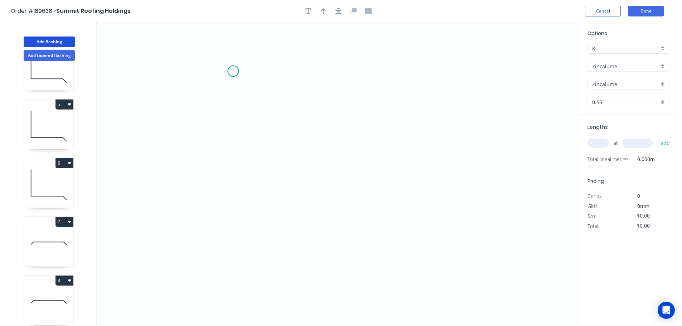
click at [233, 71] on icon "0" at bounding box center [338, 174] width 483 height 304
click at [236, 248] on icon "0" at bounding box center [338, 174] width 483 height 304
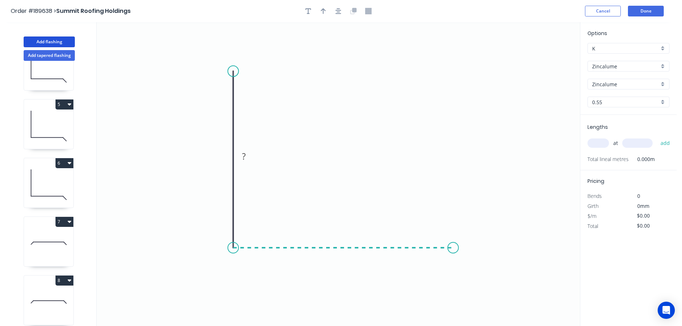
click at [453, 241] on icon "0 ?" at bounding box center [338, 174] width 483 height 304
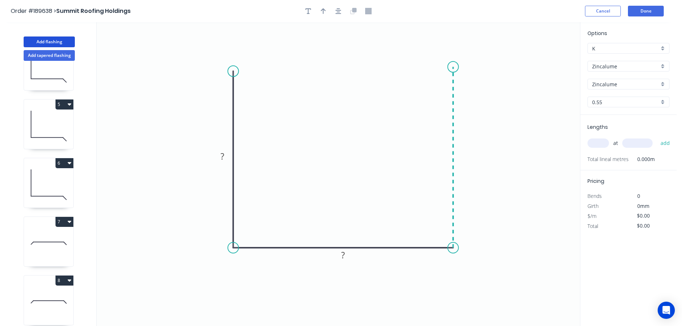
click at [448, 67] on icon "0 ? ?" at bounding box center [338, 174] width 483 height 304
click at [448, 67] on circle at bounding box center [453, 67] width 11 height 11
click at [224, 156] on rect at bounding box center [222, 157] width 14 height 10
click at [336, 117] on icon "0 250 260 250" at bounding box center [338, 174] width 483 height 304
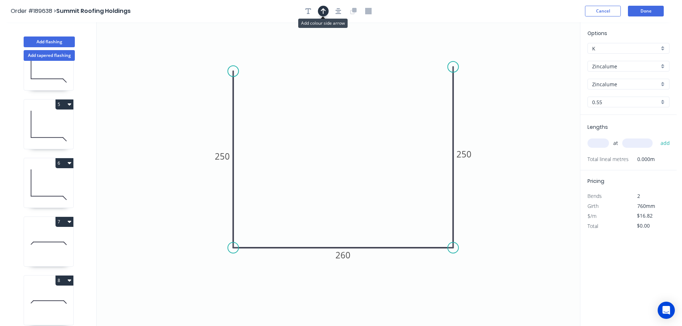
click at [323, 9] on icon "button" at bounding box center [323, 11] width 5 height 6
drag, startPoint x: 543, startPoint y: 56, endPoint x: 344, endPoint y: 88, distance: 201.9
click at [344, 88] on icon at bounding box center [344, 79] width 6 height 23
click at [598, 142] on input "text" at bounding box center [597, 142] width 21 height 9
click at [657, 137] on button "add" at bounding box center [665, 143] width 17 height 12
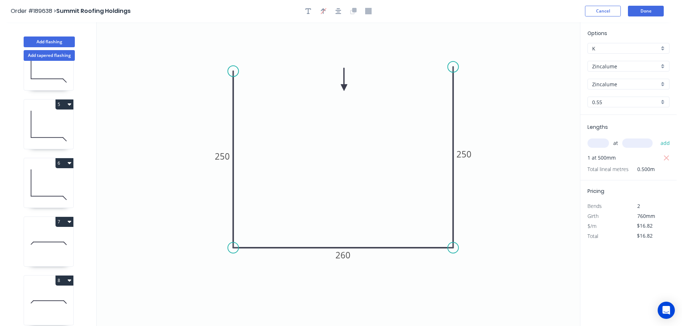
click at [39, 246] on icon at bounding box center [48, 243] width 49 height 46
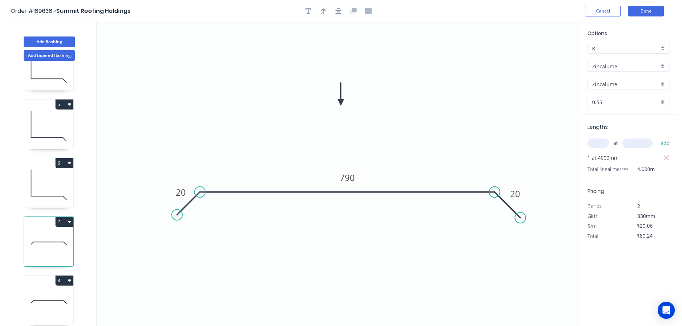
click at [66, 221] on button "7" at bounding box center [64, 222] width 18 height 10
click at [47, 239] on div "Duplicate" at bounding box center [39, 239] width 55 height 10
click at [184, 190] on tspan "20" at bounding box center [181, 192] width 10 height 12
click at [219, 163] on icon "0 15 1170 15" at bounding box center [338, 174] width 483 height 304
click at [605, 144] on input "text" at bounding box center [597, 142] width 21 height 9
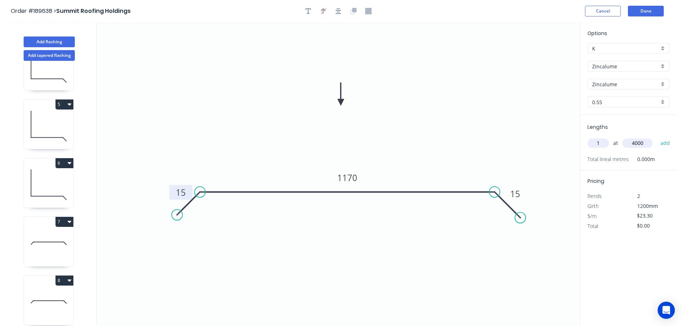
click at [657, 137] on button "add" at bounding box center [665, 143] width 17 height 12
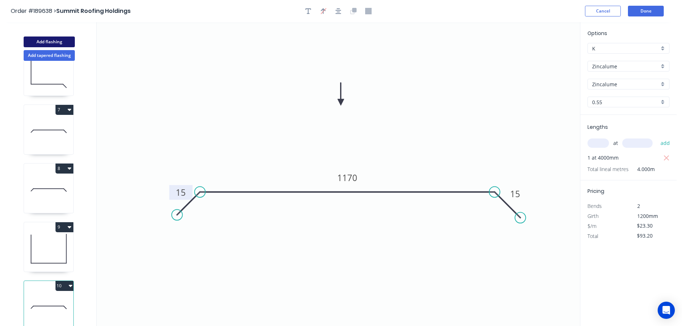
click at [49, 41] on button "Add flashing" at bounding box center [49, 42] width 51 height 11
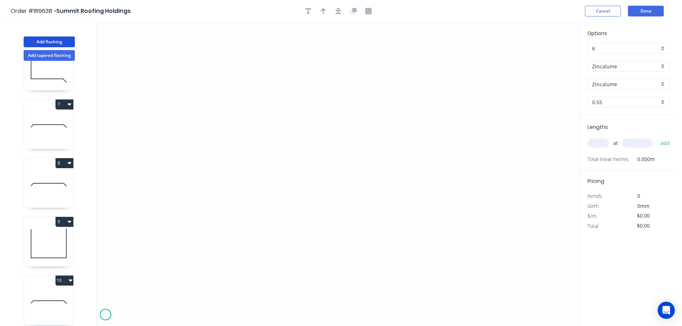
click at [105, 315] on icon "0" at bounding box center [338, 174] width 483 height 304
click at [113, 306] on icon "0" at bounding box center [338, 174] width 483 height 304
click at [129, 306] on icon at bounding box center [122, 306] width 16 height 0
click at [135, 312] on icon at bounding box center [133, 309] width 6 height 6
click at [135, 312] on circle at bounding box center [135, 312] width 11 height 11
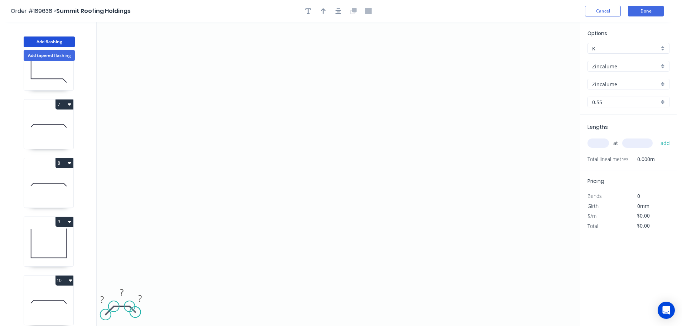
click at [135, 312] on circle at bounding box center [135, 312] width 11 height 11
drag, startPoint x: 104, startPoint y: 315, endPoint x: 108, endPoint y: 312, distance: 4.5
click at [108, 312] on circle at bounding box center [108, 311] width 11 height 11
click at [107, 312] on circle at bounding box center [107, 312] width 11 height 11
click at [104, 300] on tspan "?" at bounding box center [103, 299] width 4 height 12
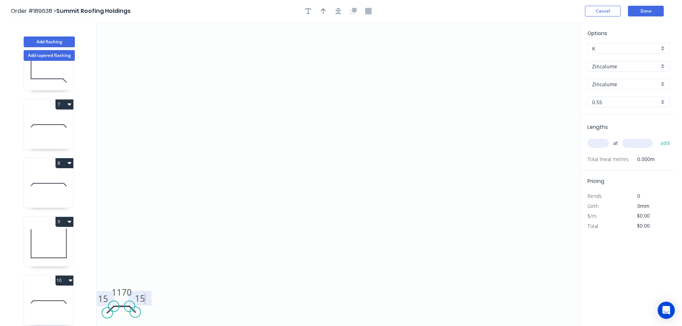
click at [176, 271] on icon "0 15 1170 15" at bounding box center [338, 174] width 483 height 304
click at [597, 141] on input "text" at bounding box center [597, 142] width 21 height 9
click at [657, 137] on button "add" at bounding box center [665, 143] width 17 height 12
click at [441, 123] on icon "0 15 1170 15" at bounding box center [338, 174] width 483 height 304
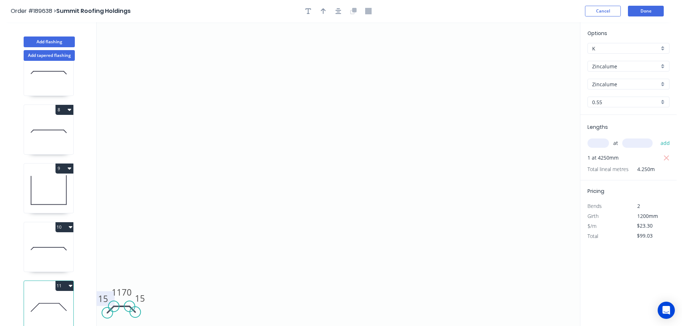
click at [66, 281] on button "11" at bounding box center [64, 286] width 18 height 10
click at [58, 298] on div "Duplicate" at bounding box center [39, 303] width 55 height 10
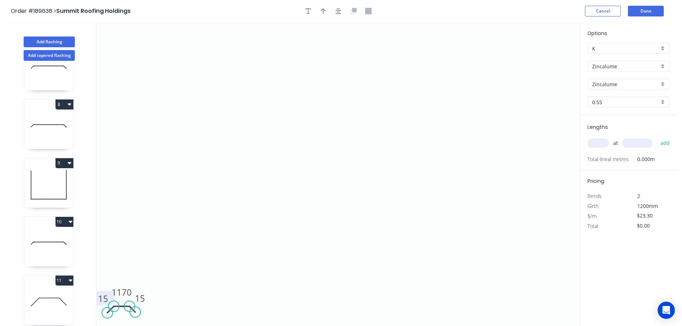
click at [104, 298] on tspan "15" at bounding box center [103, 299] width 10 height 12
click at [141, 296] on tspan "15" at bounding box center [140, 298] width 10 height 12
click at [202, 291] on icon "0 20 1170 20" at bounding box center [338, 174] width 483 height 304
click at [127, 290] on tspan "1170" at bounding box center [122, 292] width 20 height 12
click at [194, 268] on icon "0 20 595 20" at bounding box center [338, 174] width 483 height 304
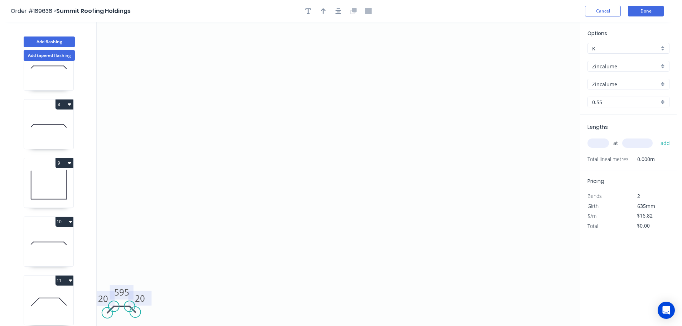
click at [601, 142] on input "text" at bounding box center [597, 142] width 21 height 9
click at [631, 141] on input "text" at bounding box center [637, 142] width 30 height 9
click at [657, 137] on button "add" at bounding box center [665, 143] width 17 height 12
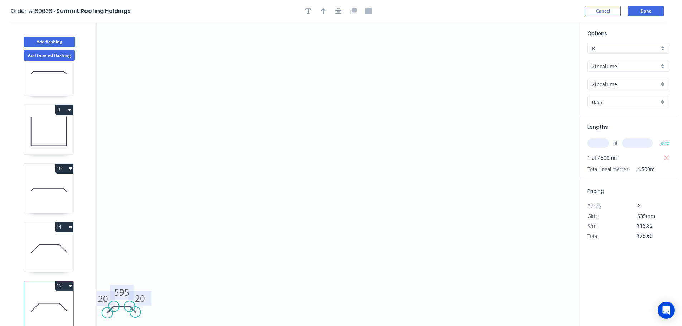
click at [64, 282] on button "12" at bounding box center [64, 286] width 18 height 10
click at [47, 298] on div "Duplicate" at bounding box center [39, 303] width 55 height 10
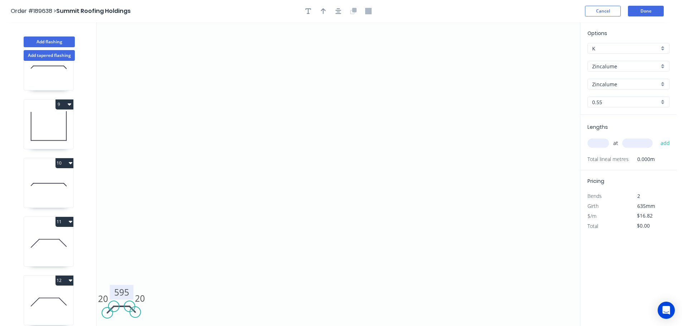
click at [127, 289] on tspan "595" at bounding box center [121, 292] width 15 height 12
click at [174, 274] on icon "0 20 790 20" at bounding box center [338, 174] width 483 height 304
click at [601, 142] on input "text" at bounding box center [597, 142] width 21 height 9
click at [644, 141] on input "text" at bounding box center [637, 142] width 30 height 9
click at [657, 137] on button "add" at bounding box center [665, 143] width 17 height 12
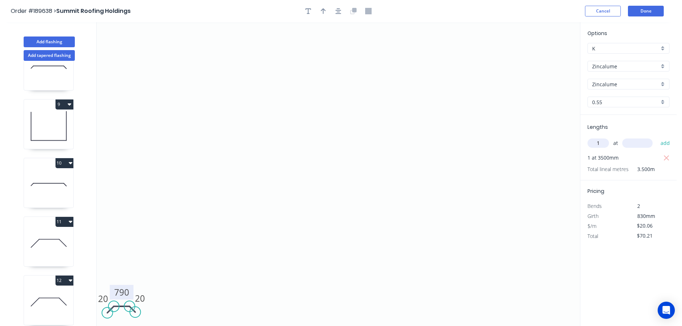
click at [644, 143] on input "text" at bounding box center [637, 142] width 30 height 9
click at [657, 137] on button "add" at bounding box center [665, 143] width 17 height 12
click at [638, 142] on input "text" at bounding box center [637, 142] width 30 height 9
click at [657, 137] on button "add" at bounding box center [665, 143] width 17 height 12
click at [646, 10] on button "Done" at bounding box center [646, 11] width 36 height 11
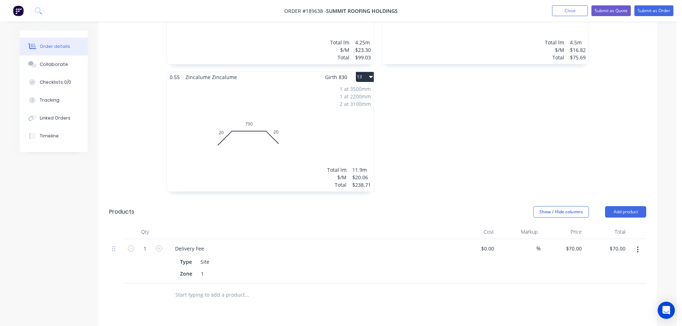
scroll to position [915, 0]
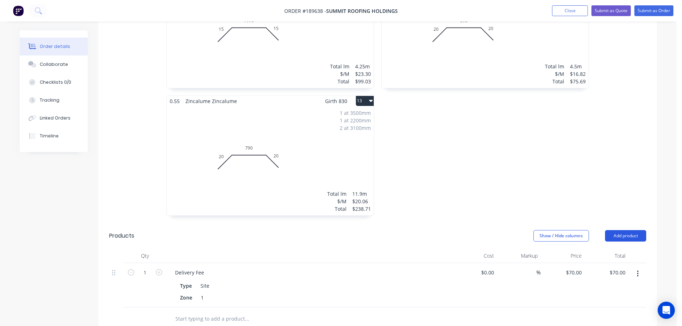
click at [627, 230] on button "Add product" at bounding box center [625, 235] width 41 height 11
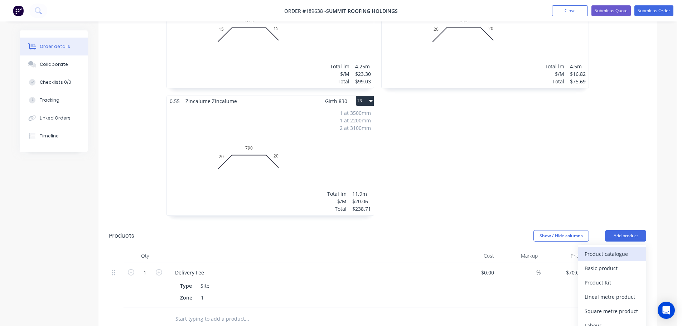
click at [615, 249] on div "Product catalogue" at bounding box center [611, 254] width 55 height 10
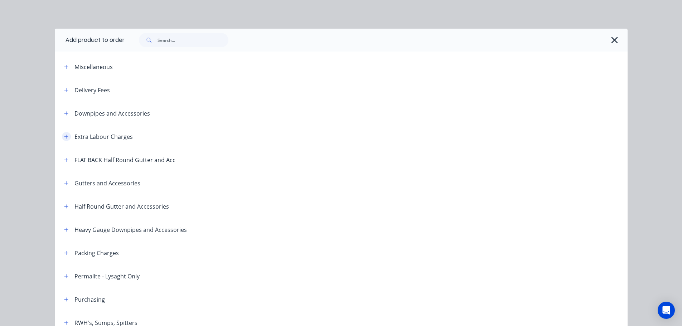
click at [64, 133] on button "button" at bounding box center [66, 136] width 9 height 9
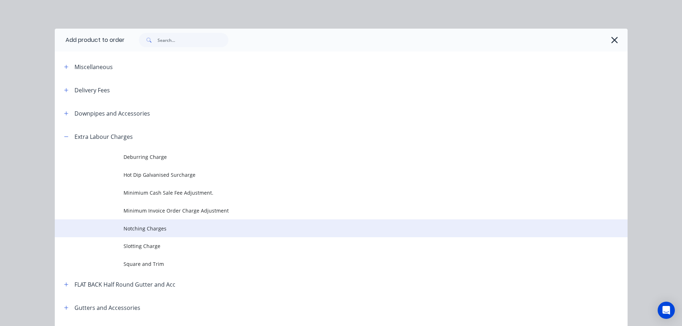
click at [142, 228] on span "Notching Charges" at bounding box center [324, 229] width 403 height 8
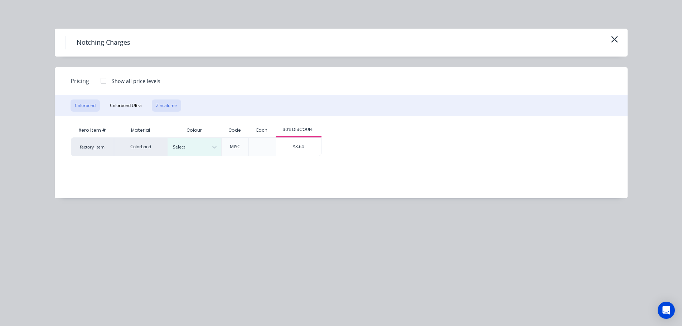
click at [165, 105] on button "Zincalume" at bounding box center [166, 105] width 29 height 12
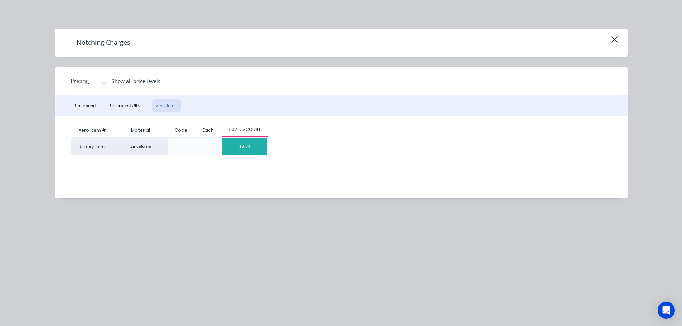
click at [235, 145] on div "$8.64" at bounding box center [244, 146] width 45 height 17
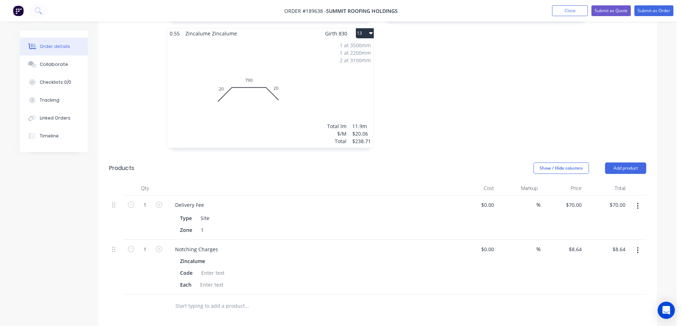
scroll to position [999, 0]
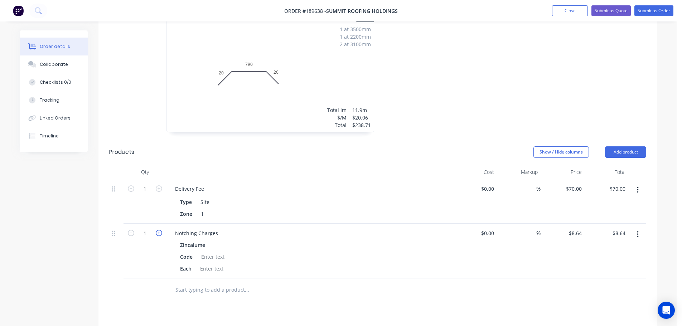
click at [157, 230] on icon "button" at bounding box center [159, 233] width 6 height 6
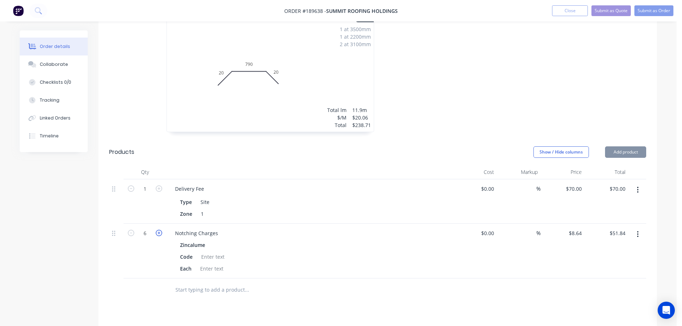
click at [157, 230] on icon "button" at bounding box center [159, 233] width 6 height 6
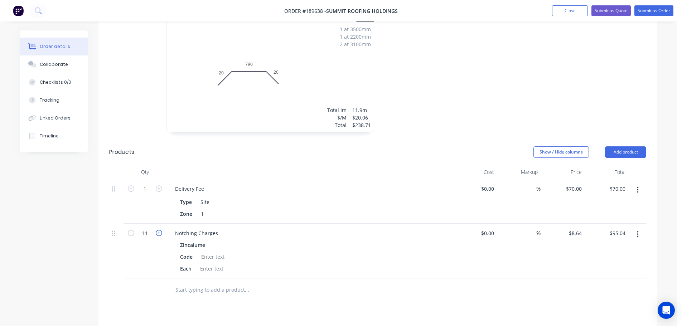
click at [157, 230] on icon "button" at bounding box center [159, 233] width 6 height 6
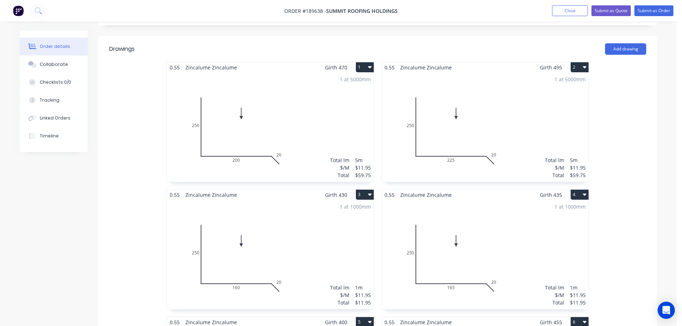
scroll to position [0, 0]
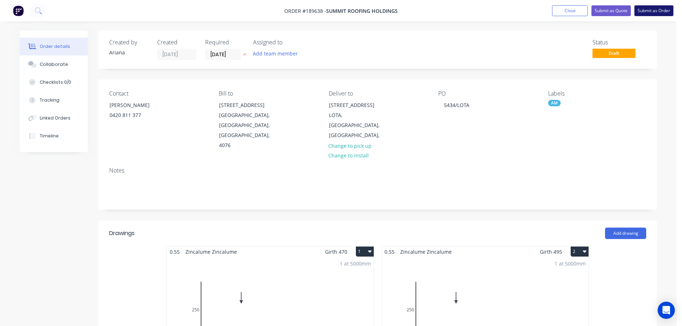
click at [643, 10] on button "Submit as Order" at bounding box center [653, 10] width 39 height 11
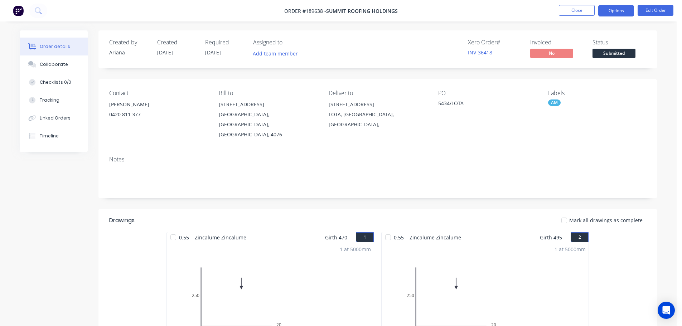
click at [617, 11] on button "Options" at bounding box center [616, 10] width 36 height 11
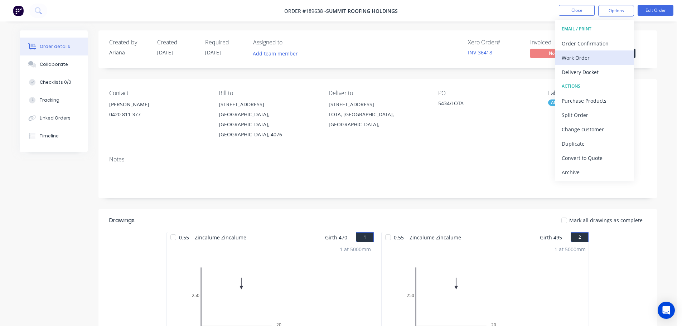
click at [588, 57] on div "Work Order" at bounding box center [594, 58] width 66 height 10
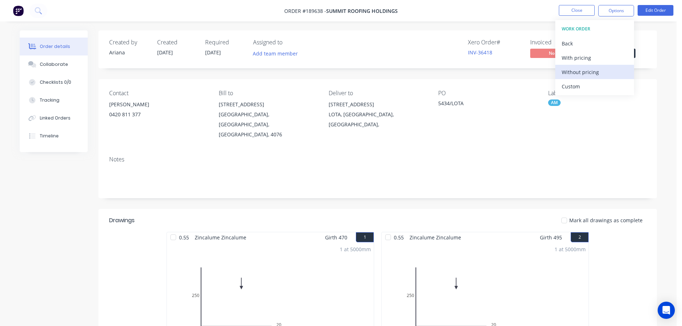
click at [583, 72] on div "Without pricing" at bounding box center [594, 72] width 66 height 10
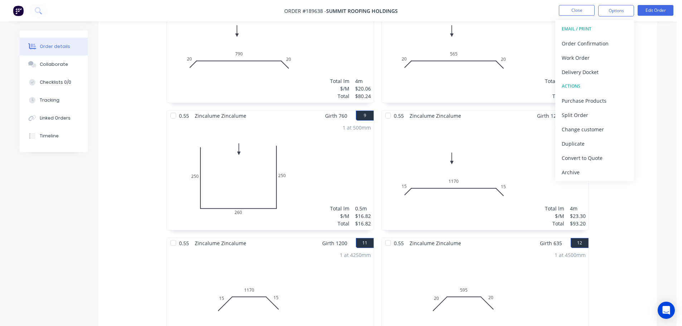
scroll to position [835, 0]
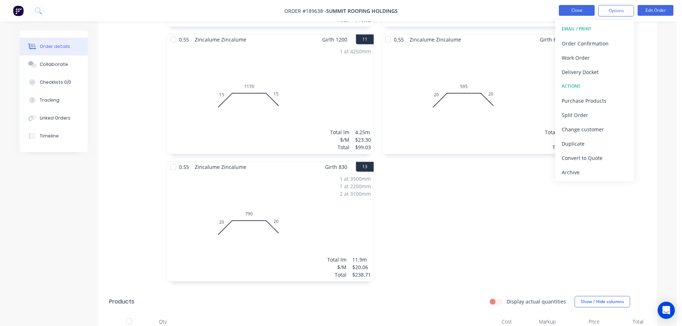
click at [569, 8] on button "Close" at bounding box center [577, 10] width 36 height 11
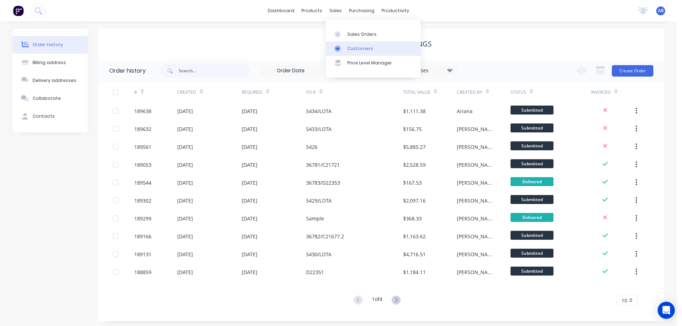
click at [355, 48] on div "Customers" at bounding box center [360, 48] width 26 height 6
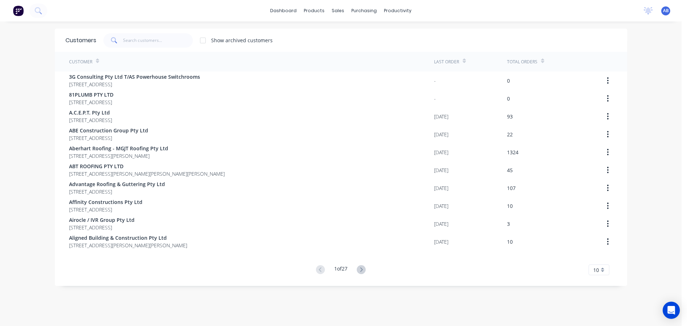
click at [493, 16] on div "dashboard products sales purchasing productivity dashboard products Product Cat…" at bounding box center [341, 10] width 682 height 21
drag, startPoint x: 159, startPoint y: 39, endPoint x: 308, endPoint y: 36, distance: 149.6
click at [159, 39] on input "text" at bounding box center [158, 40] width 70 height 14
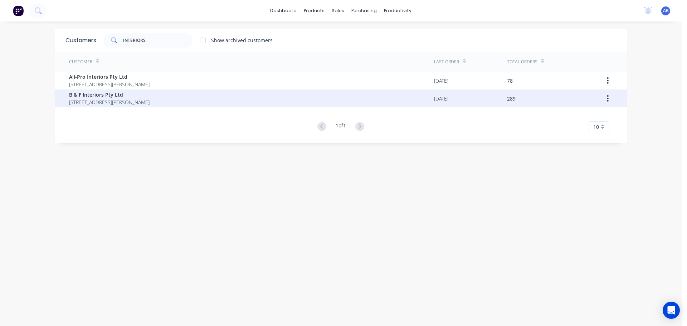
click at [101, 100] on span "[STREET_ADDRESS][PERSON_NAME]" at bounding box center [109, 102] width 81 height 8
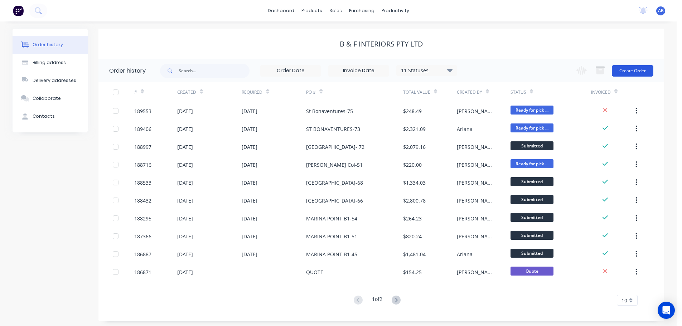
click at [644, 70] on button "Create Order" at bounding box center [633, 70] width 42 height 11
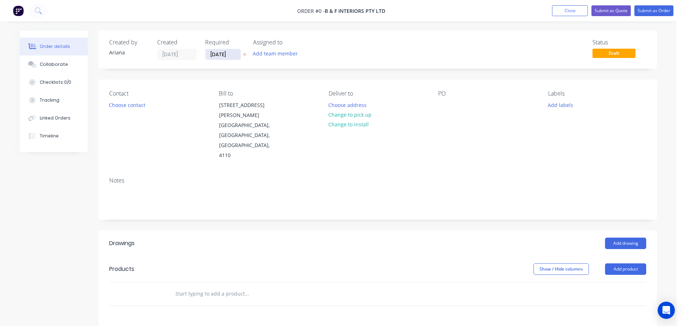
click at [221, 56] on input "[DATE]" at bounding box center [222, 54] width 35 height 11
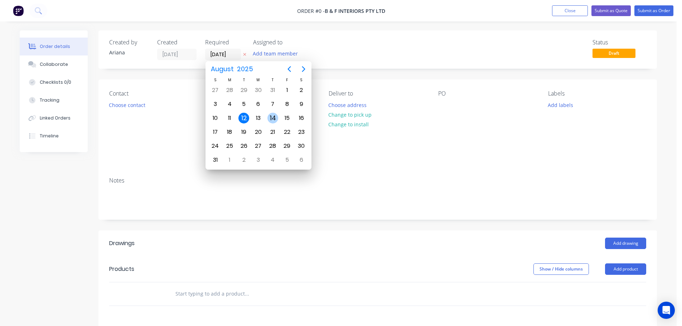
click at [273, 115] on div "14" at bounding box center [272, 118] width 11 height 11
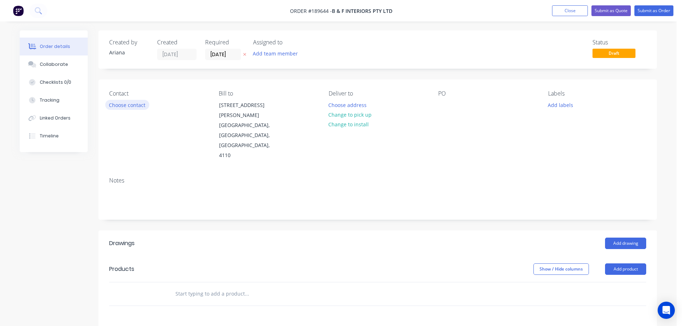
click at [117, 105] on button "Choose contact" at bounding box center [127, 105] width 44 height 10
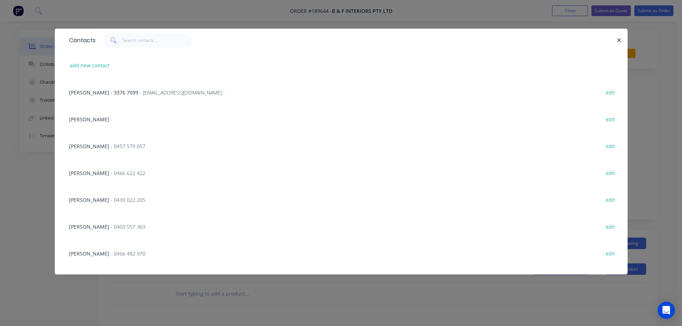
click at [111, 143] on span "- 0457 579 057" at bounding box center [128, 146] width 35 height 7
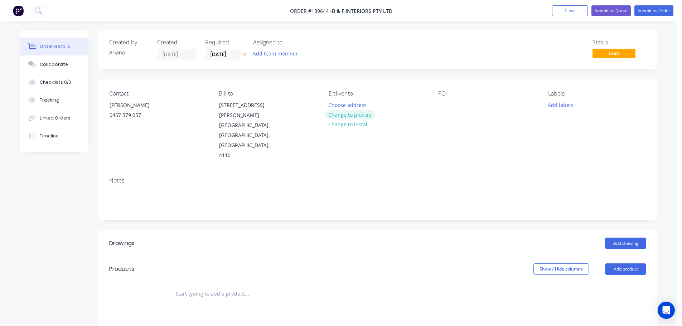
click at [345, 113] on button "Change to pick up" at bounding box center [350, 115] width 51 height 10
click at [330, 107] on div at bounding box center [334, 105] width 11 height 10
click at [489, 177] on div "Notes" at bounding box center [377, 180] width 537 height 7
click at [444, 102] on div at bounding box center [443, 105] width 11 height 10
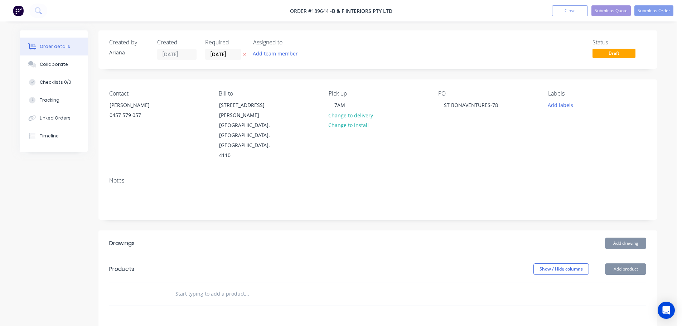
click at [557, 143] on div "Contact [PERSON_NAME] [PHONE_NUMBER] Bill to [STREET_ADDRESS][PERSON_NAME] Pick…" at bounding box center [377, 125] width 558 height 92
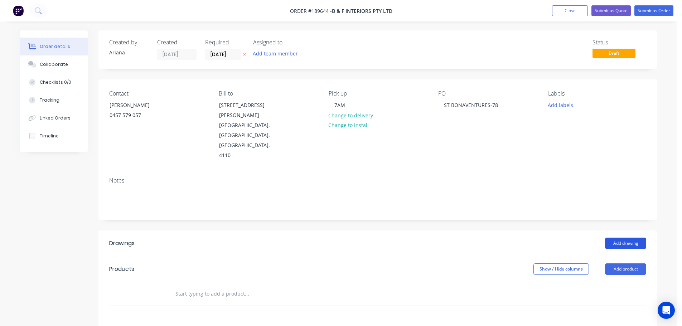
click at [629, 238] on button "Add drawing" at bounding box center [625, 243] width 41 height 11
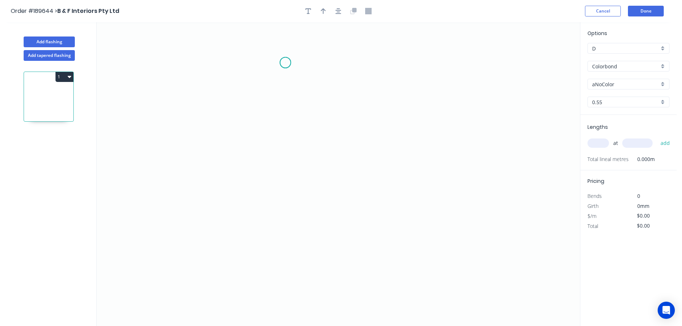
click at [285, 63] on icon "0" at bounding box center [338, 174] width 483 height 304
click at [241, 64] on icon "0" at bounding box center [338, 174] width 483 height 304
click at [245, 189] on icon "0 ?" at bounding box center [338, 174] width 483 height 304
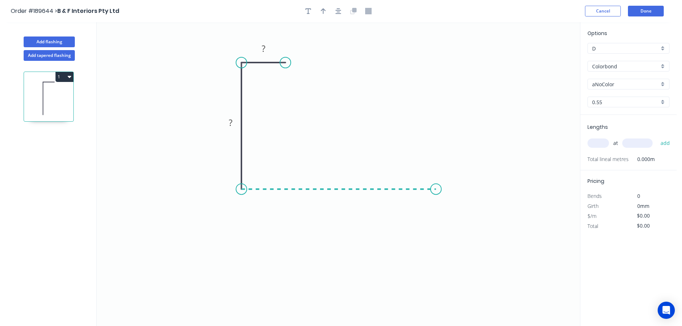
click at [436, 185] on icon "0 ? ?" at bounding box center [338, 174] width 483 height 304
click at [436, 185] on circle at bounding box center [435, 189] width 11 height 11
click at [265, 46] on rect at bounding box center [263, 49] width 14 height 10
click at [418, 70] on icon "0 8 50 60" at bounding box center [338, 174] width 483 height 304
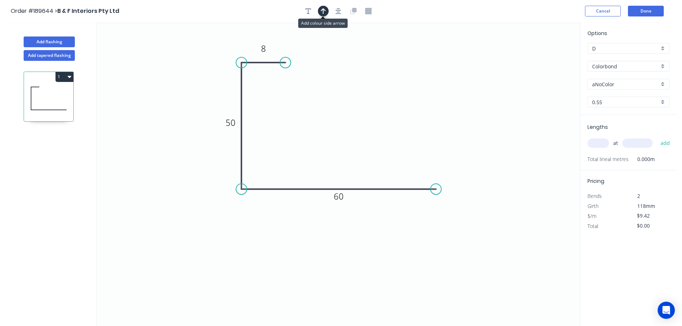
click at [321, 10] on icon "button" at bounding box center [323, 11] width 5 height 6
drag, startPoint x: 543, startPoint y: 57, endPoint x: 167, endPoint y: 119, distance: 380.6
click at [167, 119] on icon at bounding box center [170, 112] width 6 height 23
click at [167, 119] on icon at bounding box center [167, 110] width 6 height 23
click at [167, 119] on icon at bounding box center [173, 113] width 21 height 21
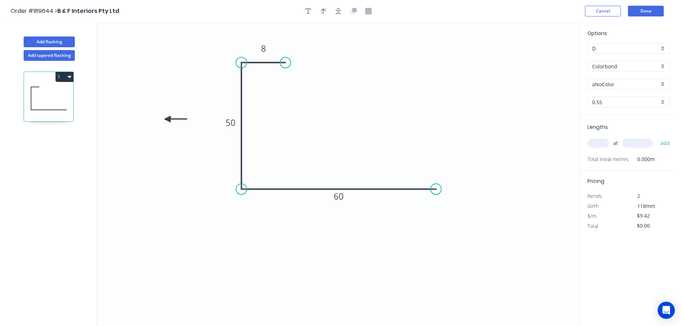
click at [167, 119] on icon at bounding box center [175, 119] width 23 height 6
click at [167, 119] on icon at bounding box center [167, 127] width 6 height 23
click at [167, 119] on icon at bounding box center [161, 125] width 21 height 21
click at [660, 84] on div "aNoColor" at bounding box center [628, 84] width 82 height 11
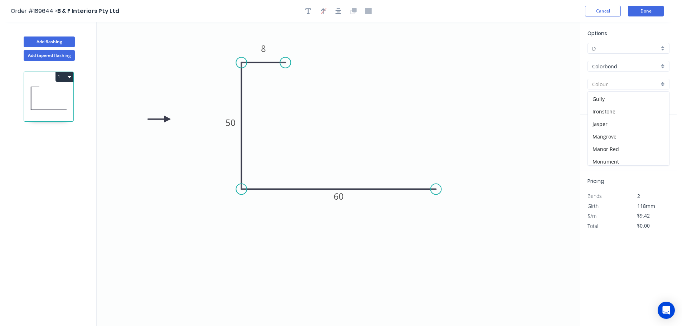
scroll to position [118, 0]
click at [629, 141] on div "Manor Red" at bounding box center [628, 143] width 81 height 13
click at [601, 144] on input "text" at bounding box center [597, 142] width 21 height 9
click at [657, 137] on button "add" at bounding box center [665, 143] width 17 height 12
click at [647, 12] on button "Done" at bounding box center [646, 11] width 36 height 11
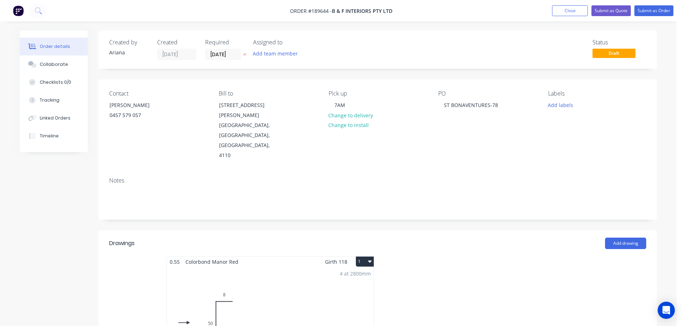
click at [363, 257] on button "1" at bounding box center [365, 262] width 18 height 10
click at [356, 274] on div "Use larger box size" at bounding box center [339, 279] width 55 height 10
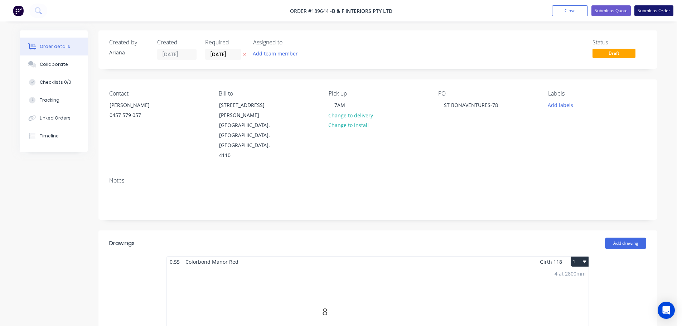
click at [653, 11] on button "Submit as Order" at bounding box center [653, 10] width 39 height 11
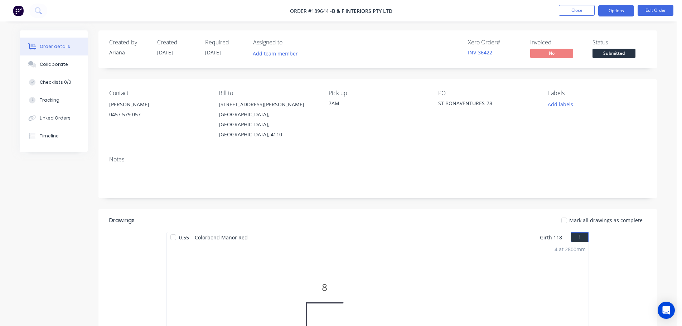
click at [612, 9] on button "Options" at bounding box center [616, 10] width 36 height 11
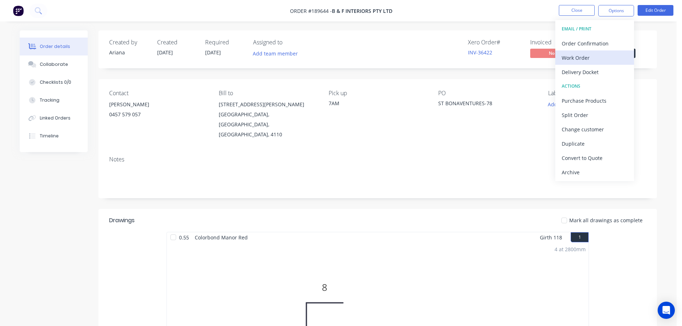
click at [584, 58] on div "Work Order" at bounding box center [594, 58] width 66 height 10
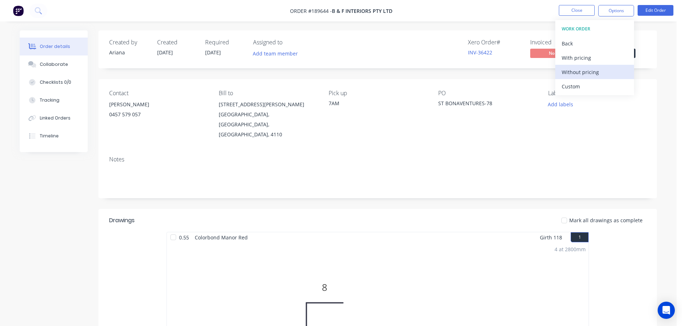
click at [576, 70] on div "Without pricing" at bounding box center [594, 72] width 66 height 10
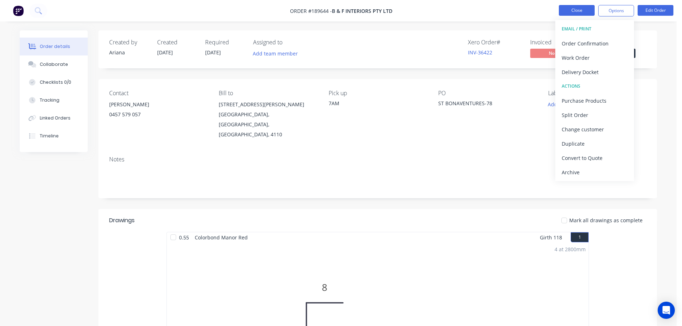
click at [580, 10] on button "Close" at bounding box center [577, 10] width 36 height 11
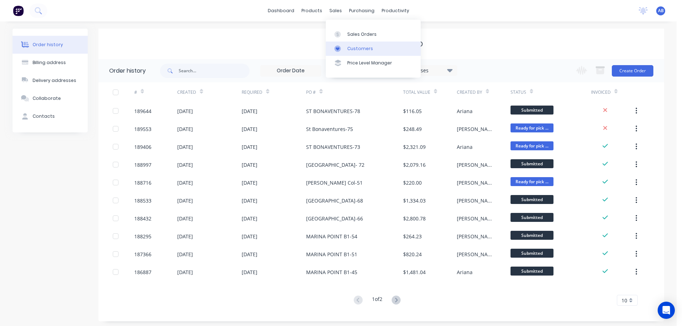
click at [374, 48] on link "Customers" at bounding box center [373, 49] width 95 height 14
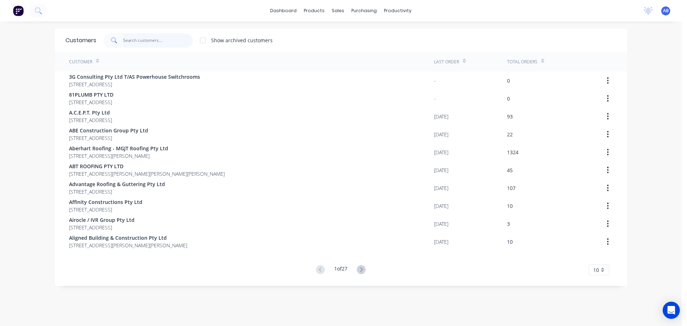
click at [151, 41] on input "text" at bounding box center [158, 40] width 70 height 14
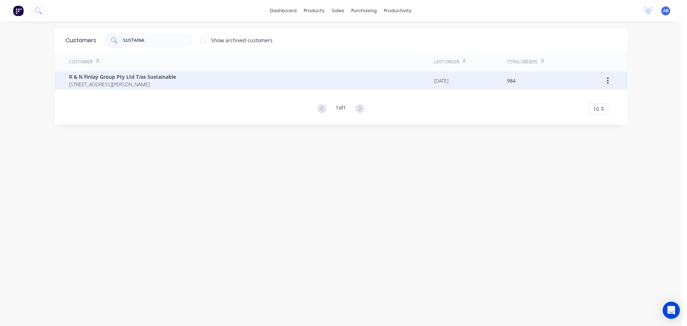
click at [138, 81] on span "[STREET_ADDRESS][PERSON_NAME]" at bounding box center [122, 85] width 107 height 8
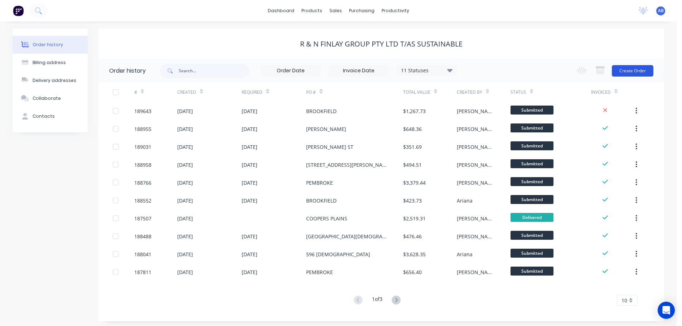
click at [632, 67] on button "Create Order" at bounding box center [633, 70] width 42 height 11
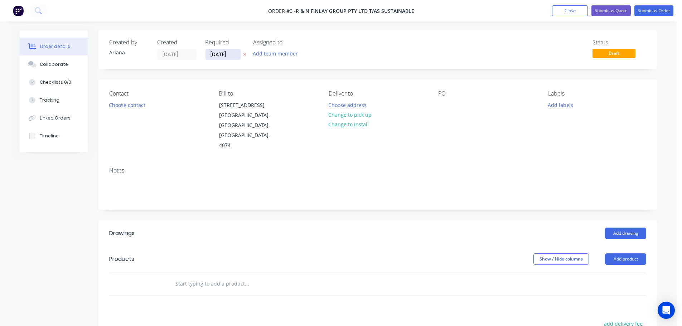
click at [223, 54] on input "[DATE]" at bounding box center [222, 54] width 35 height 11
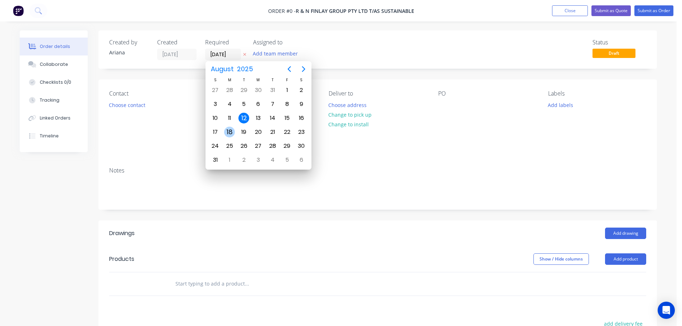
click at [230, 130] on div "18" at bounding box center [229, 132] width 11 height 11
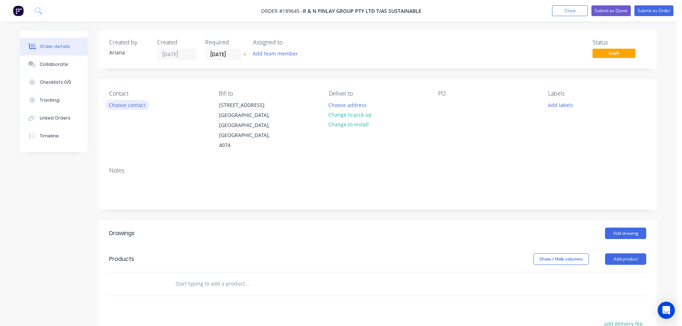
click at [128, 107] on button "Choose contact" at bounding box center [127, 105] width 44 height 10
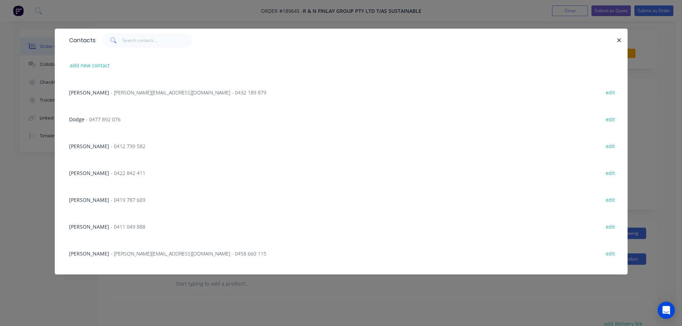
click at [128, 96] on div "Ryan - [EMAIL_ADDRESS][DOMAIN_NAME] - 0432 189 879" at bounding box center [167, 93] width 197 height 8
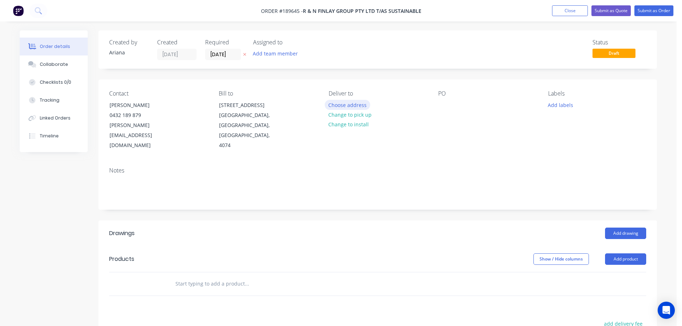
click at [346, 106] on button "Choose address" at bounding box center [348, 105] width 46 height 10
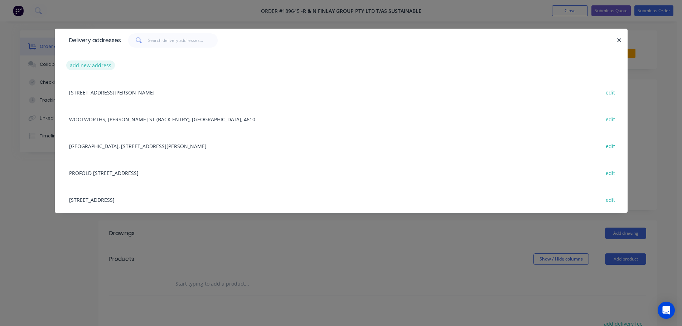
click at [89, 66] on button "add new address" at bounding box center [90, 65] width 49 height 10
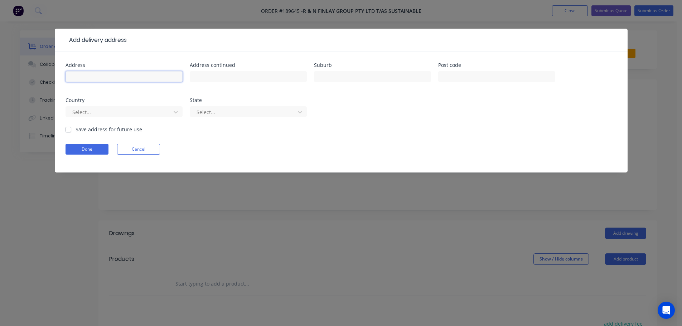
click at [84, 77] on input "text" at bounding box center [123, 76] width 117 height 11
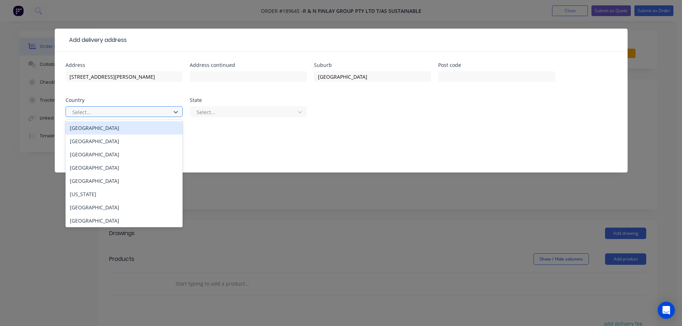
click at [98, 128] on div "[GEOGRAPHIC_DATA]" at bounding box center [123, 127] width 117 height 13
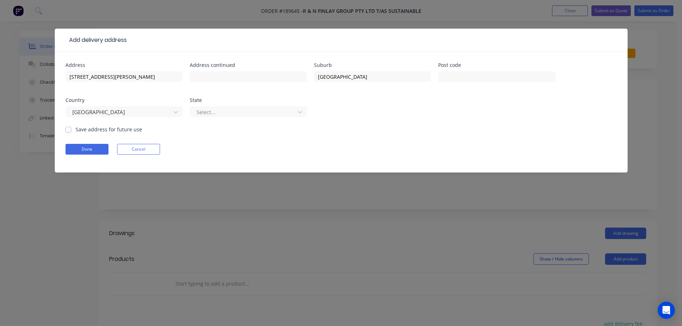
drag, startPoint x: 300, startPoint y: 111, endPoint x: 287, endPoint y: 117, distance: 13.6
click at [299, 111] on icon at bounding box center [299, 111] width 7 height 7
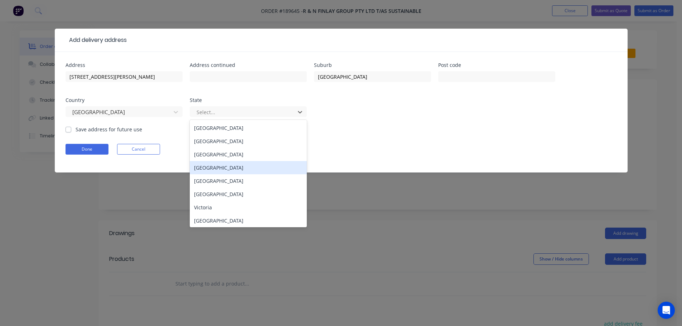
click at [203, 165] on div "[GEOGRAPHIC_DATA]" at bounding box center [248, 167] width 117 height 13
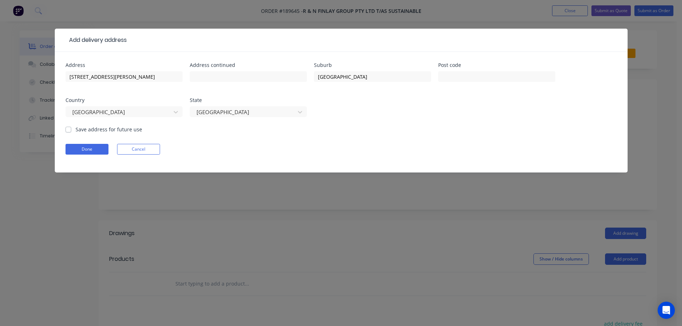
click at [389, 145] on div "Done Cancel" at bounding box center [340, 149] width 551 height 11
click at [89, 146] on button "Done" at bounding box center [86, 149] width 43 height 11
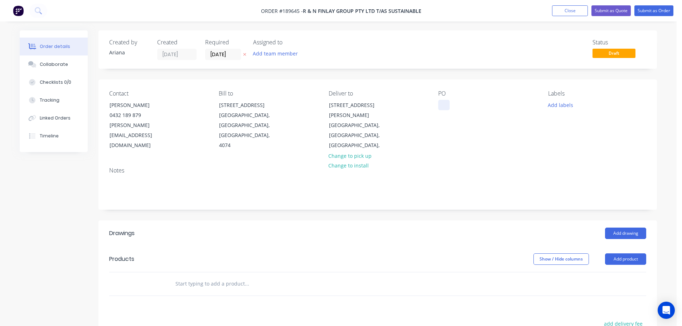
click at [445, 106] on div at bounding box center [443, 105] width 11 height 10
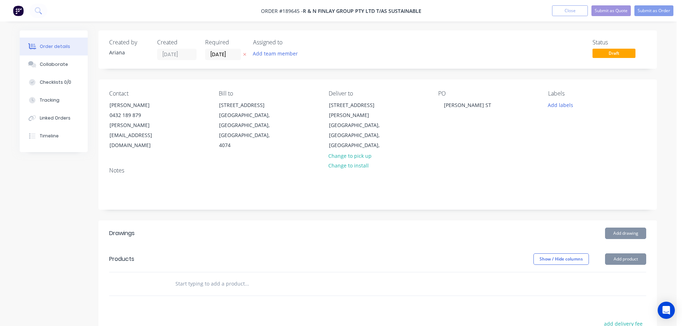
click at [549, 137] on div "Contact [PERSON_NAME] [PHONE_NUMBER] [PERSON_NAME][EMAIL_ADDRESS][DOMAIN_NAME] …" at bounding box center [377, 120] width 558 height 82
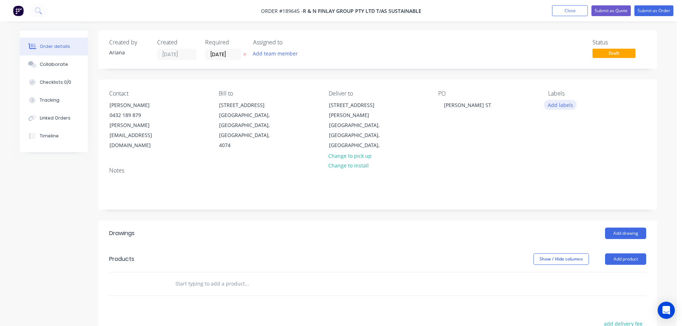
click at [564, 107] on button "Add labels" at bounding box center [560, 105] width 33 height 10
click at [560, 174] on div at bounding box center [561, 175] width 14 height 14
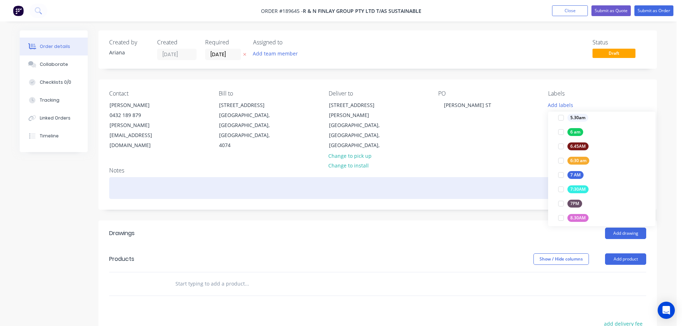
scroll to position [0, 0]
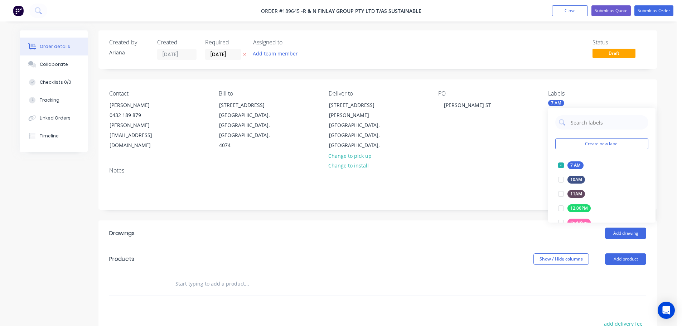
click at [520, 141] on div "Contact [PERSON_NAME] [PHONE_NUMBER] [PERSON_NAME][EMAIL_ADDRESS][DOMAIN_NAME] …" at bounding box center [377, 120] width 558 height 82
click at [623, 253] on button "Add product" at bounding box center [625, 258] width 41 height 11
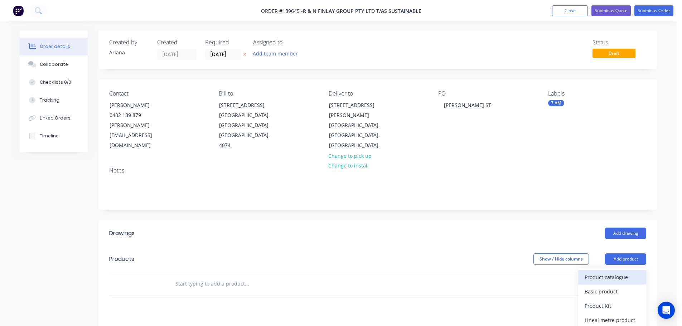
click at [610, 272] on div "Product catalogue" at bounding box center [611, 277] width 55 height 10
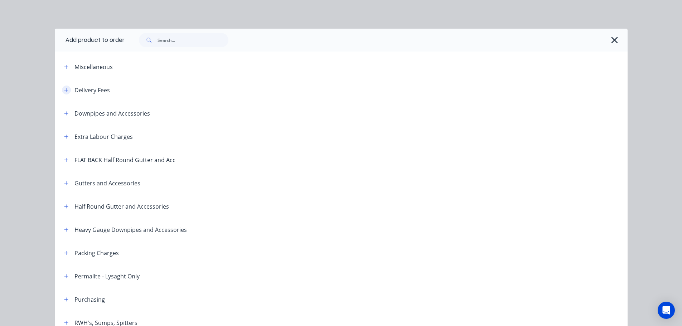
click at [64, 90] on icon "button" at bounding box center [66, 90] width 4 height 4
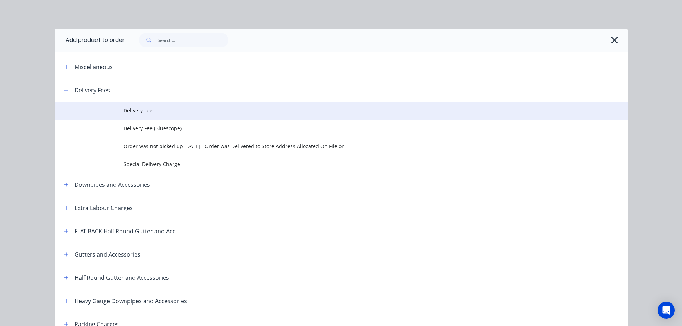
click at [142, 109] on span "Delivery Fee" at bounding box center [324, 111] width 403 height 8
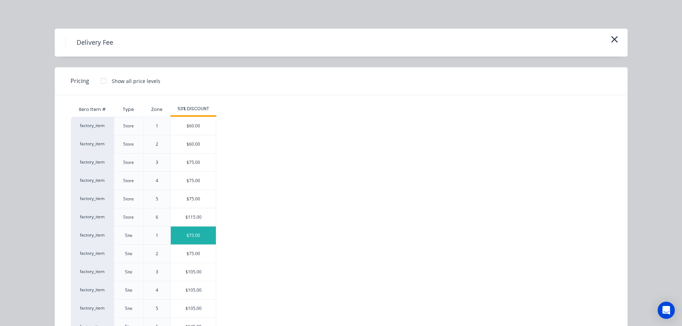
click at [199, 237] on div "$75.00" at bounding box center [193, 236] width 45 height 18
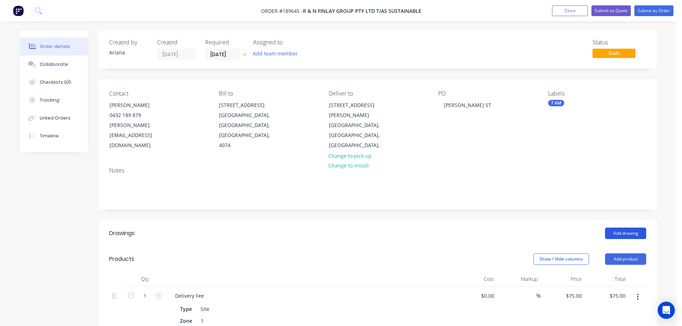
click at [621, 228] on button "Add drawing" at bounding box center [625, 233] width 41 height 11
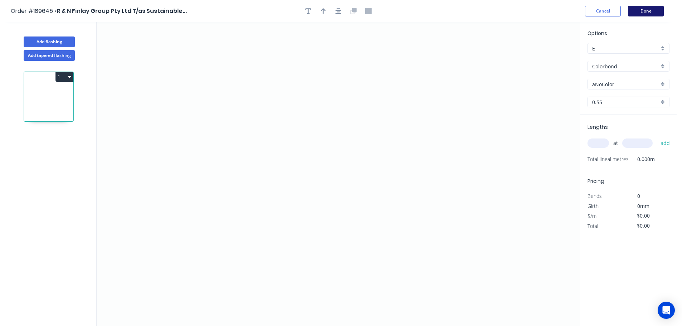
click at [650, 8] on button "Done" at bounding box center [646, 11] width 36 height 11
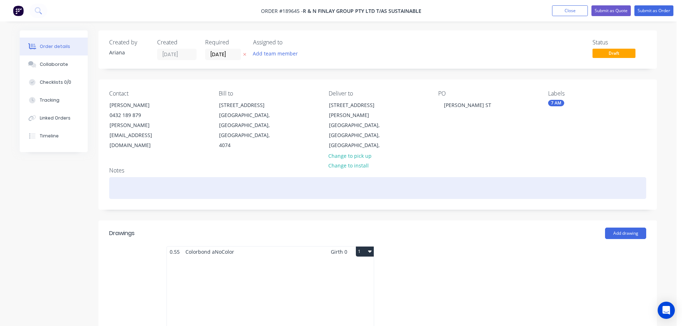
click at [121, 177] on div at bounding box center [377, 188] width 537 height 22
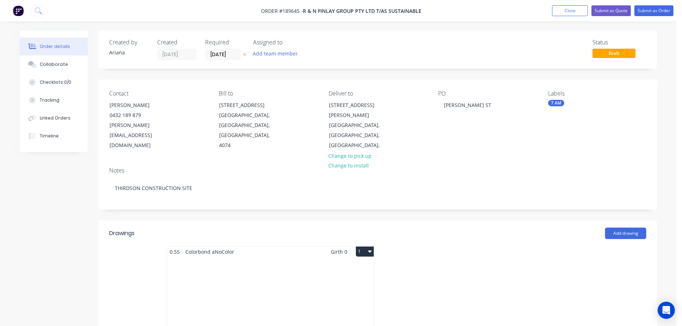
click at [414, 128] on div "Deliver to [STREET_ADDRESS][PERSON_NAME], Change to pick up Change to install" at bounding box center [378, 120] width 98 height 60
click at [286, 259] on div "Total lm $/M Total 0m $0.00 $0.00" at bounding box center [270, 311] width 207 height 109
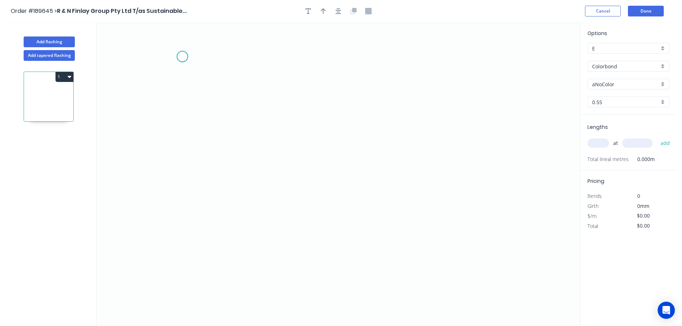
click at [182, 57] on icon "0" at bounding box center [338, 174] width 483 height 304
click at [179, 194] on icon "0" at bounding box center [338, 174] width 483 height 304
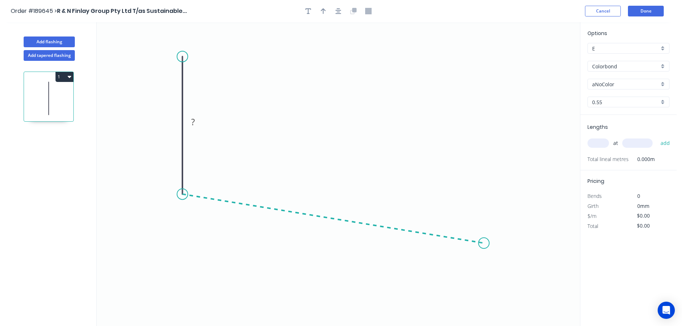
click at [484, 243] on icon "0 ?" at bounding box center [338, 174] width 483 height 304
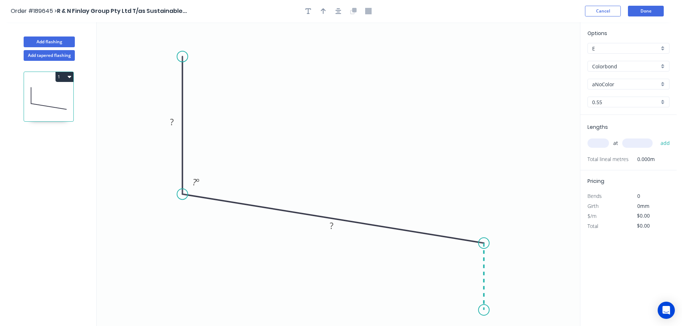
click at [484, 310] on icon "0 ? ? ? º" at bounding box center [338, 174] width 483 height 304
click at [519, 277] on div "Crush & Fold" at bounding box center [520, 276] width 72 height 15
click at [509, 308] on div "Flip bend" at bounding box center [516, 306] width 72 height 15
click at [505, 301] on tspan "10" at bounding box center [504, 297] width 10 height 12
click at [525, 286] on icon "0 ? ? CF 15 ? ? º ? º" at bounding box center [338, 174] width 483 height 304
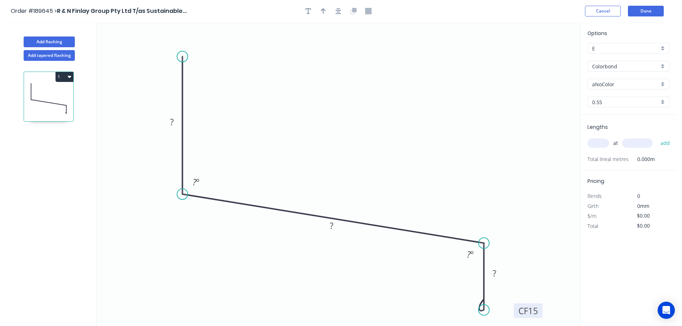
drag, startPoint x: 510, startPoint y: 298, endPoint x: 540, endPoint y: 312, distance: 32.3
click at [540, 312] on rect at bounding box center [528, 310] width 29 height 15
click at [174, 121] on rect at bounding box center [172, 122] width 14 height 10
drag, startPoint x: 289, startPoint y: 104, endPoint x: 318, endPoint y: 66, distance: 48.2
click at [289, 103] on icon "0 100 650 CF 15 40 92 º 92 º" at bounding box center [338, 174] width 483 height 304
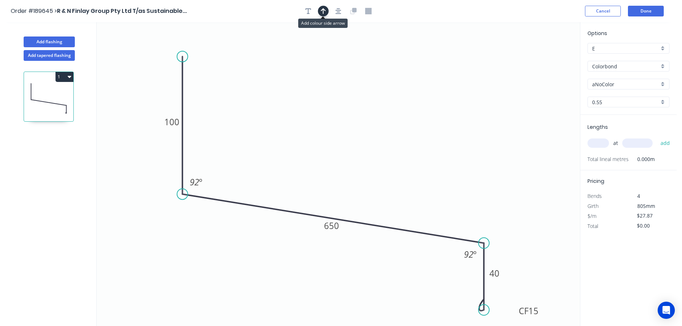
click at [322, 11] on icon "button" at bounding box center [323, 11] width 5 height 6
drag, startPoint x: 543, startPoint y: 58, endPoint x: 337, endPoint y: 104, distance: 210.8
click at [337, 104] on icon at bounding box center [337, 95] width 6 height 23
click at [662, 83] on div "aNoColor" at bounding box center [628, 84] width 82 height 11
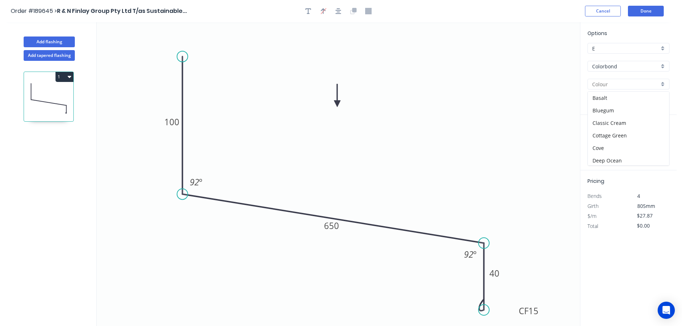
scroll to position [14, 0]
click at [633, 162] on div "Dover White" at bounding box center [628, 158] width 81 height 13
click at [603, 141] on input "text" at bounding box center [597, 142] width 21 height 9
click at [657, 137] on button "add" at bounding box center [665, 143] width 17 height 12
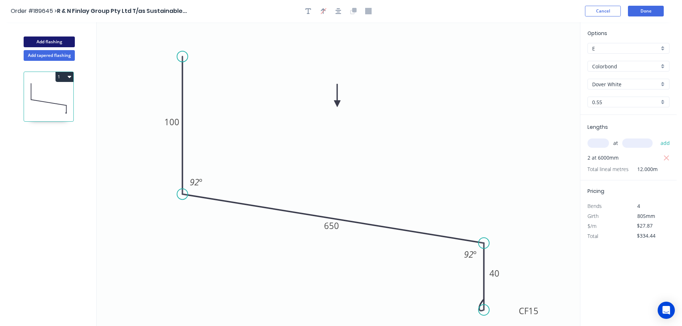
click at [33, 42] on button "Add flashing" at bounding box center [49, 42] width 51 height 11
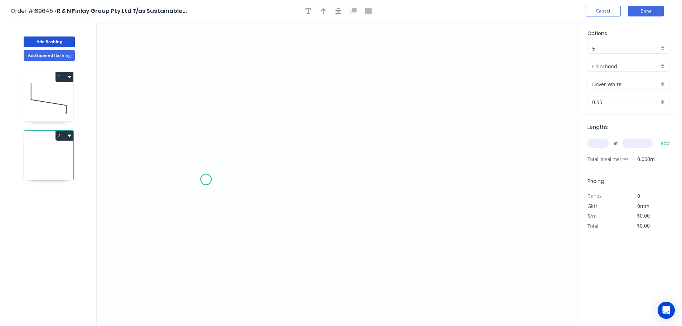
click at [206, 180] on icon "0" at bounding box center [338, 174] width 483 height 304
click at [208, 101] on icon "0" at bounding box center [338, 174] width 483 height 304
click at [429, 107] on icon "0 ?" at bounding box center [338, 174] width 483 height 304
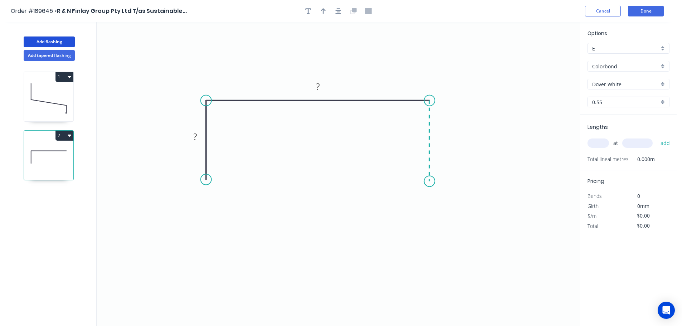
click at [427, 181] on icon "0 ? ?" at bounding box center [338, 174] width 483 height 304
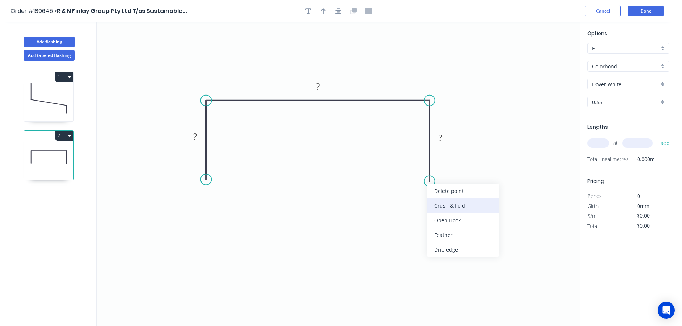
click at [453, 205] on div "Crush & Fold" at bounding box center [463, 205] width 72 height 15
click at [443, 202] on div "Flip bend" at bounding box center [465, 205] width 72 height 15
click at [449, 168] on tspan "10" at bounding box center [449, 168] width 10 height 12
click at [465, 171] on icon "0 ? ? CF 15 ?" at bounding box center [338, 174] width 483 height 304
drag, startPoint x: 456, startPoint y: 169, endPoint x: 473, endPoint y: 201, distance: 37.1
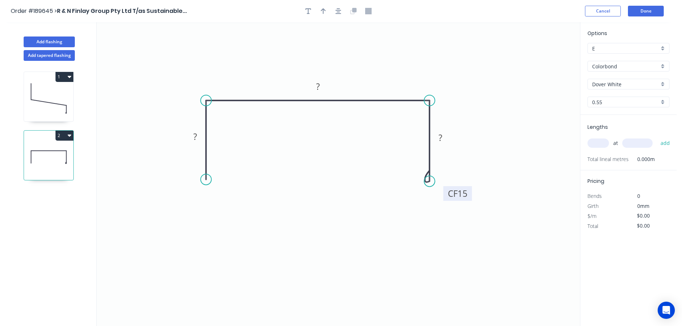
click at [472, 201] on rect at bounding box center [457, 193] width 29 height 15
click at [214, 199] on div "Crush & Fold" at bounding box center [240, 203] width 72 height 15
click at [198, 166] on tspan "10" at bounding box center [195, 167] width 10 height 12
click at [217, 160] on icon "0 CF 15 ? ? CF 15 ?" at bounding box center [338, 174] width 483 height 304
drag, startPoint x: 178, startPoint y: 171, endPoint x: 160, endPoint y: 200, distance: 34.3
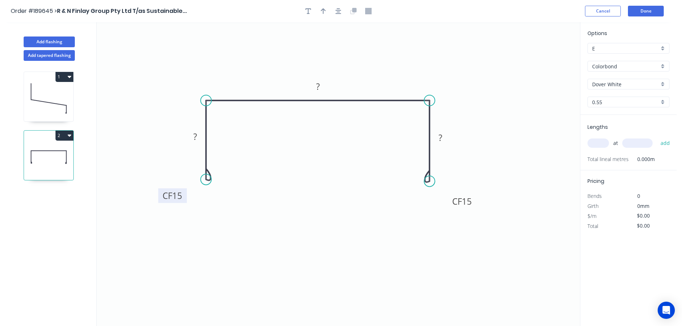
click at [160, 200] on rect at bounding box center [172, 195] width 29 height 15
click at [200, 138] on rect at bounding box center [195, 137] width 14 height 10
click at [232, 160] on icon "0 CF 15 40 150 CF 15 40" at bounding box center [338, 174] width 483 height 304
click at [321, 10] on icon "button" at bounding box center [323, 11] width 5 height 6
drag, startPoint x: 544, startPoint y: 57, endPoint x: 360, endPoint y: 61, distance: 183.3
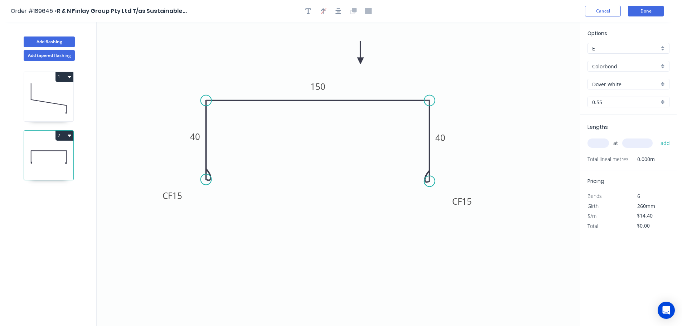
click at [360, 61] on icon at bounding box center [360, 52] width 6 height 23
click at [599, 143] on input "text" at bounding box center [597, 142] width 21 height 9
click at [657, 137] on button "add" at bounding box center [665, 143] width 17 height 12
click at [43, 92] on icon at bounding box center [48, 99] width 49 height 46
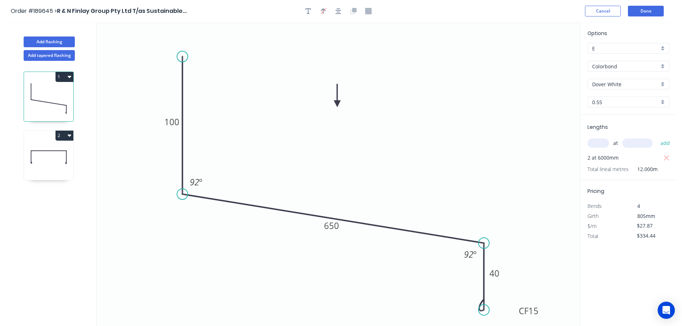
click at [63, 76] on button "1" at bounding box center [64, 77] width 18 height 10
click at [50, 92] on div "Duplicate" at bounding box center [39, 94] width 55 height 10
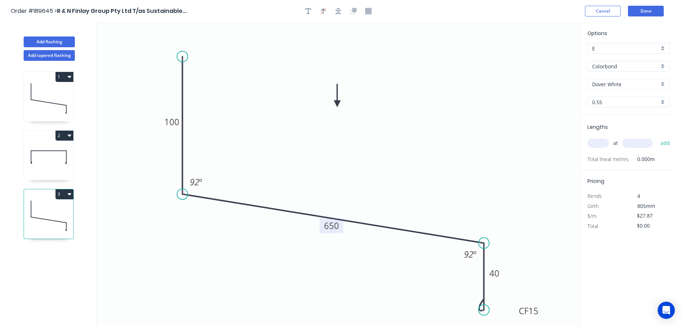
click at [335, 228] on tspan "650" at bounding box center [331, 226] width 15 height 12
click at [362, 199] on icon "0 100 535 CF 15 40 92 º 92 º" at bounding box center [338, 174] width 483 height 304
click at [605, 144] on input "text" at bounding box center [597, 142] width 21 height 9
click at [657, 137] on button "add" at bounding box center [665, 143] width 17 height 12
click at [57, 40] on button "Add flashing" at bounding box center [49, 42] width 51 height 11
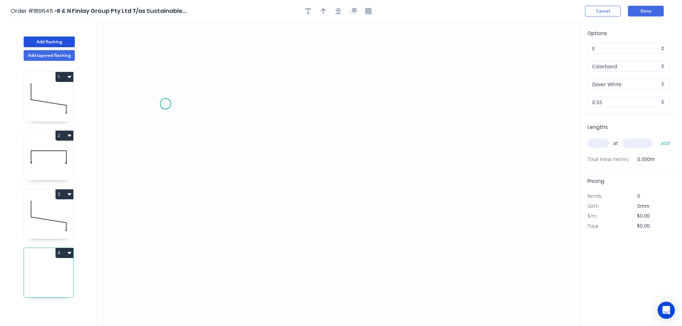
click at [165, 104] on icon "0" at bounding box center [338, 174] width 483 height 304
click at [193, 69] on icon at bounding box center [180, 86] width 28 height 35
click at [484, 70] on icon "0 ?" at bounding box center [338, 174] width 483 height 304
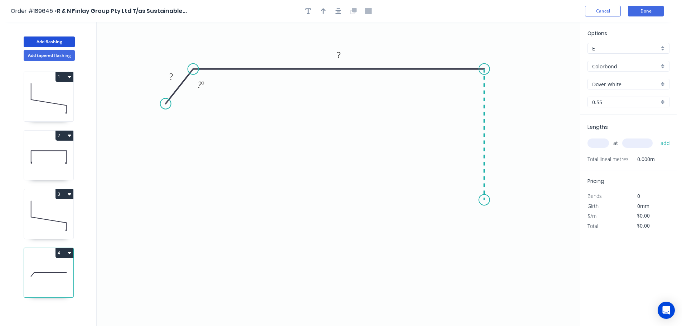
click at [482, 200] on icon "0 ? ? ? º" at bounding box center [338, 174] width 483 height 304
click at [417, 203] on icon "0 ? ? ? ? º" at bounding box center [338, 174] width 483 height 304
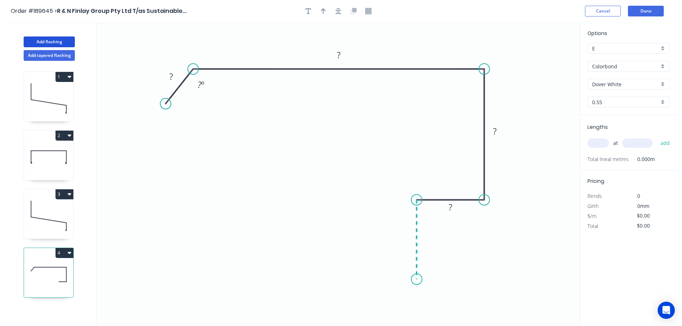
click at [420, 279] on icon "0 ? ? ? ? ? º" at bounding box center [338, 174] width 483 height 304
click at [420, 279] on circle at bounding box center [416, 279] width 11 height 11
click at [172, 76] on tspan "?" at bounding box center [171, 76] width 4 height 12
click at [232, 134] on icon "0 30 280 130 42 50 135 º" at bounding box center [338, 174] width 483 height 304
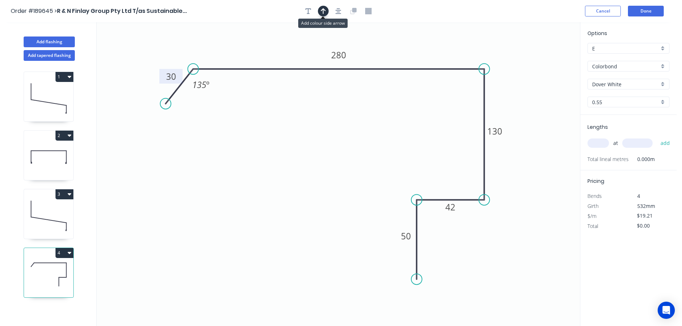
click at [322, 10] on icon "button" at bounding box center [323, 11] width 5 height 6
drag, startPoint x: 493, startPoint y: 58, endPoint x: 394, endPoint y: 46, distance: 99.2
click at [394, 46] on icon at bounding box center [394, 37] width 6 height 23
click at [596, 142] on input "text" at bounding box center [597, 142] width 21 height 9
click at [657, 137] on button "add" at bounding box center [665, 143] width 17 height 12
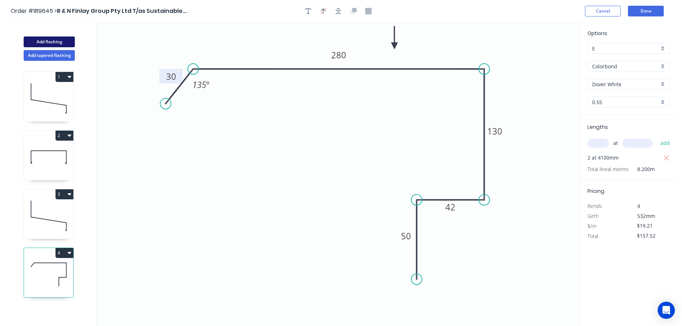
click at [36, 39] on button "Add flashing" at bounding box center [49, 42] width 51 height 11
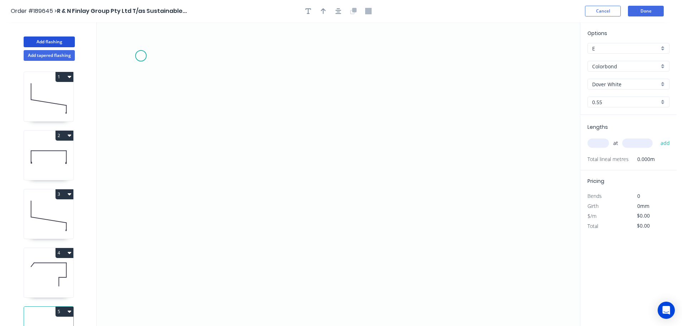
click at [141, 56] on icon "0" at bounding box center [338, 174] width 483 height 304
click at [136, 117] on icon "0" at bounding box center [338, 174] width 483 height 304
click at [365, 150] on icon "0 ?" at bounding box center [338, 174] width 483 height 304
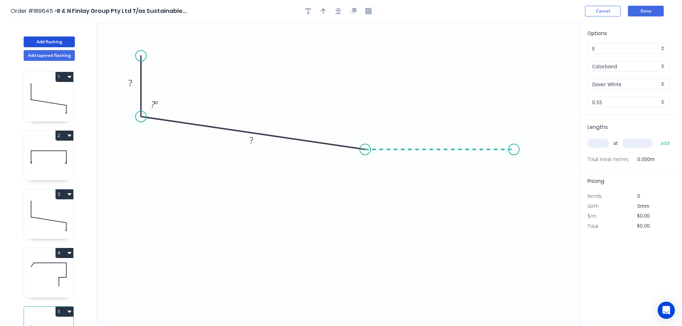
click at [514, 145] on icon "0 ? ? ? º" at bounding box center [338, 174] width 483 height 304
click at [536, 196] on icon "0 ? ? ? ? º ? º" at bounding box center [338, 174] width 483 height 304
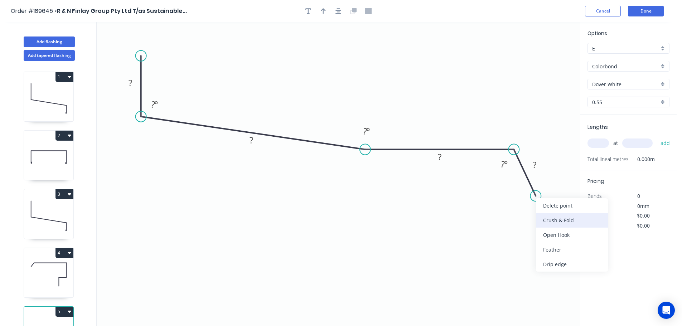
click at [555, 220] on div "Crush & Fold" at bounding box center [572, 220] width 72 height 15
click at [551, 214] on div "Flip bend" at bounding box center [572, 218] width 72 height 15
click at [552, 180] on tspan "10" at bounding box center [550, 178] width 10 height 12
click at [574, 197] on icon "0 ? ? ? CF 15 ? ? º ? º ? º" at bounding box center [338, 174] width 483 height 304
drag, startPoint x: 555, startPoint y: 177, endPoint x: 570, endPoint y: 220, distance: 45.5
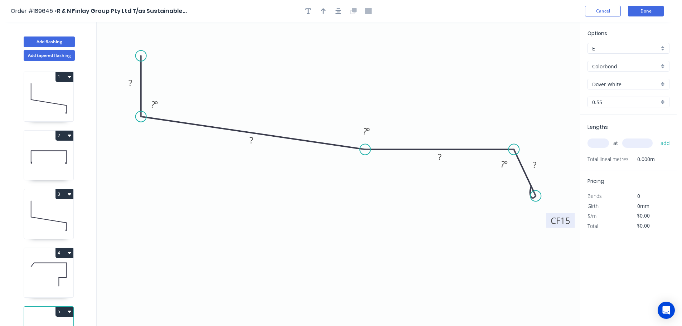
click at [570, 220] on rect at bounding box center [560, 220] width 29 height 15
click at [130, 82] on tspan "?" at bounding box center [130, 83] width 4 height 12
click at [318, 212] on icon "0 15 735 75 CF 15 40 93 º 177 º 105 º" at bounding box center [338, 174] width 483 height 304
click at [325, 9] on icon "button" at bounding box center [323, 11] width 5 height 6
drag, startPoint x: 544, startPoint y: 55, endPoint x: 340, endPoint y: 73, distance: 204.7
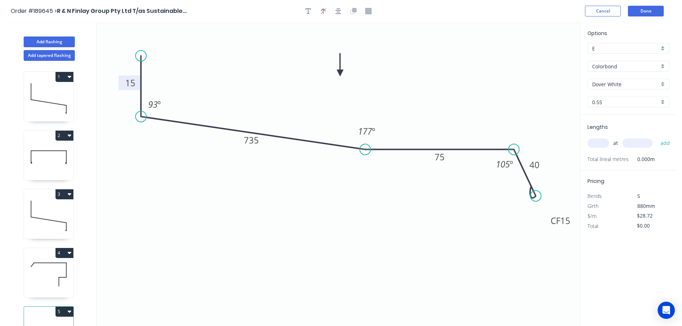
click at [340, 73] on icon at bounding box center [340, 64] width 6 height 23
click at [599, 138] on input "text" at bounding box center [597, 142] width 21 height 9
click at [657, 137] on button "add" at bounding box center [665, 143] width 17 height 12
click at [42, 40] on button "Add flashing" at bounding box center [49, 42] width 51 height 11
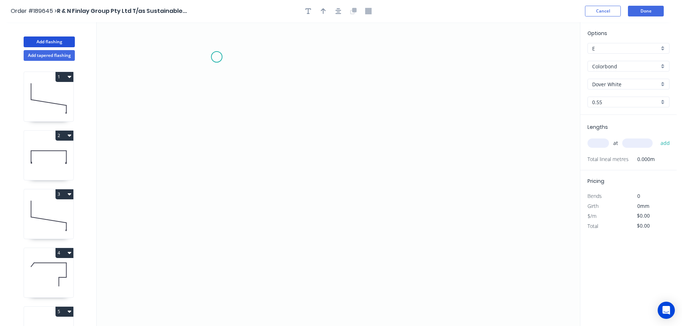
click at [217, 57] on icon "0" at bounding box center [338, 174] width 483 height 304
click at [211, 248] on icon "0" at bounding box center [338, 174] width 483 height 304
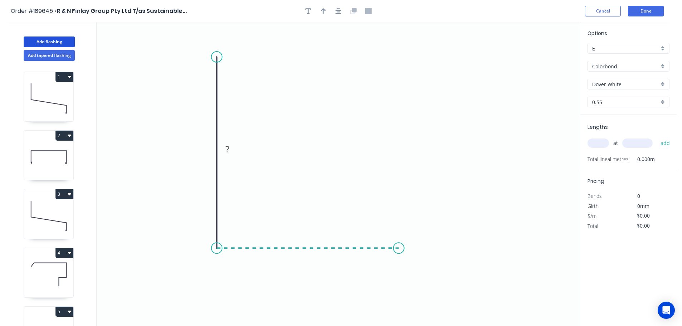
click at [399, 254] on icon "0 ?" at bounding box center [338, 174] width 483 height 304
click at [418, 291] on icon "0 ? ?" at bounding box center [338, 174] width 483 height 304
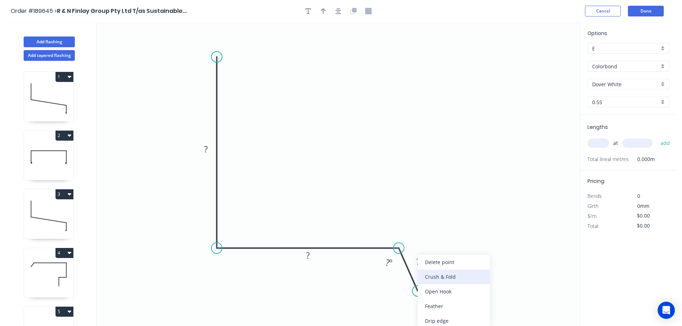
click at [439, 275] on div "Crush & Fold" at bounding box center [454, 276] width 72 height 15
drag, startPoint x: 432, startPoint y: 307, endPoint x: 433, endPoint y: 302, distance: 5.8
click at [432, 307] on div "Flip bend" at bounding box center [456, 306] width 72 height 15
click at [434, 273] on tspan "10" at bounding box center [433, 273] width 10 height 12
click at [466, 284] on icon "0 ? ? CF 15 ? ? º" at bounding box center [338, 174] width 483 height 304
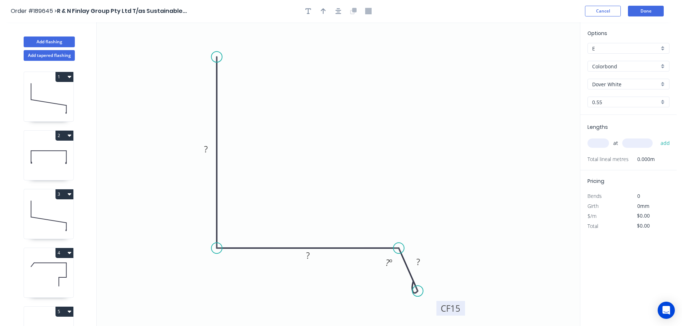
drag, startPoint x: 441, startPoint y: 276, endPoint x: 463, endPoint y: 311, distance: 42.2
click at [463, 311] on rect at bounding box center [450, 308] width 29 height 15
click at [206, 147] on tspan "?" at bounding box center [206, 149] width 4 height 12
click at [328, 136] on icon "0 100 80 CF 15 40 105 º" at bounding box center [338, 174] width 483 height 304
click at [323, 9] on icon "button" at bounding box center [323, 11] width 5 height 6
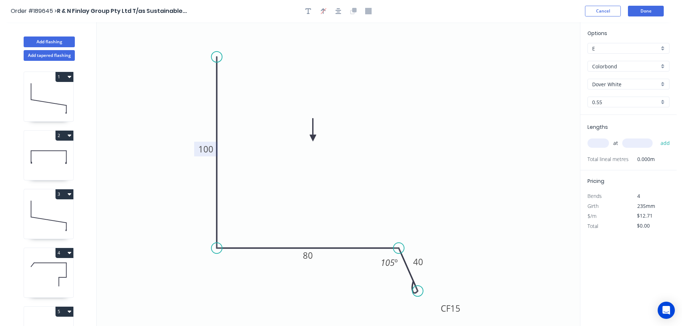
drag, startPoint x: 543, startPoint y: 56, endPoint x: 313, endPoint y: 138, distance: 243.9
click at [313, 138] on icon at bounding box center [313, 129] width 6 height 23
click at [595, 142] on input "text" at bounding box center [597, 142] width 21 height 9
click at [657, 137] on button "add" at bounding box center [665, 143] width 17 height 12
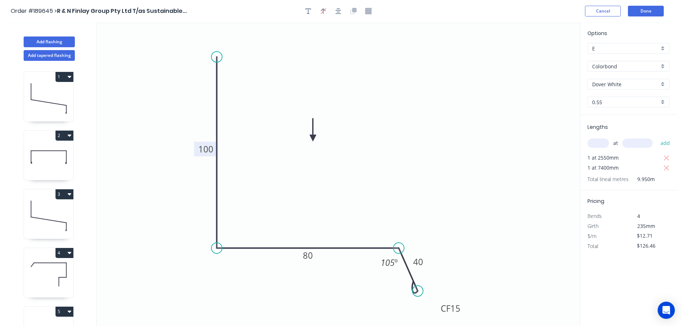
scroll to position [90, 0]
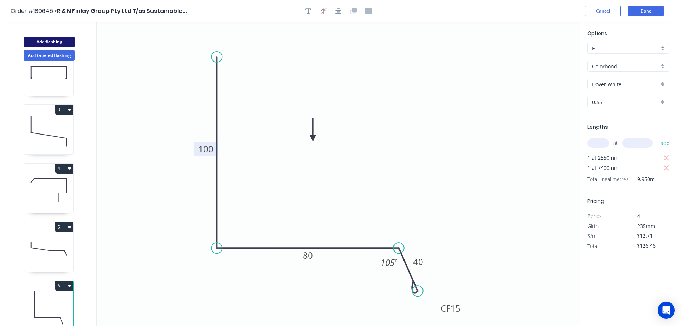
click at [43, 41] on button "Add flashing" at bounding box center [49, 42] width 51 height 11
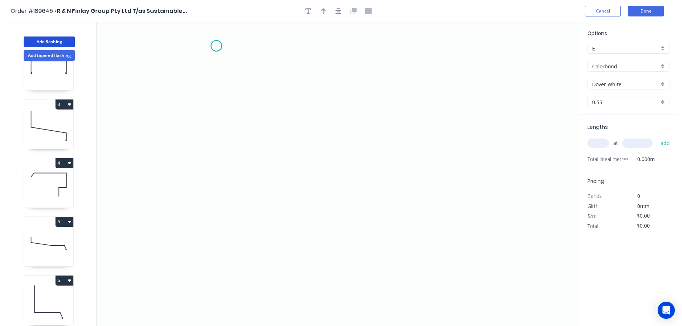
click at [216, 46] on icon "0" at bounding box center [338, 174] width 483 height 304
click at [232, 53] on div "Delete point" at bounding box center [254, 56] width 72 height 15
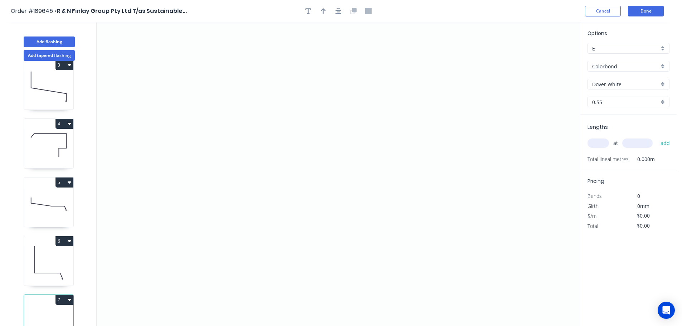
scroll to position [149, 0]
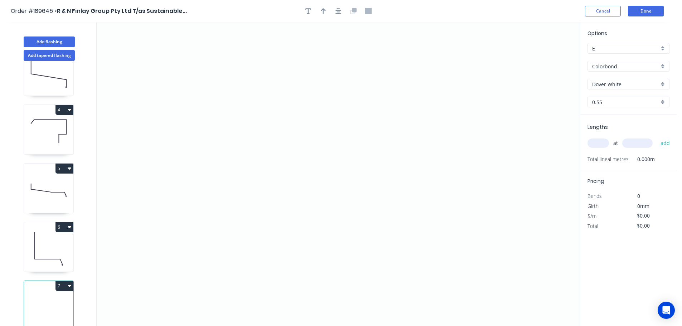
click at [67, 281] on button "7" at bounding box center [64, 286] width 18 height 10
click at [48, 313] on div "Delete" at bounding box center [39, 318] width 55 height 10
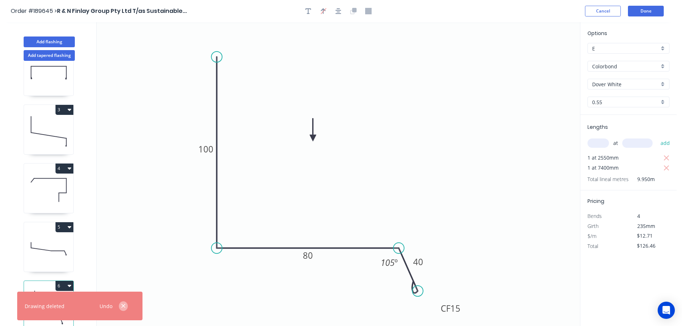
click at [124, 302] on button "button" at bounding box center [123, 306] width 9 height 10
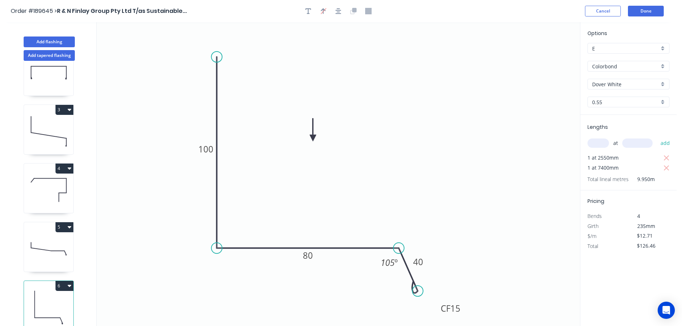
click at [52, 123] on icon at bounding box center [48, 131] width 49 height 46
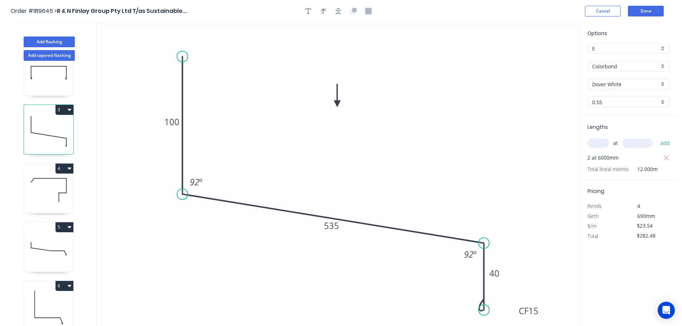
click at [64, 105] on button "3" at bounding box center [64, 110] width 18 height 10
click at [59, 122] on div "Duplicate" at bounding box center [39, 127] width 55 height 10
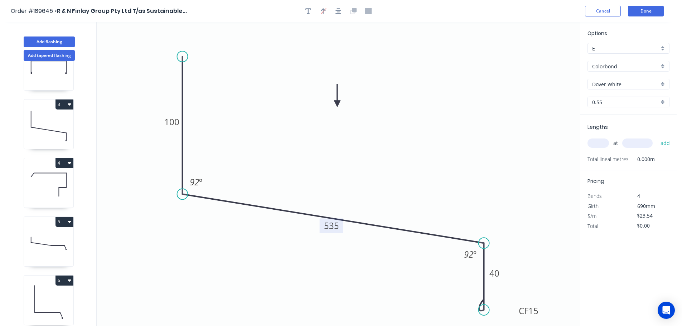
click at [338, 228] on tspan "535" at bounding box center [331, 226] width 15 height 12
click at [354, 202] on icon "0 100 465 CF 15 40 92 º 92 º" at bounding box center [338, 174] width 483 height 304
click at [599, 141] on input "text" at bounding box center [597, 142] width 21 height 9
click at [657, 137] on button "add" at bounding box center [665, 143] width 17 height 12
click at [57, 40] on button "Add flashing" at bounding box center [49, 42] width 51 height 11
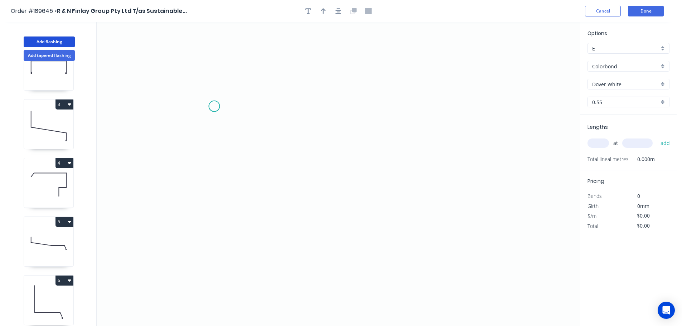
click at [214, 106] on icon "0" at bounding box center [338, 174] width 483 height 304
click at [210, 235] on icon "0" at bounding box center [338, 174] width 483 height 304
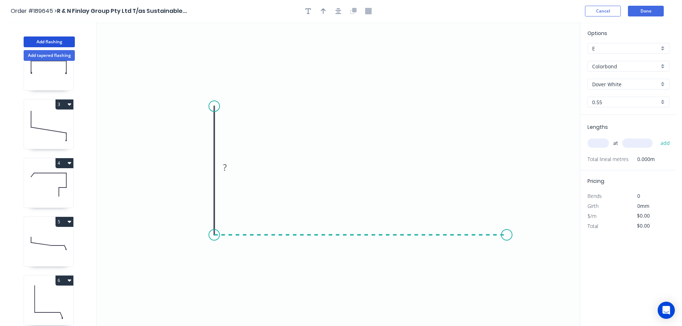
click at [507, 239] on icon "0 ?" at bounding box center [338, 174] width 483 height 304
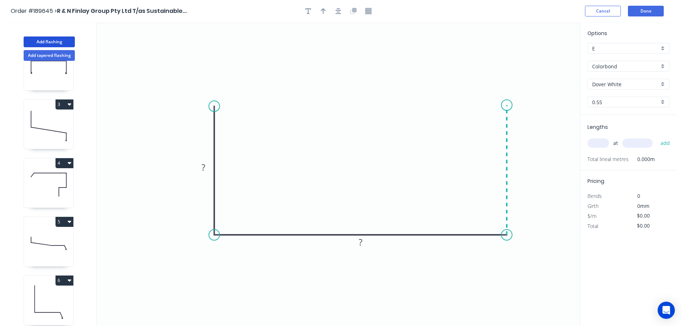
click at [503, 105] on icon "0 ? ?" at bounding box center [338, 174] width 483 height 304
click at [503, 105] on circle at bounding box center [506, 105] width 11 height 11
click at [204, 167] on tspan "?" at bounding box center [203, 167] width 4 height 12
click at [266, 145] on icon "0 100 560 100" at bounding box center [338, 174] width 483 height 304
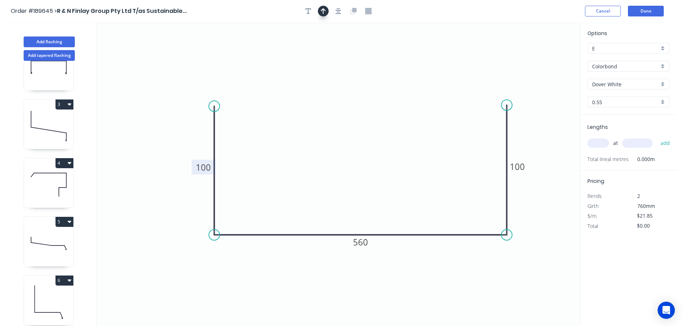
click at [322, 10] on icon "button" at bounding box center [323, 11] width 5 height 6
drag, startPoint x: 544, startPoint y: 58, endPoint x: 356, endPoint y: 121, distance: 197.6
click at [356, 121] on icon at bounding box center [356, 112] width 6 height 23
click at [604, 142] on input "text" at bounding box center [597, 142] width 21 height 9
click at [657, 137] on button "add" at bounding box center [665, 143] width 17 height 12
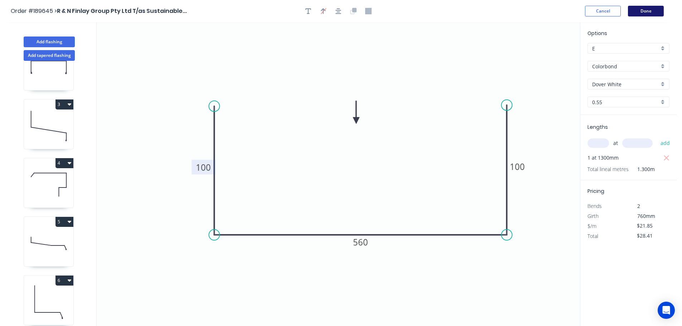
click at [646, 11] on button "Done" at bounding box center [646, 11] width 36 height 11
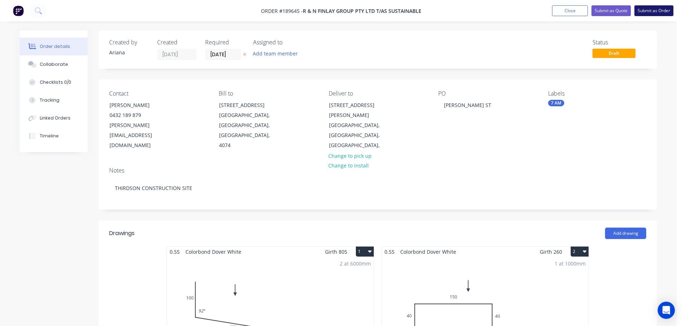
click at [650, 12] on button "Submit as Order" at bounding box center [653, 10] width 39 height 11
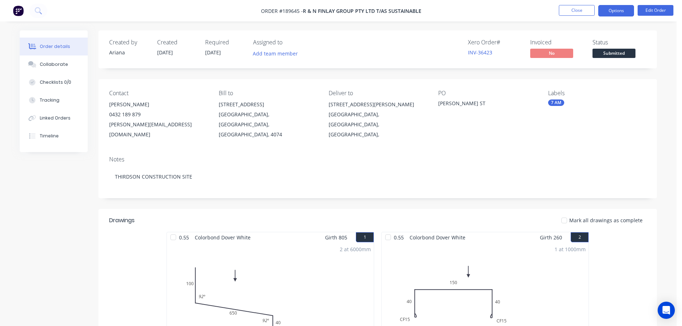
click at [614, 10] on button "Options" at bounding box center [616, 10] width 36 height 11
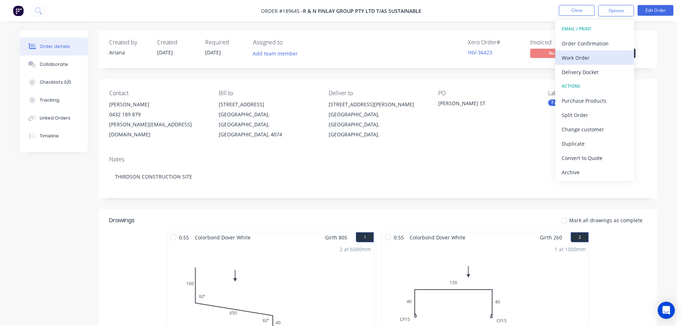
click at [588, 57] on div "Work Order" at bounding box center [594, 58] width 66 height 10
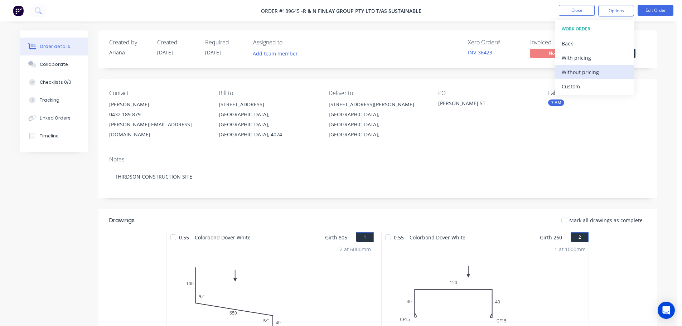
click at [576, 73] on div "Without pricing" at bounding box center [594, 72] width 66 height 10
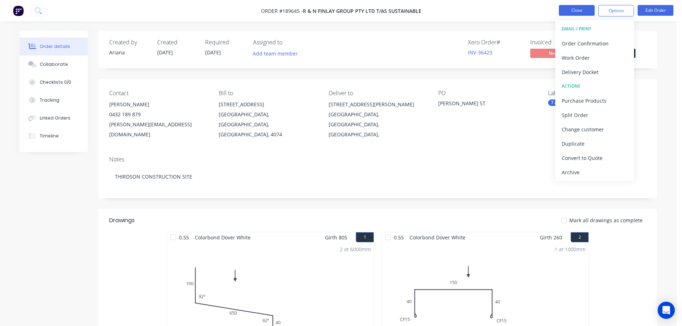
click at [584, 10] on button "Close" at bounding box center [577, 10] width 36 height 11
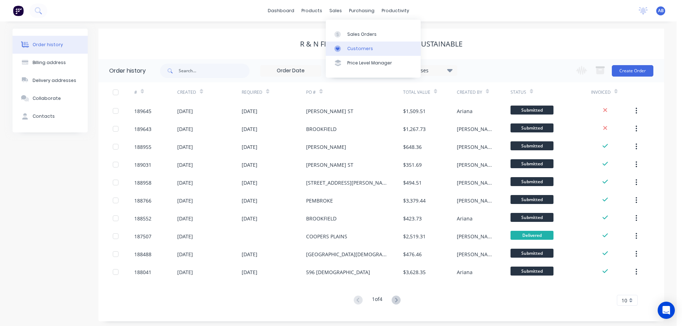
click at [358, 51] on div "Customers" at bounding box center [360, 48] width 26 height 6
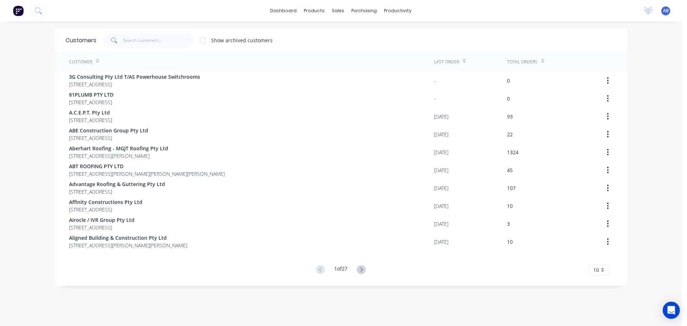
click at [453, 10] on div "dashboard products sales purchasing productivity dashboard products Product Cat…" at bounding box center [341, 10] width 682 height 21
click at [144, 43] on input "text" at bounding box center [158, 40] width 70 height 14
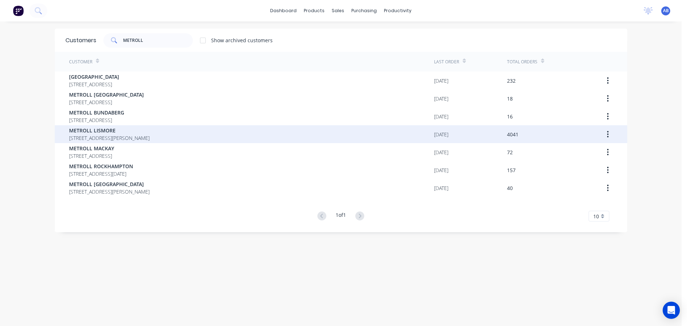
click at [113, 131] on span "METROLL LISMORE" at bounding box center [109, 131] width 81 height 8
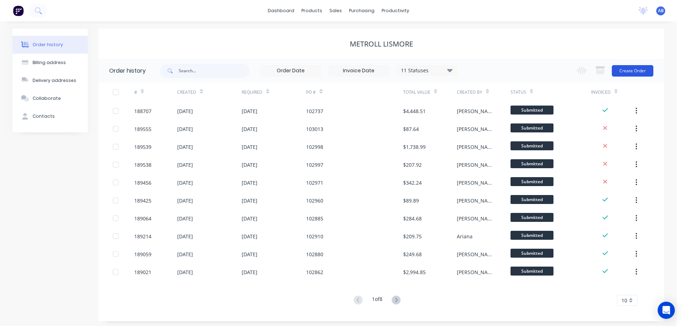
click at [629, 70] on button "Create Order" at bounding box center [633, 70] width 42 height 11
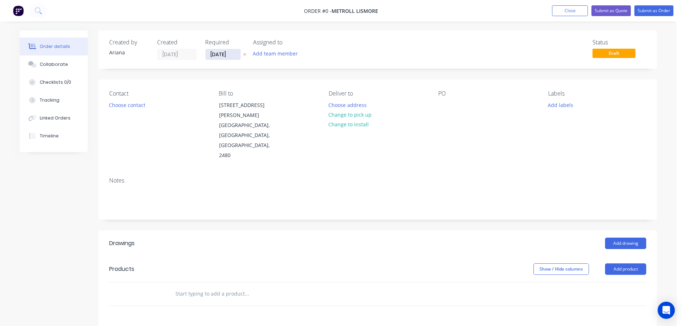
click at [219, 55] on input "[DATE]" at bounding box center [222, 54] width 35 height 11
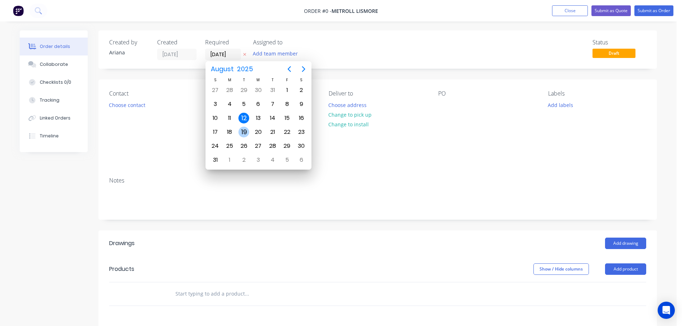
click at [243, 132] on div "19" at bounding box center [243, 132] width 11 height 11
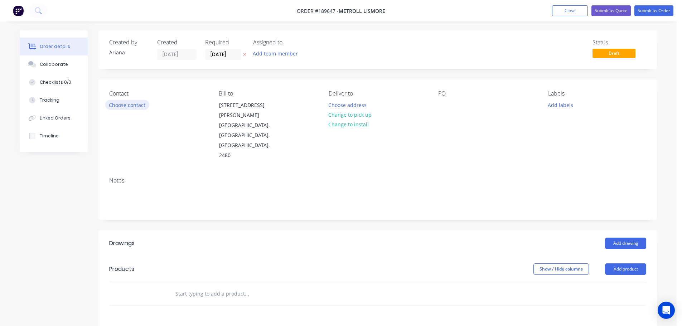
click at [132, 103] on button "Choose contact" at bounding box center [127, 105] width 44 height 10
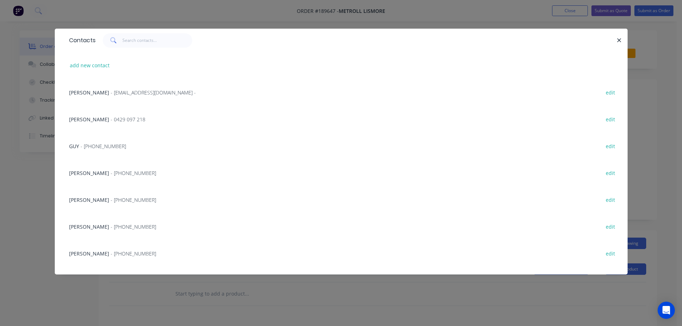
click at [111, 251] on span "- [PHONE_NUMBER]" at bounding box center [133, 253] width 45 height 7
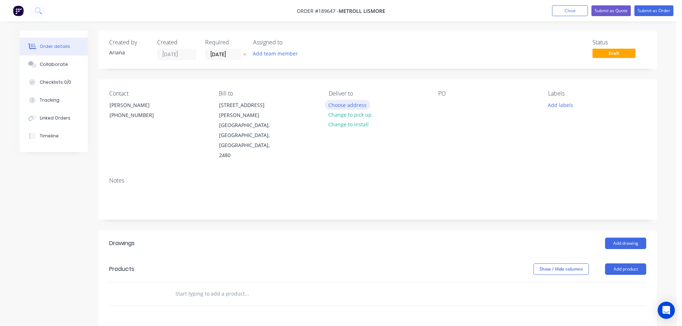
click at [340, 101] on button "Choose address" at bounding box center [348, 105] width 46 height 10
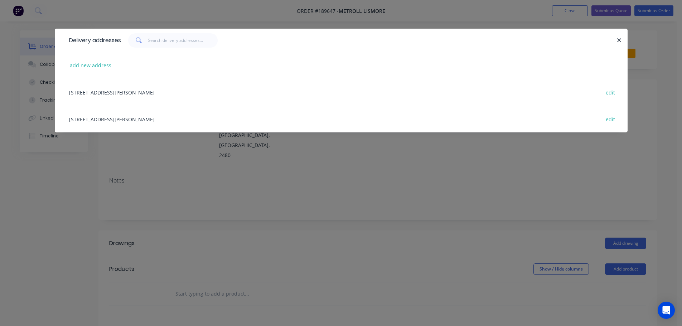
click at [113, 120] on div "[STREET_ADDRESS][PERSON_NAME] edit" at bounding box center [340, 119] width 551 height 27
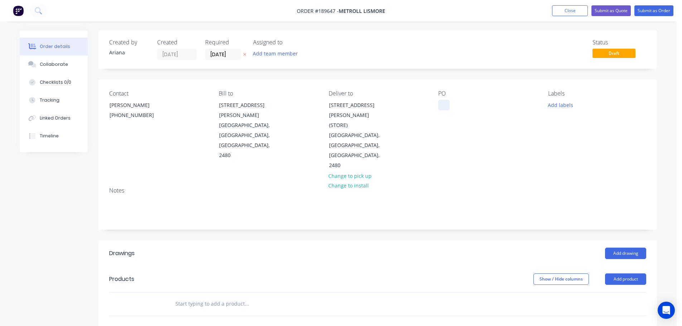
click at [444, 104] on div at bounding box center [443, 105] width 11 height 10
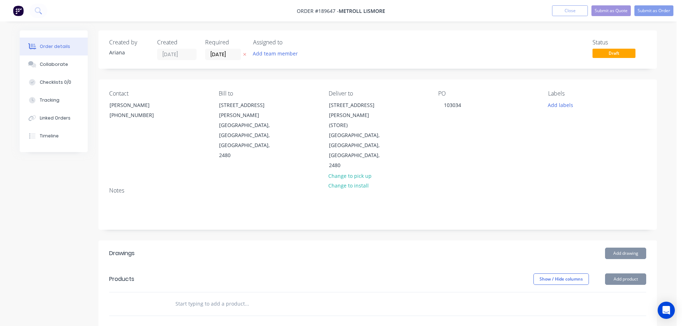
click at [505, 122] on div "PO 103034" at bounding box center [487, 130] width 98 height 81
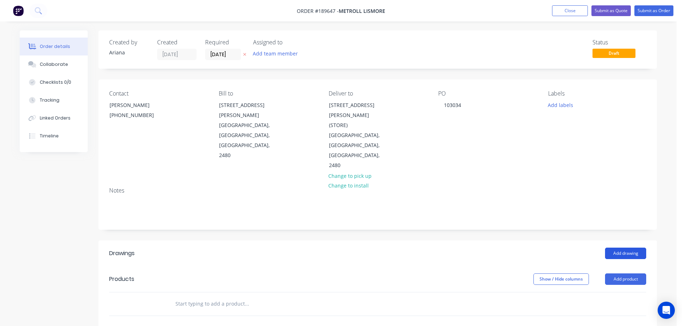
click at [627, 248] on button "Add drawing" at bounding box center [625, 253] width 41 height 11
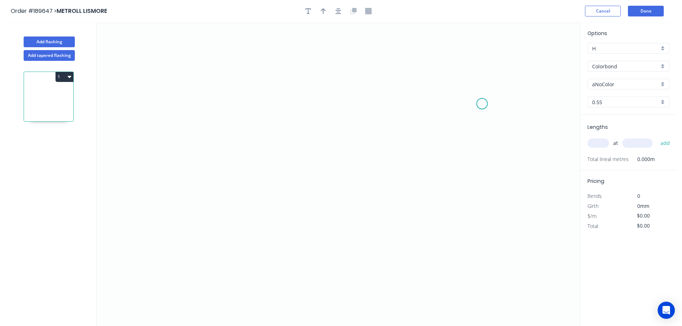
click at [482, 104] on icon "0" at bounding box center [338, 174] width 483 height 304
click at [228, 78] on icon "0" at bounding box center [338, 174] width 483 height 304
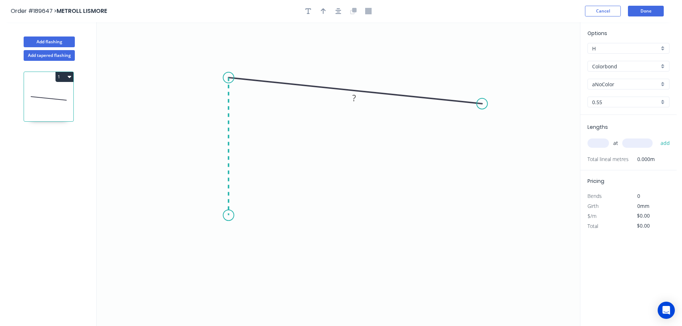
click at [225, 215] on icon "0 ?" at bounding box center [338, 174] width 483 height 304
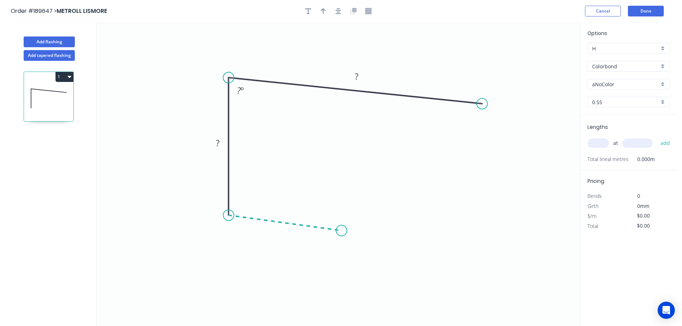
click at [341, 231] on icon "0 ? ? ? º" at bounding box center [338, 174] width 483 height 304
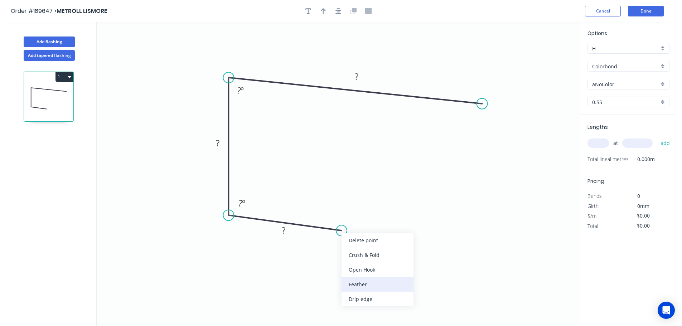
click at [371, 282] on div "Feather" at bounding box center [377, 284] width 72 height 15
click at [360, 254] on div "Flip bend" at bounding box center [378, 252] width 72 height 15
click at [339, 211] on tspan "15" at bounding box center [339, 211] width 10 height 12
drag, startPoint x: 347, startPoint y: 210, endPoint x: 388, endPoint y: 210, distance: 40.8
click at [387, 210] on rect at bounding box center [373, 211] width 28 height 15
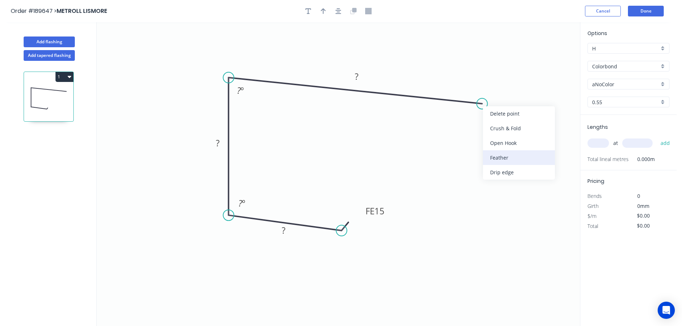
click at [502, 158] on div "Feather" at bounding box center [519, 157] width 72 height 15
drag, startPoint x: 504, startPoint y: 86, endPoint x: 527, endPoint y: 128, distance: 47.4
click at [527, 128] on rect at bounding box center [516, 127] width 28 height 15
click at [285, 231] on tspan "?" at bounding box center [284, 230] width 4 height 12
click at [429, 183] on icon "0 FE 15 35 87 FE 15 135 86 º 94 º" at bounding box center [338, 174] width 483 height 304
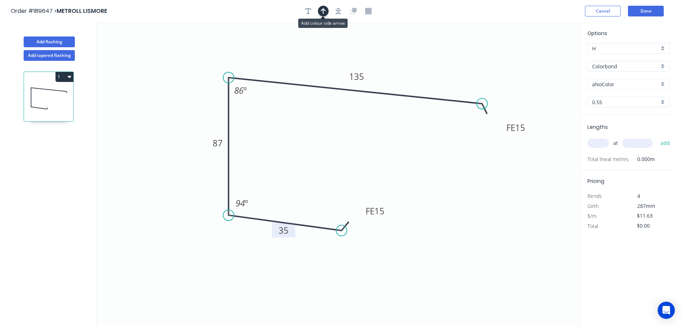
click at [323, 9] on icon "button" at bounding box center [323, 11] width 5 height 6
drag, startPoint x: 543, startPoint y: 57, endPoint x: 400, endPoint y: 53, distance: 142.8
click at [400, 53] on icon at bounding box center [400, 44] width 6 height 23
click at [662, 83] on div "aNoColor" at bounding box center [628, 84] width 82 height 11
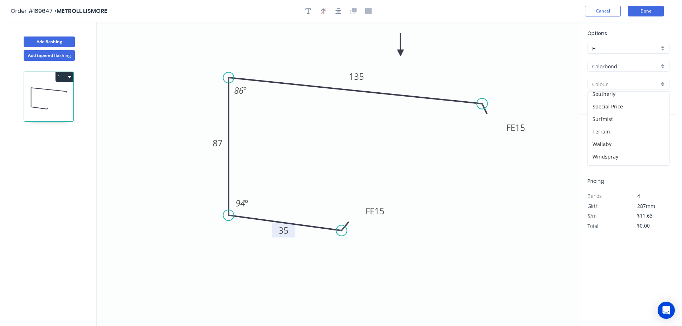
scroll to position [277, 0]
click at [611, 96] on div "Surfmist" at bounding box center [628, 96] width 81 height 13
click at [663, 103] on div "0.55" at bounding box center [628, 102] width 82 height 11
click at [605, 141] on div "1.2" at bounding box center [628, 141] width 81 height 13
click at [600, 142] on input "text" at bounding box center [597, 142] width 21 height 9
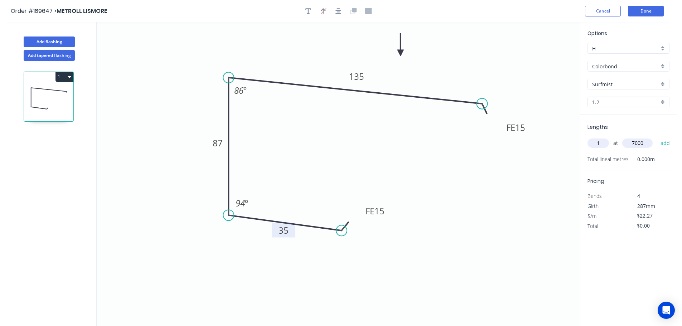
click at [657, 137] on button "add" at bounding box center [665, 143] width 17 height 12
click at [641, 10] on button "Done" at bounding box center [646, 11] width 36 height 11
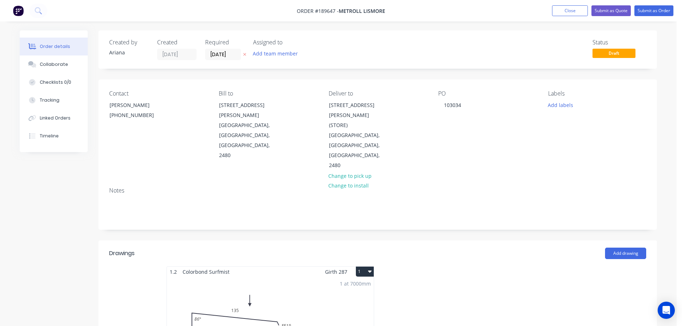
click at [367, 267] on button "1" at bounding box center [365, 272] width 18 height 10
click at [362, 284] on div "Use larger box size" at bounding box center [339, 289] width 55 height 10
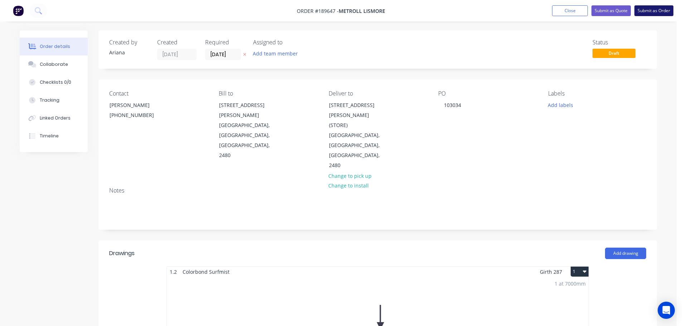
click at [652, 11] on button "Submit as Order" at bounding box center [653, 10] width 39 height 11
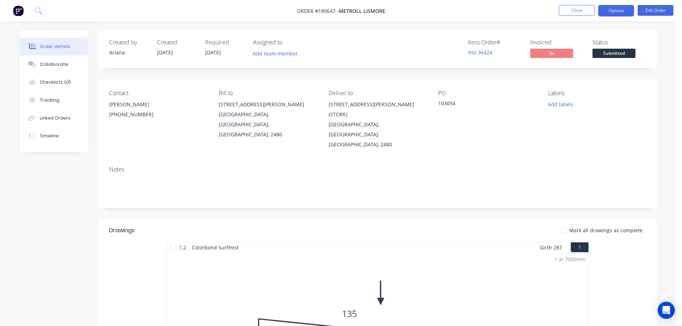
click at [611, 9] on button "Options" at bounding box center [616, 10] width 36 height 11
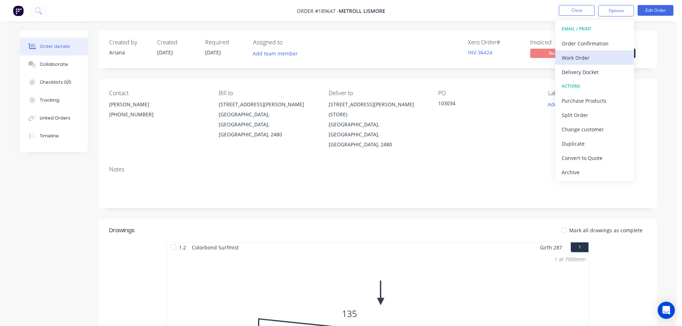
click at [586, 55] on div "Work Order" at bounding box center [594, 58] width 66 height 10
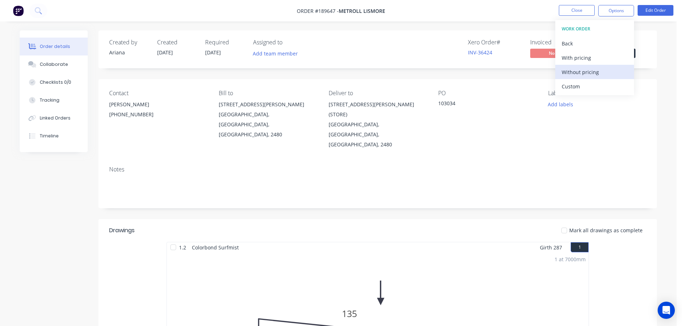
click at [573, 71] on div "Without pricing" at bounding box center [594, 72] width 66 height 10
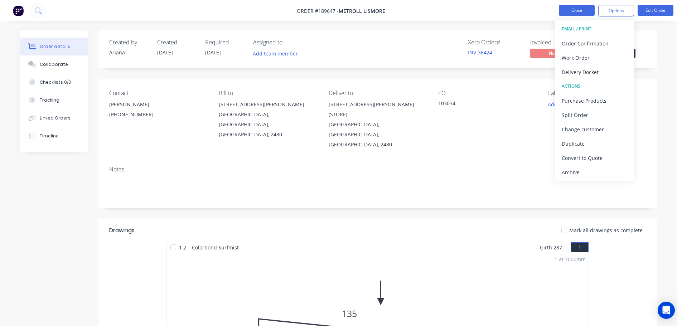
click at [582, 10] on button "Close" at bounding box center [577, 10] width 36 height 11
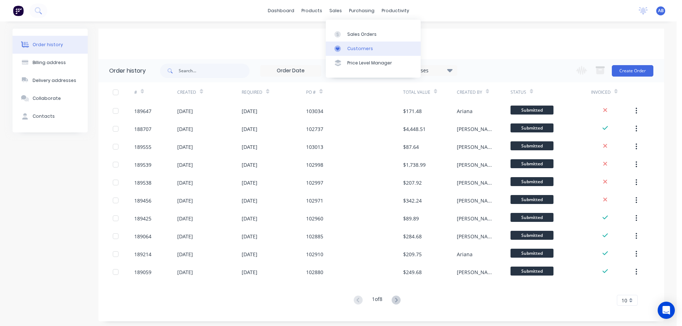
click at [355, 50] on div "Customers" at bounding box center [360, 48] width 26 height 6
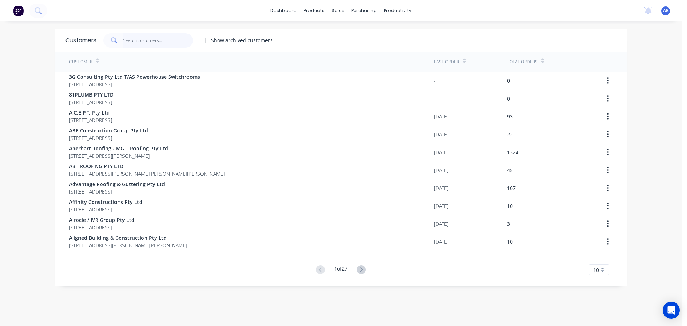
click at [162, 43] on input "text" at bounding box center [158, 40] width 70 height 14
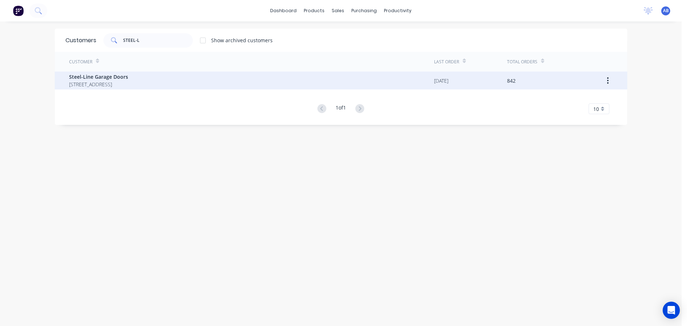
click at [86, 78] on span "Steel-Line Garage Doors" at bounding box center [98, 77] width 59 height 8
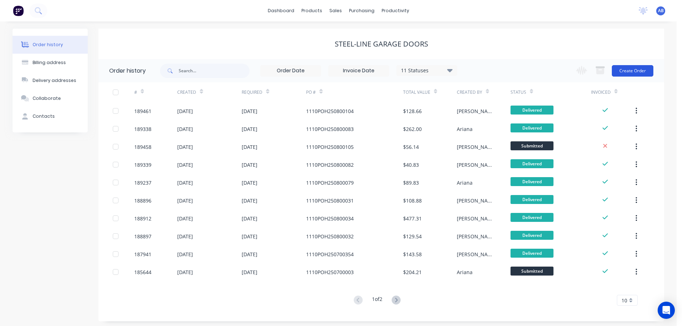
click at [636, 71] on button "Create Order" at bounding box center [633, 70] width 42 height 11
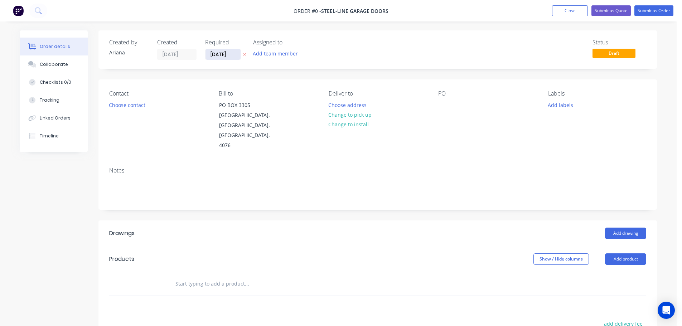
click at [221, 56] on input "[DATE]" at bounding box center [222, 54] width 35 height 11
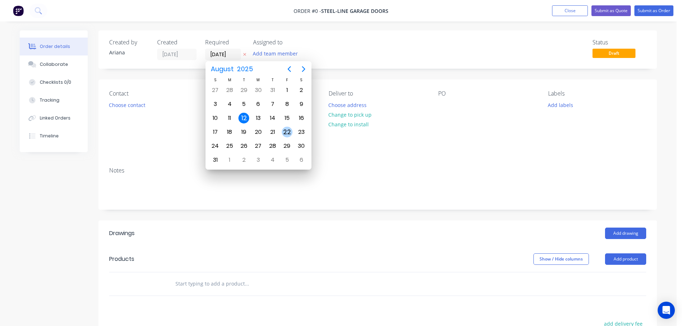
click at [284, 128] on div "22" at bounding box center [287, 132] width 11 height 11
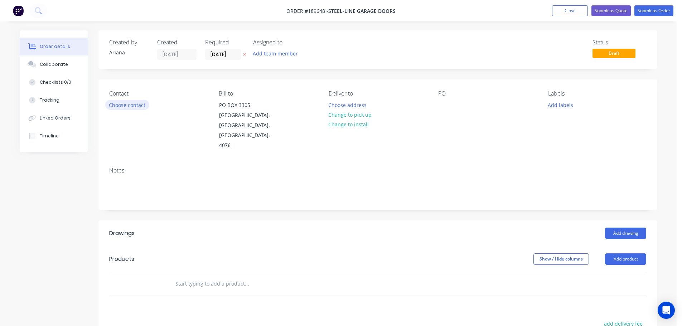
click at [137, 106] on button "Choose contact" at bounding box center [127, 105] width 44 height 10
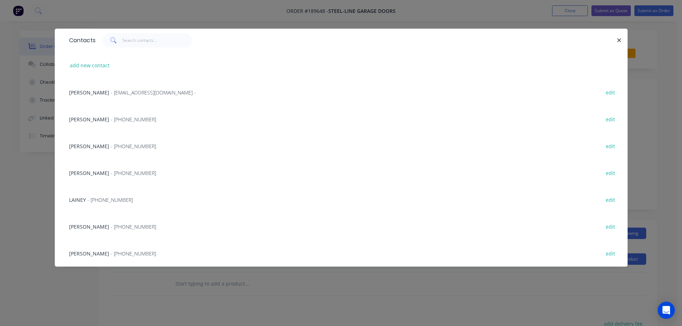
click at [94, 226] on span "[PERSON_NAME]" at bounding box center [89, 226] width 40 height 7
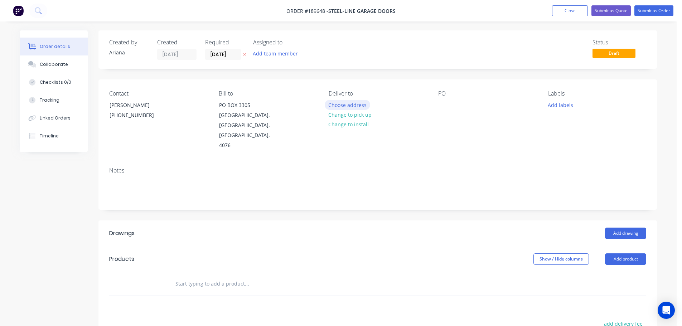
click at [347, 104] on button "Choose address" at bounding box center [348, 105] width 46 height 10
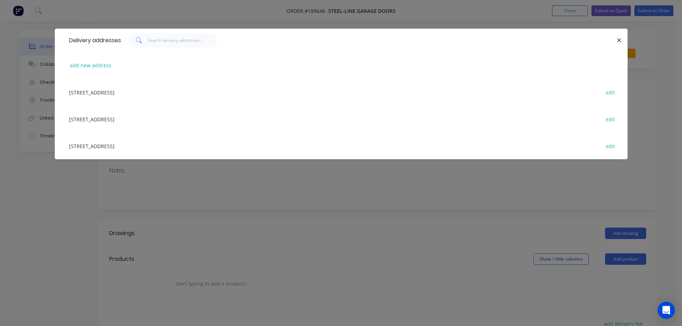
click at [108, 148] on div "[STREET_ADDRESS] edit" at bounding box center [340, 145] width 551 height 27
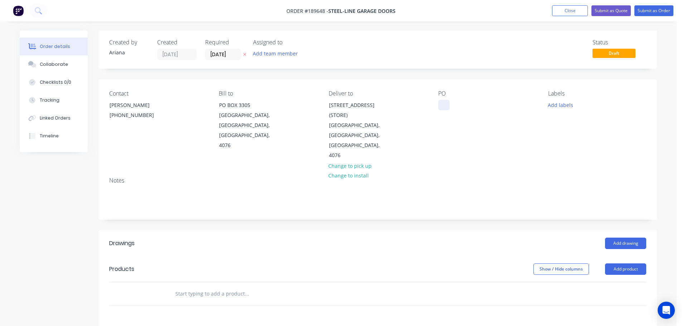
click at [441, 107] on div at bounding box center [443, 105] width 11 height 10
click at [550, 140] on div "Contact [PERSON_NAME] [PHONE_NUMBER] [PERSON_NAME] to [GEOGRAPHIC_DATA] Deliver…" at bounding box center [377, 125] width 558 height 92
click at [561, 102] on button "Add labels" at bounding box center [560, 105] width 33 height 10
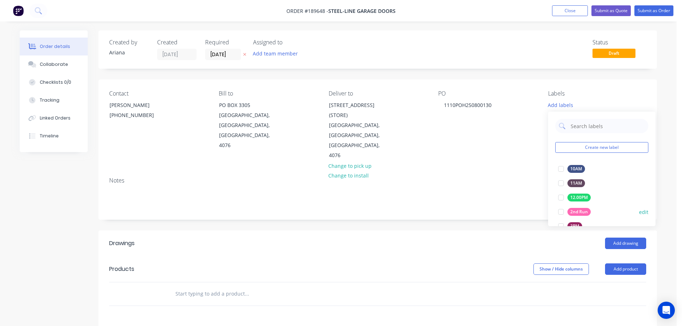
click at [560, 208] on div at bounding box center [561, 212] width 14 height 14
click at [517, 177] on div "Notes" at bounding box center [377, 180] width 537 height 7
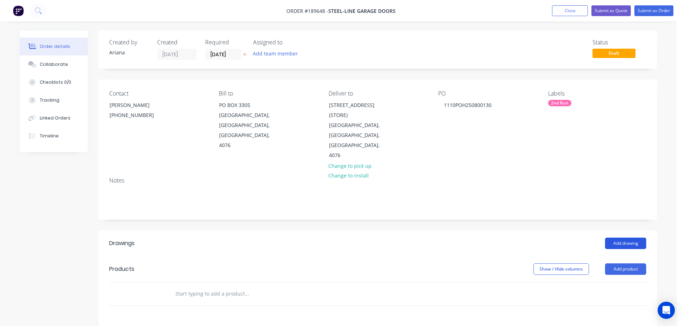
click at [628, 238] on button "Add drawing" at bounding box center [625, 243] width 41 height 11
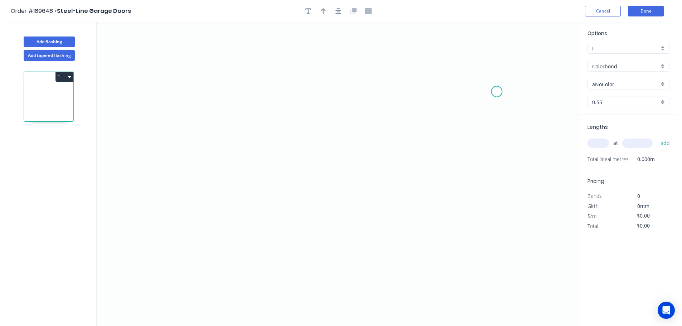
click at [497, 92] on icon "0" at bounding box center [338, 174] width 483 height 304
click at [459, 76] on icon "0" at bounding box center [338, 174] width 483 height 304
click at [285, 75] on icon "0 ?" at bounding box center [338, 174] width 483 height 304
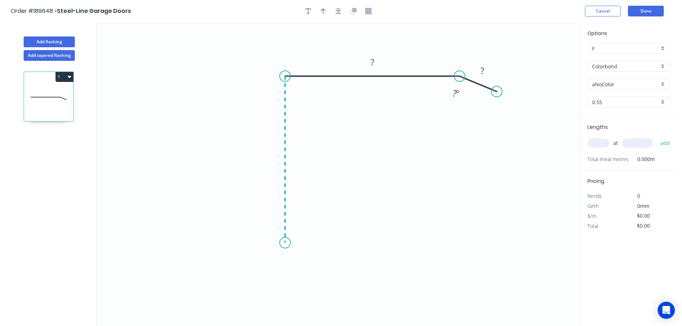
click at [286, 243] on icon "0 ? ? ? º" at bounding box center [338, 174] width 483 height 304
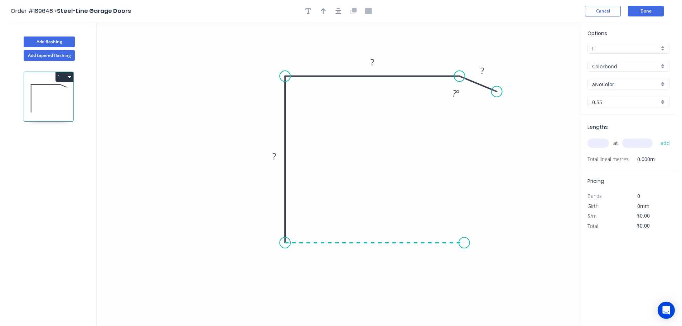
click at [464, 248] on icon "0 ? ? ? ? º" at bounding box center [338, 174] width 483 height 304
click at [464, 248] on circle at bounding box center [464, 242] width 11 height 11
click at [376, 250] on rect at bounding box center [374, 250] width 14 height 10
click at [391, 147] on icon "0 40 52 40 10 170 º" at bounding box center [338, 174] width 483 height 304
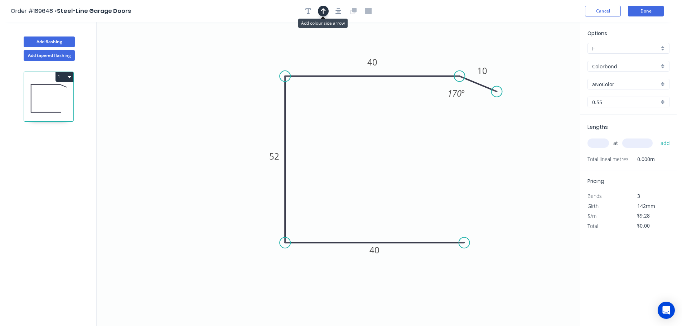
click at [321, 9] on icon "button" at bounding box center [323, 11] width 5 height 6
drag, startPoint x: 546, startPoint y: 57, endPoint x: 320, endPoint y: 44, distance: 226.5
click at [320, 44] on icon at bounding box center [319, 35] width 6 height 23
click at [665, 84] on div "aNoColor" at bounding box center [628, 84] width 82 height 11
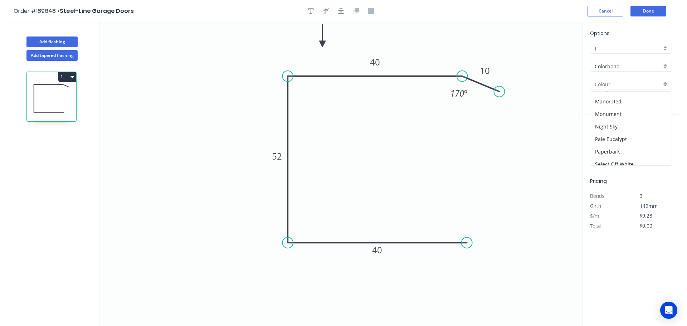
scroll to position [167, 0]
click at [632, 142] on div "Paperbark" at bounding box center [628, 143] width 81 height 13
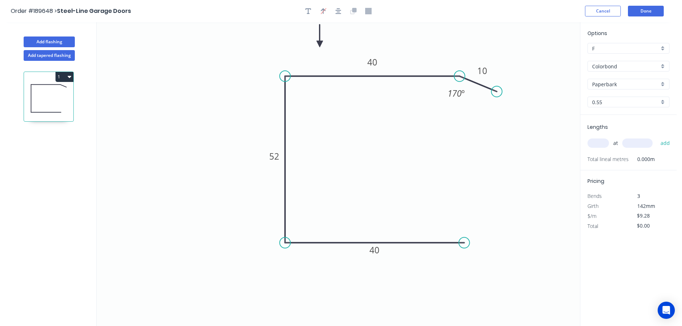
click at [596, 142] on input "text" at bounding box center [597, 142] width 21 height 9
click at [657, 137] on button "add" at bounding box center [665, 143] width 17 height 12
click at [647, 12] on button "Done" at bounding box center [646, 11] width 36 height 11
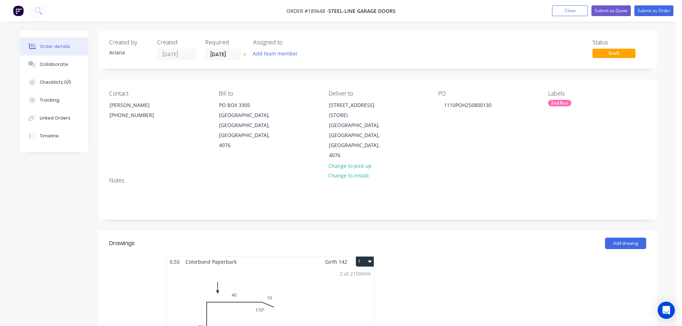
click at [367, 257] on button "1" at bounding box center [365, 262] width 18 height 10
click at [362, 272] on button "Use larger box size" at bounding box center [340, 279] width 68 height 14
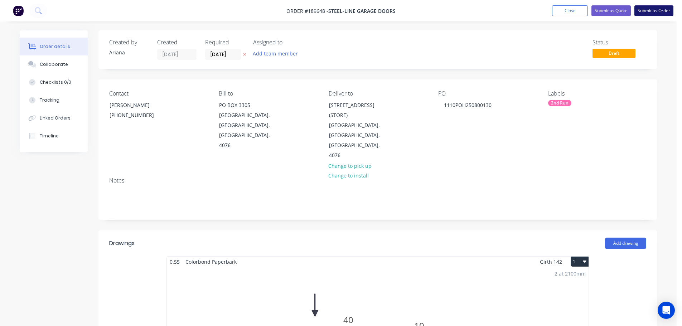
click at [654, 9] on button "Submit as Order" at bounding box center [653, 10] width 39 height 11
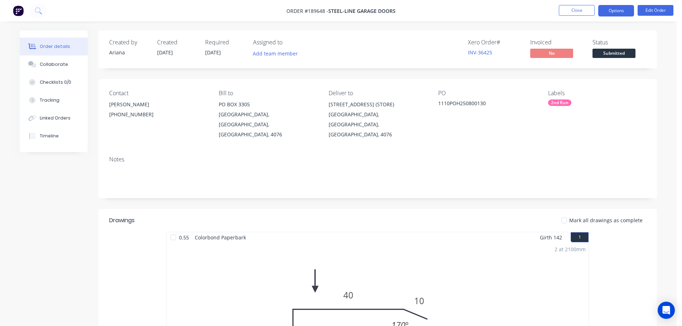
click at [614, 11] on button "Options" at bounding box center [616, 10] width 36 height 11
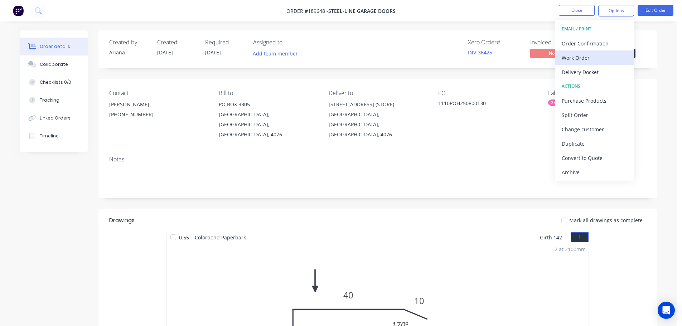
click at [594, 54] on div "Work Order" at bounding box center [594, 58] width 66 height 10
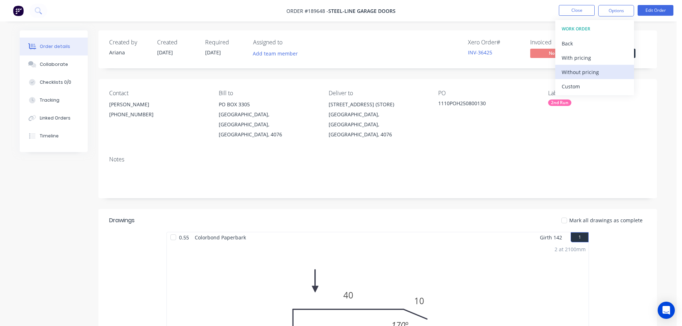
click at [590, 73] on div "Without pricing" at bounding box center [594, 72] width 66 height 10
click at [374, 68] on div "Created by [PERSON_NAME] Created [DATE] Required [DATE] Assigned to Add team me…" at bounding box center [377, 49] width 558 height 38
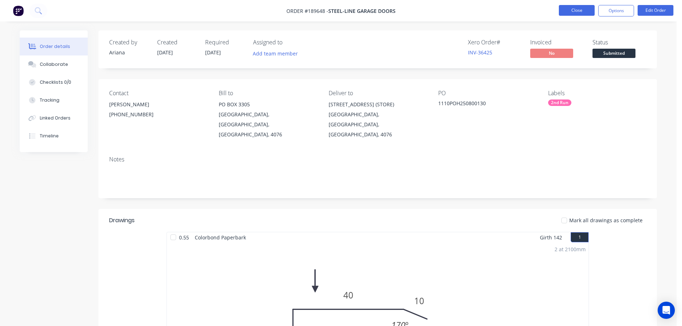
click at [576, 12] on button "Close" at bounding box center [577, 10] width 36 height 11
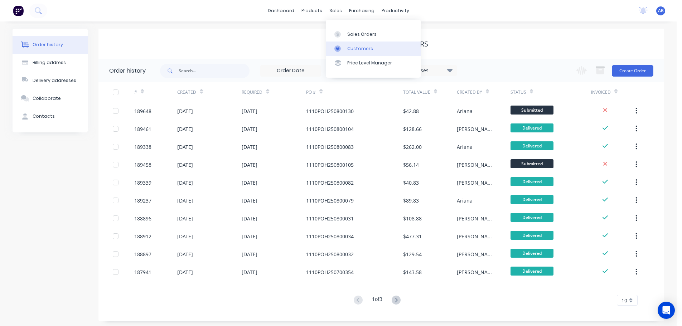
click at [361, 46] on div "Customers" at bounding box center [360, 48] width 26 height 6
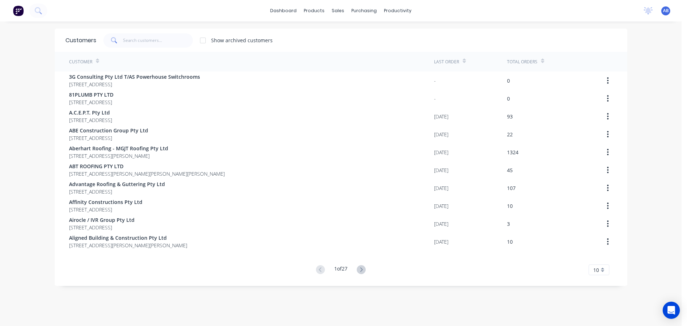
click at [493, 11] on div "dashboard products sales purchasing productivity dashboard products Product Cat…" at bounding box center [341, 10] width 682 height 21
